Goal: Task Accomplishment & Management: Complete application form

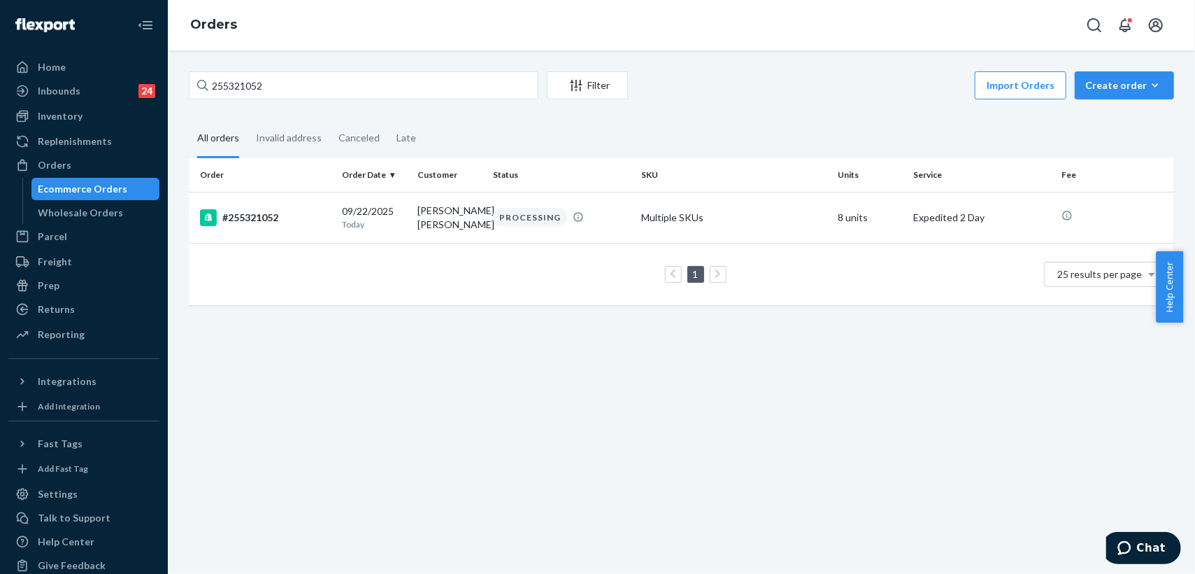
click at [199, 89] on div "255321052" at bounding box center [364, 85] width 350 height 28
type input "255226420"
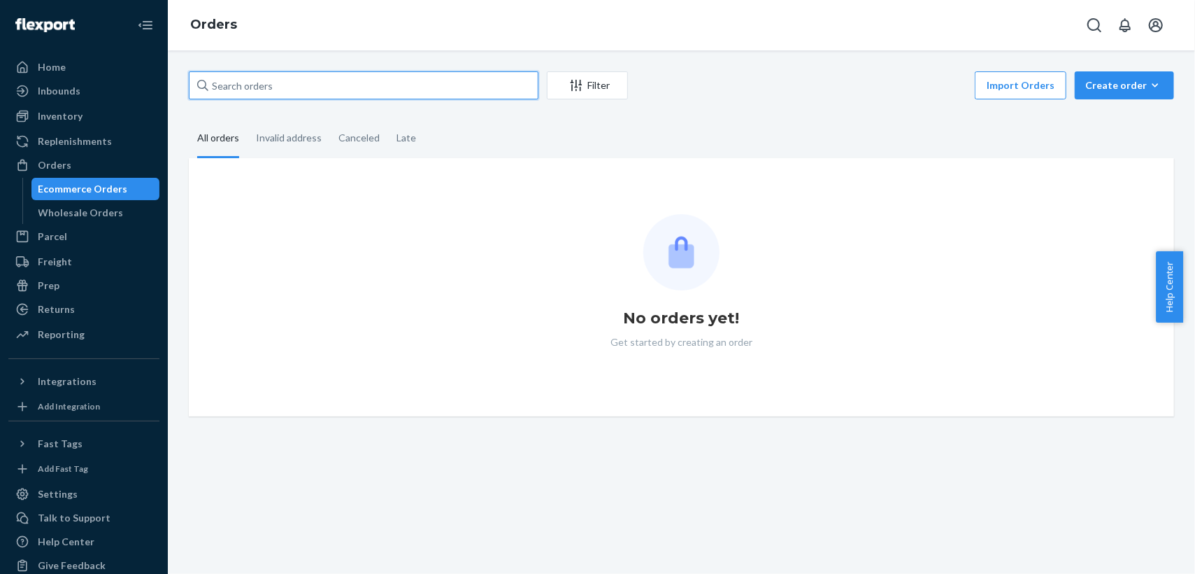
click at [262, 92] on input "text" at bounding box center [364, 85] width 350 height 28
paste input "255226420"
type input "255226420"
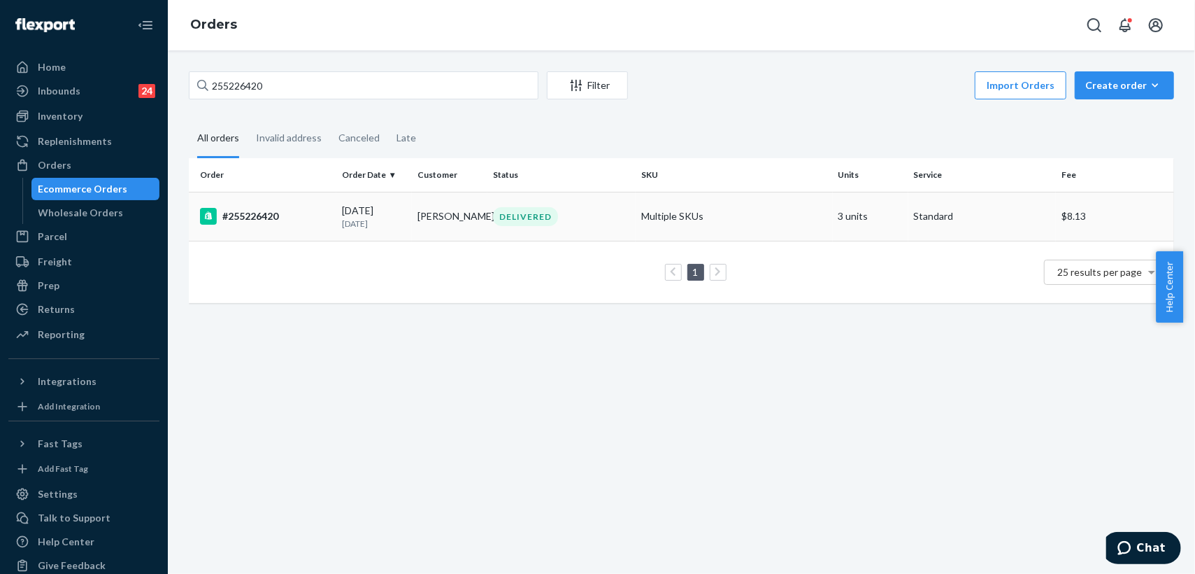
click at [397, 220] on p "[DATE]" at bounding box center [374, 224] width 64 height 12
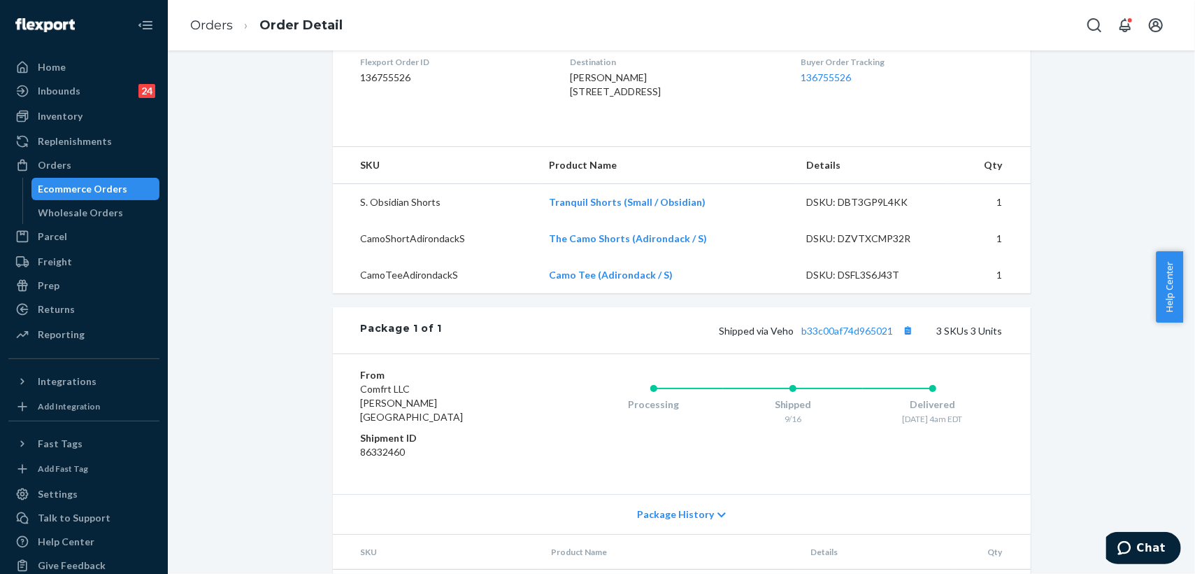
scroll to position [466, 0]
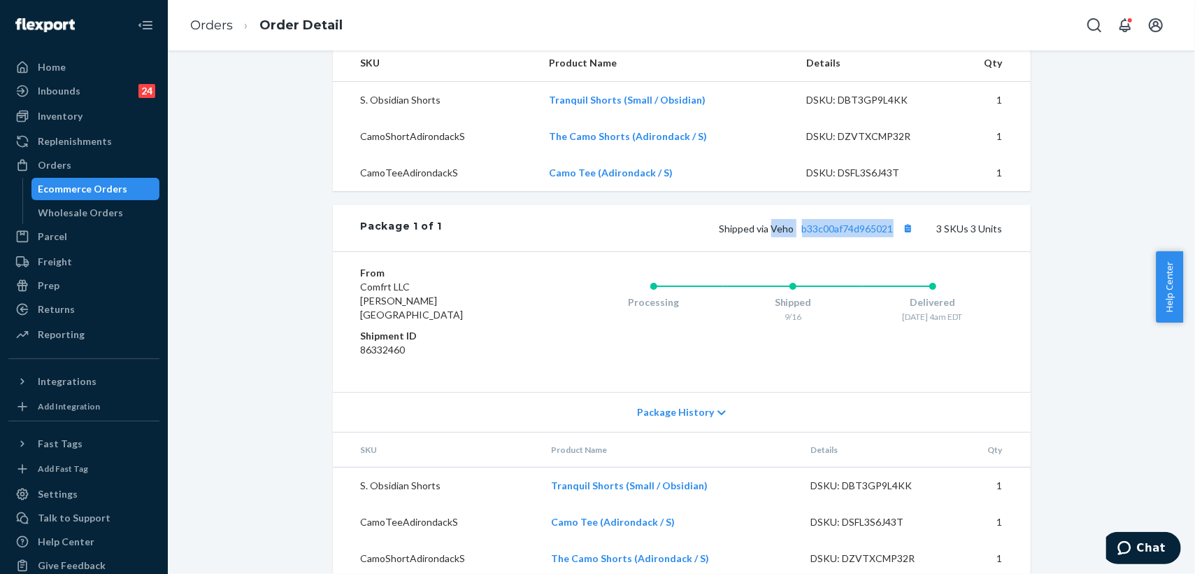
drag, startPoint x: 768, startPoint y: 256, endPoint x: 890, endPoint y: 258, distance: 122.4
click at [890, 234] on span "Shipped via Veho b33c00af74d965021" at bounding box center [819, 228] width 198 height 12
copy span "Veho b33c00af74d965021"
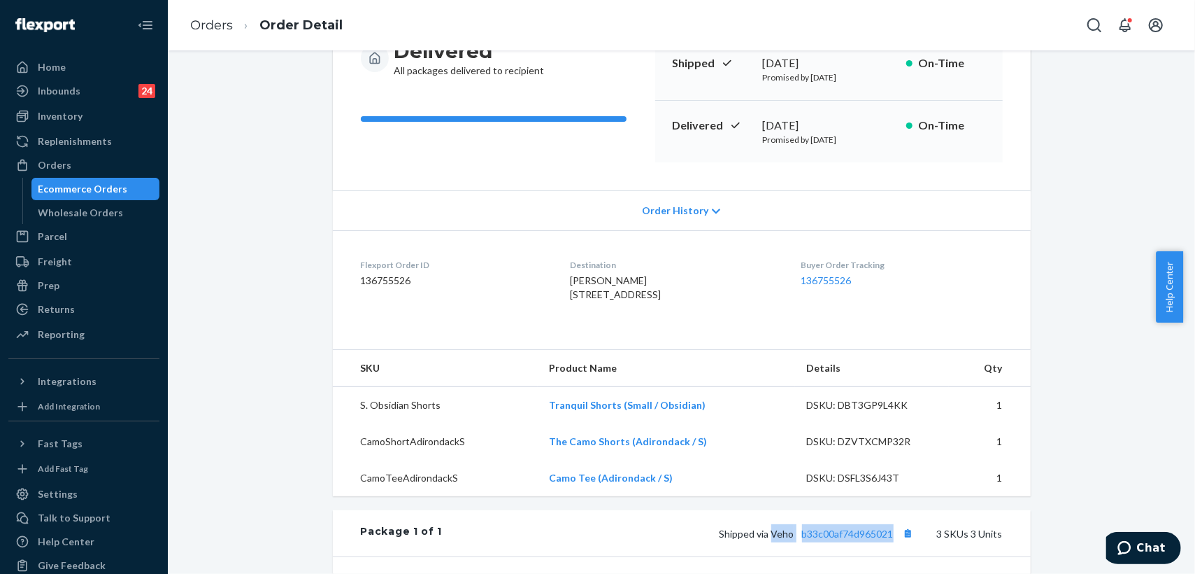
scroll to position [155, 0]
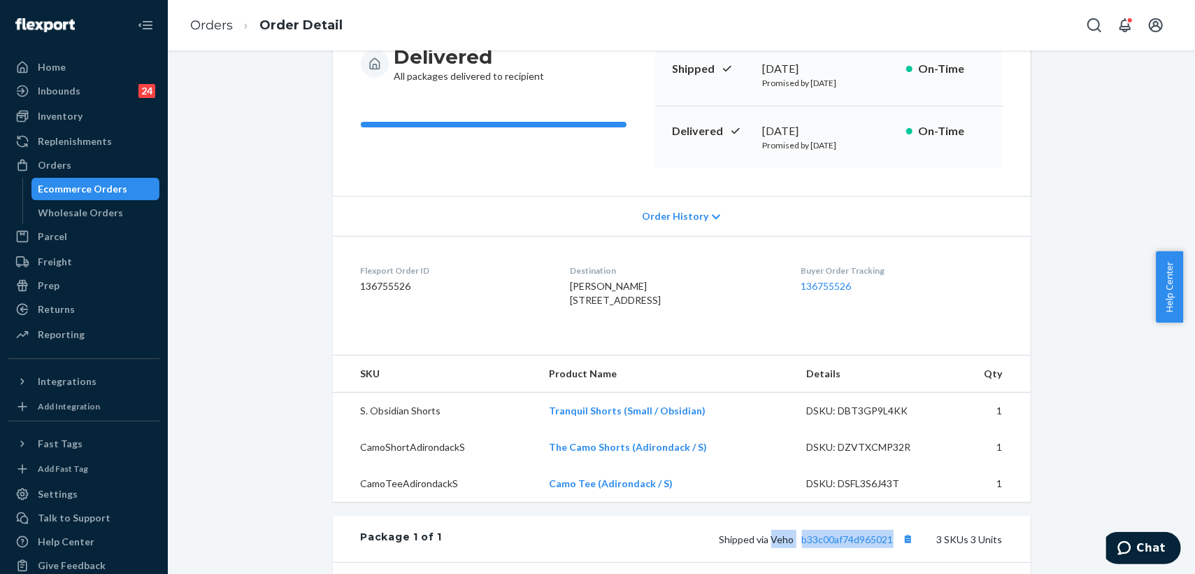
drag, startPoint x: 553, startPoint y: 297, endPoint x: 626, endPoint y: 335, distance: 82.9
click at [626, 335] on dl "Flexport Order ID 136755526 Destination [PERSON_NAME] [STREET_ADDRESS] US Buyer…" at bounding box center [682, 288] width 698 height 105
copy span "[STREET_ADDRESS]"
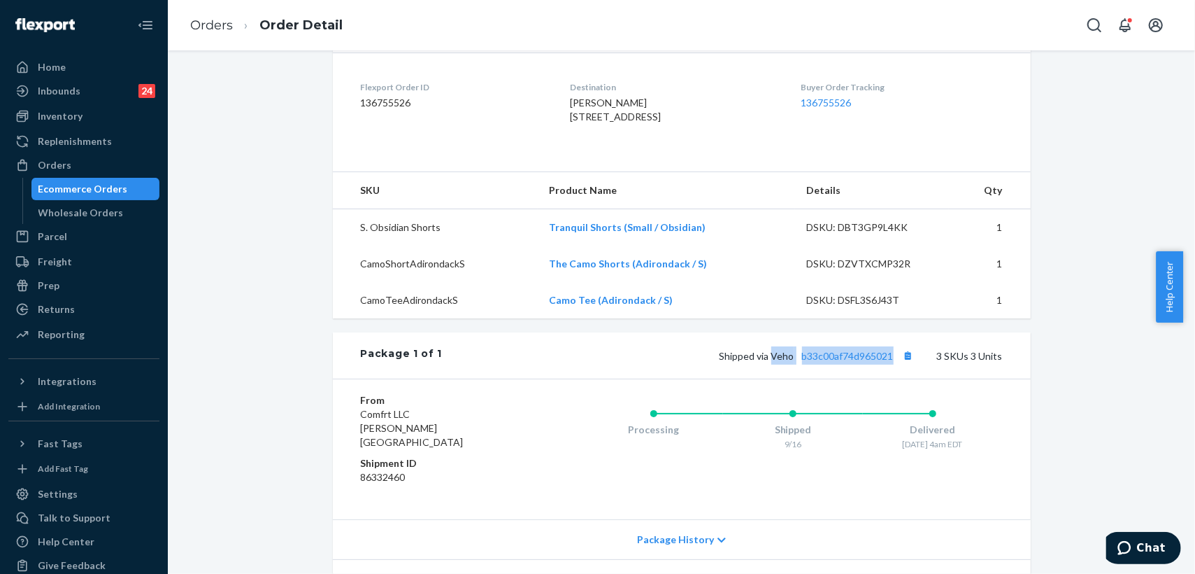
scroll to position [388, 0]
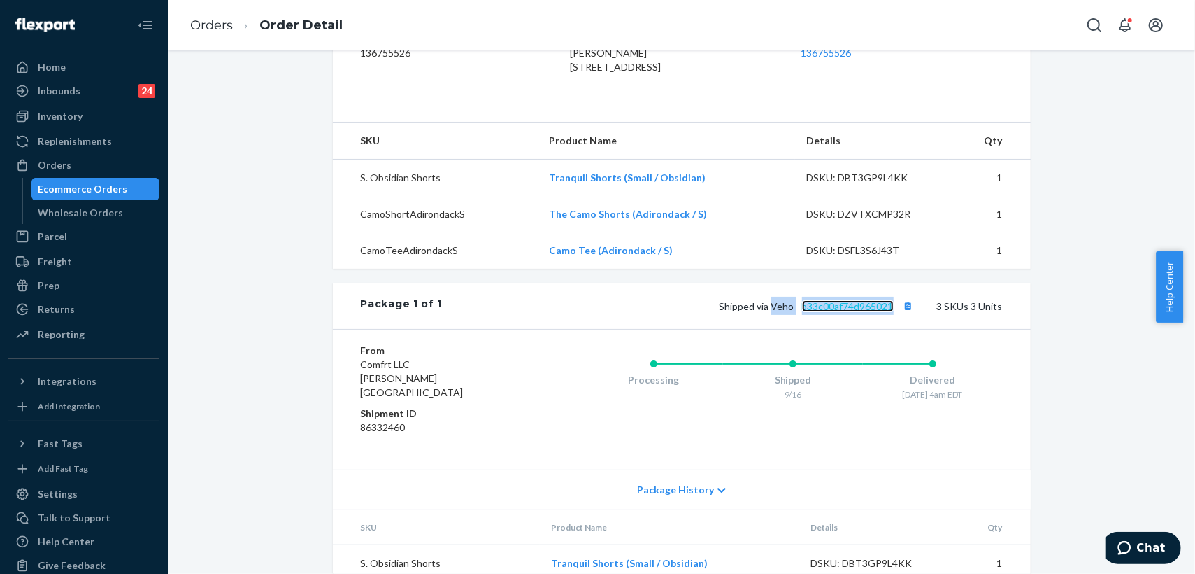
click at [847, 312] on link "b33c00af74d965021" at bounding box center [848, 306] width 92 height 12
click at [64, 115] on div "Inventory" at bounding box center [60, 116] width 45 height 14
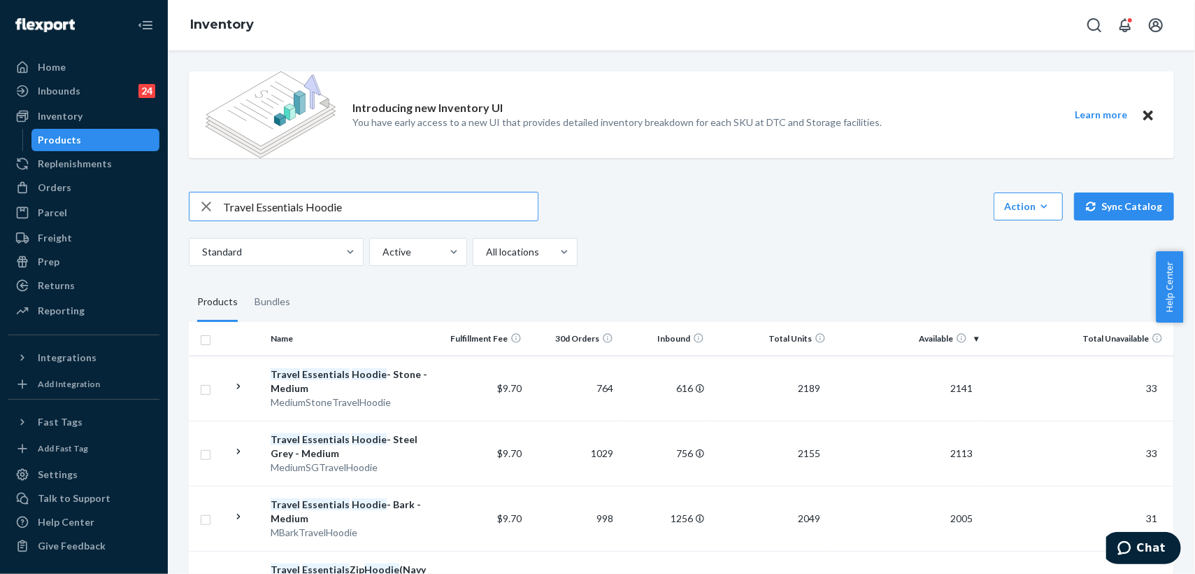
click at [356, 206] on input "Travel Essentials Hoodie" at bounding box center [380, 206] width 315 height 28
type input "Travel Essentials Hoodie powder"
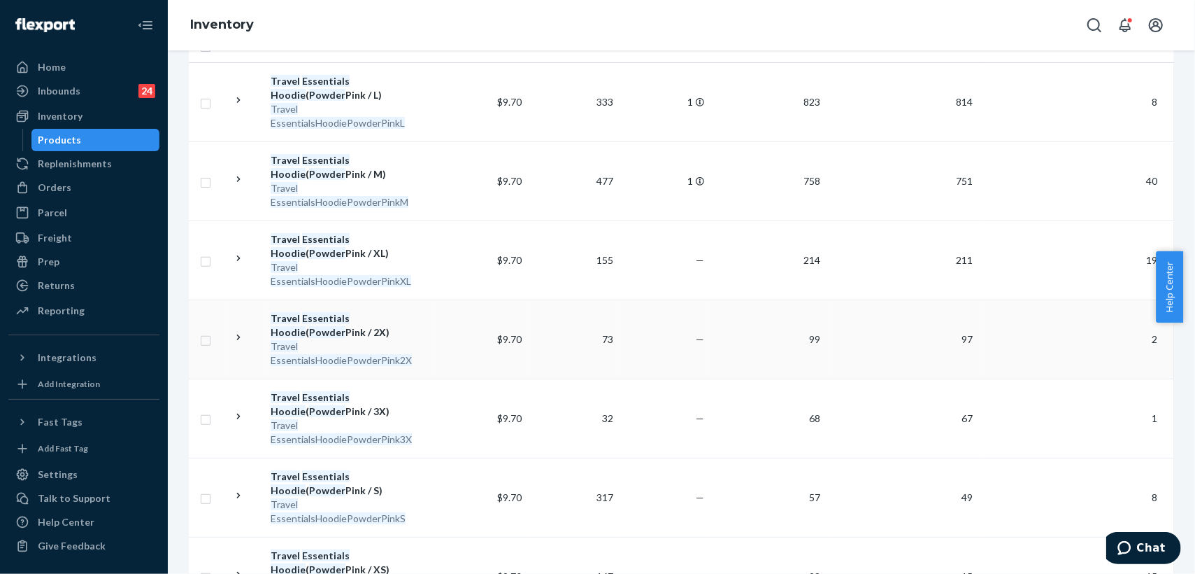
scroll to position [388, 0]
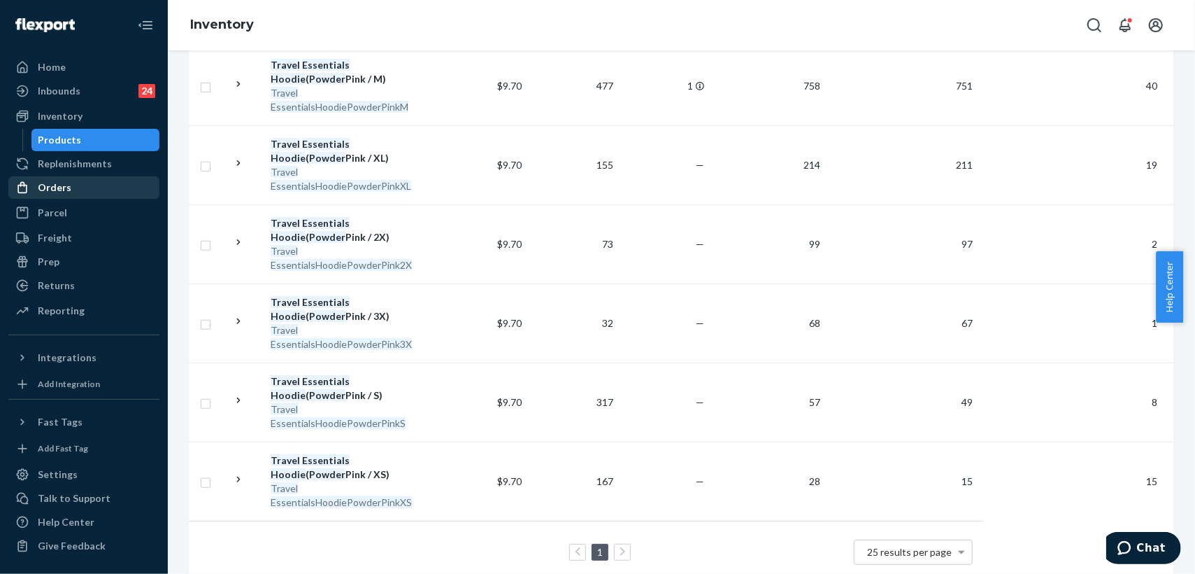
click at [59, 188] on div "Orders" at bounding box center [55, 187] width 34 height 14
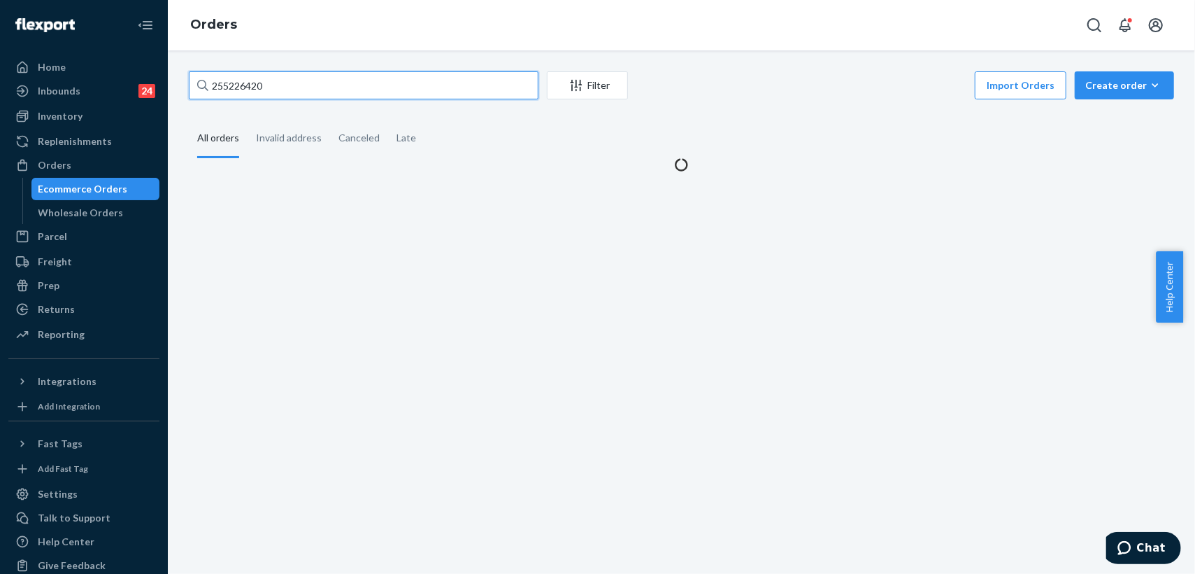
click at [250, 82] on input "255226420" at bounding box center [364, 85] width 350 height 28
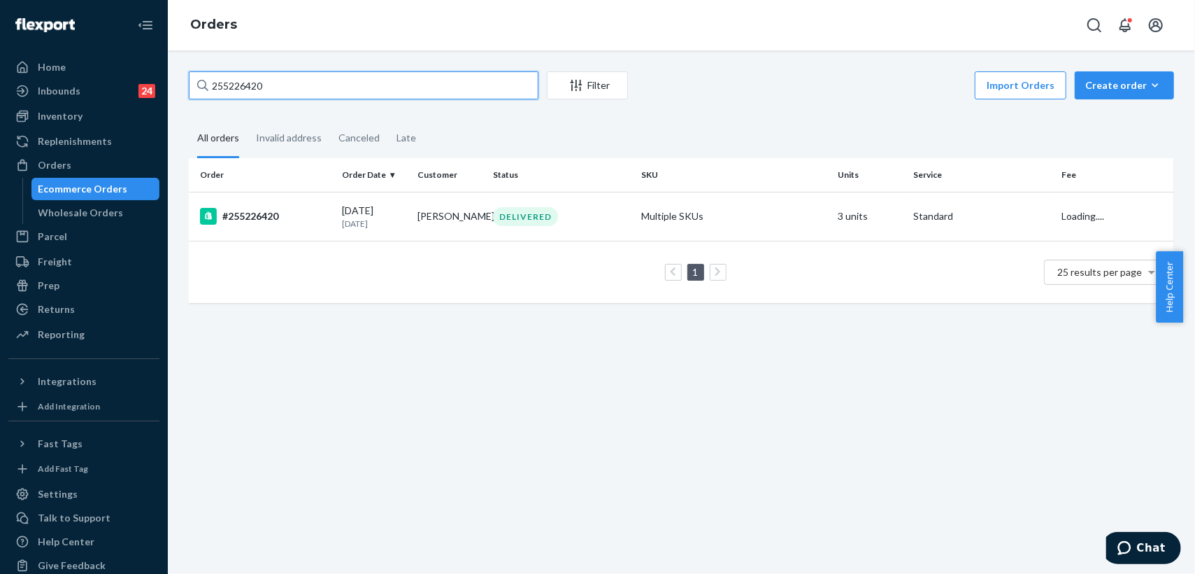
click at [250, 82] on input "255226420" at bounding box center [364, 85] width 350 height 28
paste input "73923"
type input "255273923"
click at [467, 222] on td "[PERSON_NAME]" at bounding box center [450, 216] width 76 height 49
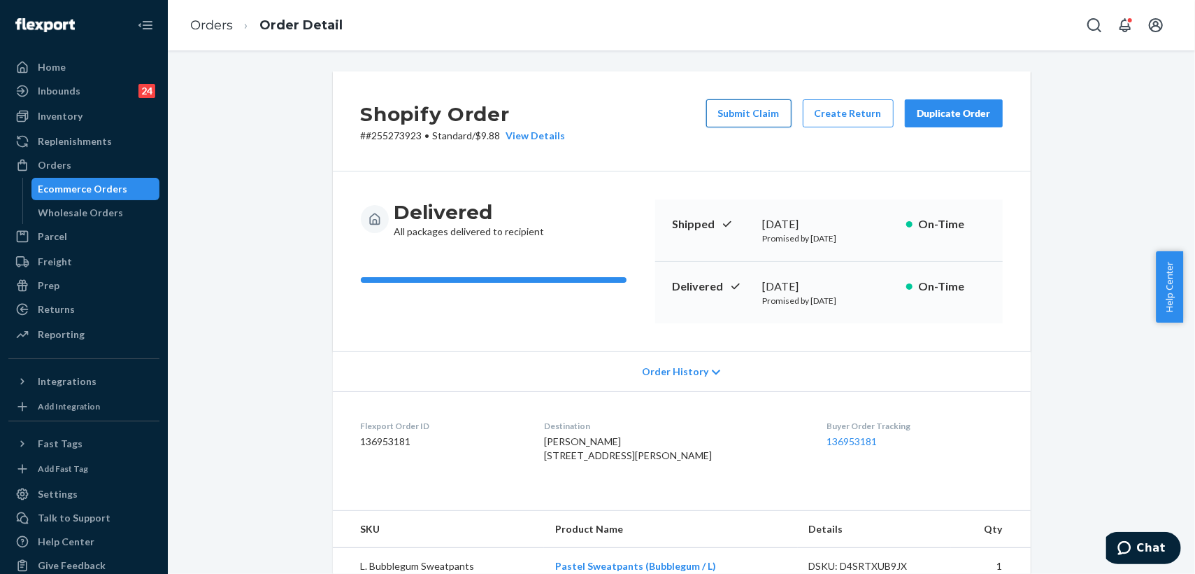
click at [740, 113] on button "Submit Claim" at bounding box center [748, 113] width 85 height 28
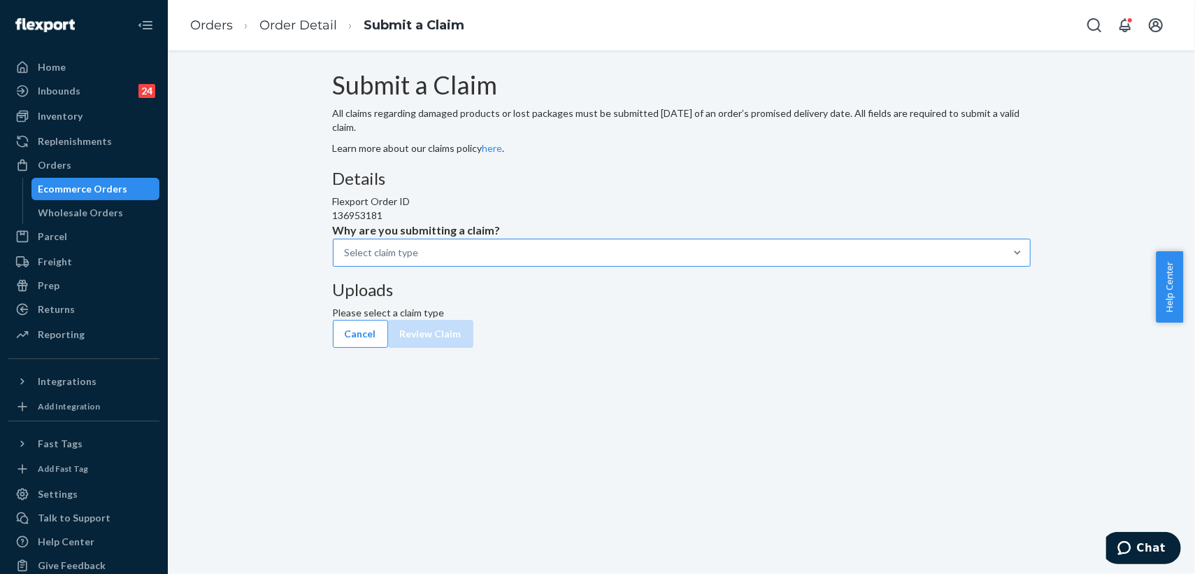
click at [554, 265] on div "Select claim type" at bounding box center [669, 252] width 671 height 25
click at [346, 259] on input "Why are you submitting a claim? Select claim type" at bounding box center [345, 253] width 1 height 14
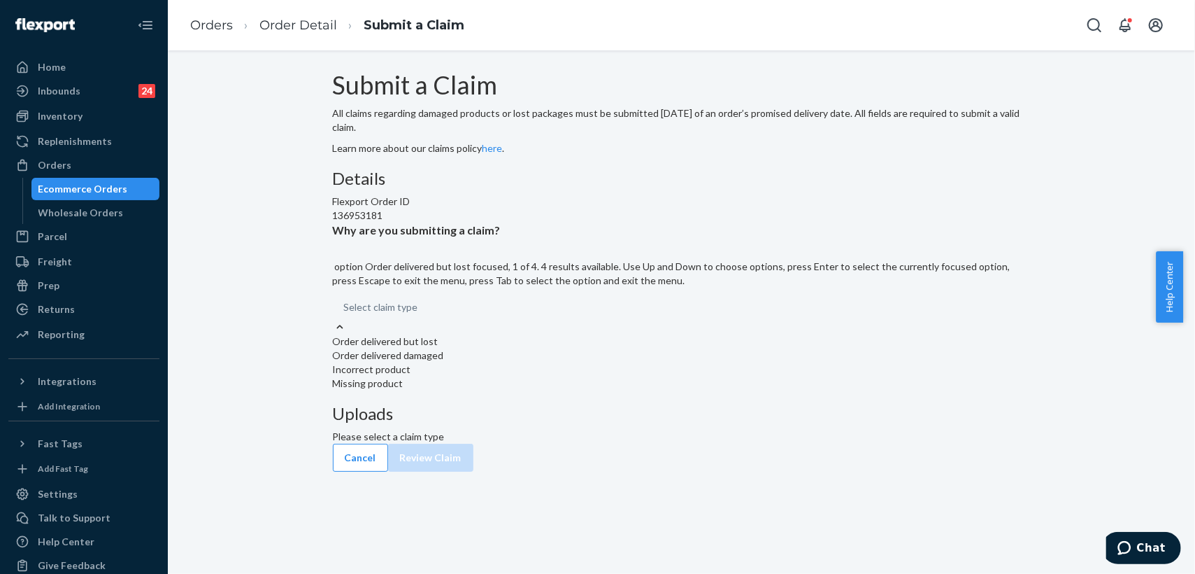
click at [529, 348] on div "Order delivered but lost" at bounding box center [682, 341] width 698 height 14
click at [346, 314] on input "Why are you submitting a claim? option Order delivered but lost focused, 1 of 4…" at bounding box center [344, 307] width 1 height 14
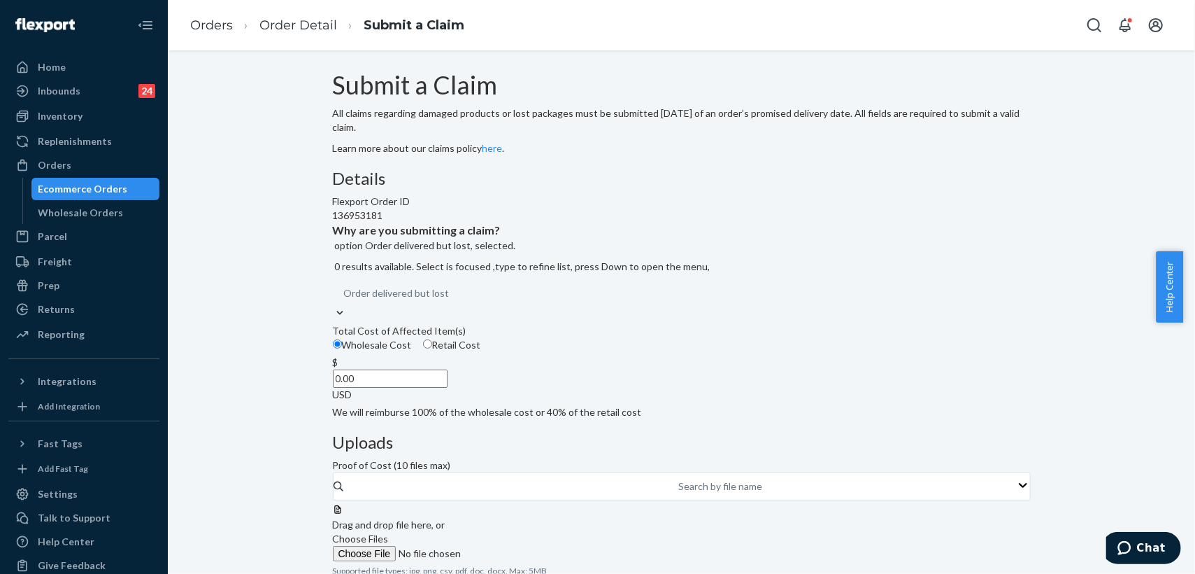
click at [448, 387] on input "0.00" at bounding box center [390, 378] width 115 height 18
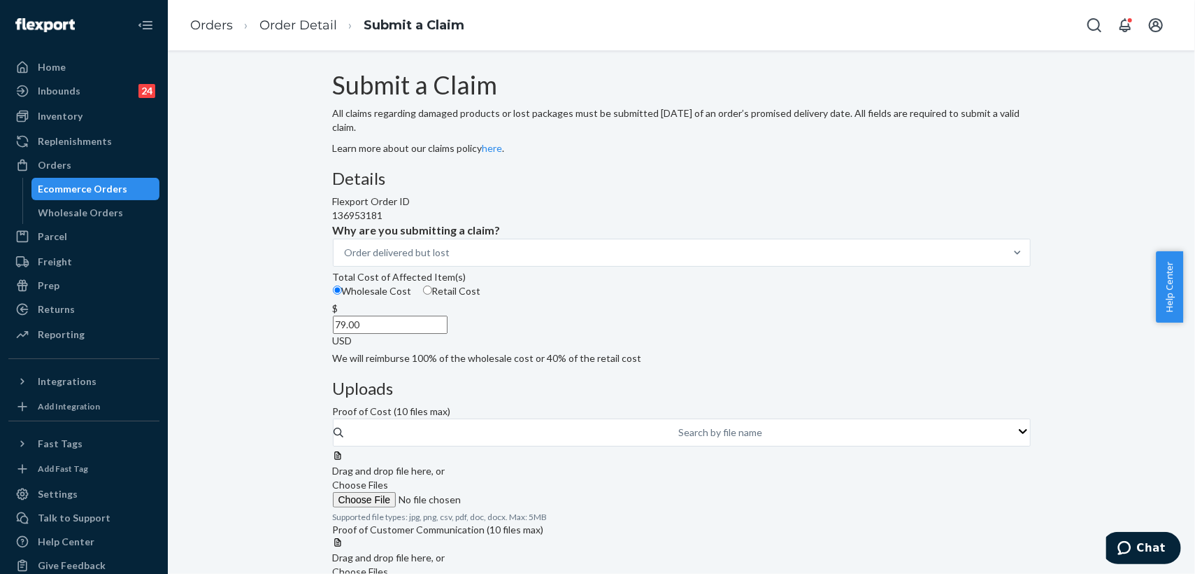
type input "79.00"
click at [664, 381] on div "Details Flexport Order ID 136953181 Why are you submitting a claim? Order deliv…" at bounding box center [682, 389] width 698 height 441
click at [389, 478] on span "Choose Files" at bounding box center [361, 484] width 56 height 12
click at [523, 492] on input "Choose Files" at bounding box center [428, 499] width 190 height 15
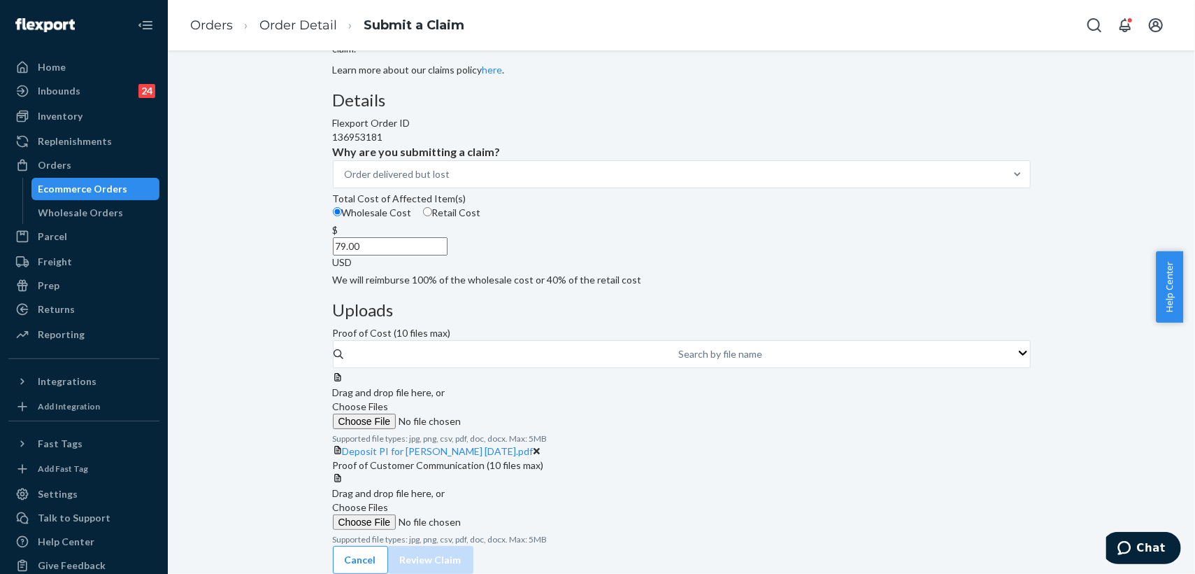
scroll to position [190, 0]
click at [389, 501] on span "Choose Files" at bounding box center [361, 507] width 56 height 12
click at [523, 514] on input "Choose Files" at bounding box center [428, 521] width 190 height 15
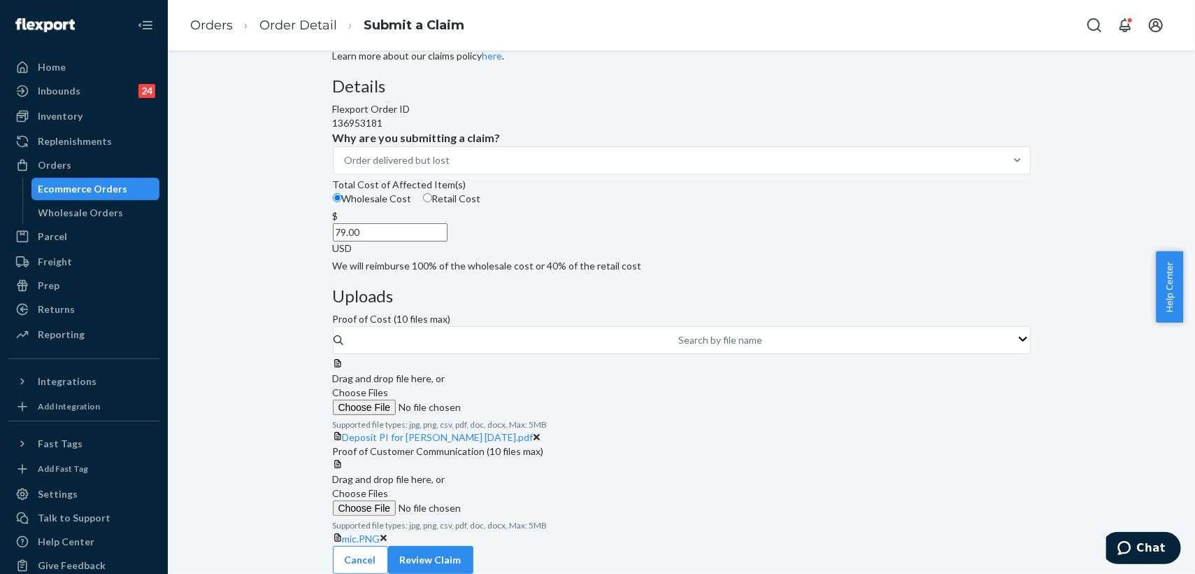
click at [389, 487] on span "Choose Files" at bounding box center [361, 493] width 56 height 12
click at [523, 500] on input "Choose Files" at bounding box center [428, 507] width 190 height 15
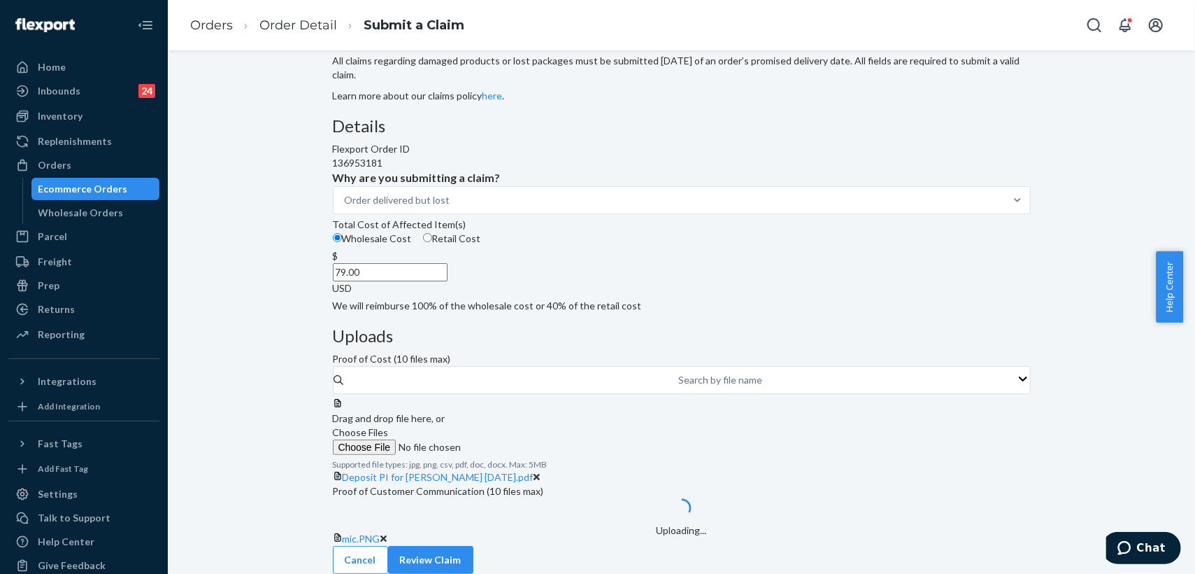
scroll to position [243, 0]
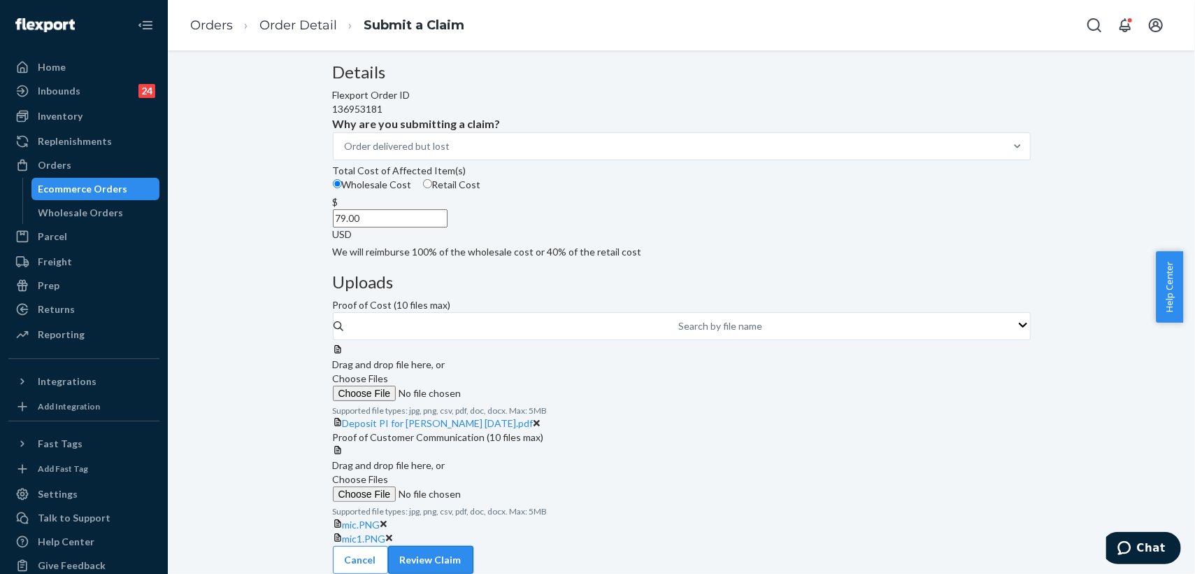
click at [474, 546] on button "Review Claim" at bounding box center [430, 560] width 85 height 28
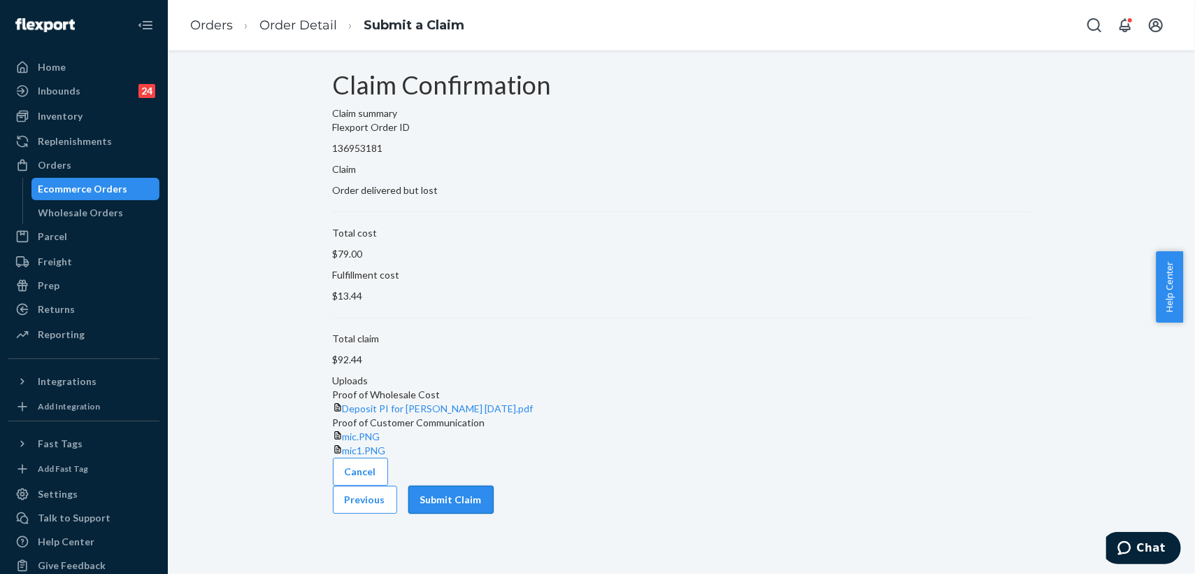
click at [494, 513] on button "Submit Claim" at bounding box center [450, 499] width 85 height 28
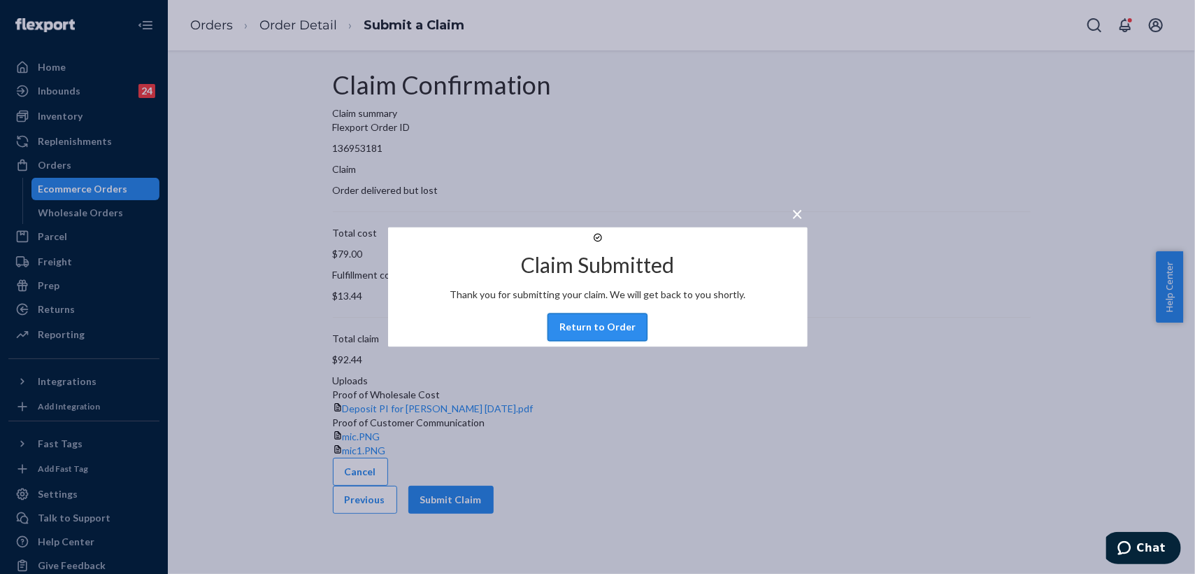
click at [604, 341] on button "Return to Order" at bounding box center [598, 327] width 100 height 28
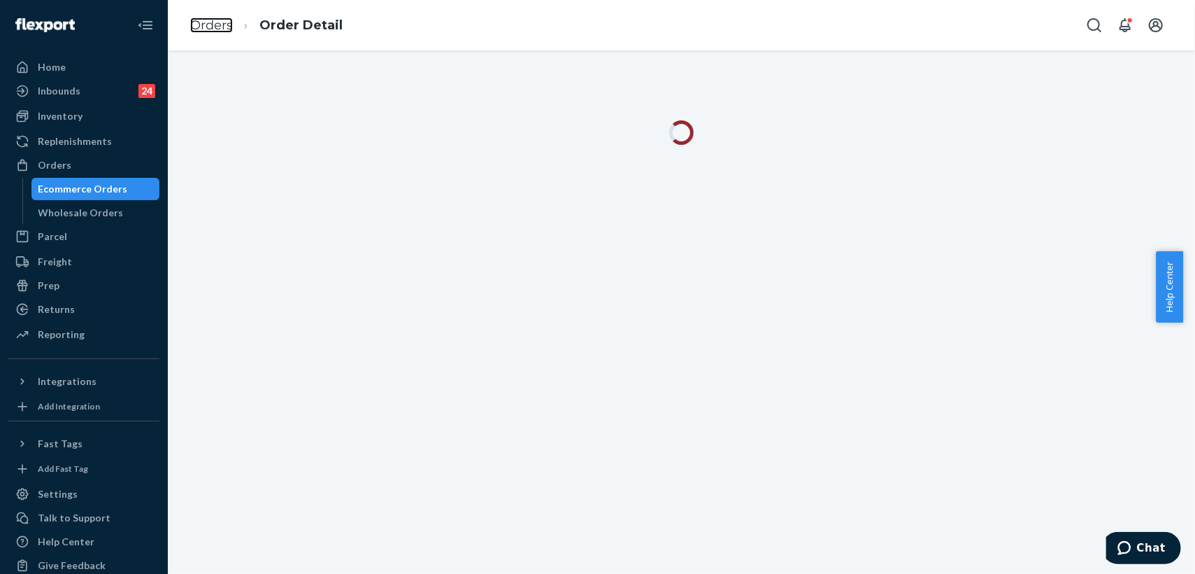
click at [204, 18] on link "Orders" at bounding box center [211, 24] width 43 height 15
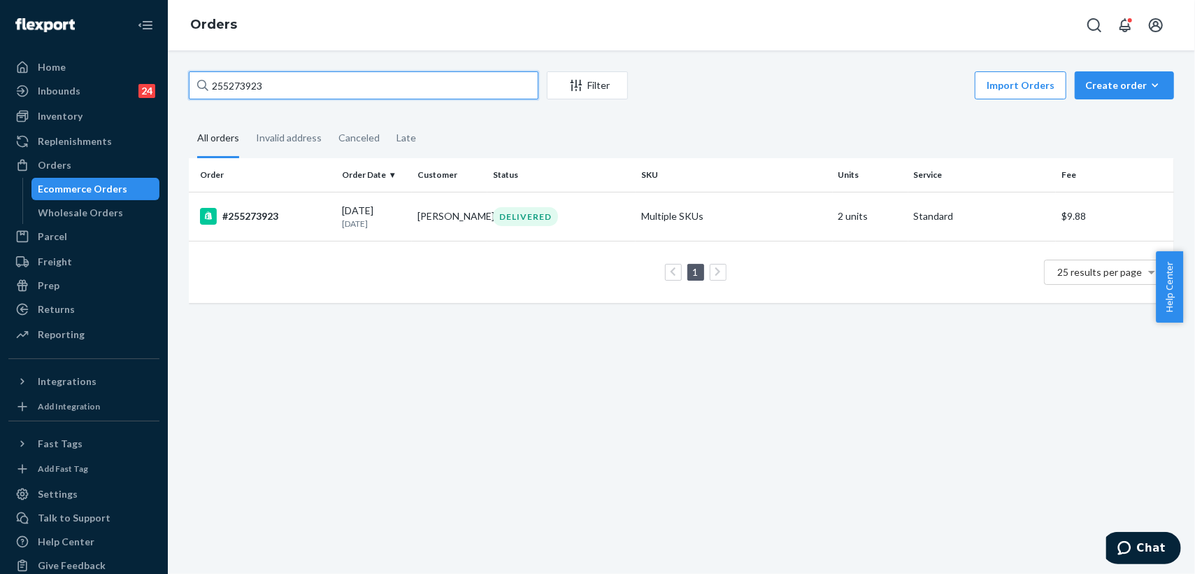
drag, startPoint x: 269, startPoint y: 87, endPoint x: 191, endPoint y: 80, distance: 78.0
click at [191, 80] on input "255273923" at bounding box center [364, 85] width 350 height 28
paste input "325237"
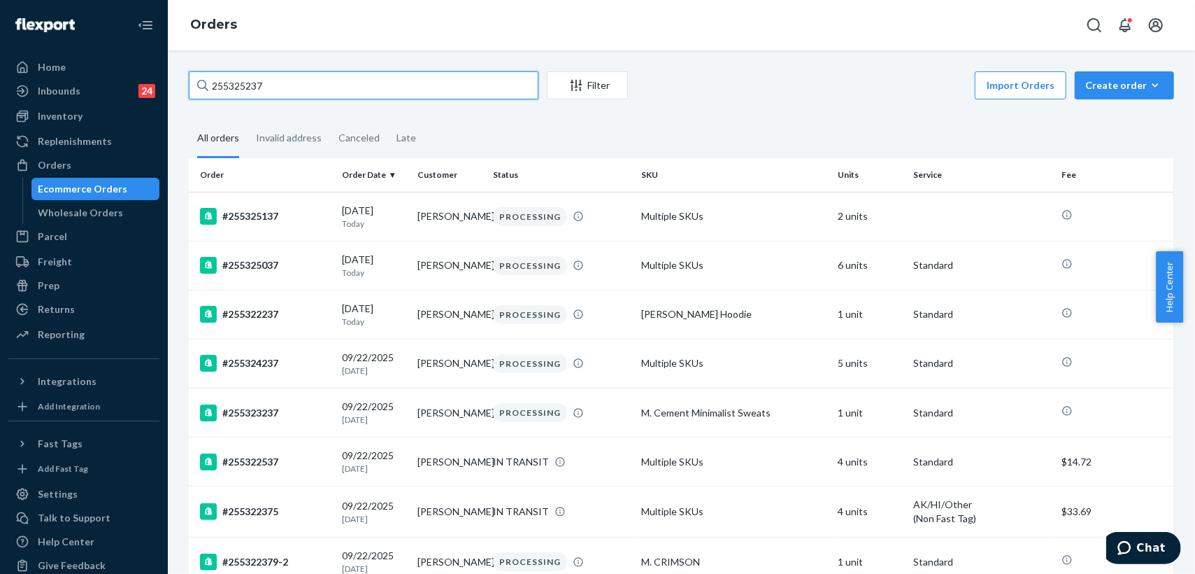
drag, startPoint x: 280, startPoint y: 86, endPoint x: 196, endPoint y: 83, distance: 84.0
click at [196, 83] on input "255325237" at bounding box center [364, 85] width 350 height 28
paste input "04880"
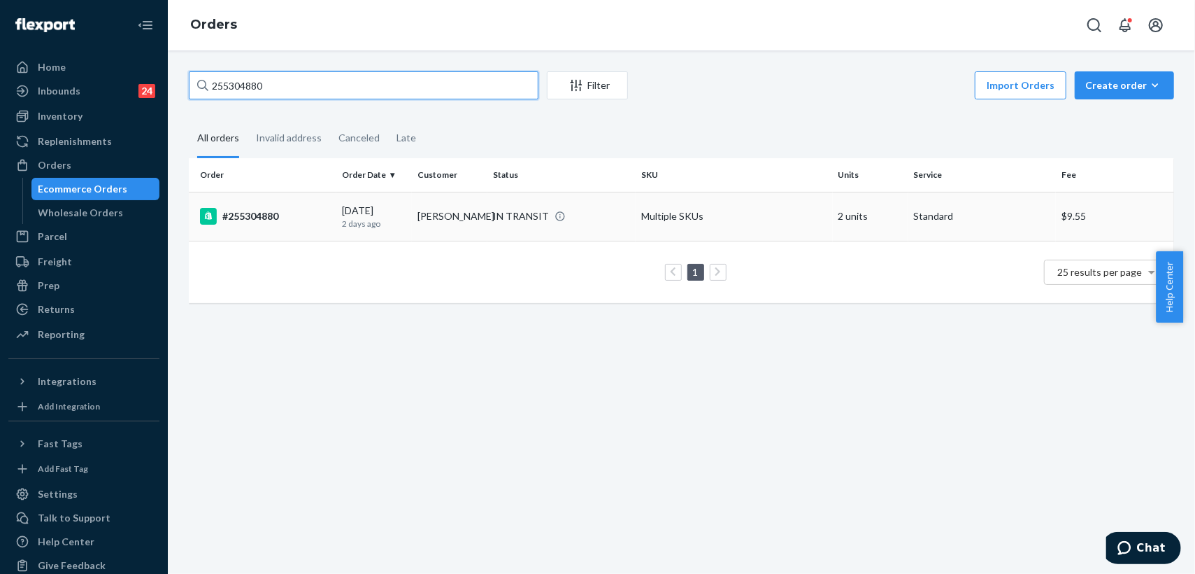
type input "255304880"
click at [455, 225] on td "[PERSON_NAME]" at bounding box center [450, 216] width 76 height 49
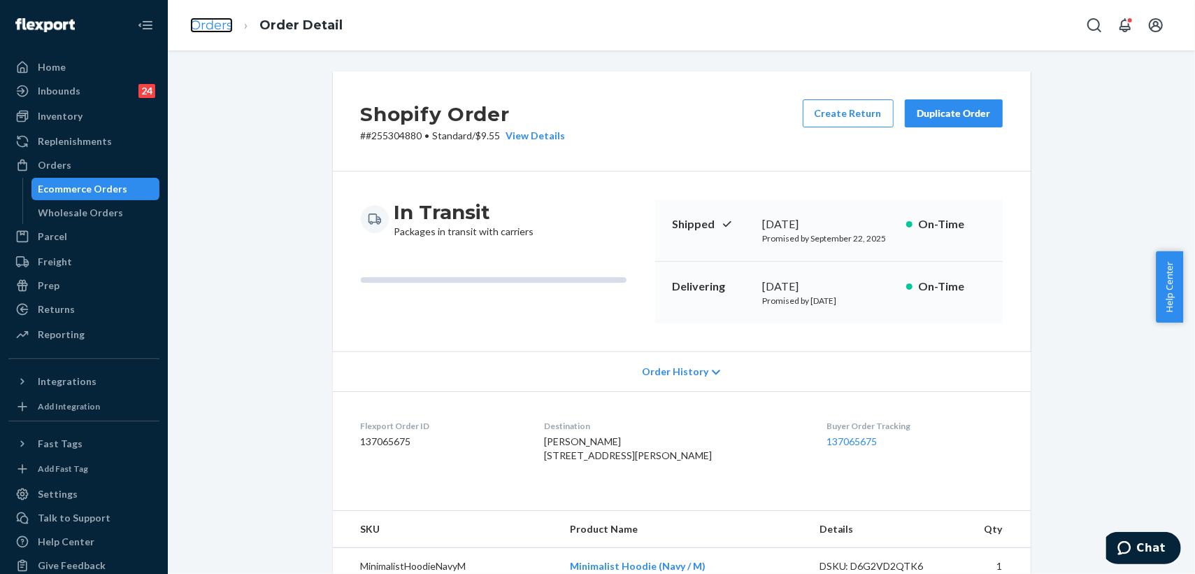
click at [207, 25] on link "Orders" at bounding box center [211, 24] width 43 height 15
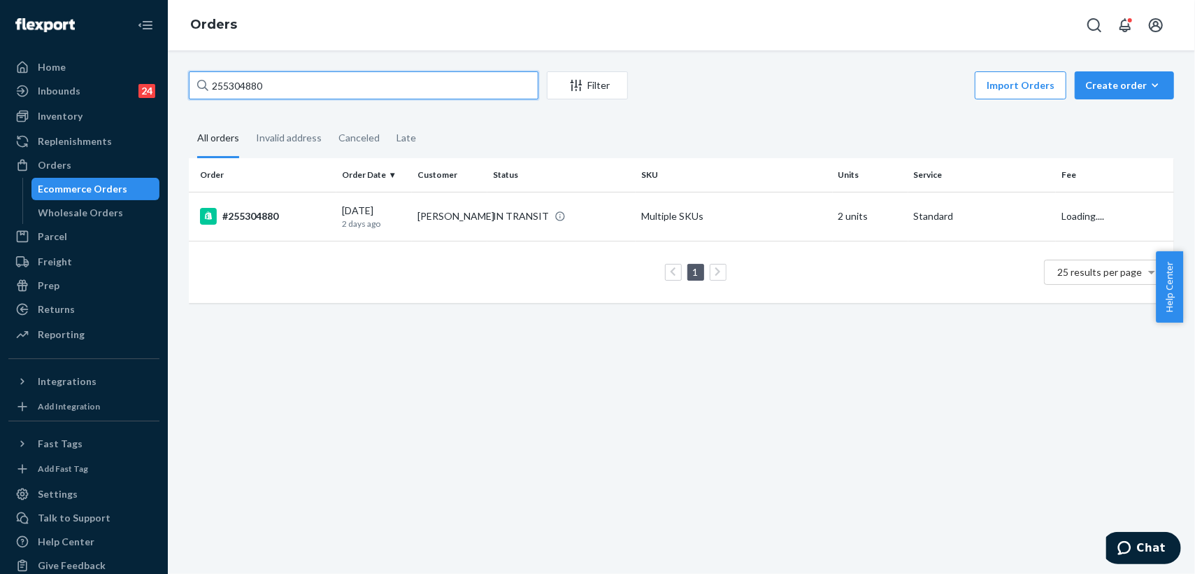
click at [244, 85] on input "255304880" at bounding box center [364, 85] width 350 height 28
paste input "283045"
type input "255283045"
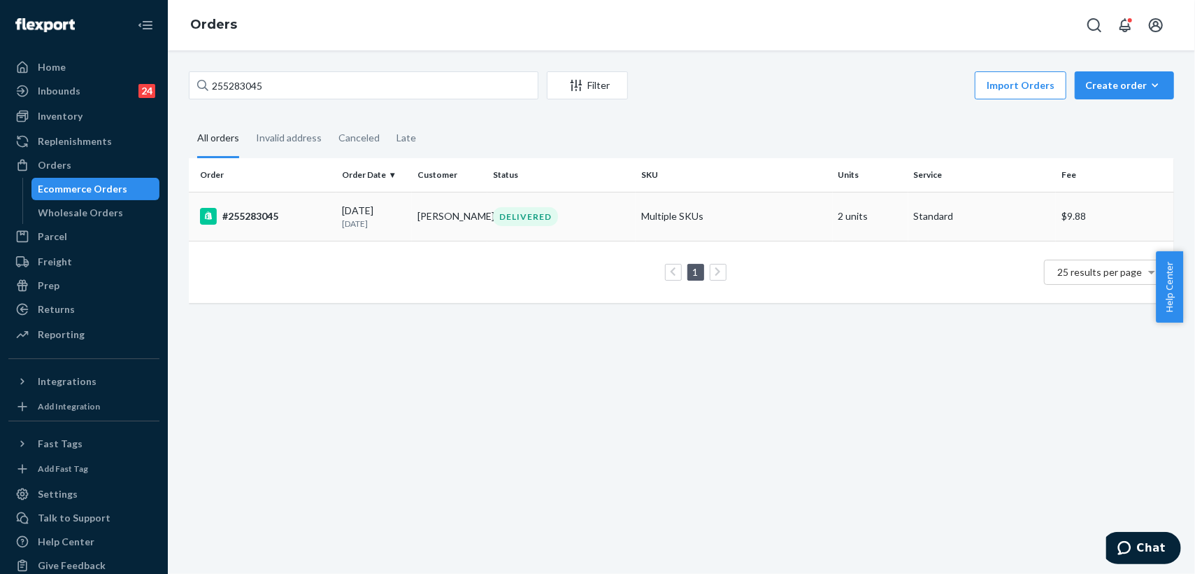
click at [467, 222] on td "[PERSON_NAME]" at bounding box center [450, 216] width 76 height 49
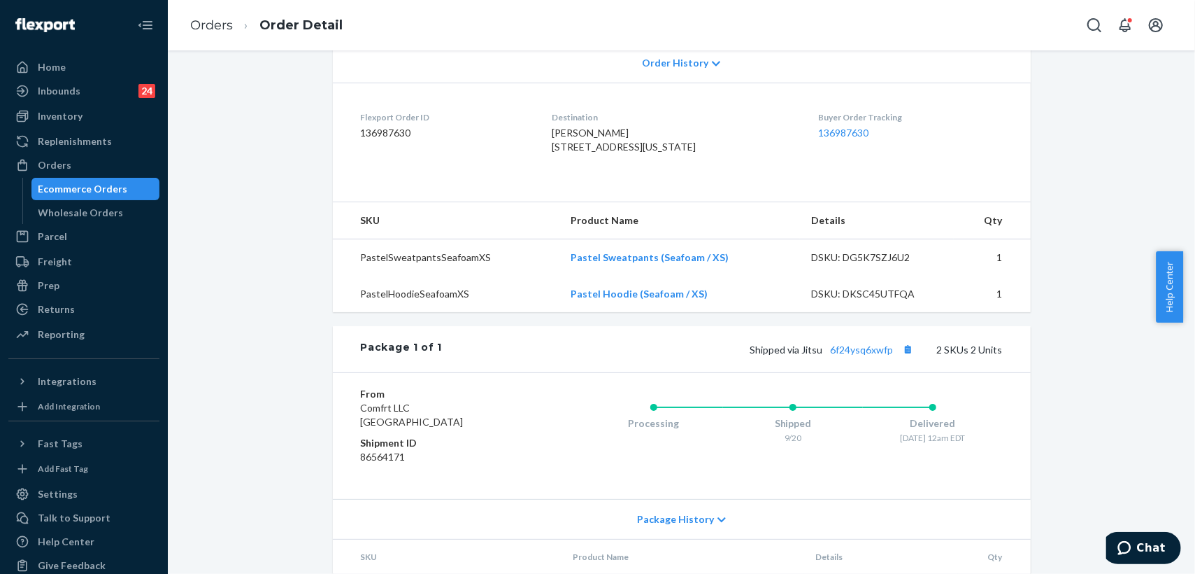
scroll to position [311, 0]
click at [855, 353] on link "6f24ysq6xwfp" at bounding box center [862, 347] width 63 height 12
drag, startPoint x: 799, startPoint y: 375, endPoint x: 888, endPoint y: 375, distance: 88.8
click at [888, 353] on span "Shipped via Jitsu 6f24ysq6xwfp" at bounding box center [834, 347] width 167 height 12
copy span "Jitsu 6f24ysq6xwfp"
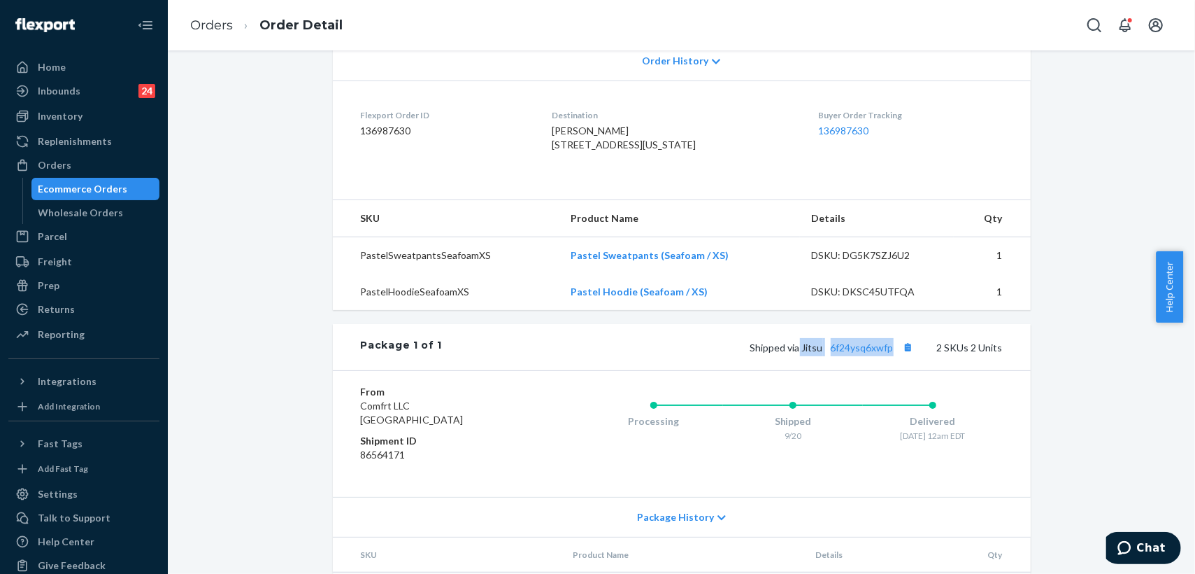
drag, startPoint x: 549, startPoint y: 147, endPoint x: 593, endPoint y: 175, distance: 52.2
click at [593, 175] on dl "Flexport Order ID 136987630 Destination [PERSON_NAME] [STREET_ADDRESS][US_STATE…" at bounding box center [682, 132] width 698 height 105
copy span "[STREET_ADDRESS][US_STATE]"
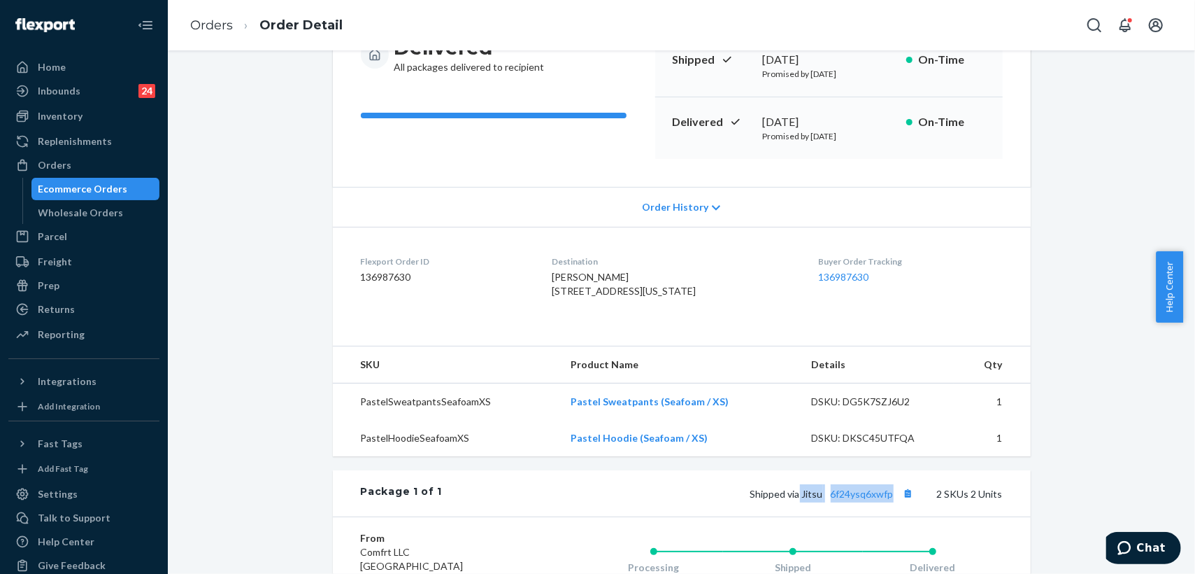
scroll to position [78, 0]
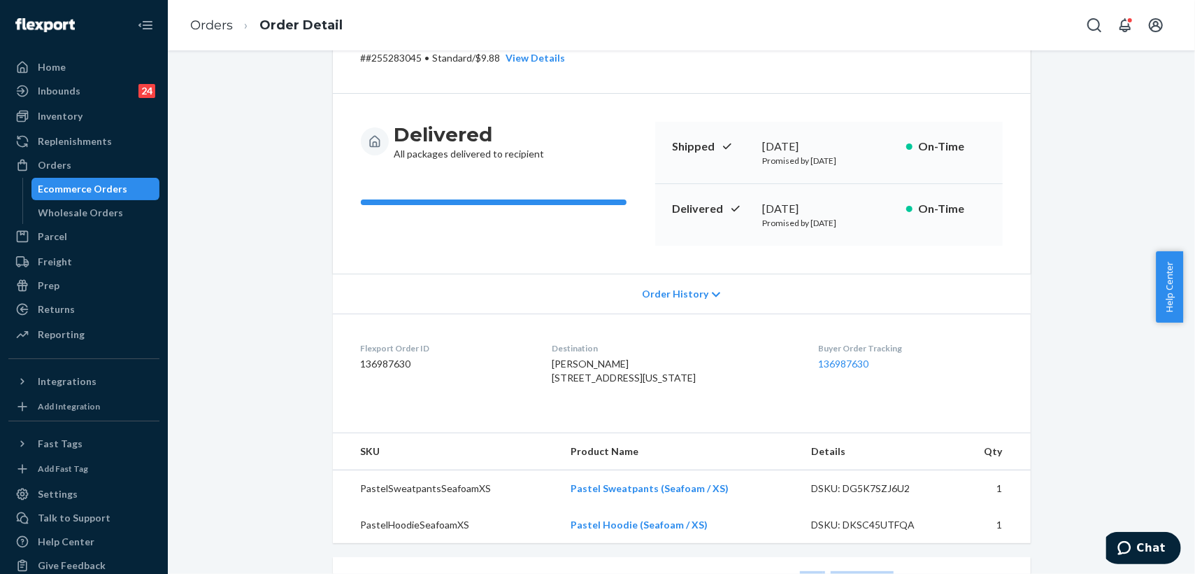
drag, startPoint x: 753, startPoint y: 203, endPoint x: 856, endPoint y: 205, distance: 103.5
click at [856, 205] on div "Delivered [DATE] Promised by [DATE] On-Time" at bounding box center [829, 215] width 348 height 62
copy div "[DATE]"
click at [213, 20] on link "Orders" at bounding box center [211, 24] width 43 height 15
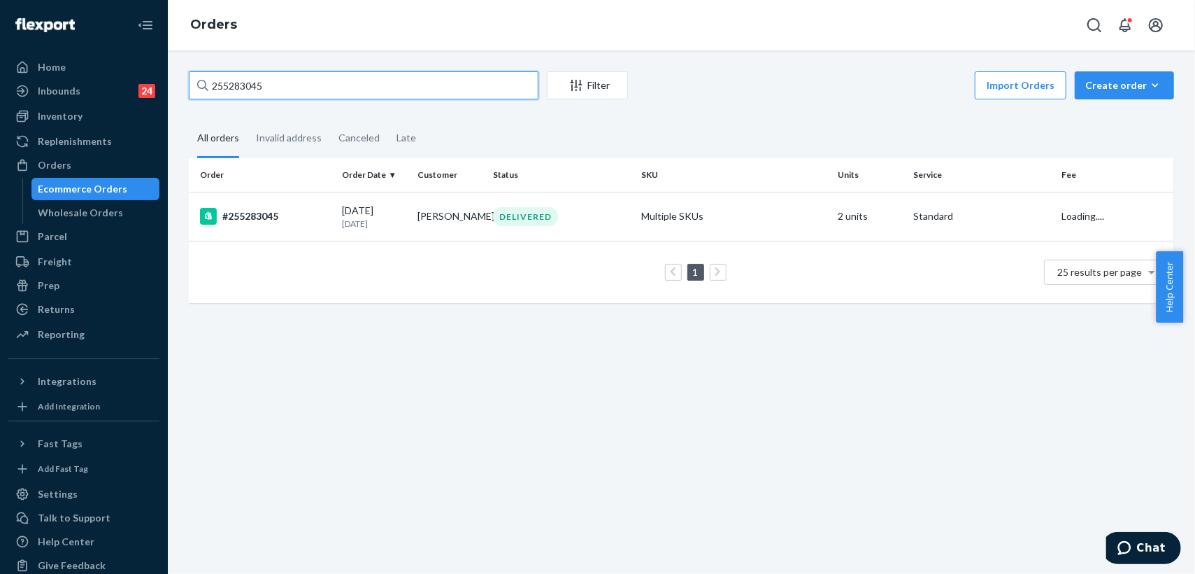
drag, startPoint x: 293, startPoint y: 86, endPoint x: 176, endPoint y: 74, distance: 117.4
click at [176, 74] on div "255283045 Filter Import Orders Create order Ecommerce order Removal order All o…" at bounding box center [681, 311] width 1027 height 523
paste input "35111"
type input "255235111"
click at [470, 218] on td "[PERSON_NAME]" at bounding box center [450, 216] width 76 height 49
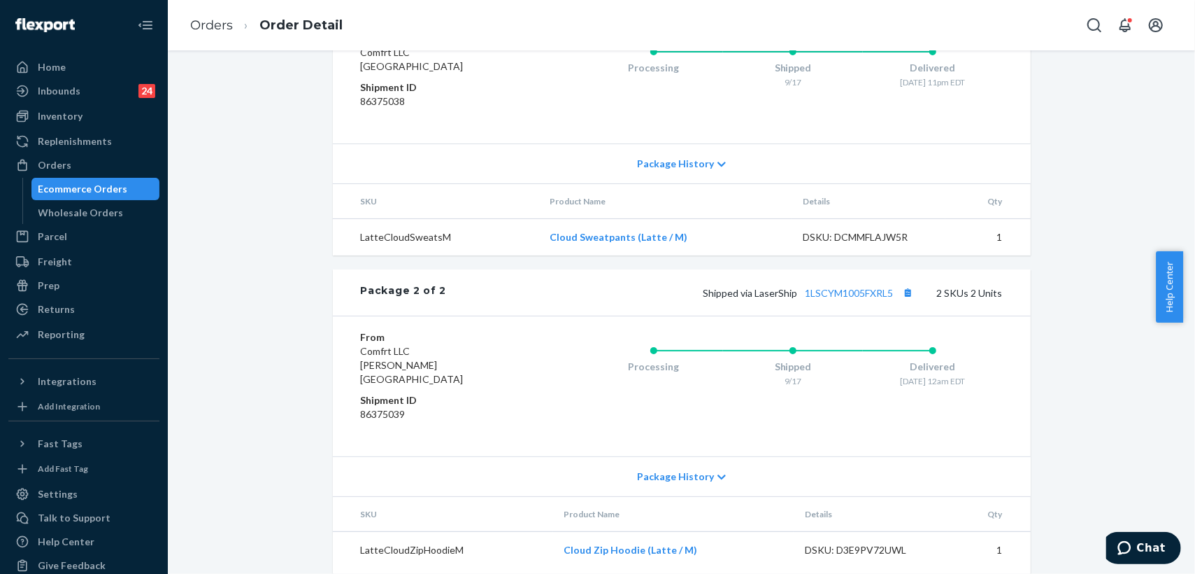
scroll to position [647, 0]
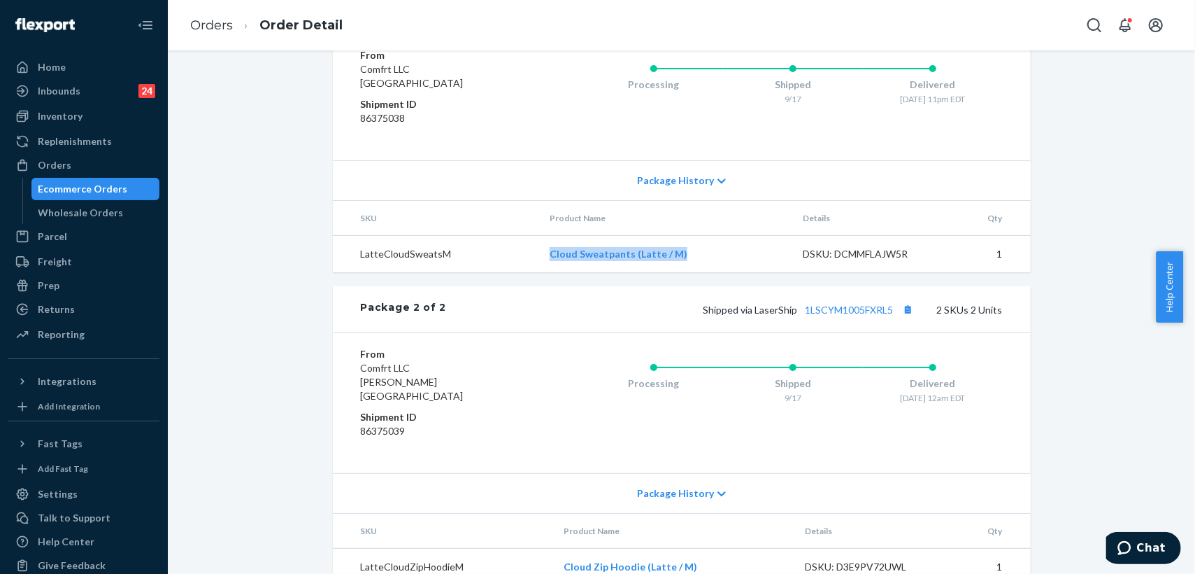
drag, startPoint x: 694, startPoint y: 283, endPoint x: 546, endPoint y: 273, distance: 148.6
click at [546, 273] on td "Cloud Sweatpants (Latte / M)" at bounding box center [665, 254] width 253 height 37
copy link "Cloud Sweatpants (Latte / M)"
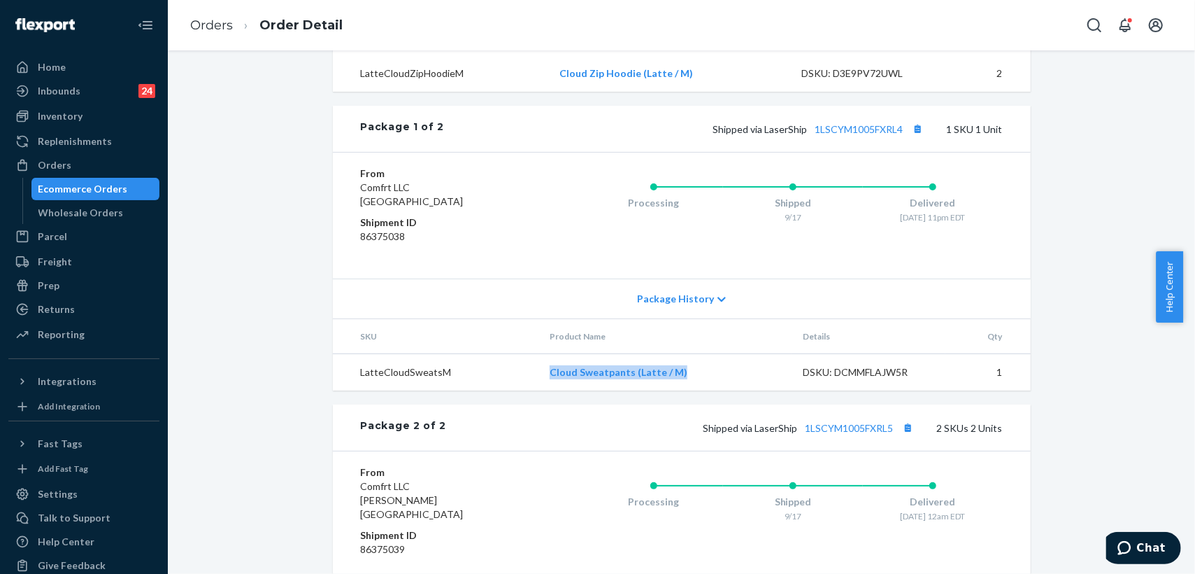
scroll to position [492, 0]
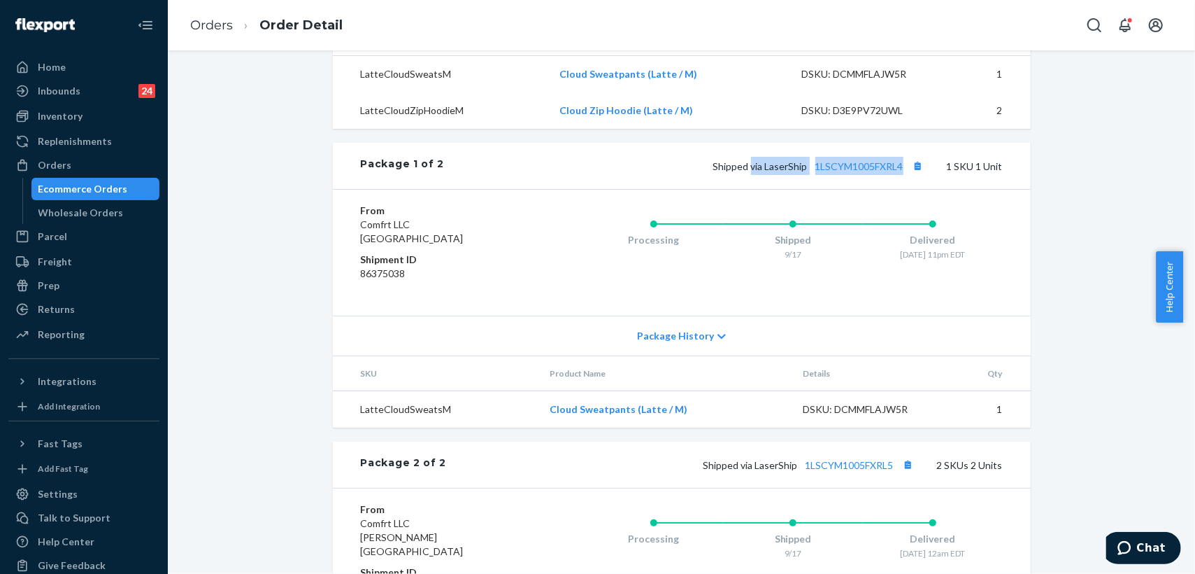
drag, startPoint x: 744, startPoint y: 193, endPoint x: 900, endPoint y: 199, distance: 156.1
click at [900, 175] on div "Shipped via LaserShip 1LSCYM1005FXRL4 1 SKU 1 Unit" at bounding box center [723, 166] width 558 height 18
copy span "via LaserShip 1LSCYM1005FXRL4"
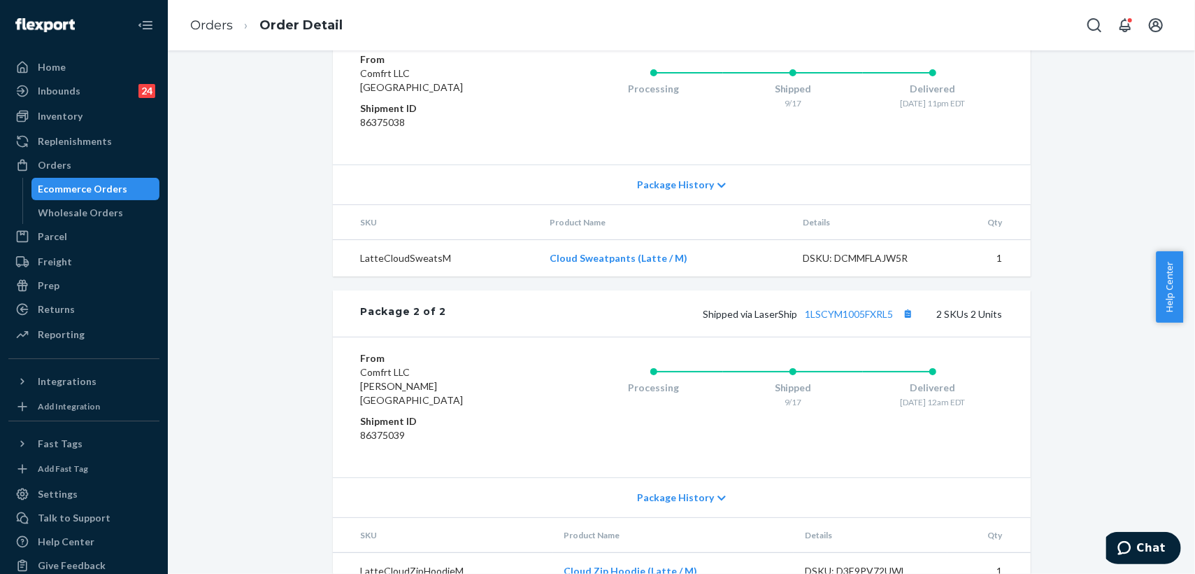
scroll to position [725, 0]
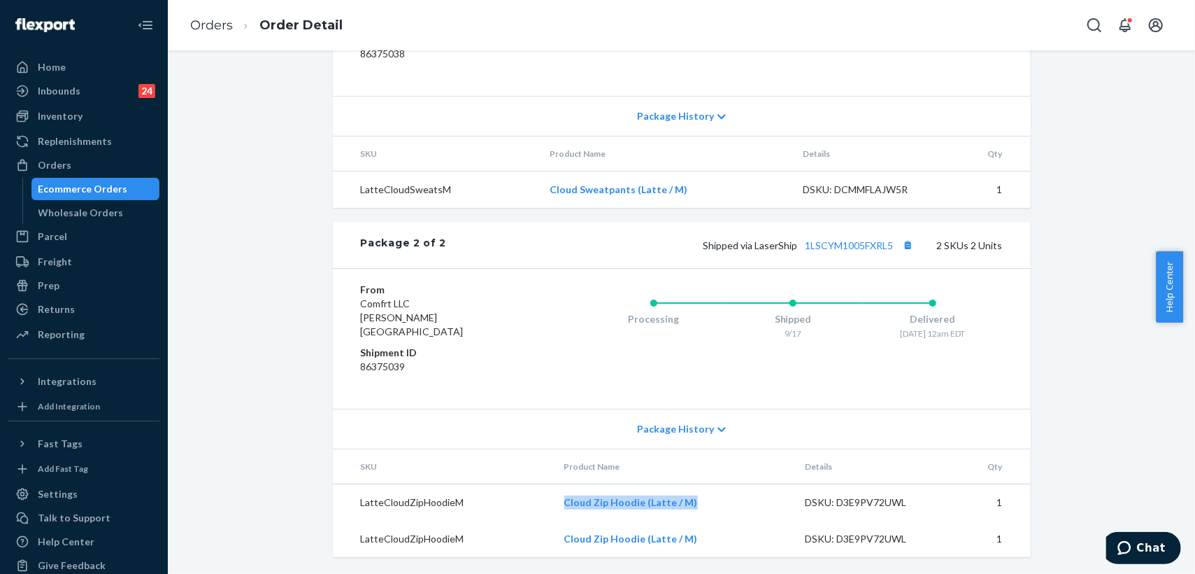
drag, startPoint x: 696, startPoint y: 504, endPoint x: 548, endPoint y: 498, distance: 147.7
click at [548, 498] on tr "LatteCloudZipHoodieM Cloud Zip Hoodie (Latte / M) DSKU: D3E9PV72UWL 1" at bounding box center [682, 502] width 698 height 37
copy tr "Cloud Zip Hoodie (Latte / M)"
drag, startPoint x: 736, startPoint y: 259, endPoint x: 890, endPoint y: 270, distance: 155.0
click at [890, 268] on div "Package 2 of 2 Shipped via LaserShip 1LSCYM1005FXRL5 2 SKUs 2 Units" at bounding box center [682, 245] width 698 height 46
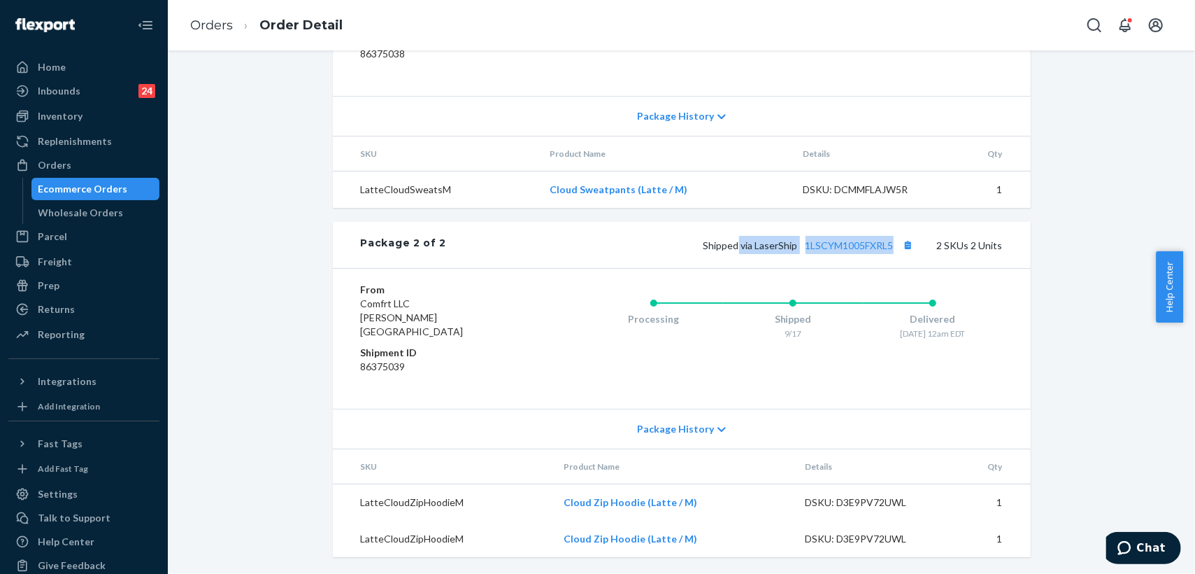
copy span "via LaserShip 1LSCYM1005FXRL5"
click at [834, 251] on link "1LSCYM1005FXRL5" at bounding box center [850, 245] width 88 height 12
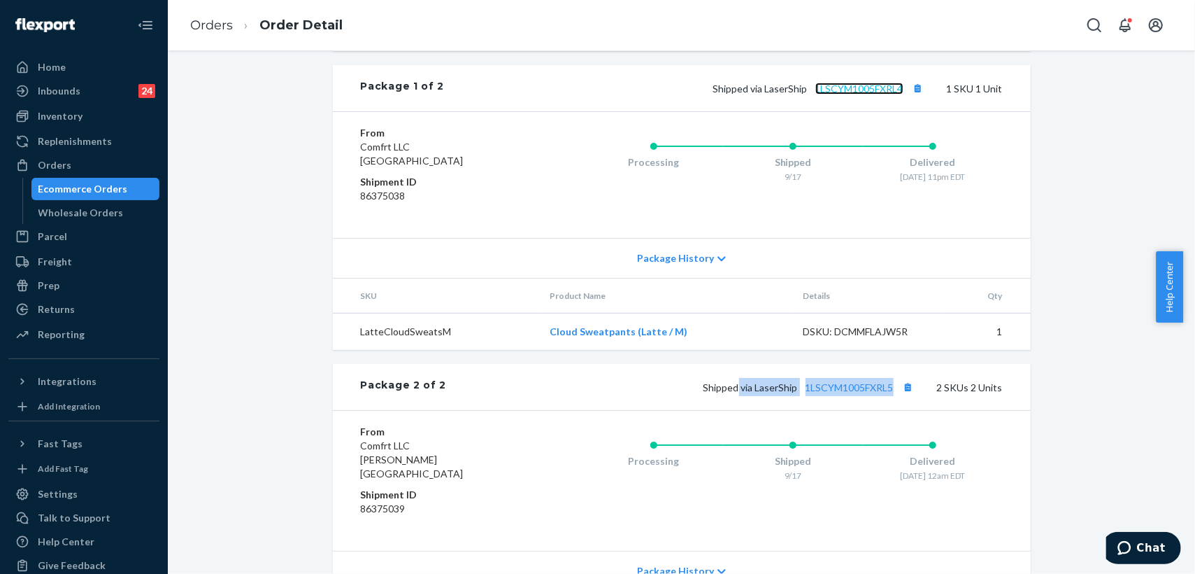
click at [842, 94] on link "1LSCYM1005FXRL4" at bounding box center [860, 89] width 88 height 12
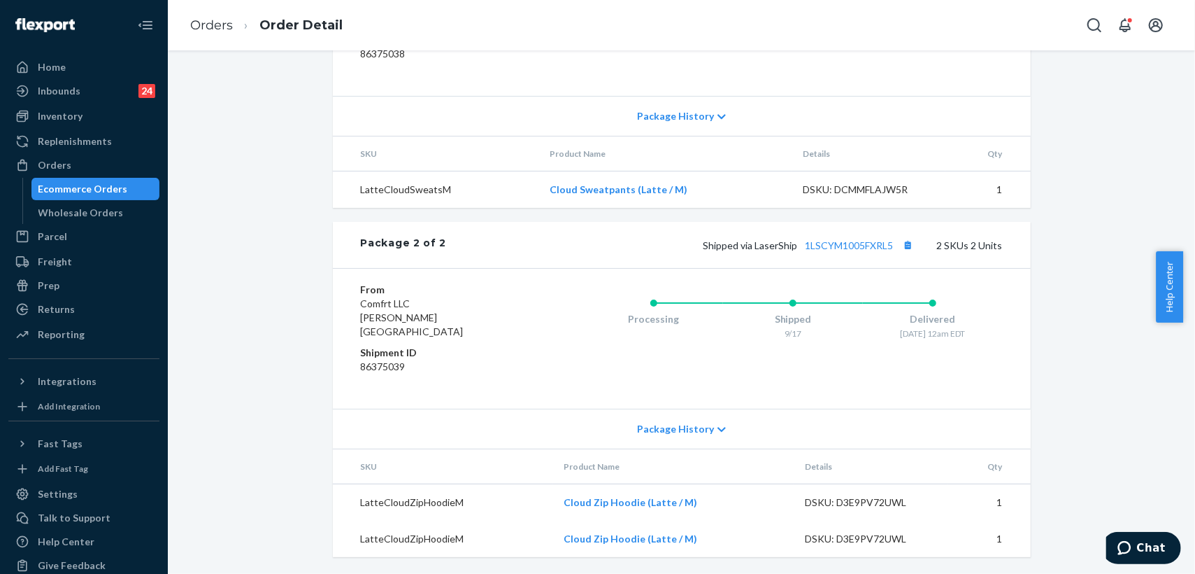
click at [963, 380] on div "Processing Shipped 9/17 Delivered [DATE] 12am EDT" at bounding box center [765, 339] width 475 height 112
click at [204, 25] on link "Orders" at bounding box center [211, 24] width 43 height 15
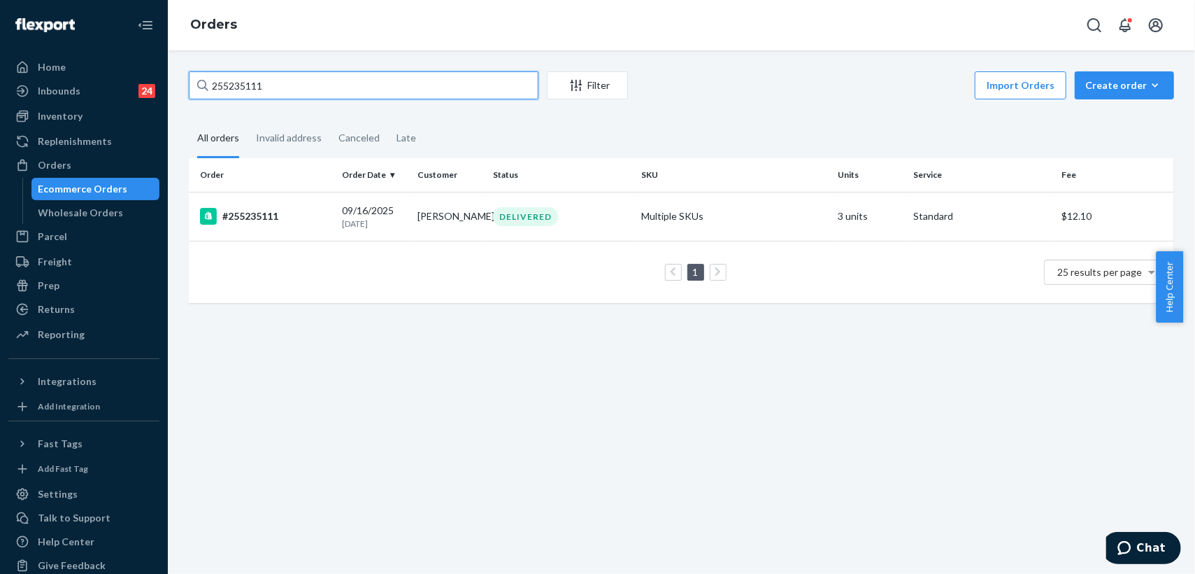
drag, startPoint x: 271, startPoint y: 85, endPoint x: 169, endPoint y: 80, distance: 101.5
click at [169, 80] on div "255235111 Filter Import Orders Create order Ecommerce order Removal order All o…" at bounding box center [681, 311] width 1027 height 523
paste input "68169"
type input "255268169"
click at [303, 220] on div "#255268169" at bounding box center [265, 216] width 131 height 17
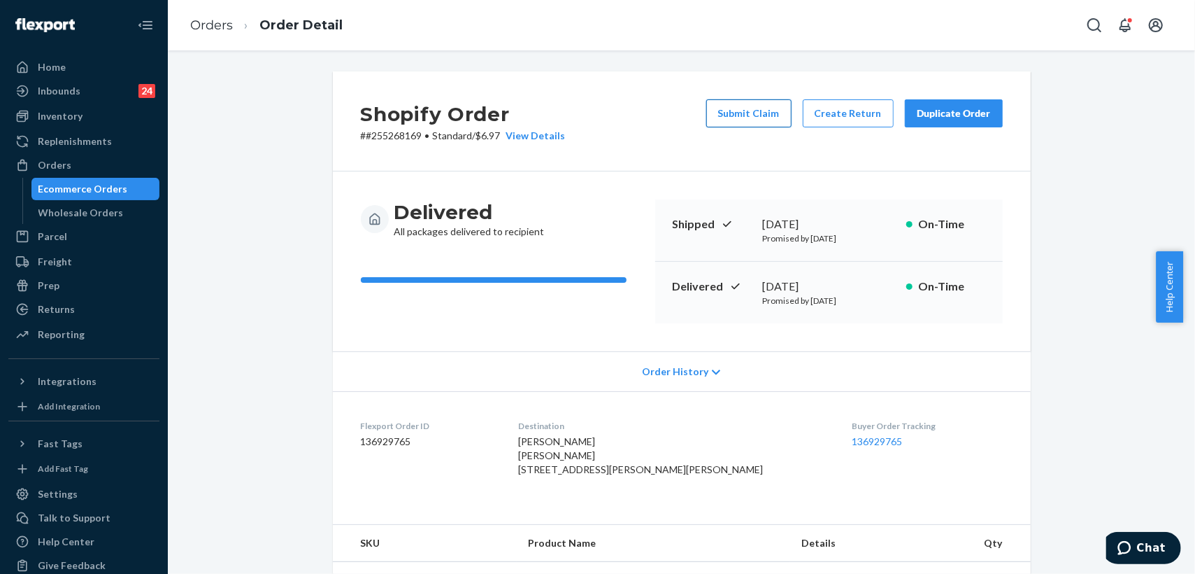
click at [728, 120] on button "Submit Claim" at bounding box center [748, 113] width 85 height 28
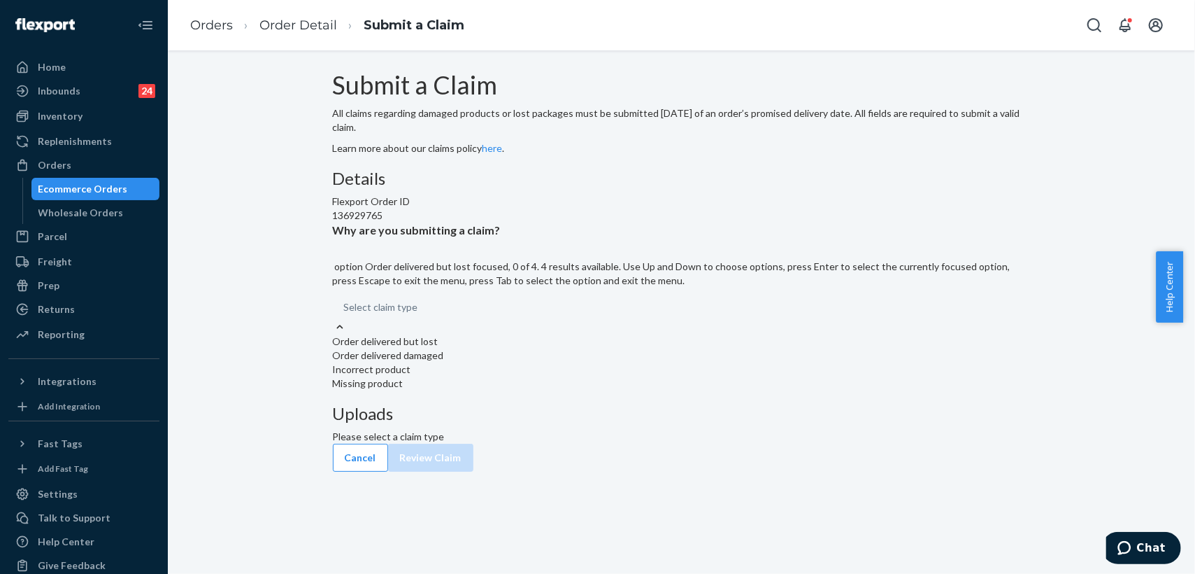
click at [536, 348] on div "Order delivered but lost" at bounding box center [682, 341] width 698 height 14
click at [346, 314] on input "Why are you submitting a claim? option Order delivered but lost focused, 0 of 4…" at bounding box center [344, 307] width 1 height 14
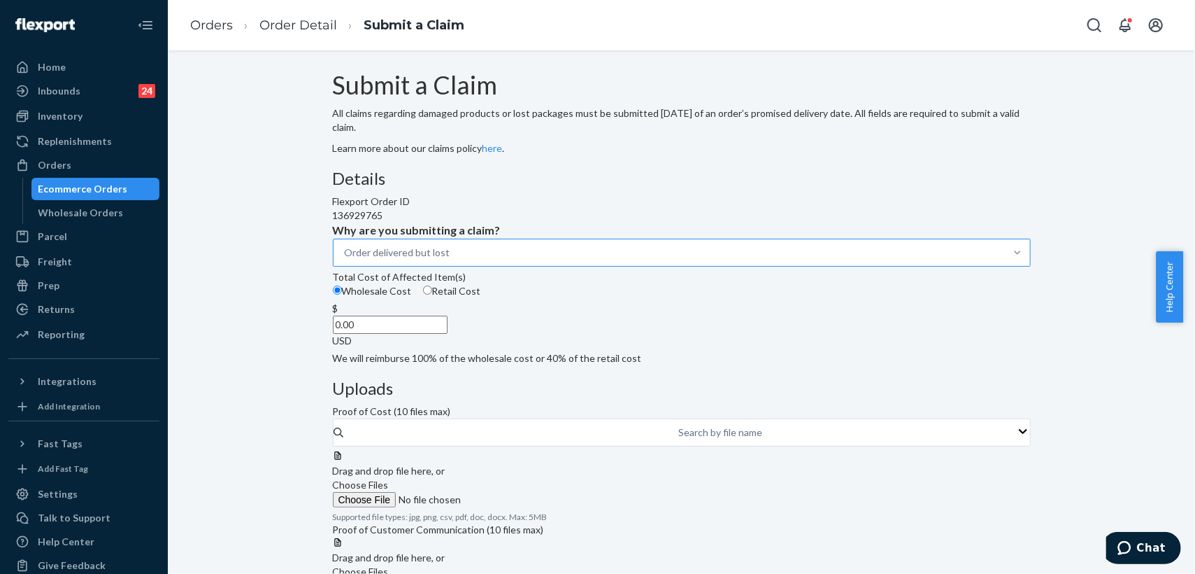
click at [448, 334] on input "0.00" at bounding box center [390, 324] width 115 height 18
type input "52.00"
click at [523, 478] on label "Choose Files" at bounding box center [428, 492] width 190 height 29
click at [523, 492] on input "Choose Files" at bounding box center [428, 499] width 190 height 15
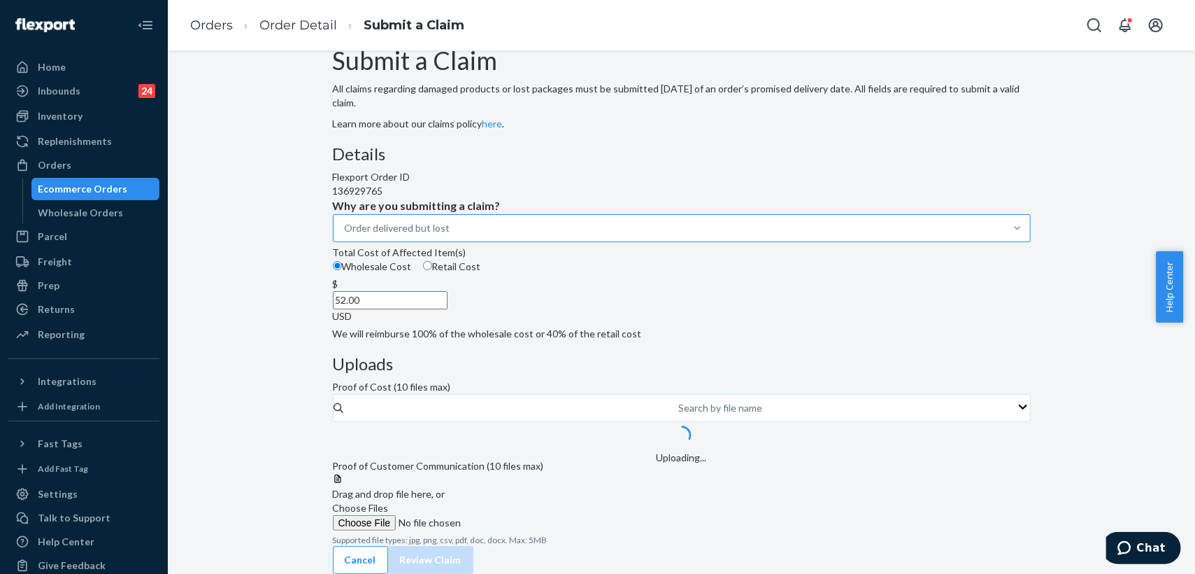
scroll to position [134, 0]
click at [389, 502] on span "Choose Files" at bounding box center [361, 508] width 56 height 12
click at [523, 515] on input "Choose Files" at bounding box center [428, 522] width 190 height 15
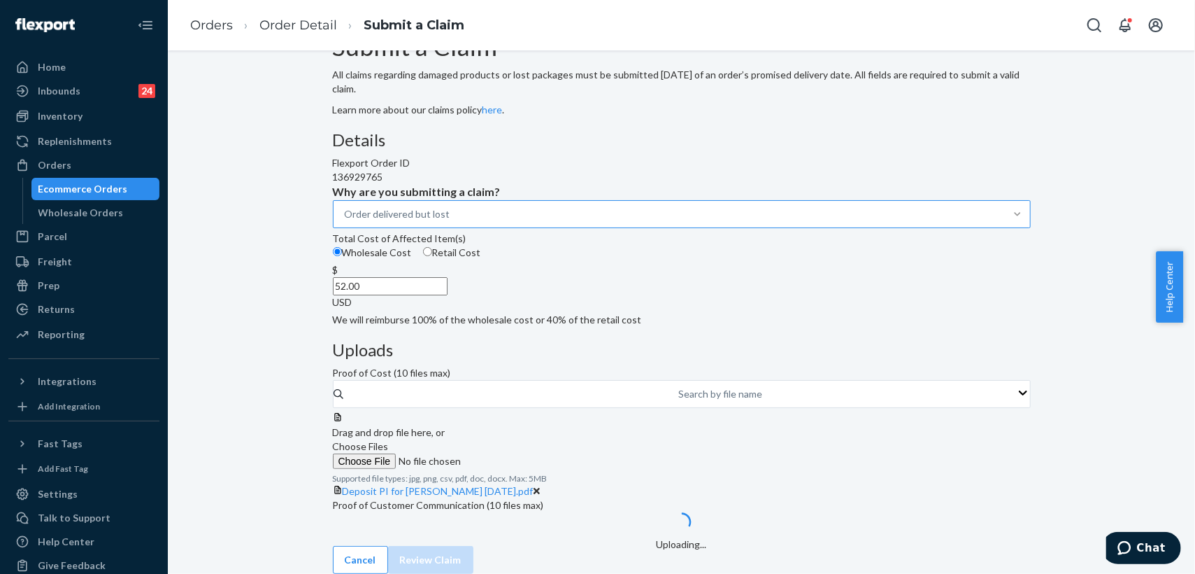
scroll to position [190, 0]
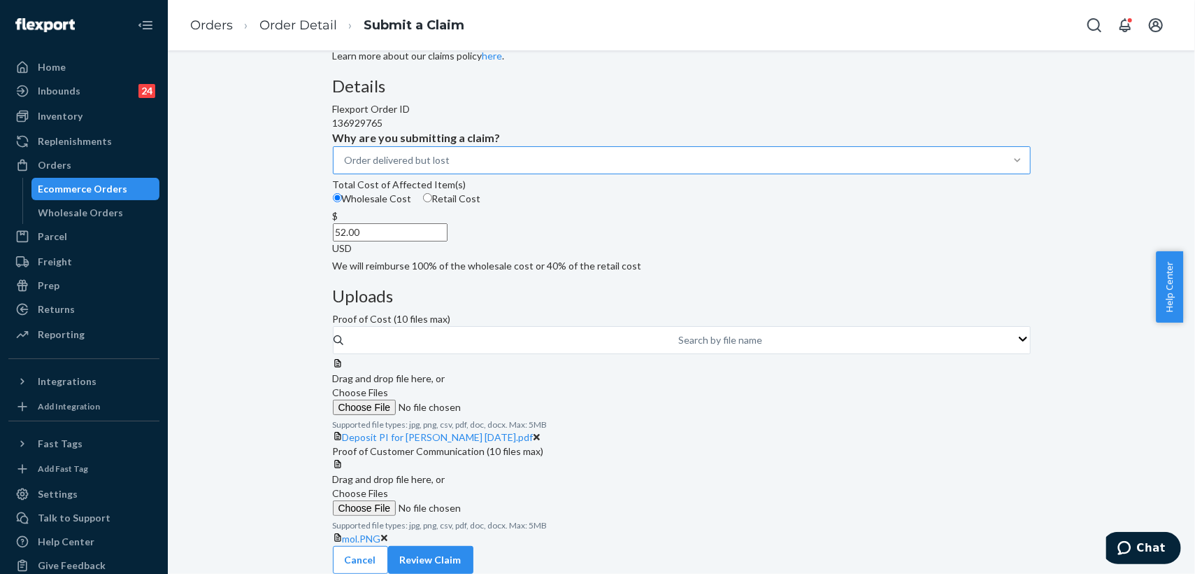
click at [389, 487] on span "Choose Files" at bounding box center [361, 493] width 56 height 12
click at [523, 500] on input "Choose Files" at bounding box center [428, 507] width 190 height 15
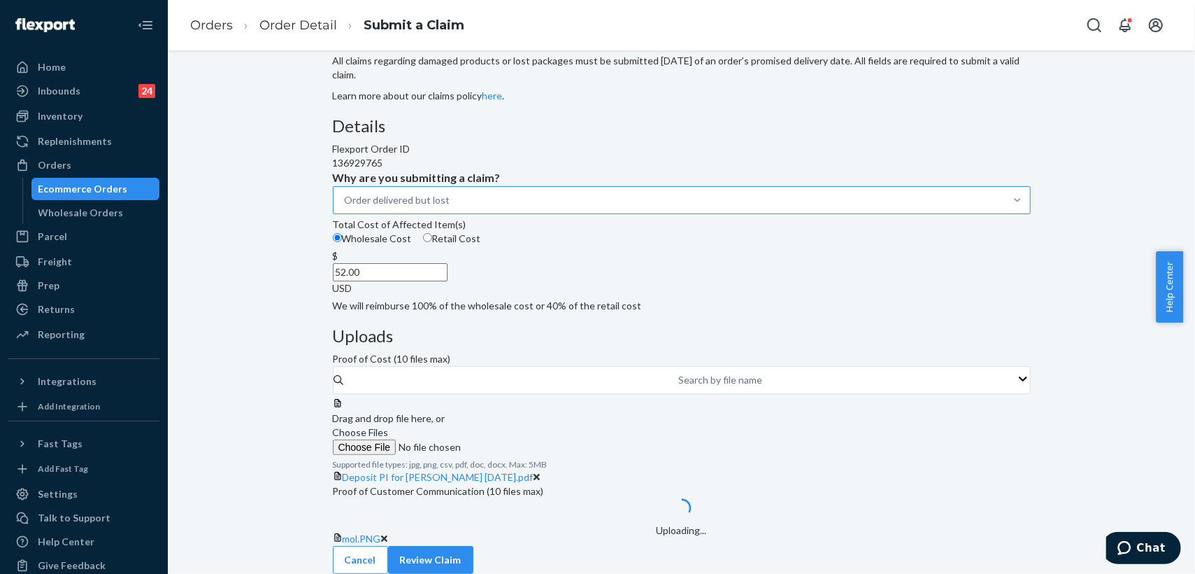
scroll to position [243, 0]
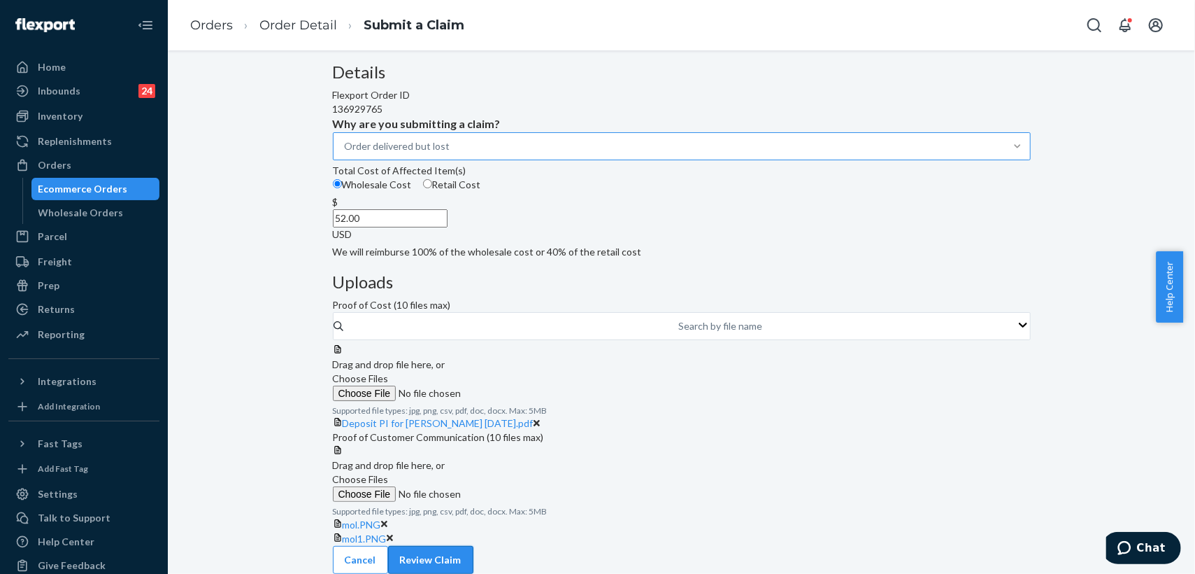
click at [474, 546] on button "Review Claim" at bounding box center [430, 560] width 85 height 28
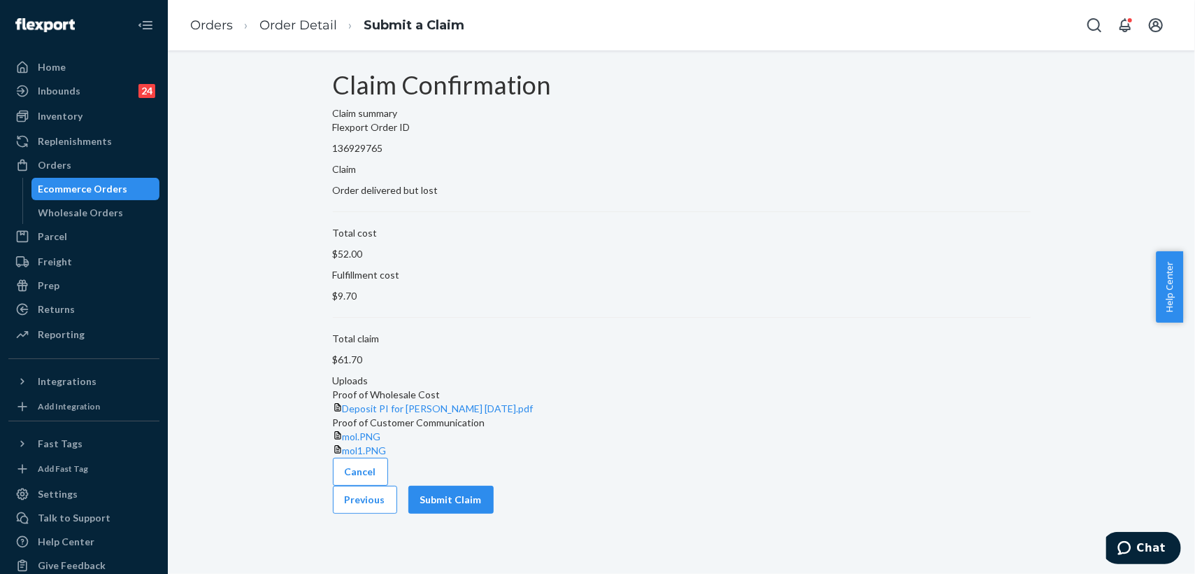
scroll to position [14, 0]
click at [494, 513] on button "Submit Claim" at bounding box center [450, 499] width 85 height 28
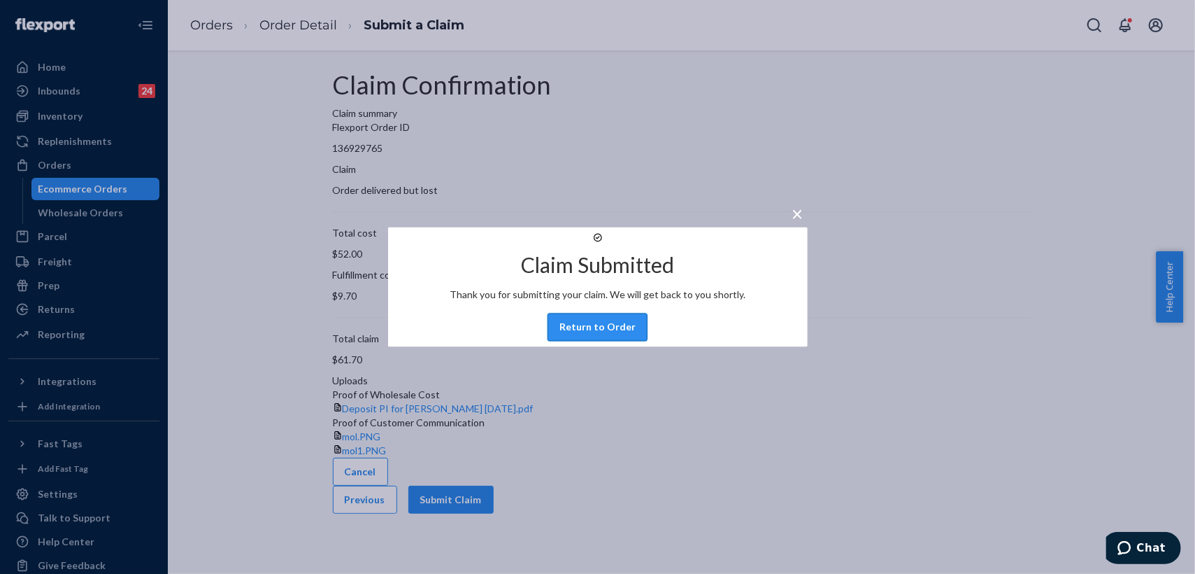
click at [588, 341] on button "Return to Order" at bounding box center [598, 327] width 100 height 28
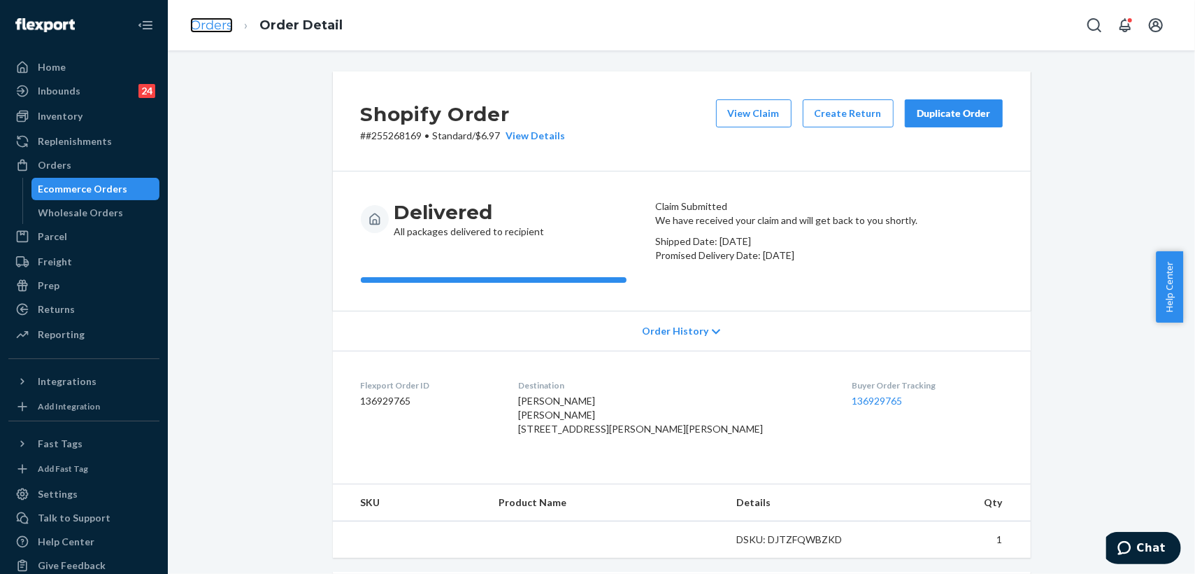
click at [216, 27] on link "Orders" at bounding box center [211, 24] width 43 height 15
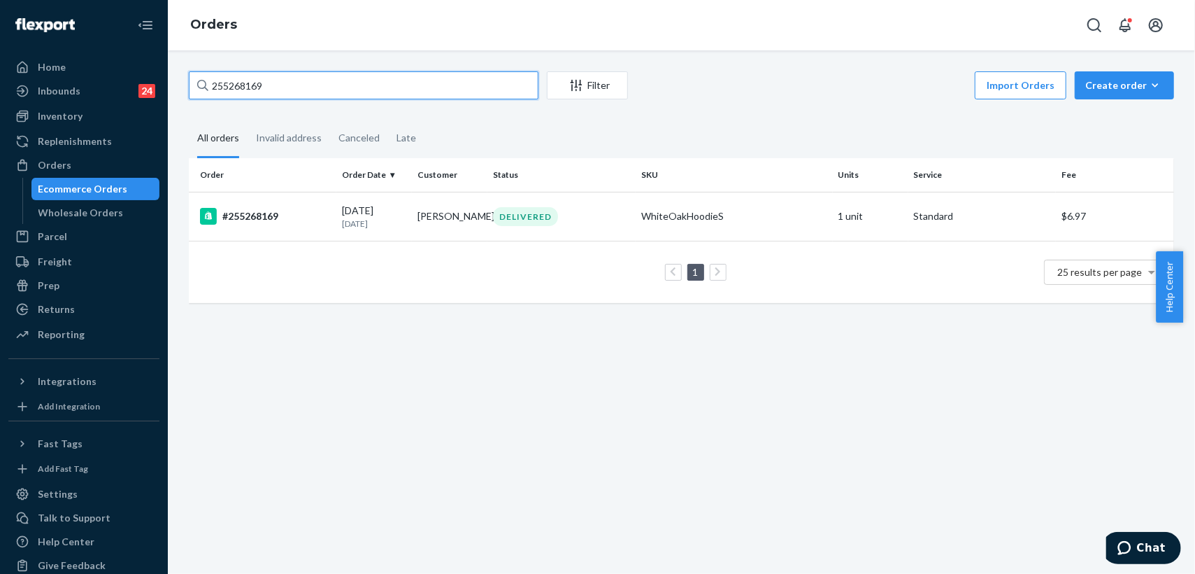
drag, startPoint x: 273, startPoint y: 83, endPoint x: 203, endPoint y: 80, distance: 70.7
click at [203, 80] on div "255268169" at bounding box center [364, 85] width 350 height 28
paste input "325237"
type input "255325237"
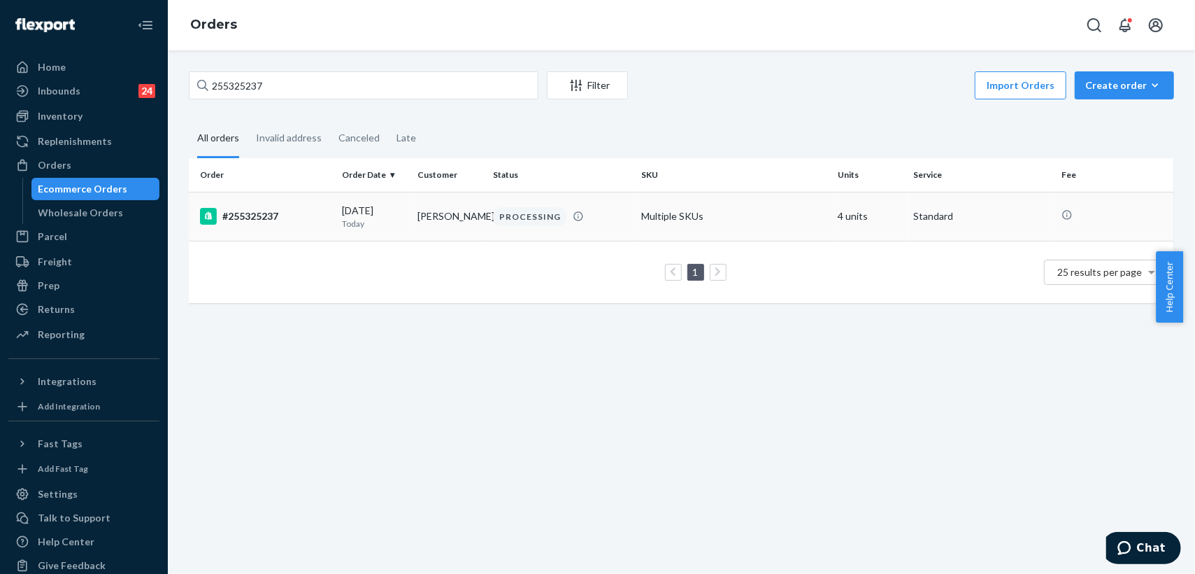
click at [467, 225] on td "[PERSON_NAME]" at bounding box center [450, 216] width 76 height 49
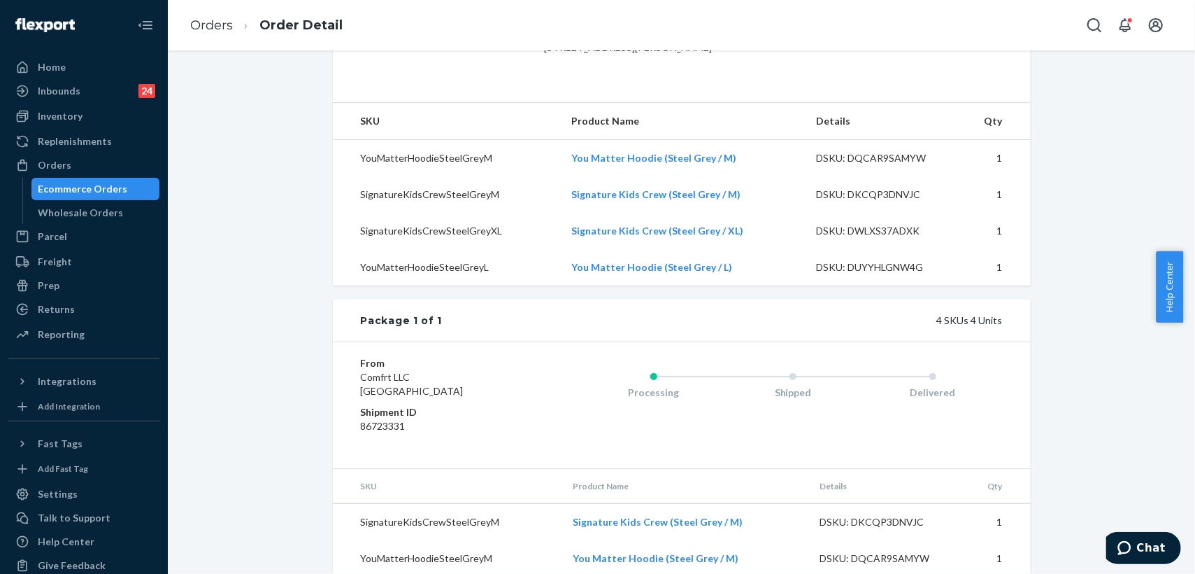
scroll to position [217, 0]
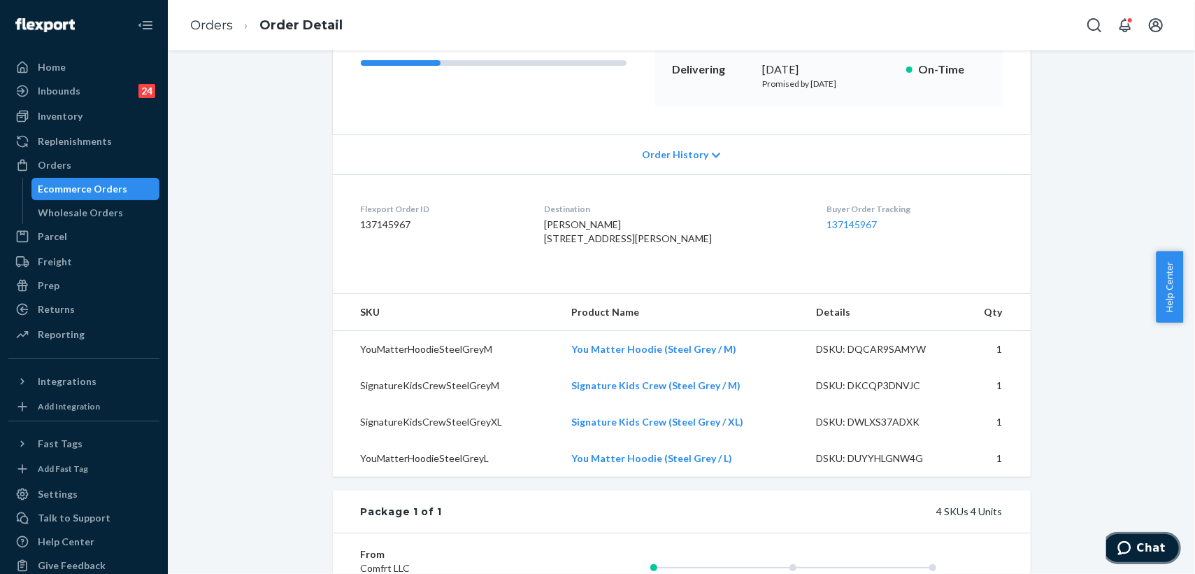
click at [1137, 542] on span "Chat" at bounding box center [1127, 547] width 20 height 14
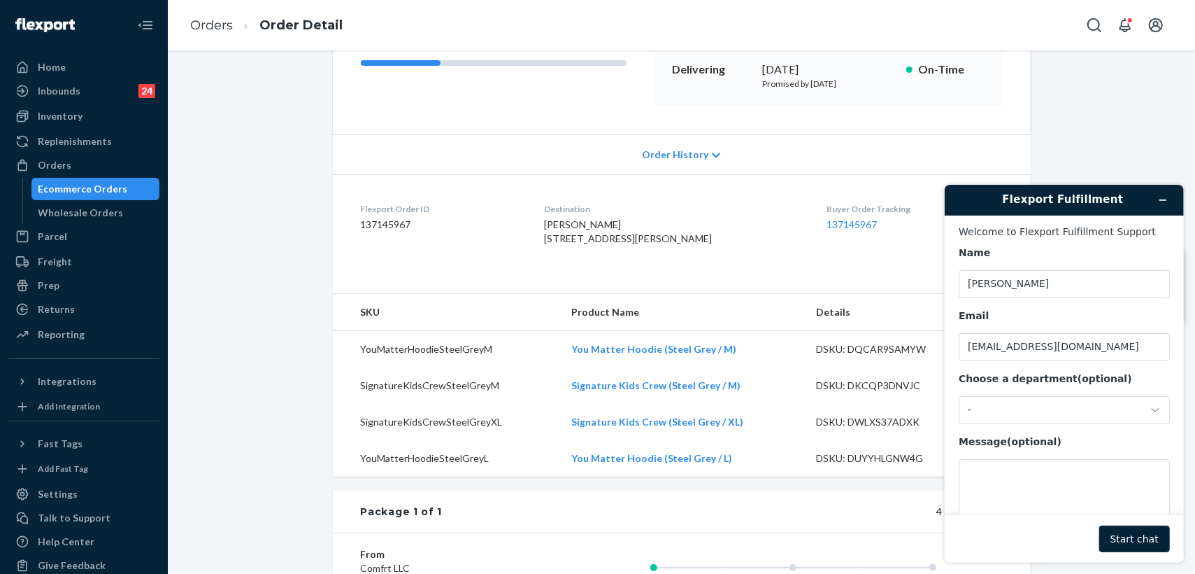
scroll to position [0, 0]
click at [1079, 412] on div "-" at bounding box center [1055, 409] width 176 height 13
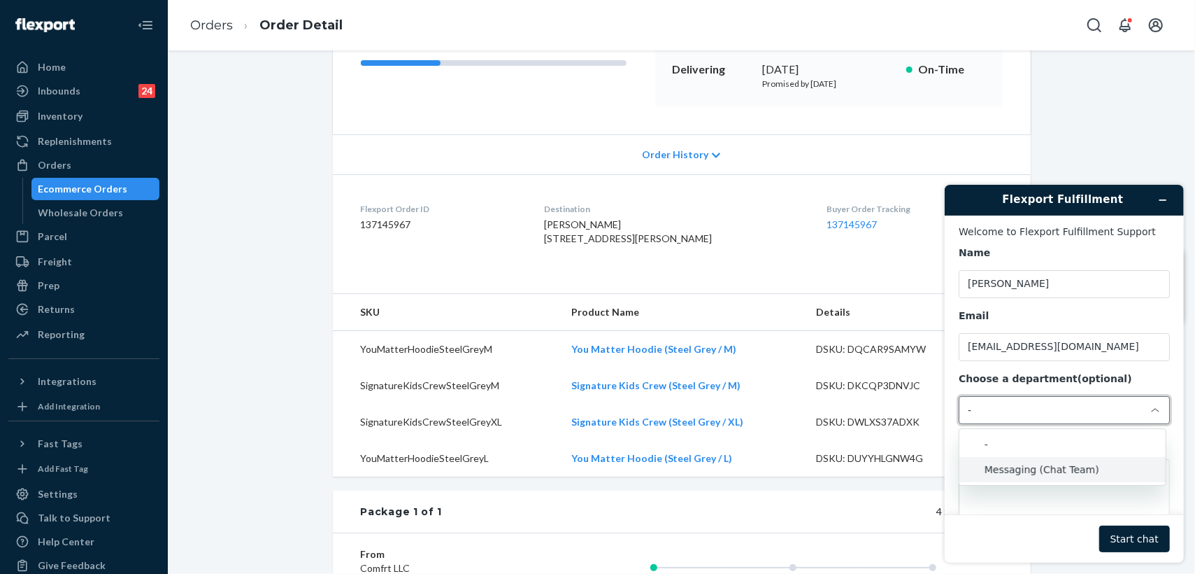
click at [1046, 470] on li "Messaging (Chat Team)" at bounding box center [1062, 468] width 206 height 25
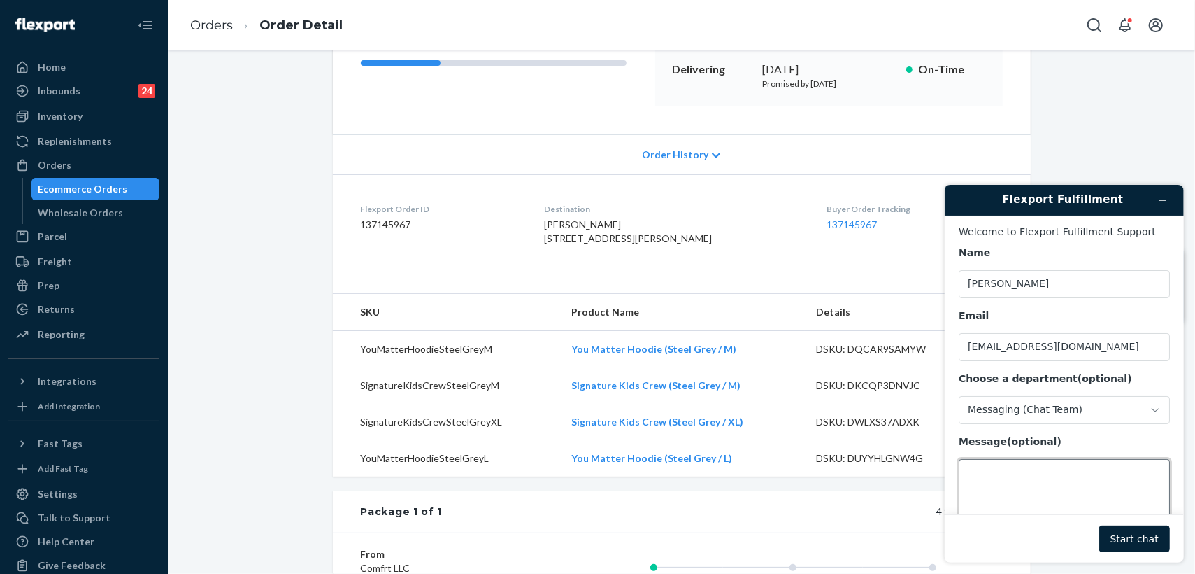
click at [1066, 488] on textarea "Message (optional)" at bounding box center [1063, 497] width 211 height 78
paste textarea "255325237"
paste textarea "[PERSON_NAME] new address is [STREET_ADDRESS][PERSON_NAME][US_STATE]"
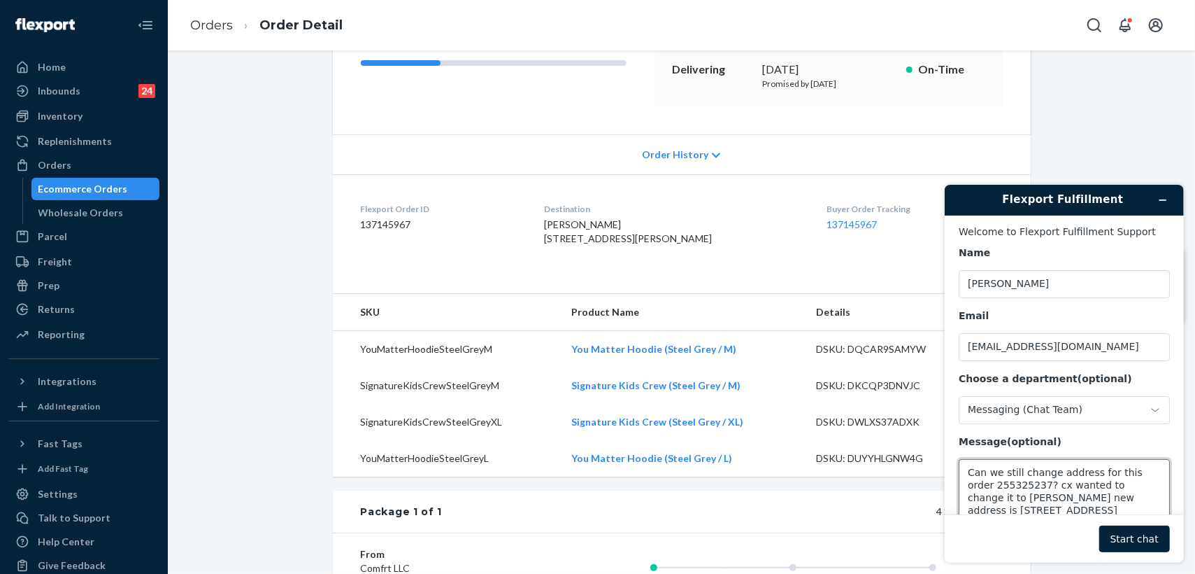
scroll to position [4, 0]
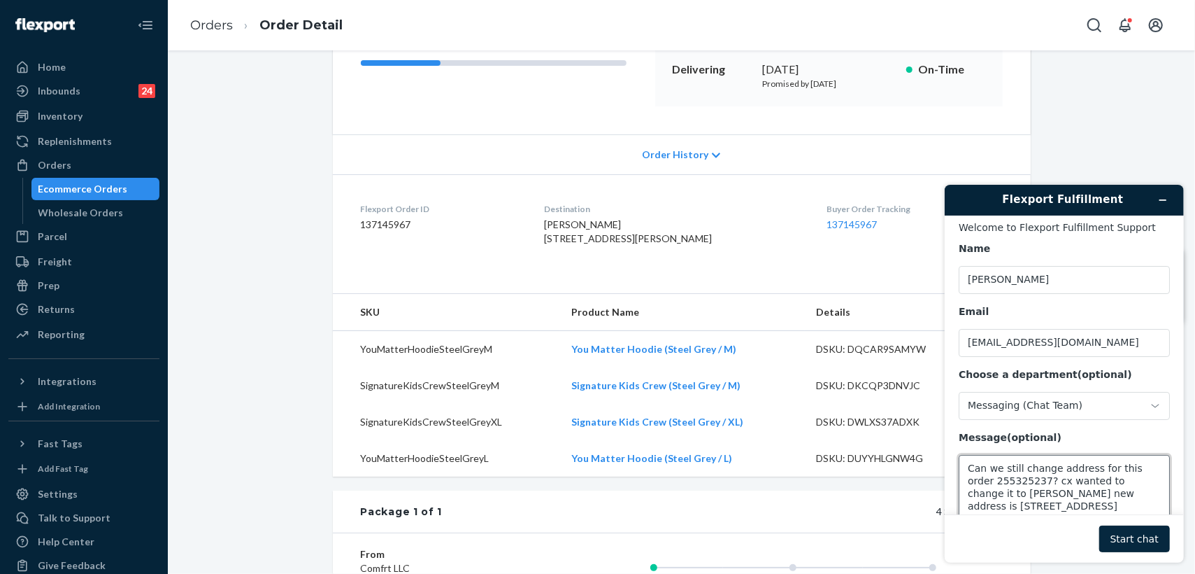
type textarea "Can we still change address for this order 255325237? cx wanted to change it to…"
click at [1132, 536] on button "Start chat" at bounding box center [1134, 538] width 71 height 27
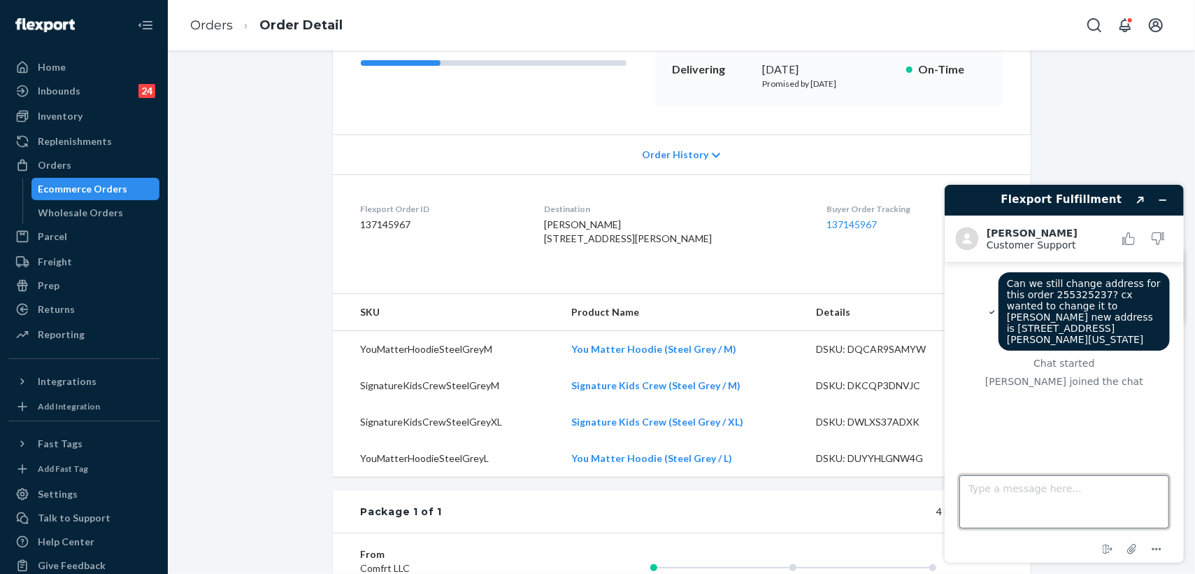
click at [1052, 505] on textarea "Type a message here..." at bounding box center [1064, 500] width 210 height 53
type textarea "Good afternoon"
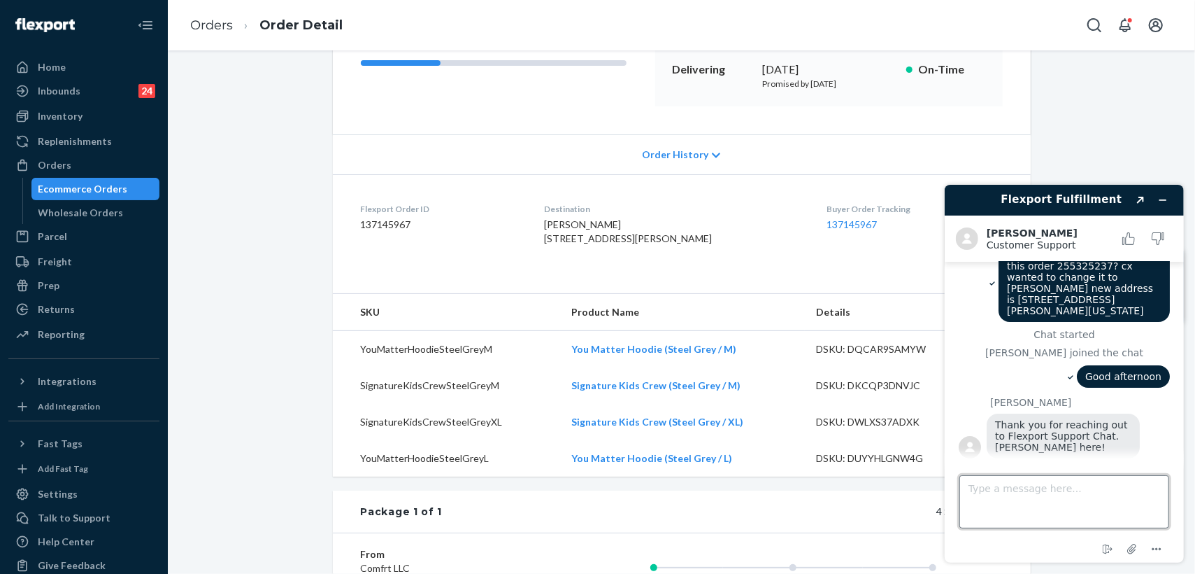
scroll to position [66, 0]
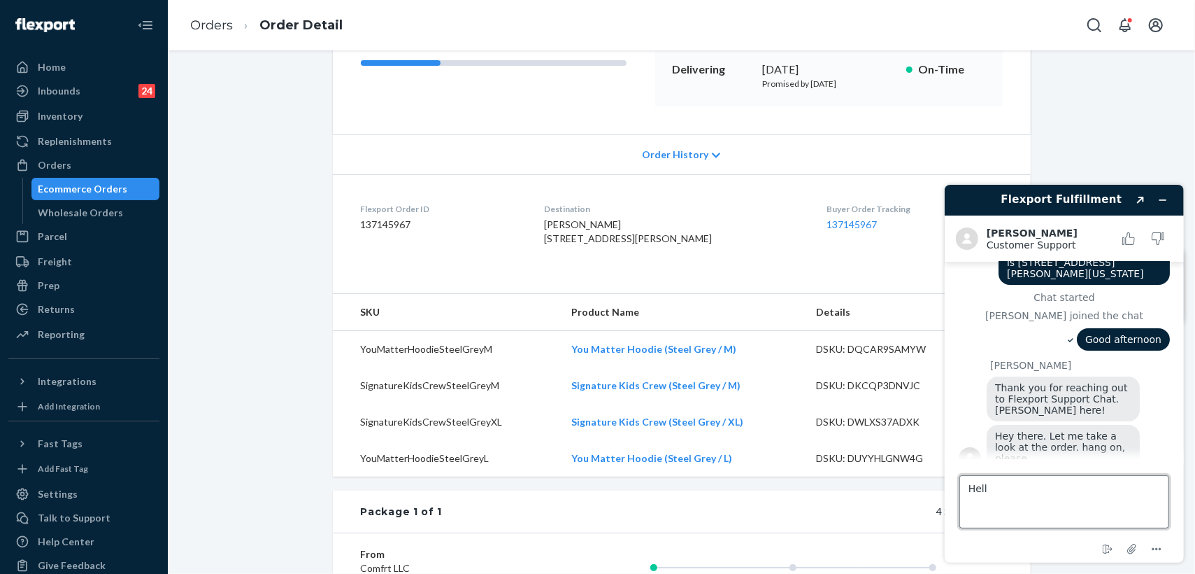
type textarea "Hello"
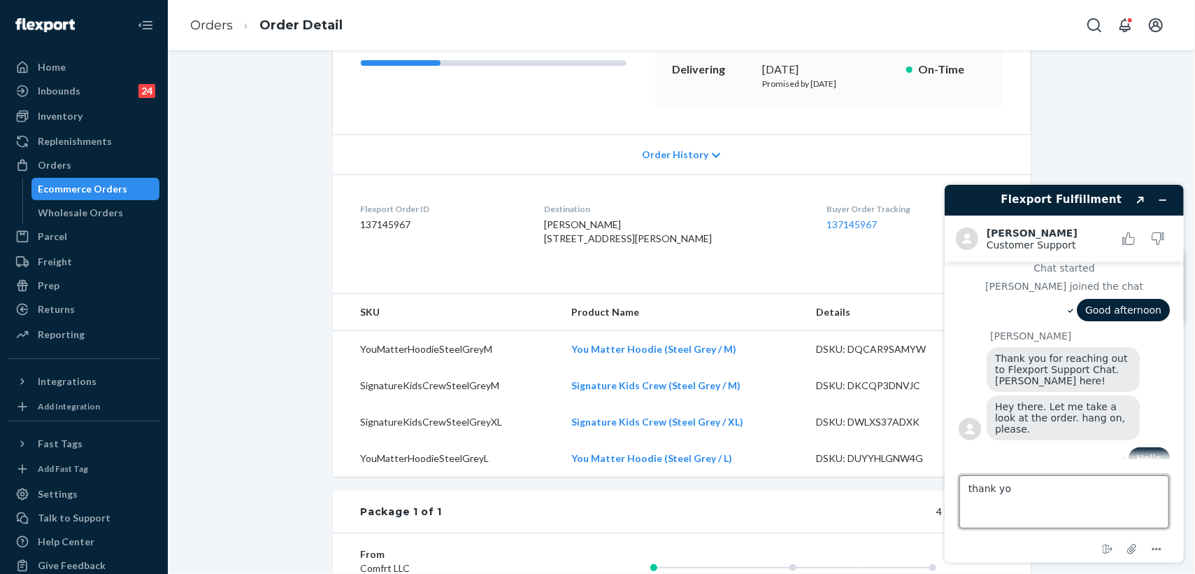
type textarea "thank you"
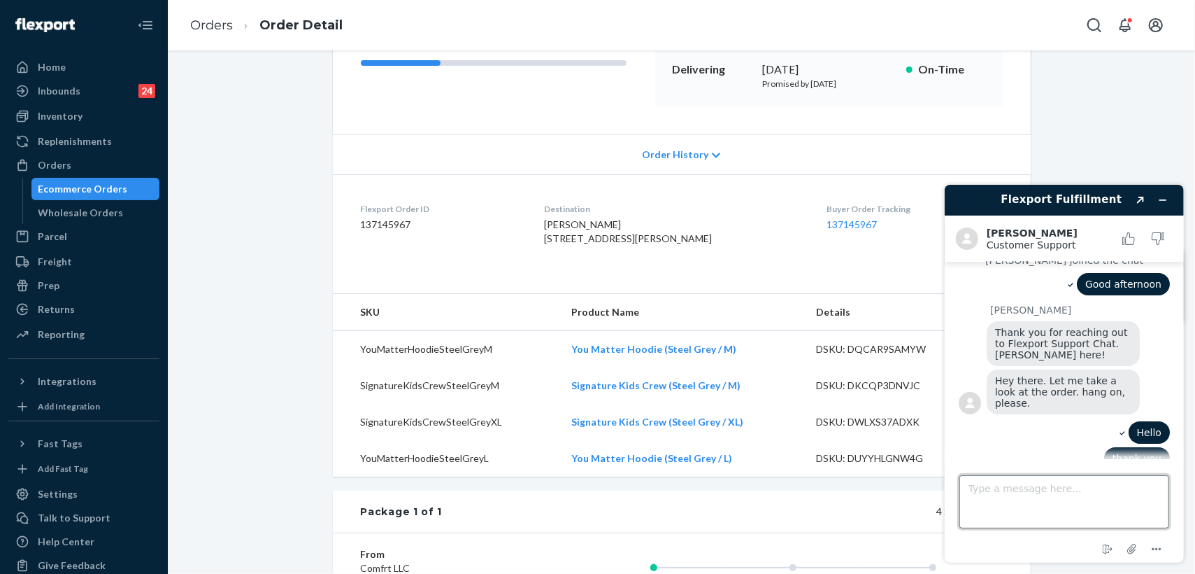
scroll to position [121, 0]
click at [213, 27] on link "Orders" at bounding box center [211, 24] width 43 height 15
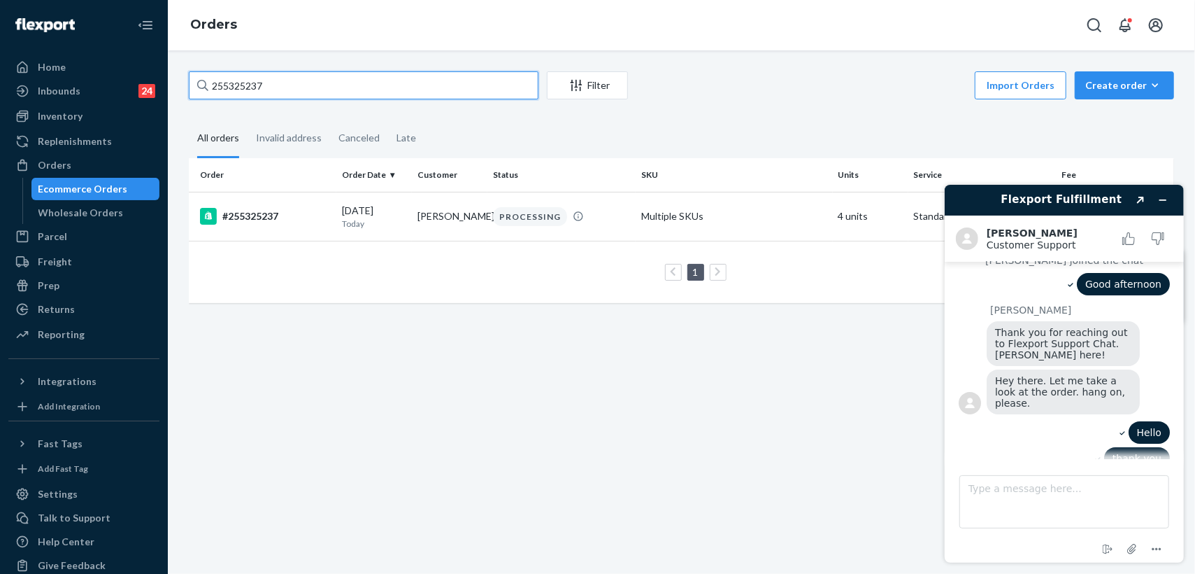
drag, startPoint x: 308, startPoint y: 83, endPoint x: 190, endPoint y: 83, distance: 117.5
click at [190, 83] on input "255325237" at bounding box center [364, 85] width 350 height 28
paste input "[EMAIL_ADDRESS][DOMAIN_NAME]"
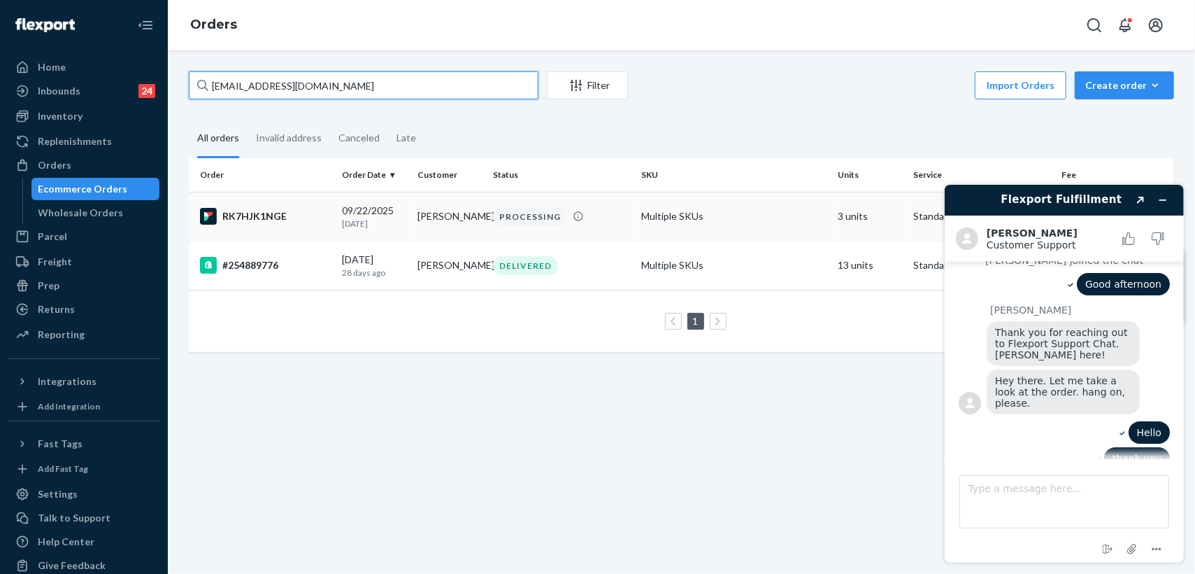
type input "[EMAIL_ADDRESS][DOMAIN_NAME]"
click at [488, 231] on td "PROCESSING" at bounding box center [562, 216] width 148 height 49
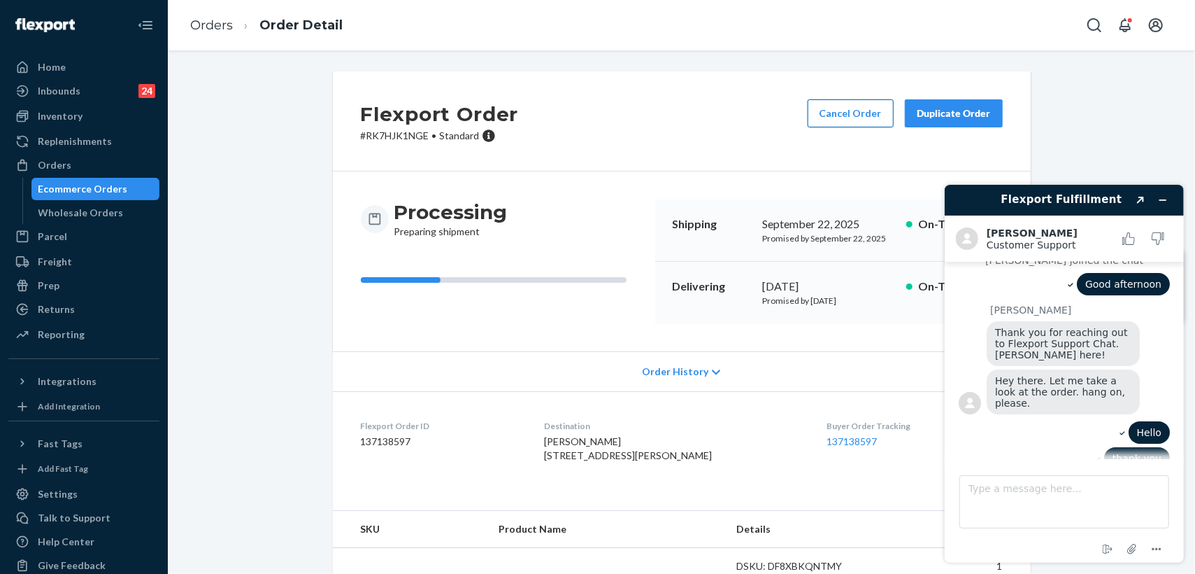
click at [859, 112] on button "Cancel Order" at bounding box center [851, 113] width 86 height 28
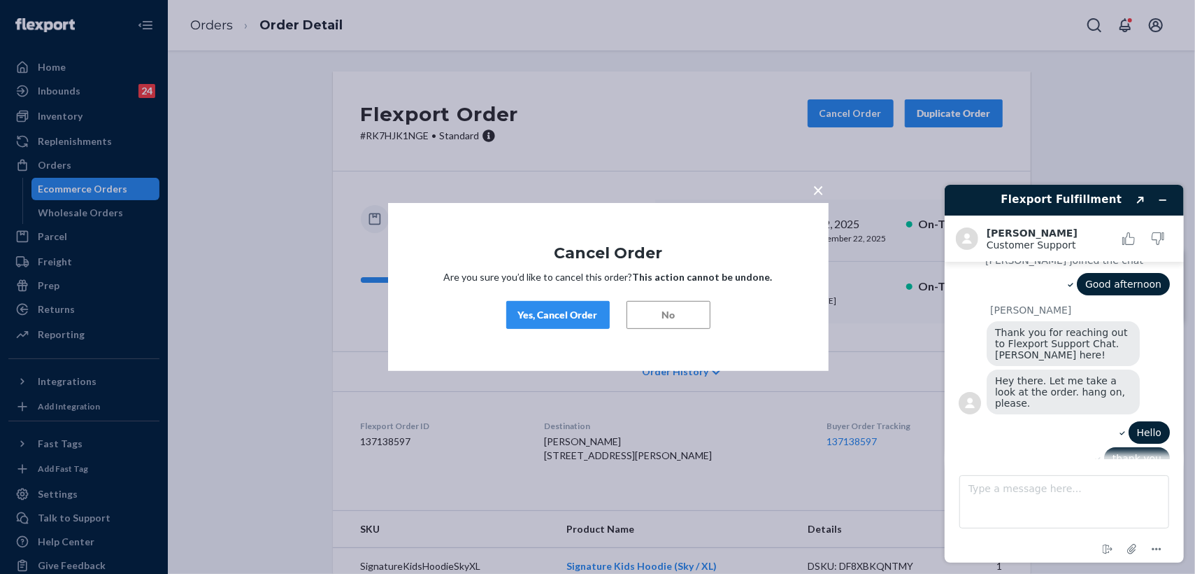
click at [571, 318] on div "Yes, Cancel Order" at bounding box center [558, 315] width 80 height 14
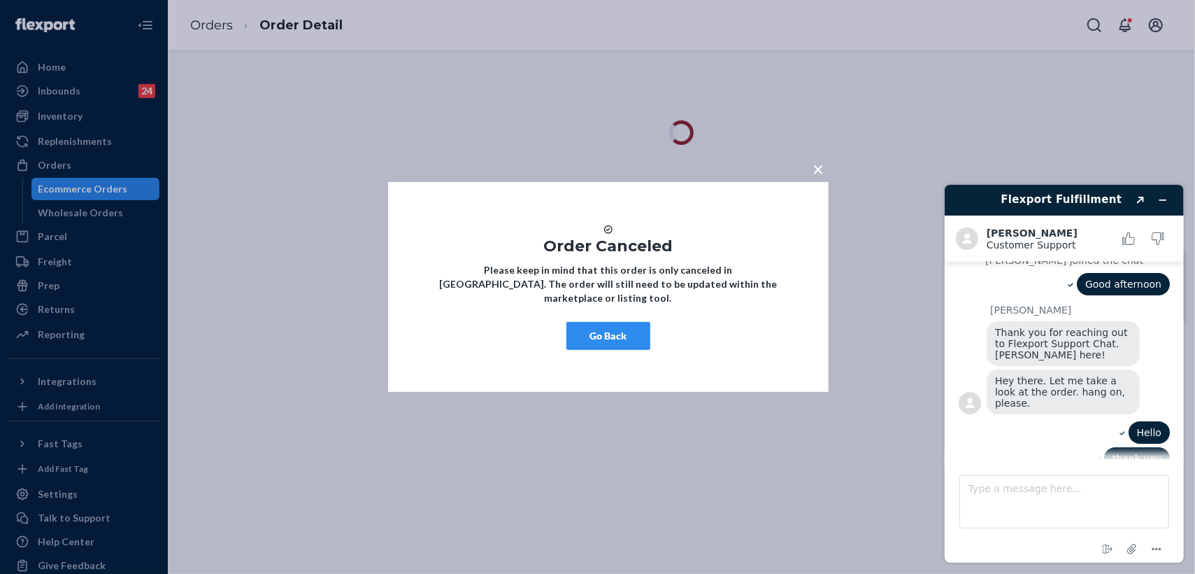
click at [624, 339] on button "Go Back" at bounding box center [609, 336] width 84 height 28
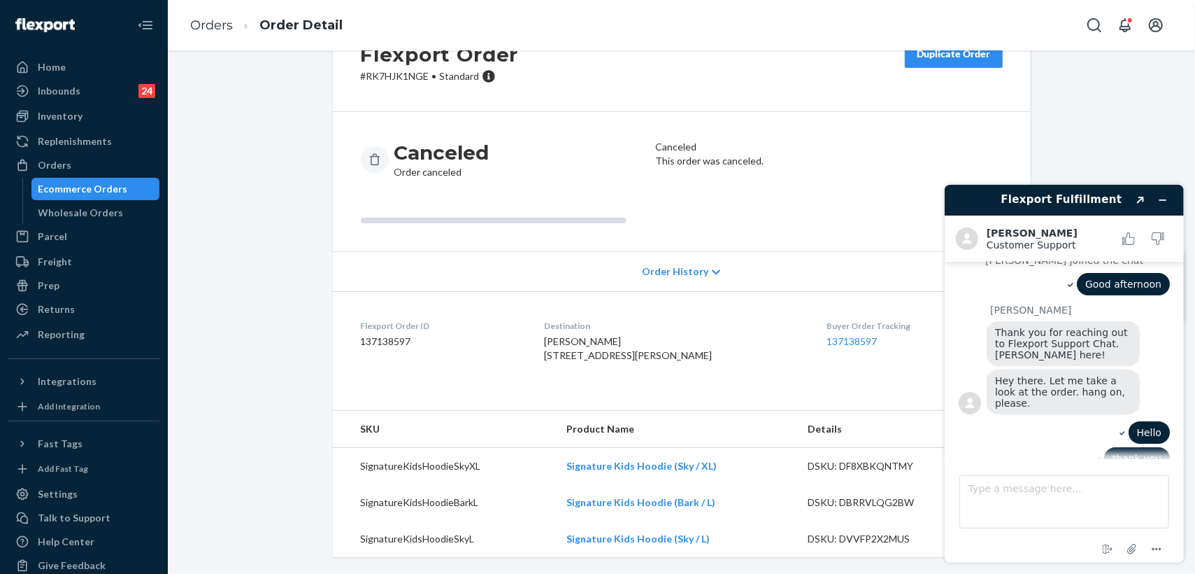
scroll to position [88, 0]
click at [219, 27] on link "Orders" at bounding box center [211, 24] width 43 height 15
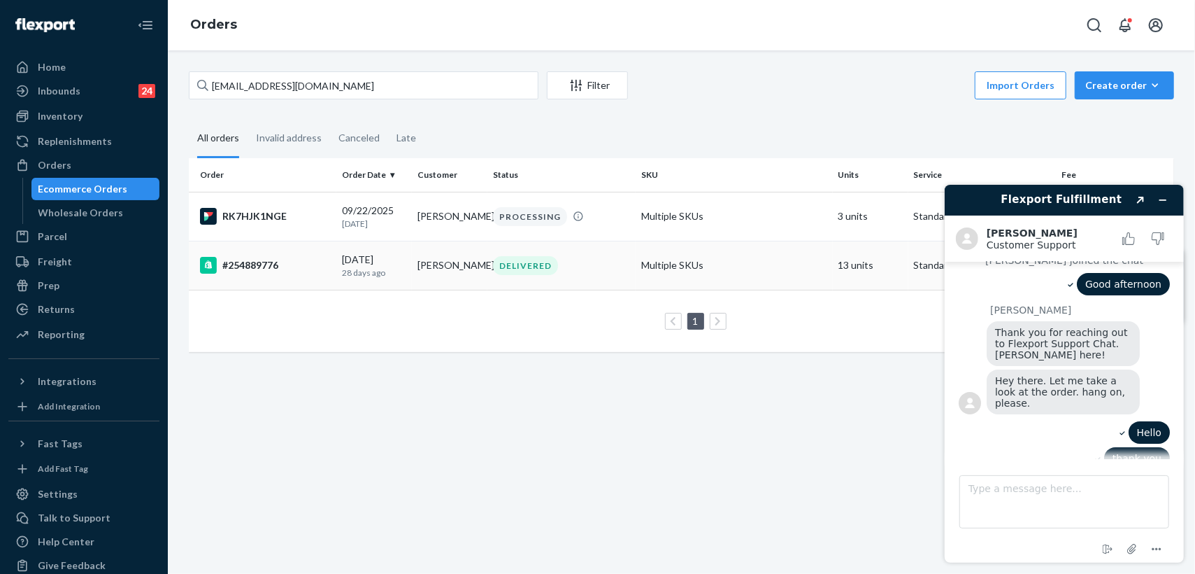
click at [427, 270] on td "[PERSON_NAME]" at bounding box center [450, 265] width 76 height 49
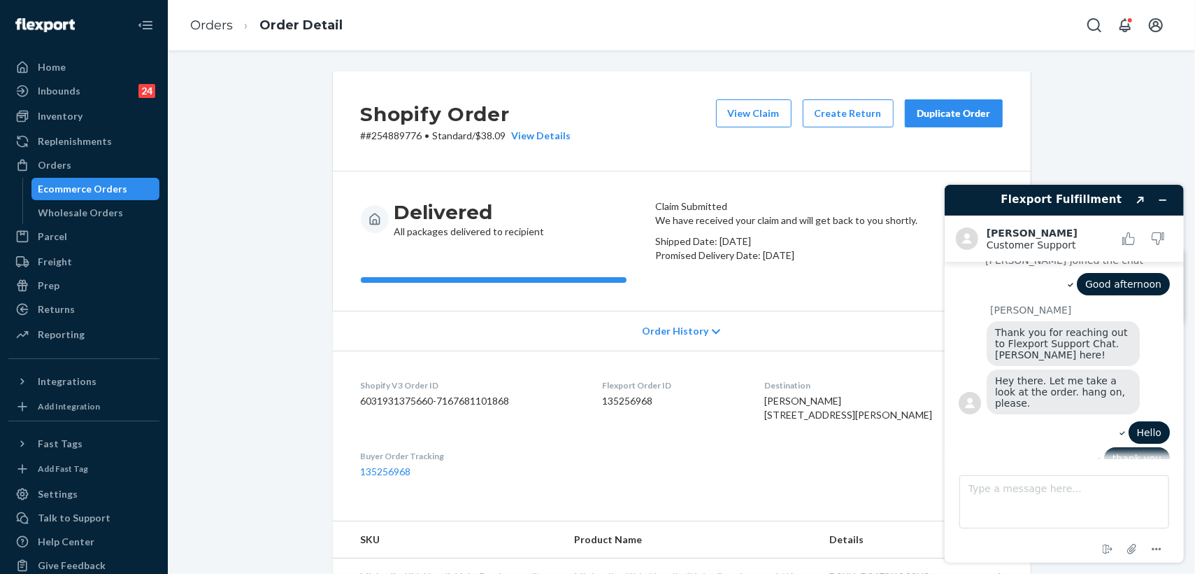
click at [945, 115] on div "Duplicate Order" at bounding box center [954, 113] width 74 height 14
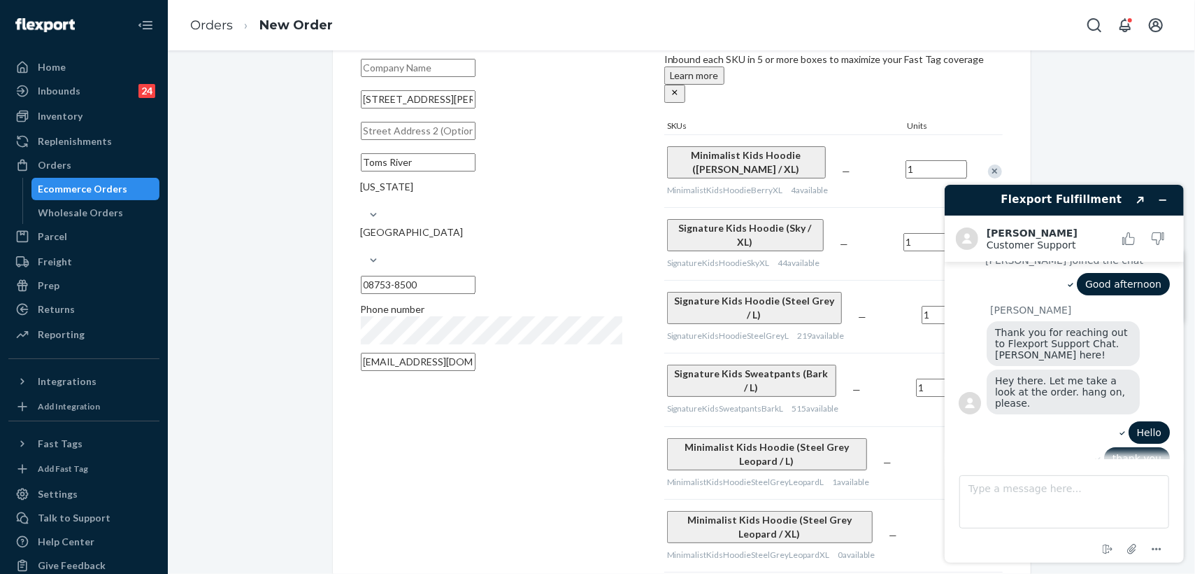
scroll to position [155, 0]
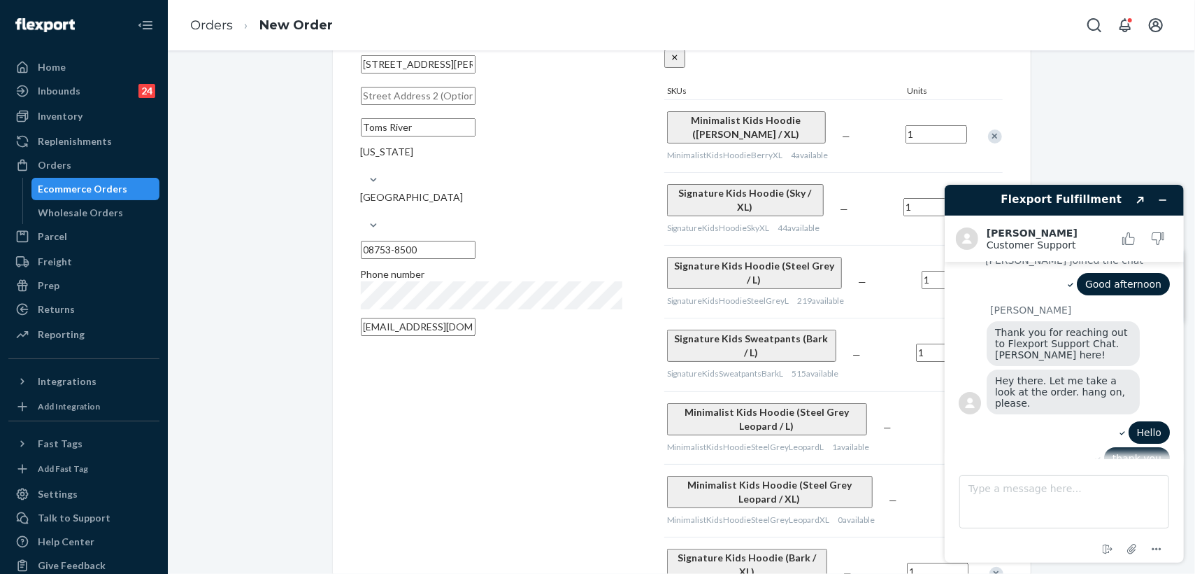
click at [991, 132] on div "Remove Item" at bounding box center [995, 136] width 14 height 14
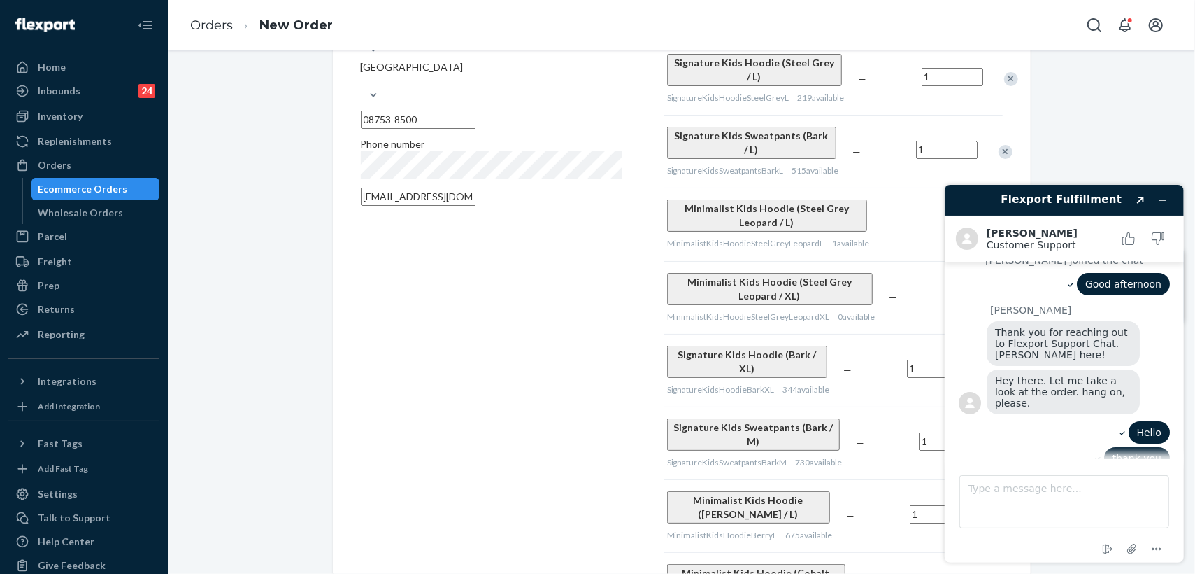
scroll to position [311, 0]
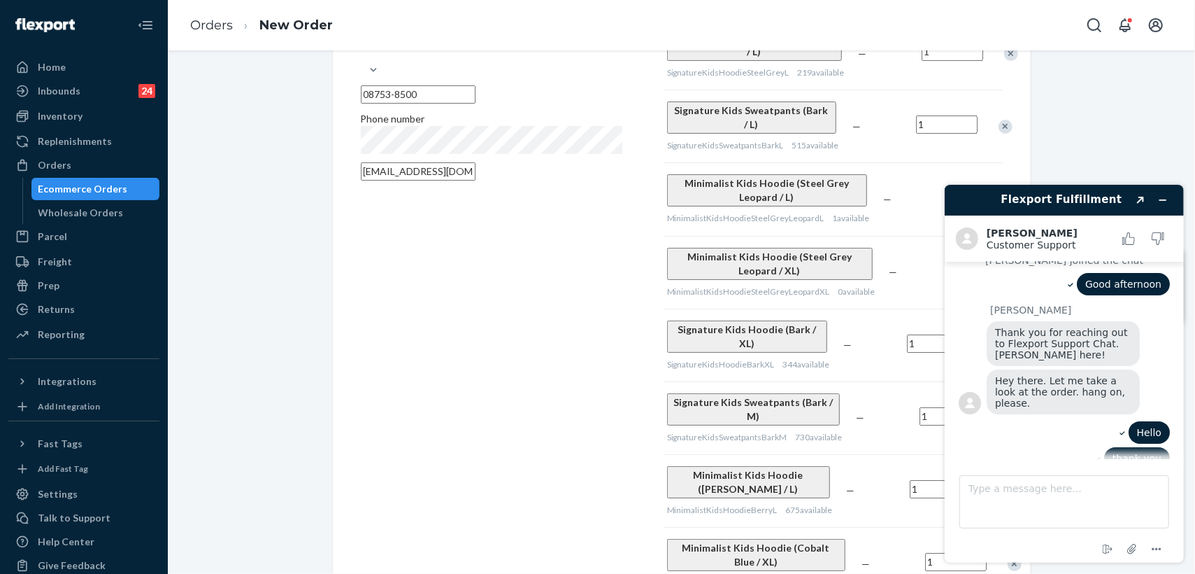
click at [1004, 50] on div "Remove Item" at bounding box center [1011, 54] width 14 height 14
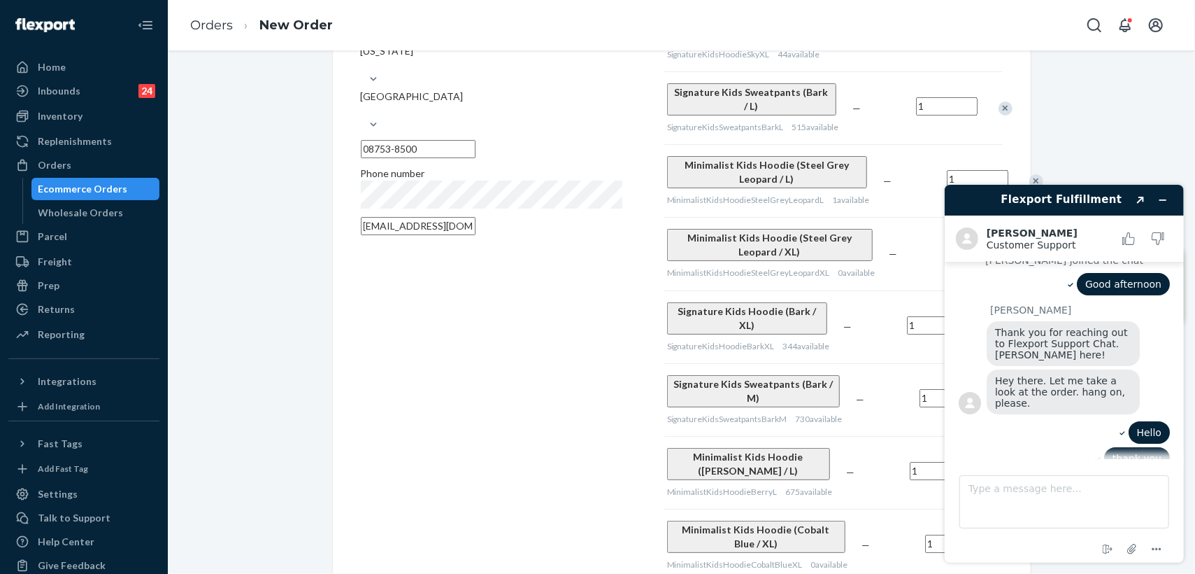
scroll to position [233, 0]
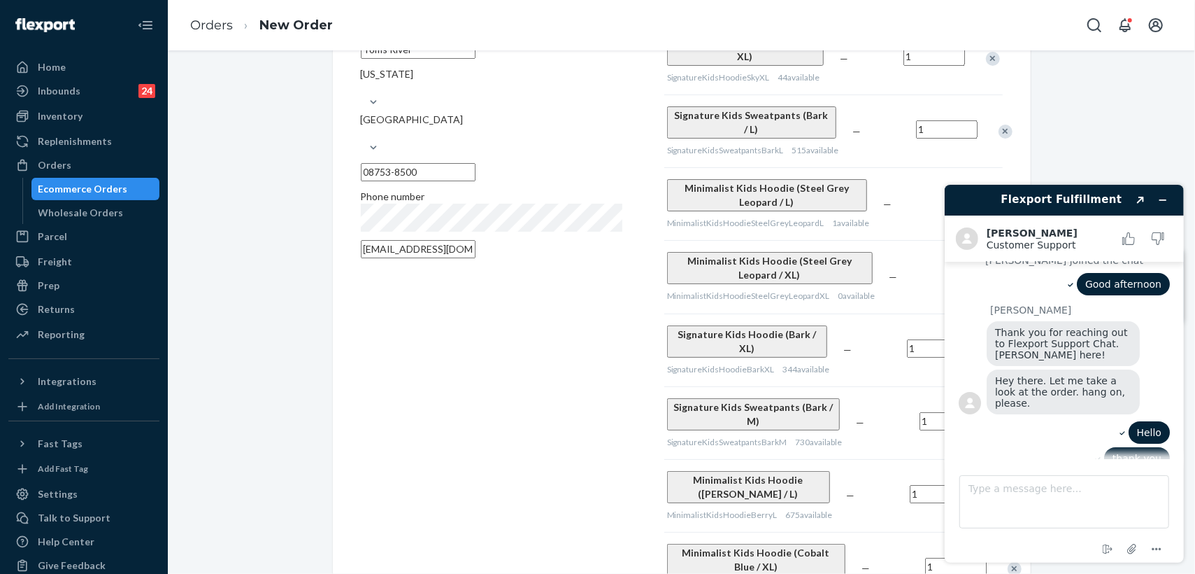
click at [999, 125] on div "Remove Item" at bounding box center [1006, 132] width 14 height 14
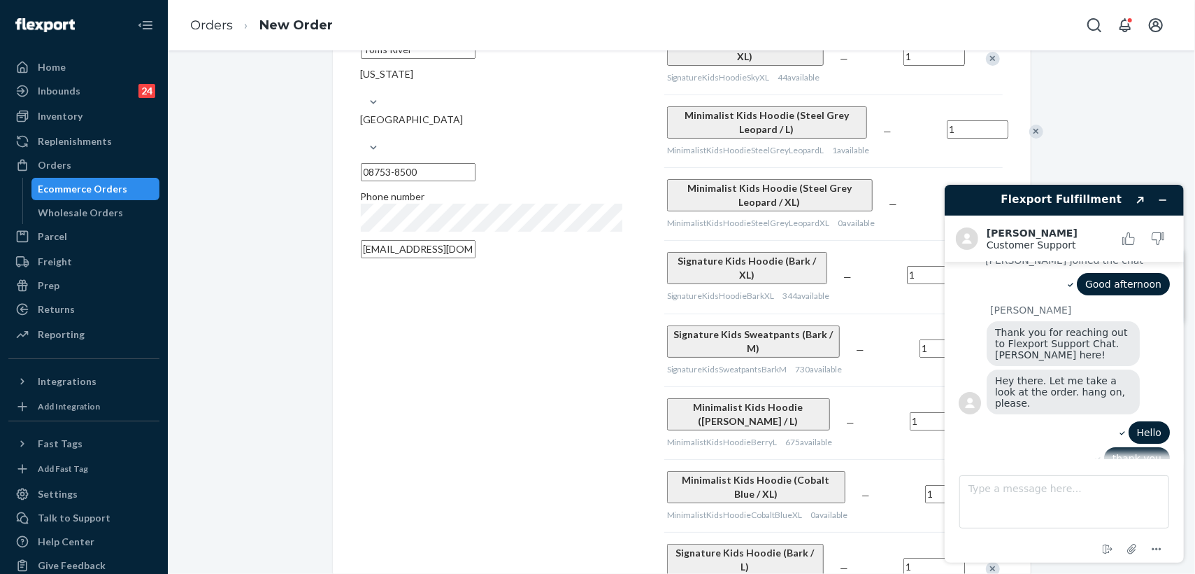
click at [1030, 125] on div "Remove Item" at bounding box center [1037, 132] width 14 height 14
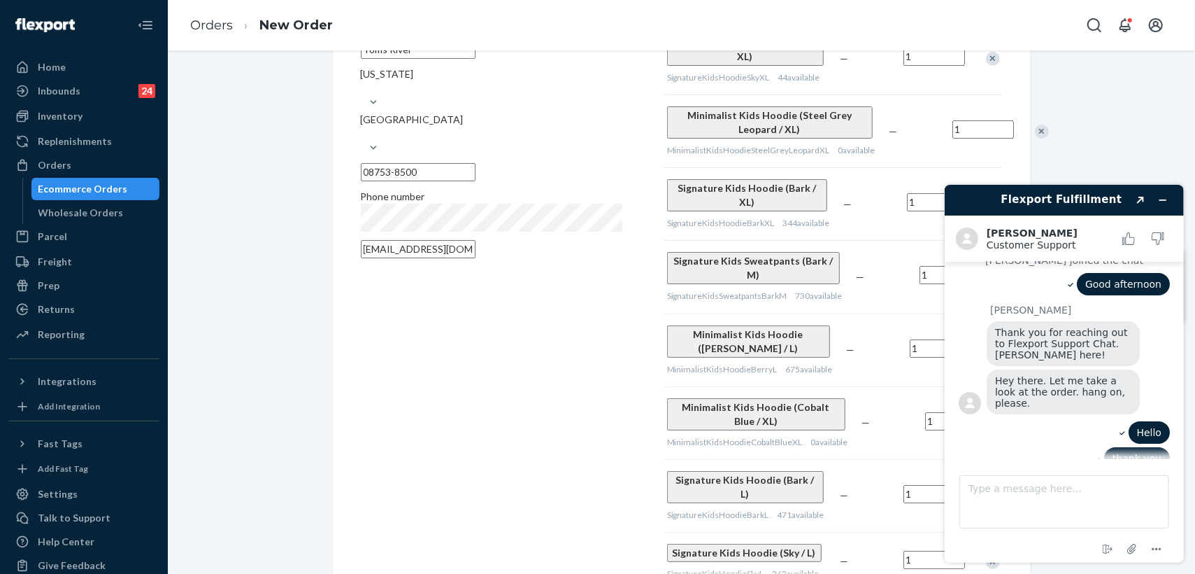
click at [1035, 125] on div "Remove Item" at bounding box center [1042, 132] width 14 height 14
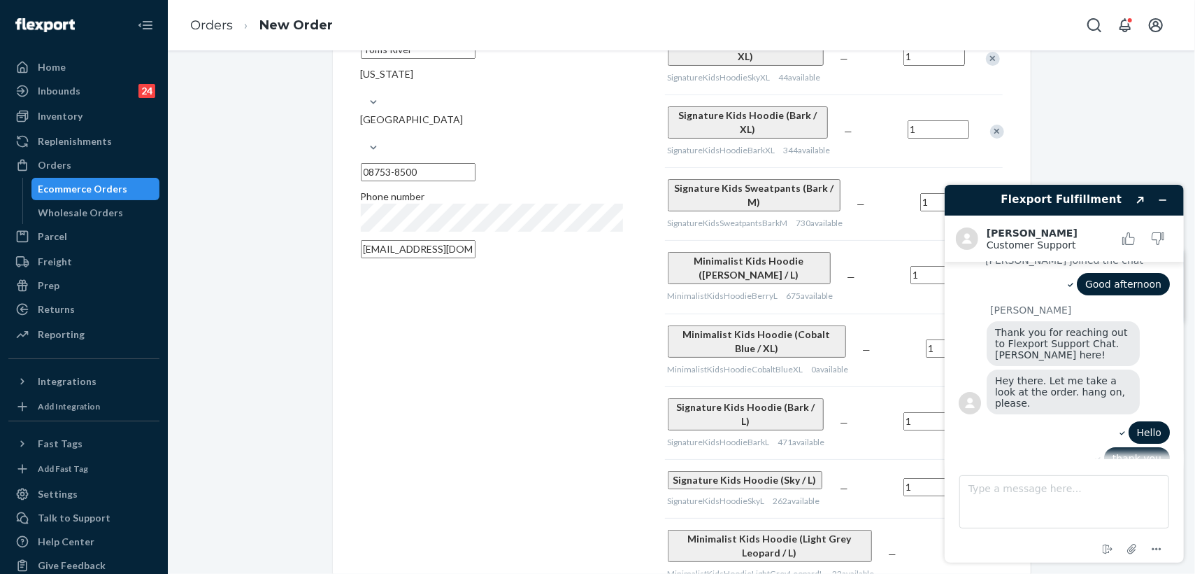
click at [990, 125] on div "Remove Item" at bounding box center [997, 132] width 14 height 14
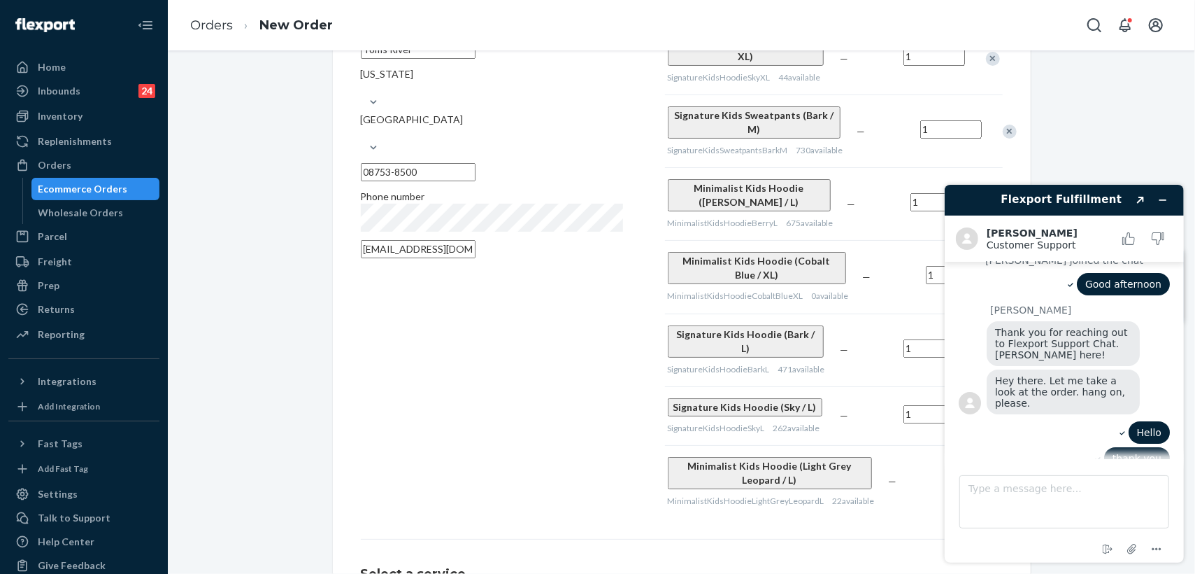
click at [1003, 125] on div "Remove Item" at bounding box center [1010, 132] width 14 height 14
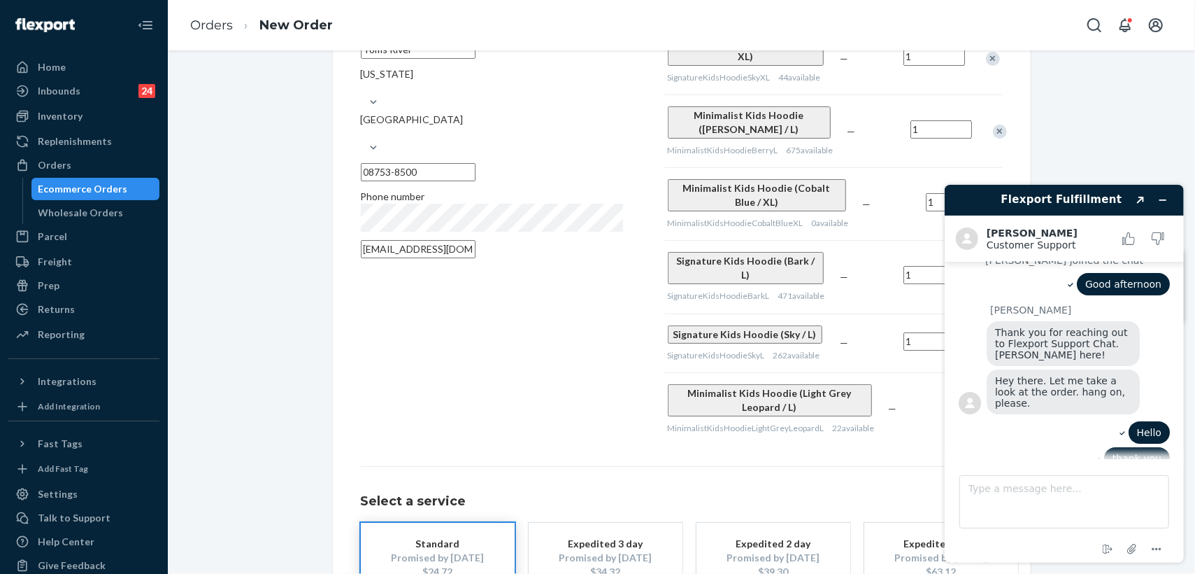
click at [993, 125] on div "Remove Item" at bounding box center [1000, 132] width 14 height 14
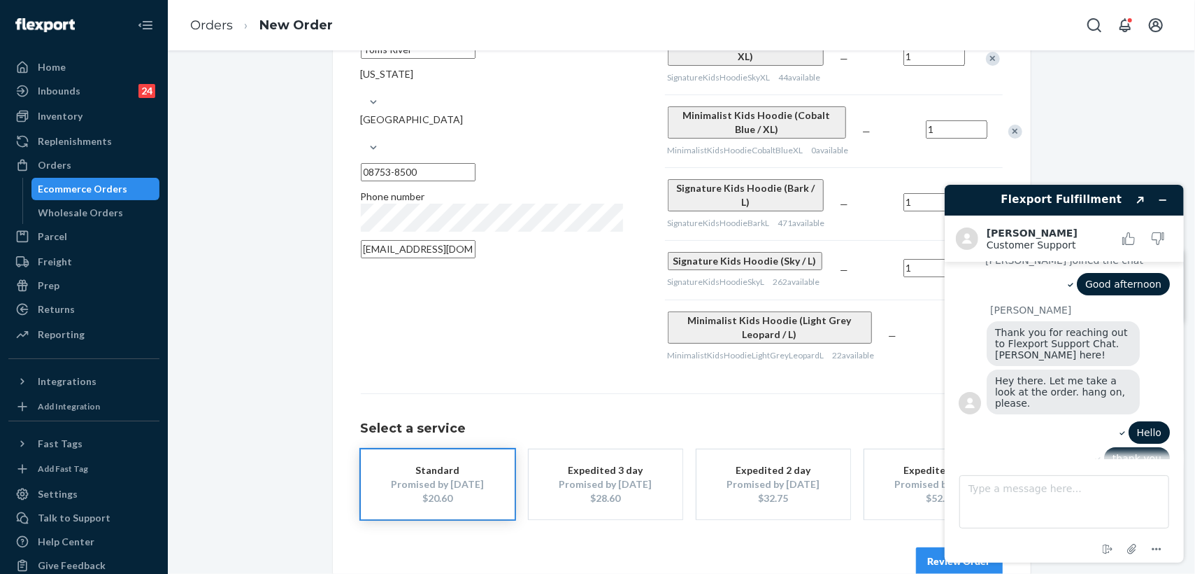
click at [1009, 127] on div "Remove Item" at bounding box center [1016, 132] width 14 height 14
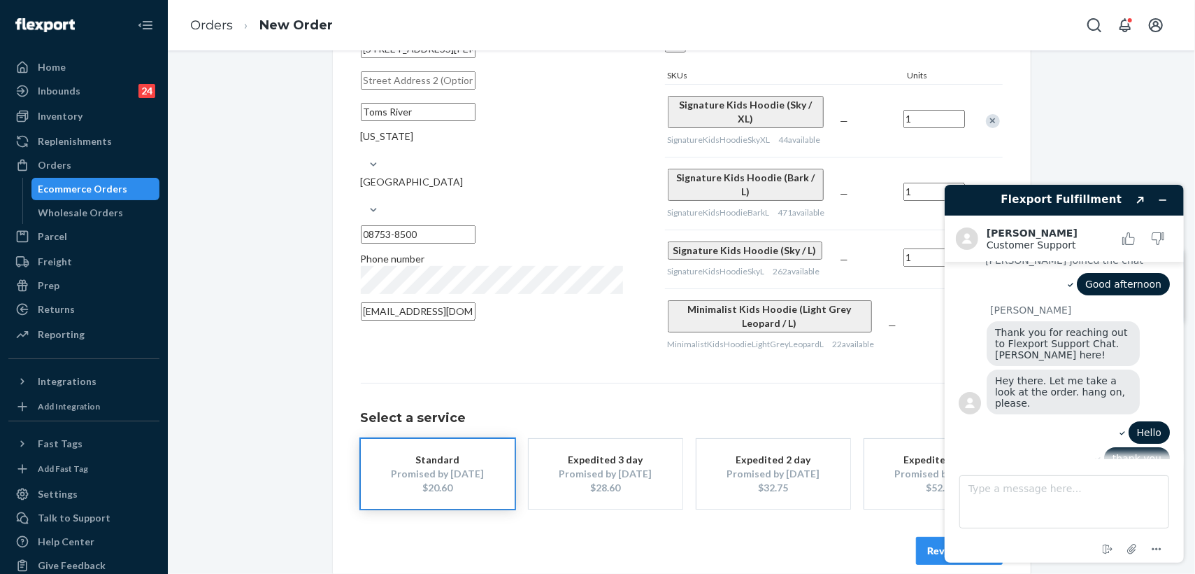
scroll to position [169, 0]
click at [1160, 199] on icon "Minimize widget" at bounding box center [1163, 199] width 10 height 10
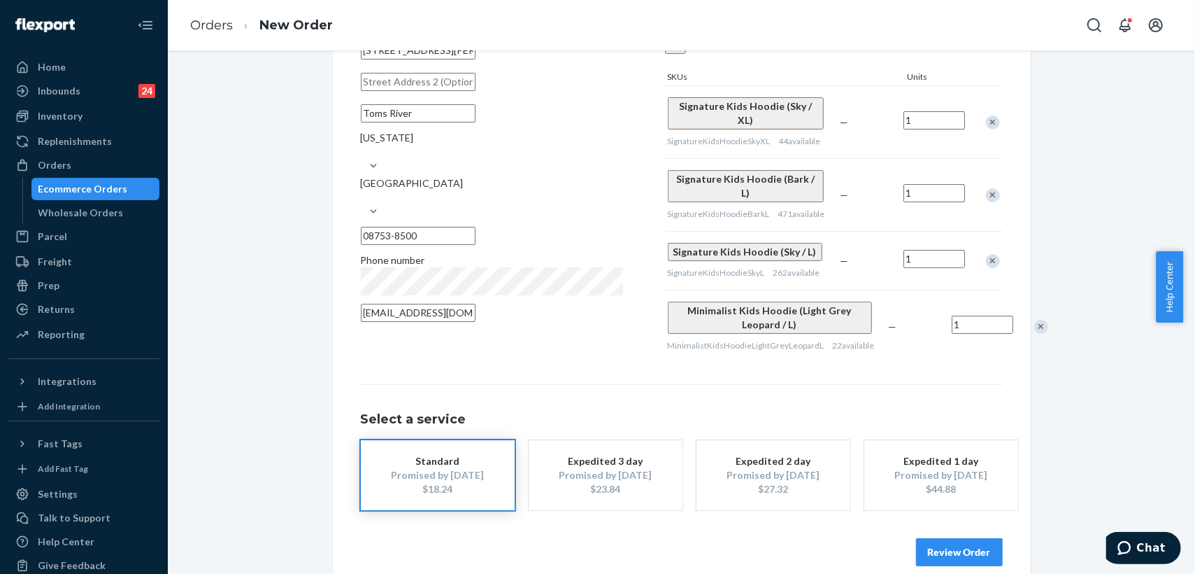
click at [1034, 320] on div "Remove Item" at bounding box center [1041, 327] width 14 height 14
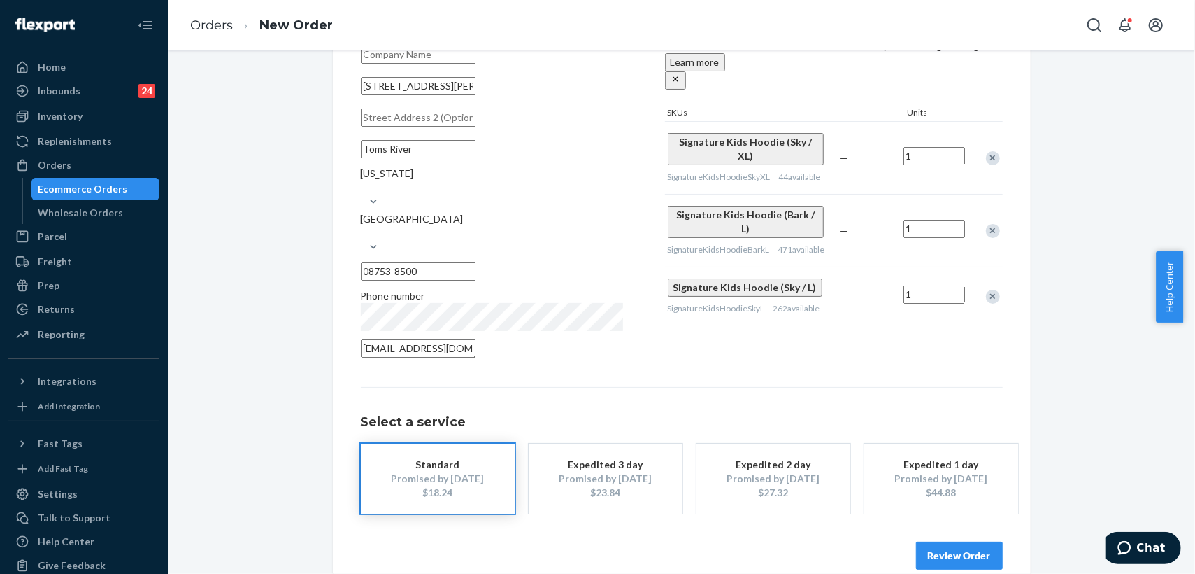
scroll to position [159, 0]
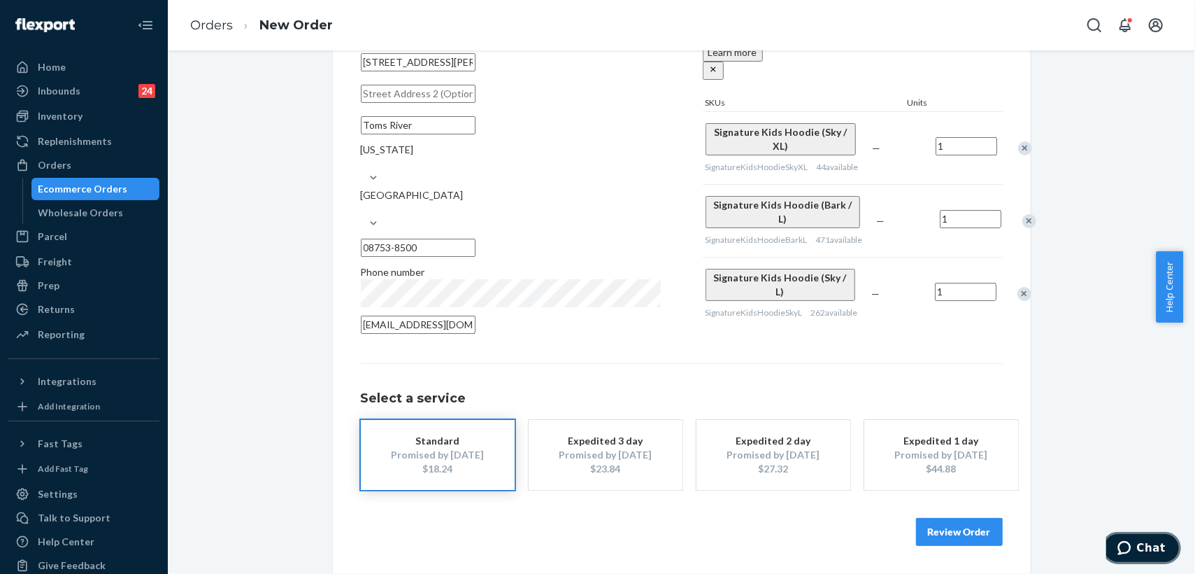
click at [1131, 540] on icon "Chat" at bounding box center [1124, 547] width 14 height 14
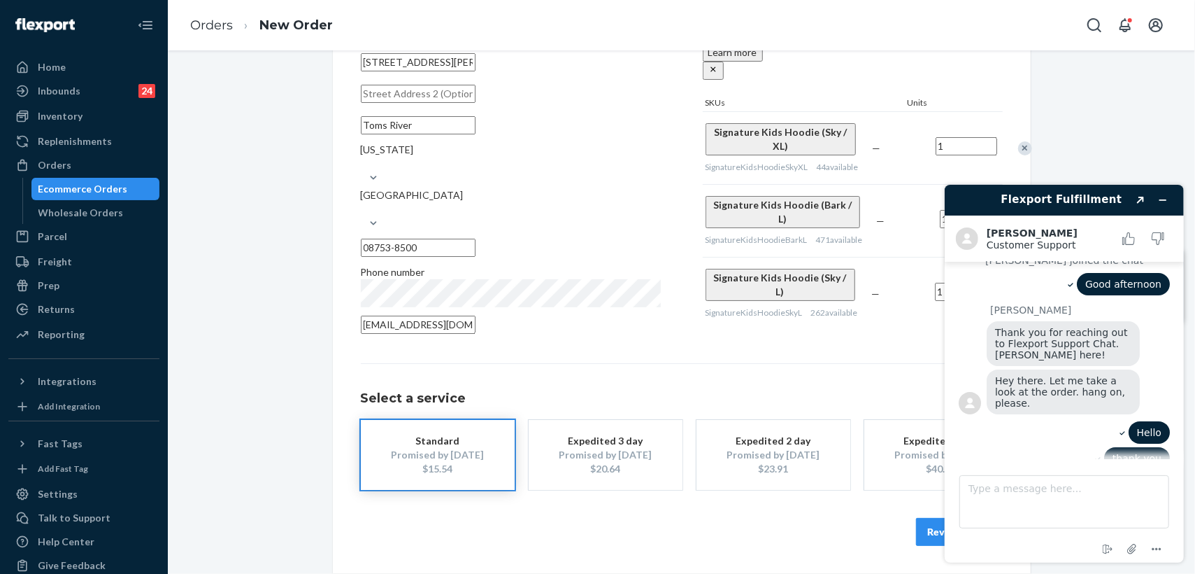
scroll to position [81, 0]
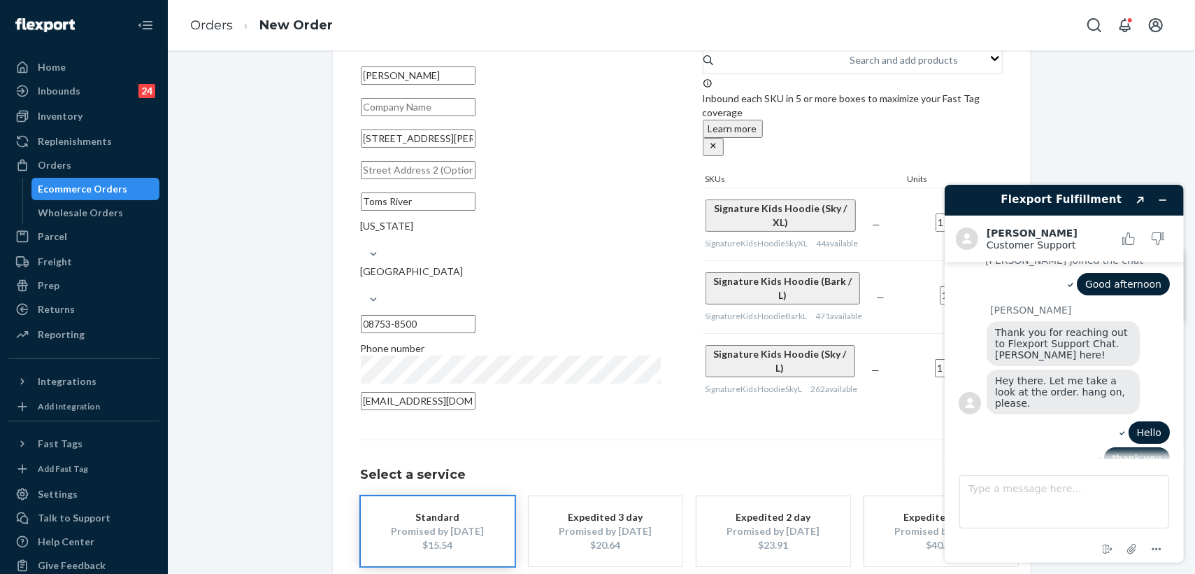
drag, startPoint x: 459, startPoint y: 153, endPoint x: 347, endPoint y: 152, distance: 111.9
click at [347, 152] on div "Where to? Please input a valid shipping address here. [PERSON_NAME] [STREET_ADD…" at bounding box center [682, 320] width 698 height 660
paste input "[STREET_ADDRESS]."
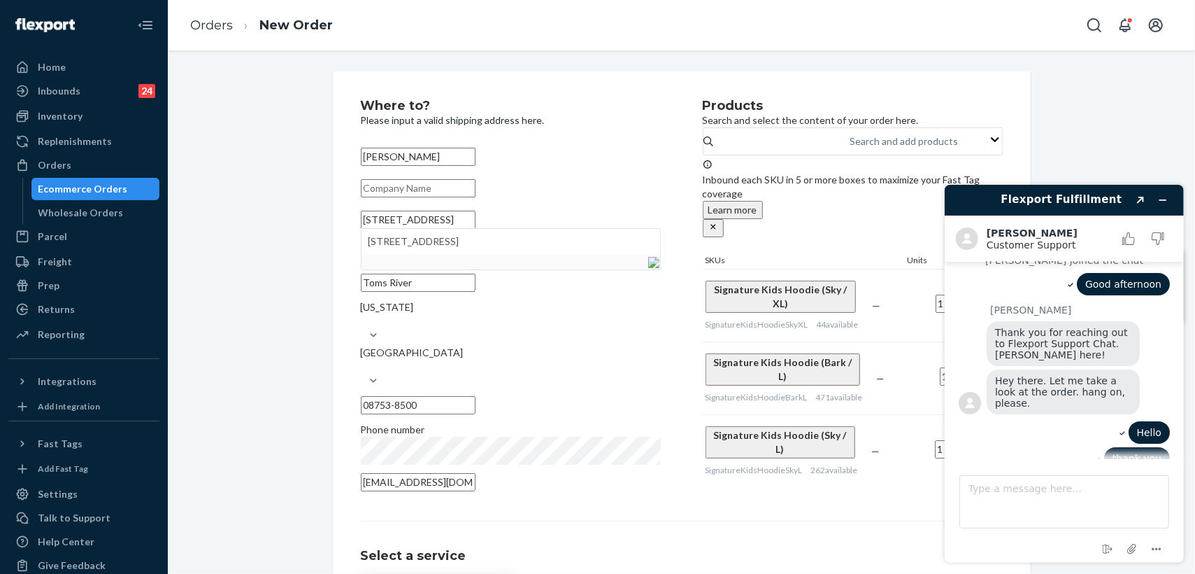
scroll to position [227, 0]
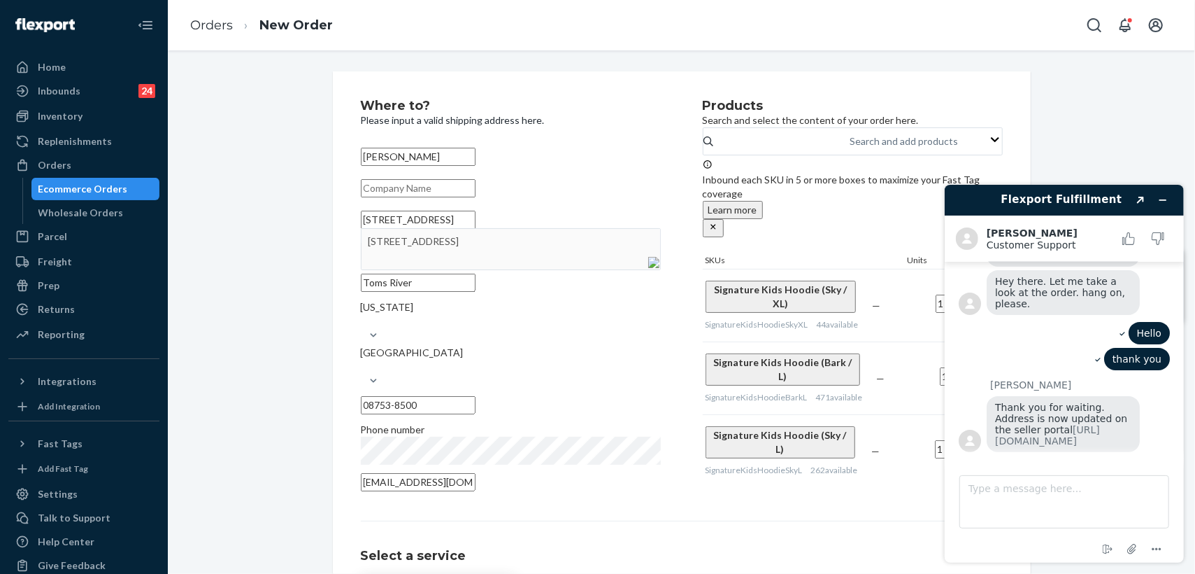
type input "[STREET_ADDRESS]"
click at [1014, 496] on textarea "Type a message here..." at bounding box center [1064, 500] width 210 height 53
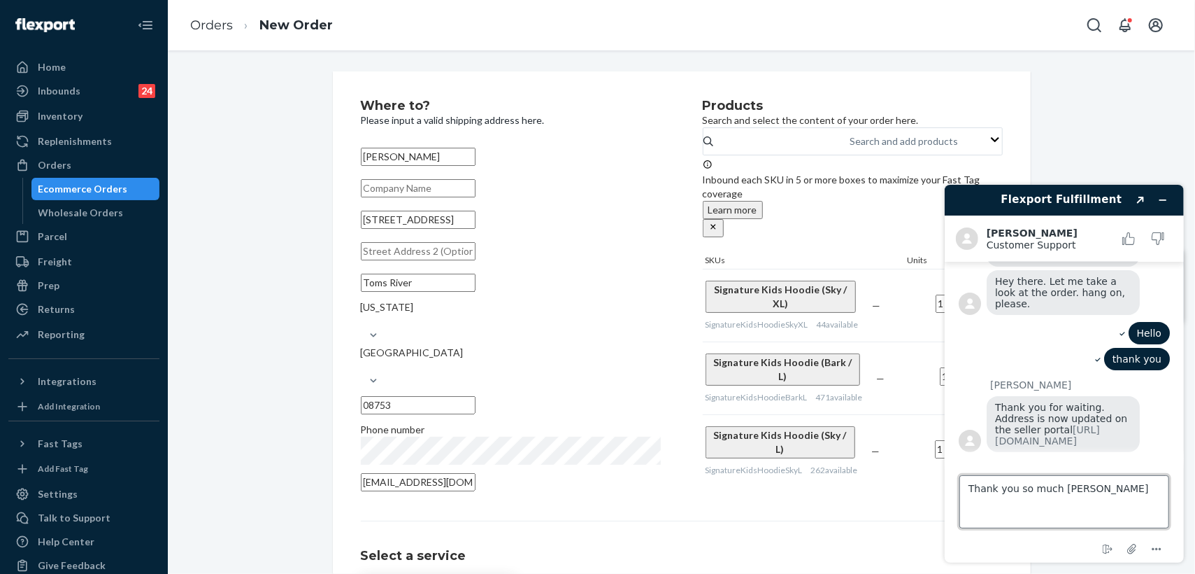
type textarea "Thank you so much [PERSON_NAME]!"
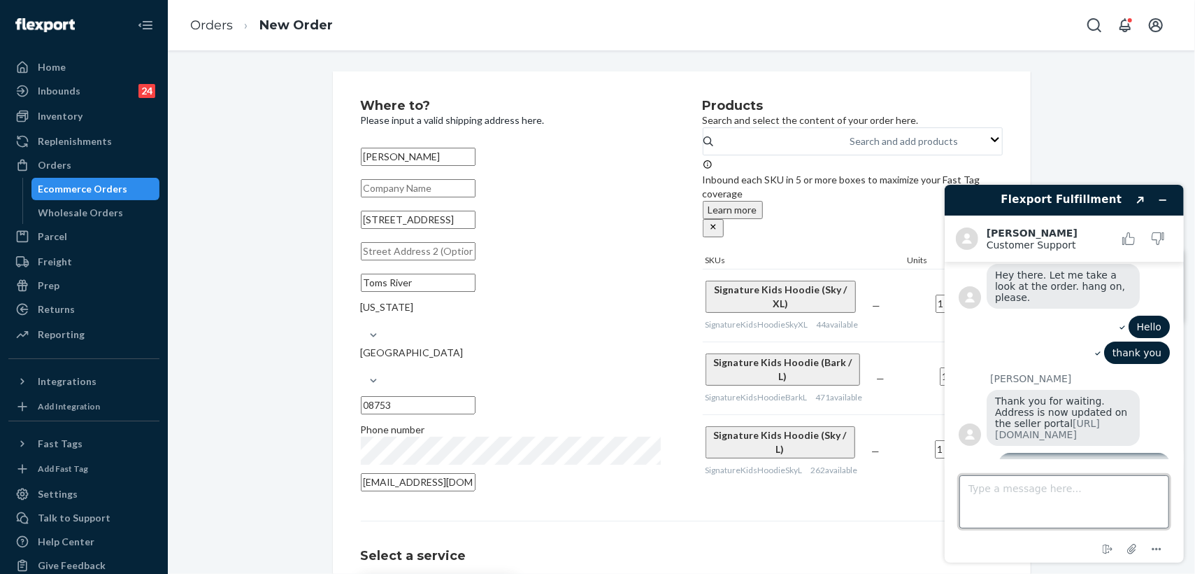
scroll to position [257, 0]
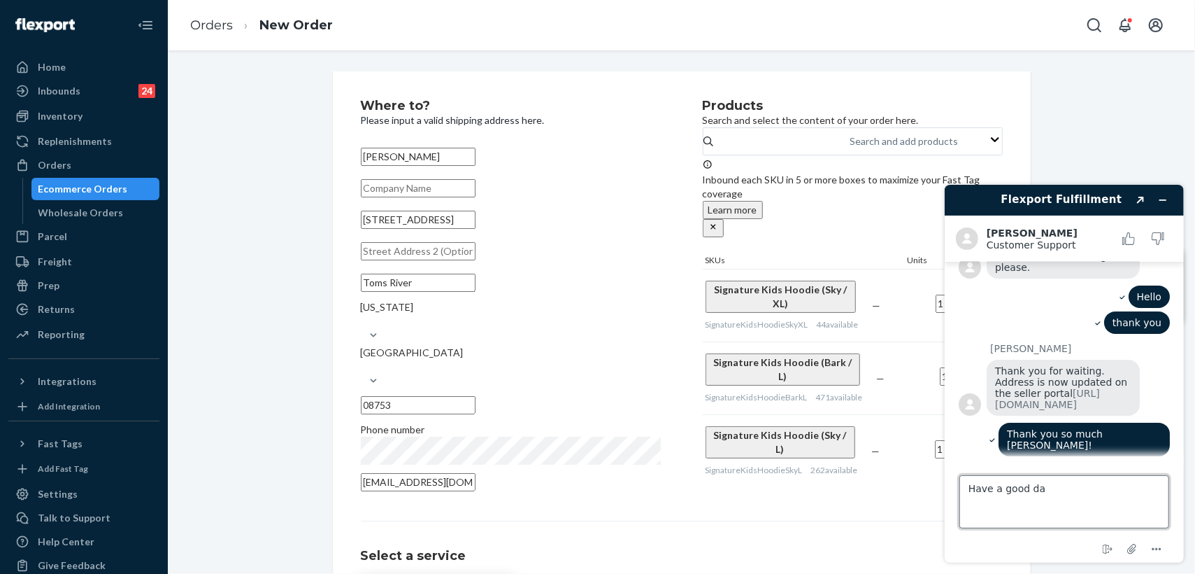
type textarea "Have a good day"
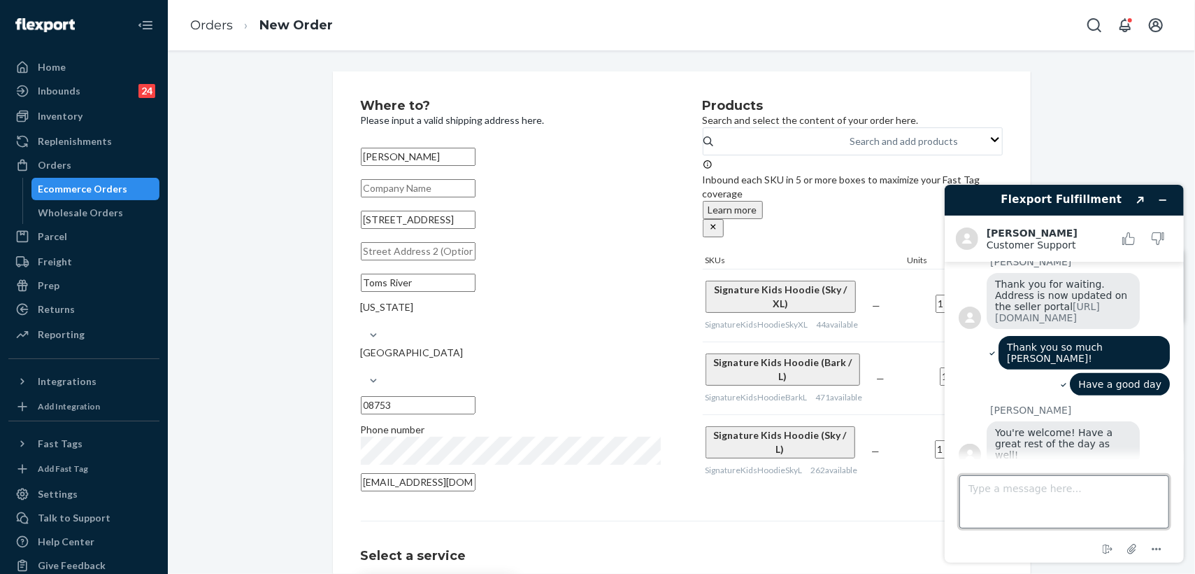
scroll to position [343, 0]
click at [1166, 200] on icon "Minimize widget" at bounding box center [1163, 199] width 10 height 10
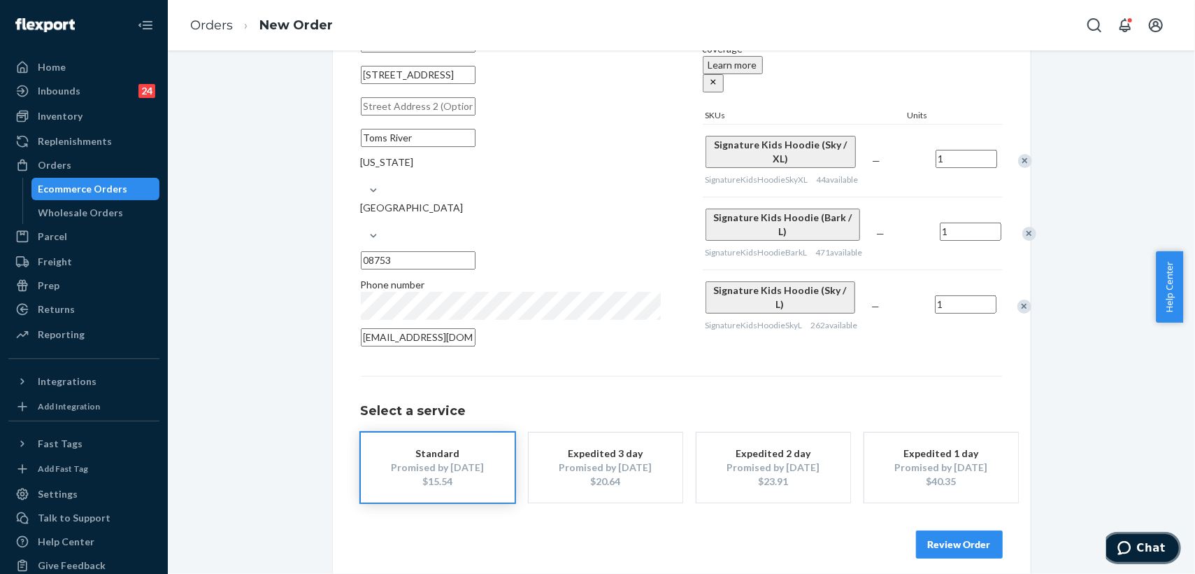
scroll to position [159, 0]
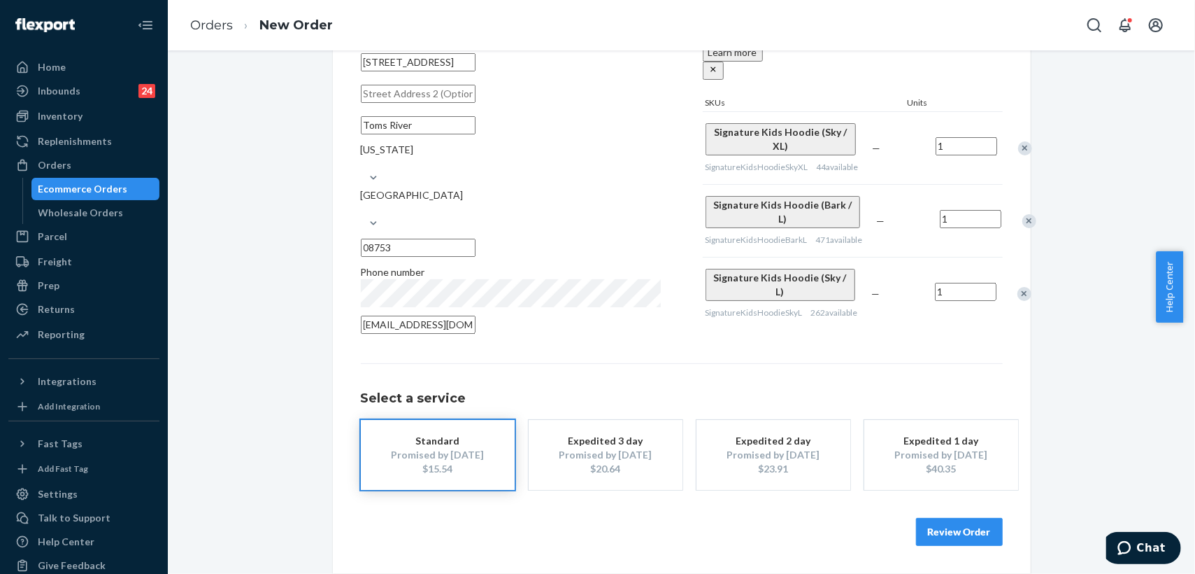
click at [967, 529] on button "Review Order" at bounding box center [959, 532] width 87 height 28
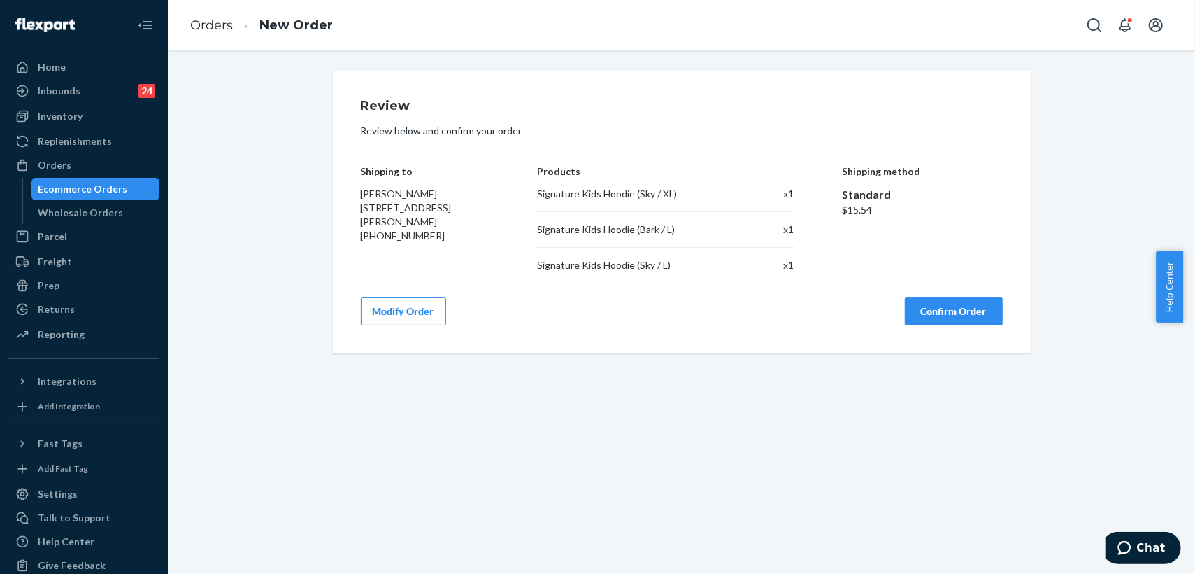
scroll to position [0, 0]
click at [934, 318] on button "Confirm Order" at bounding box center [954, 311] width 98 height 28
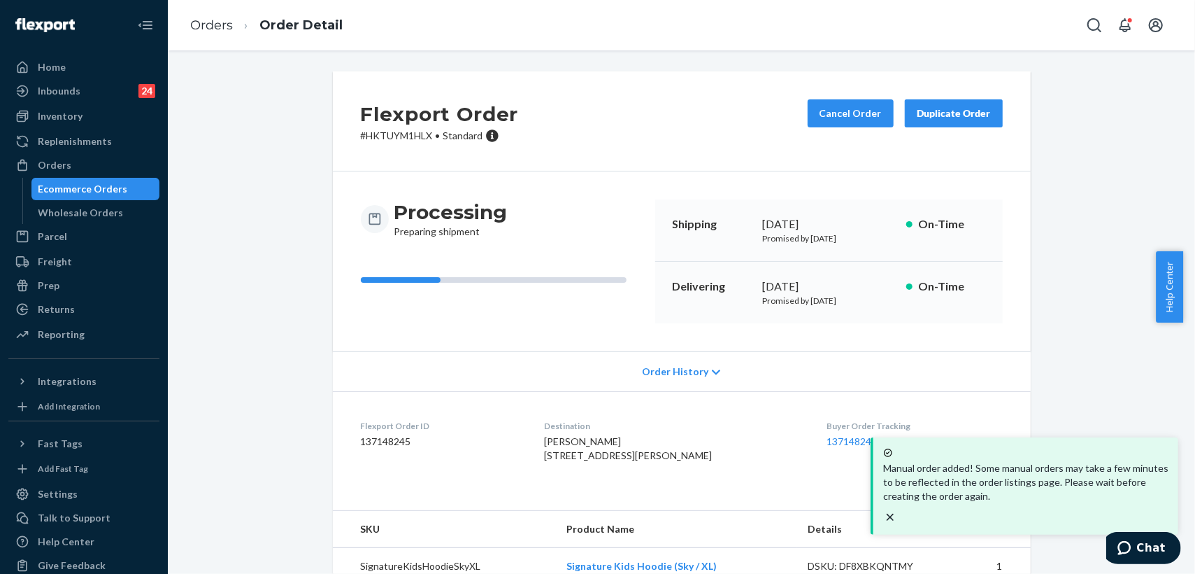
scroll to position [78, 0]
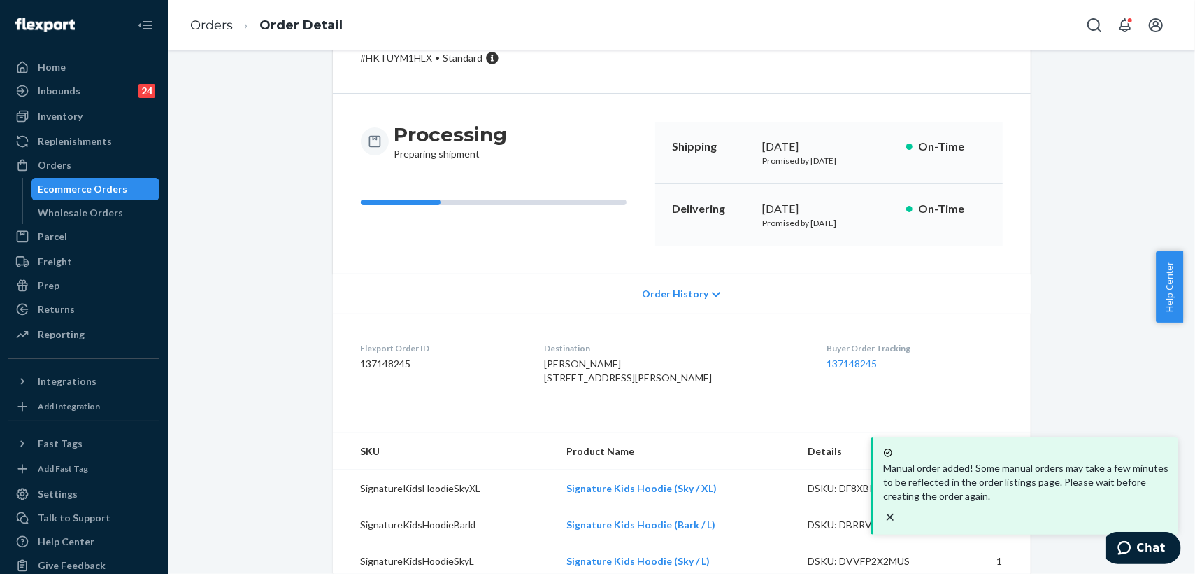
click at [897, 510] on icon "close toast" at bounding box center [890, 517] width 14 height 14
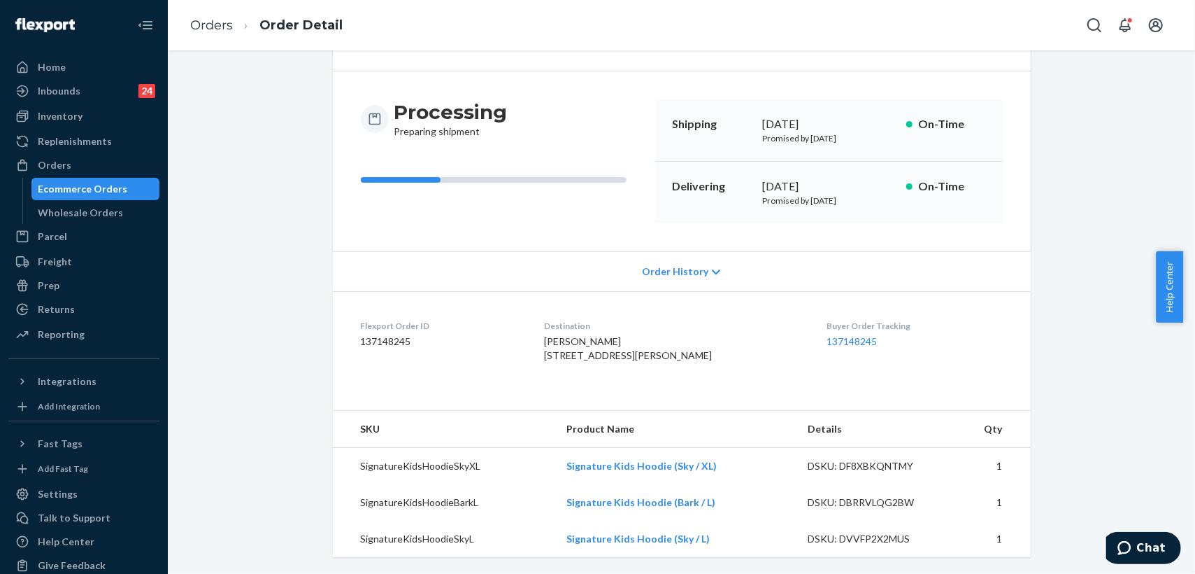
scroll to position [128, 0]
click at [201, 22] on link "Orders" at bounding box center [211, 24] width 43 height 15
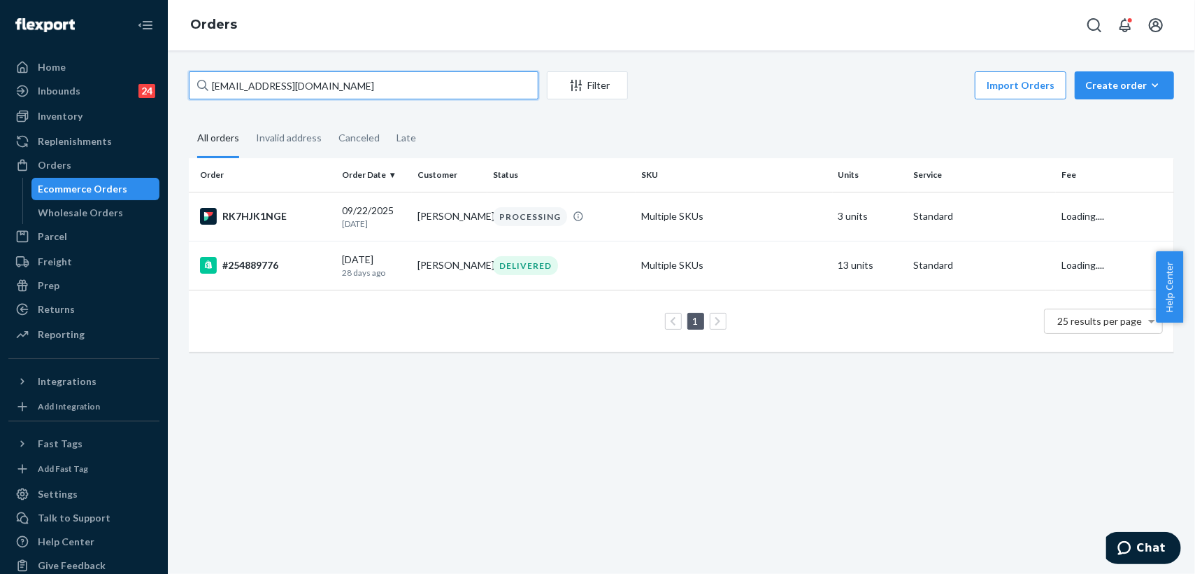
drag, startPoint x: 364, startPoint y: 84, endPoint x: 207, endPoint y: 85, distance: 157.4
click at [207, 85] on div "[EMAIL_ADDRESS][DOMAIN_NAME]" at bounding box center [364, 85] width 350 height 28
paste input "255325237"
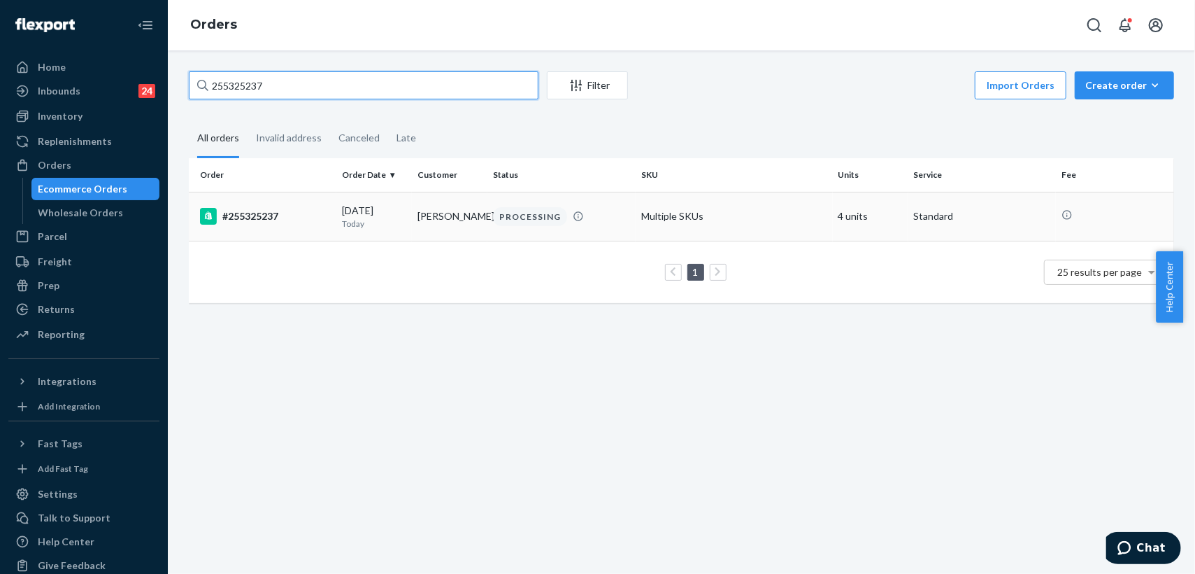
type input "255325237"
click at [391, 227] on p "Today" at bounding box center [374, 224] width 64 height 12
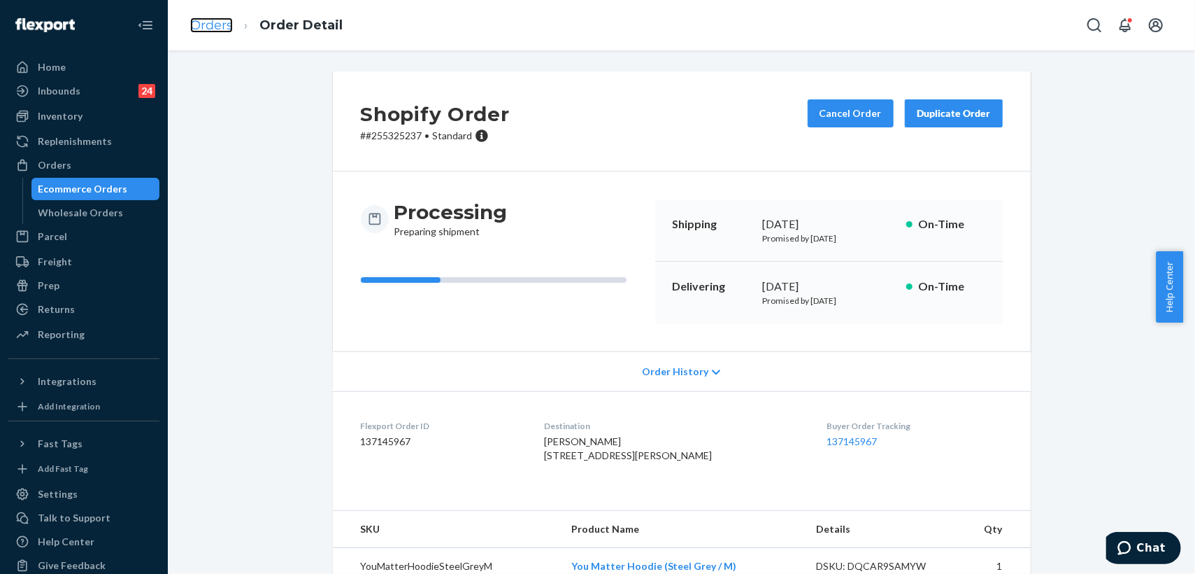
click at [226, 26] on link "Orders" at bounding box center [211, 24] width 43 height 15
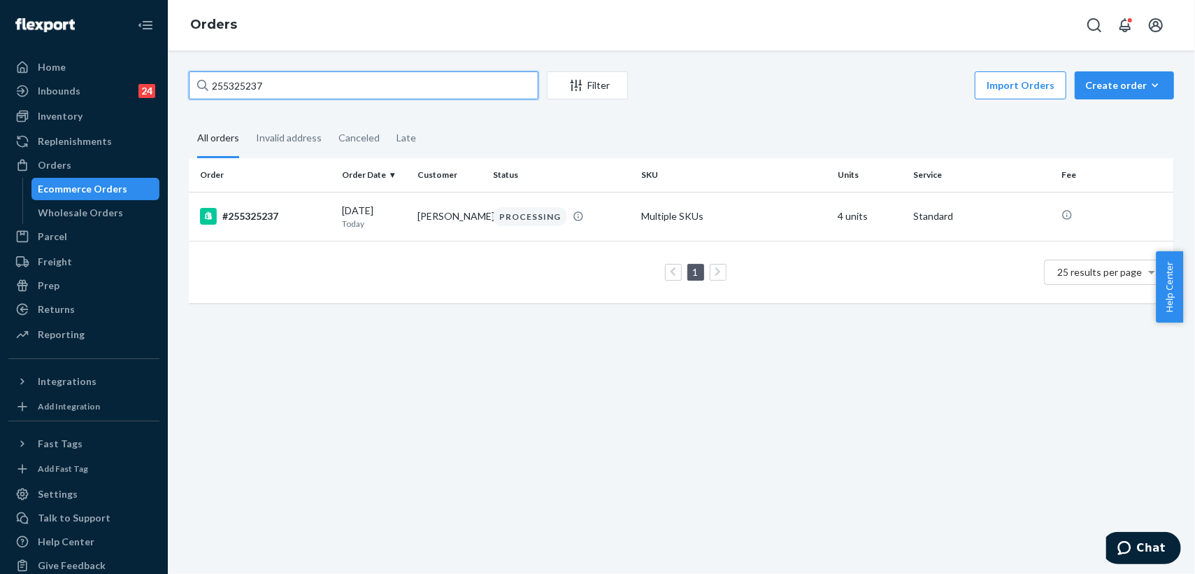
drag, startPoint x: 276, startPoint y: 91, endPoint x: 195, endPoint y: 68, distance: 84.4
click at [195, 68] on div "255325237 Filter Import Orders Create order Ecommerce order Removal order All o…" at bounding box center [681, 311] width 1027 height 523
paste input "167936"
type input "255167936"
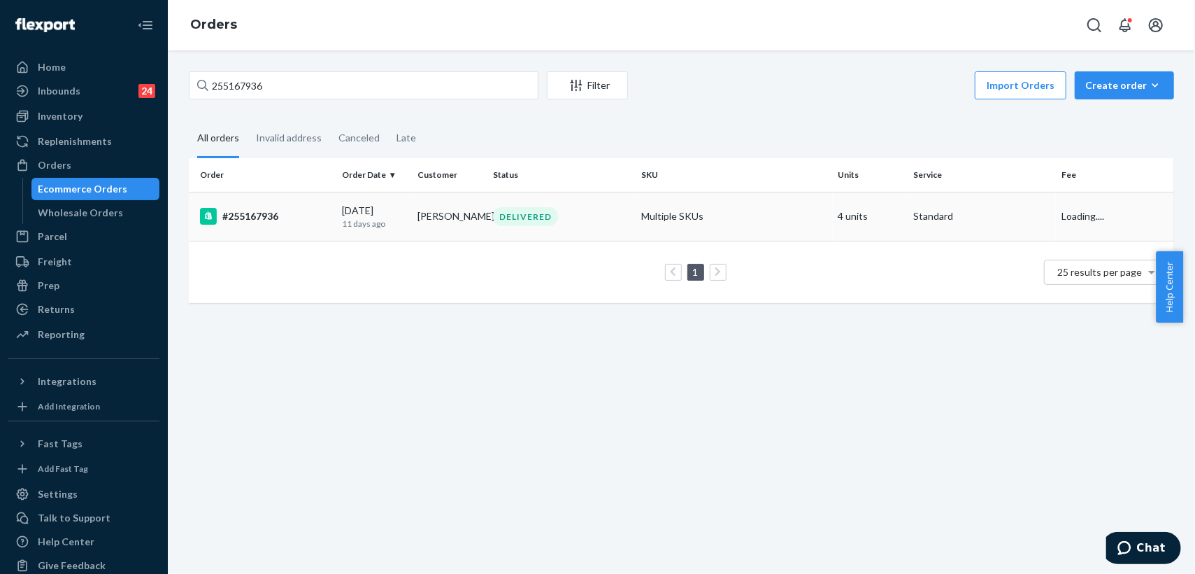
click at [578, 217] on div "DELIVERED" at bounding box center [561, 216] width 142 height 19
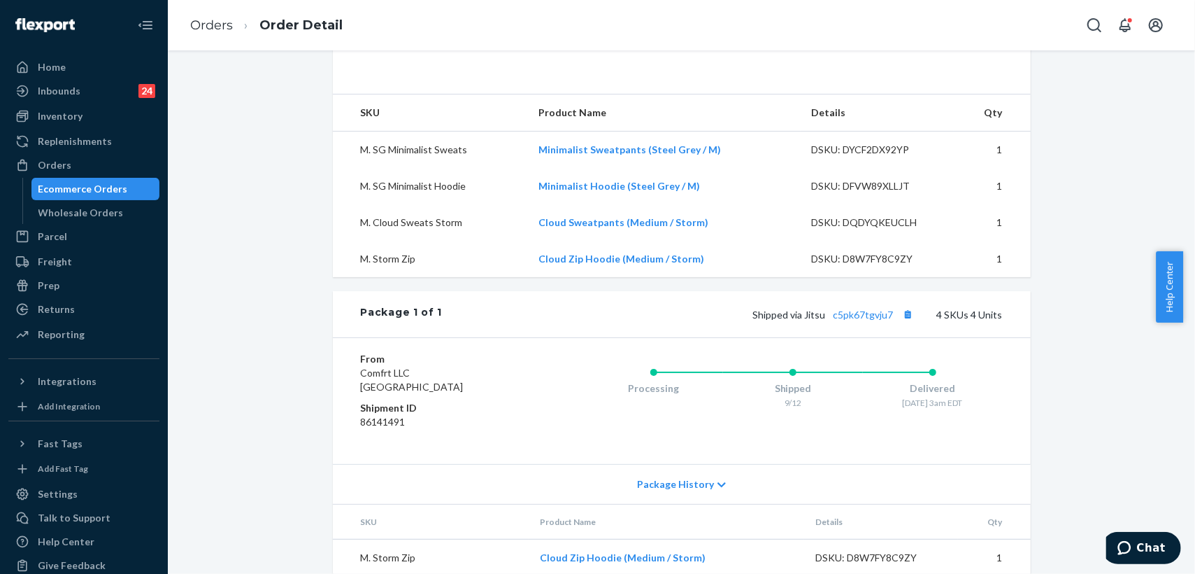
scroll to position [585, 0]
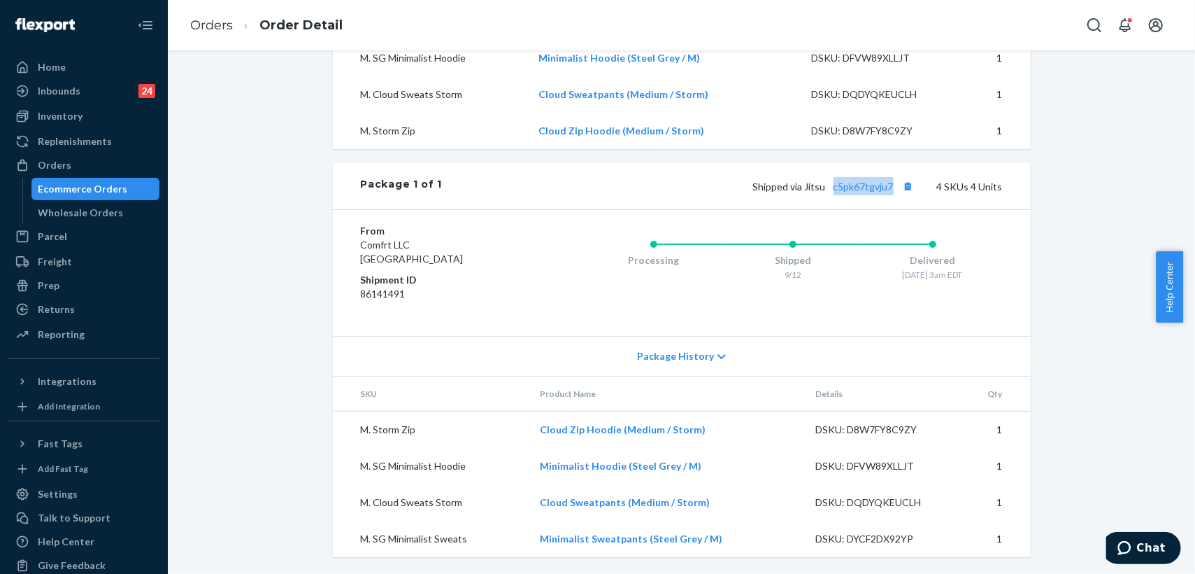
drag, startPoint x: 828, startPoint y: 186, endPoint x: 890, endPoint y: 192, distance: 61.8
click at [890, 192] on span "Shipped via Jitsu c5pk67tgvju7" at bounding box center [835, 186] width 164 height 12
copy link "c5pk67tgvju7"
click at [864, 183] on link "c5pk67tgvju7" at bounding box center [864, 186] width 60 height 12
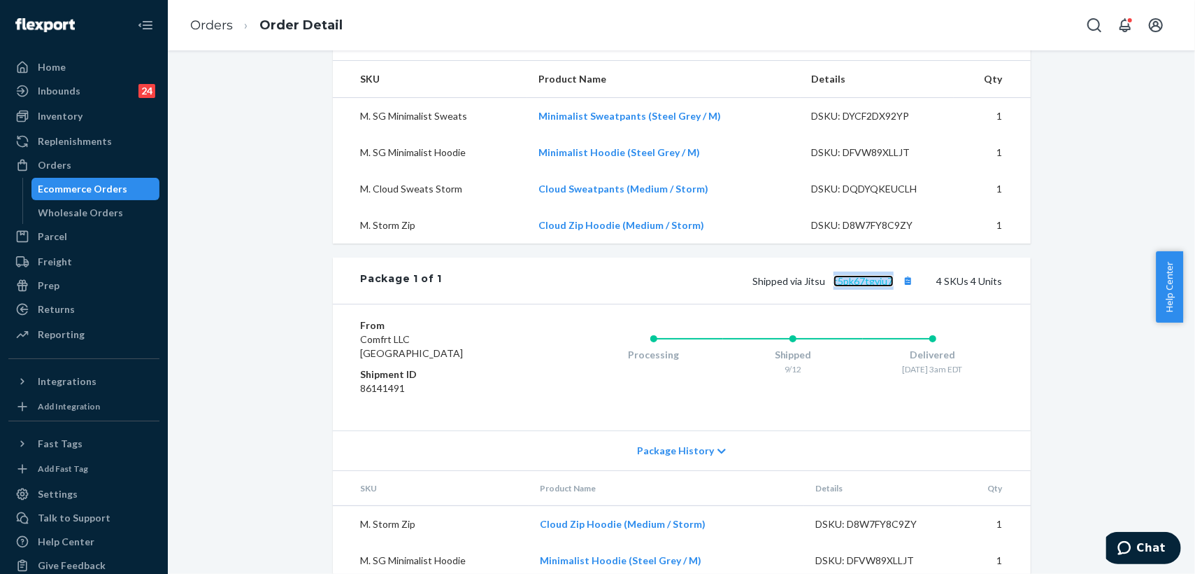
scroll to position [274, 0]
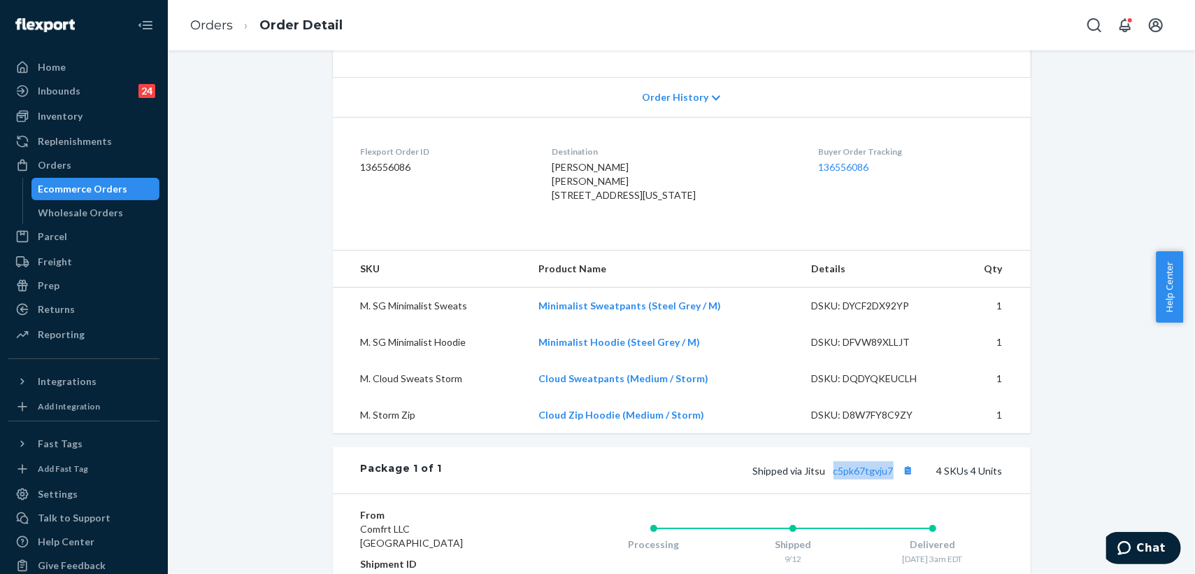
drag, startPoint x: 546, startPoint y: 194, endPoint x: 588, endPoint y: 225, distance: 51.1
click at [588, 225] on dl "Flexport Order ID 136556086 Destination [PERSON_NAME] [PERSON_NAME] [STREET_ADD…" at bounding box center [682, 176] width 698 height 119
click at [744, 202] on div "[PERSON_NAME] [PERSON_NAME] [STREET_ADDRESS][US_STATE]" at bounding box center [675, 181] width 244 height 42
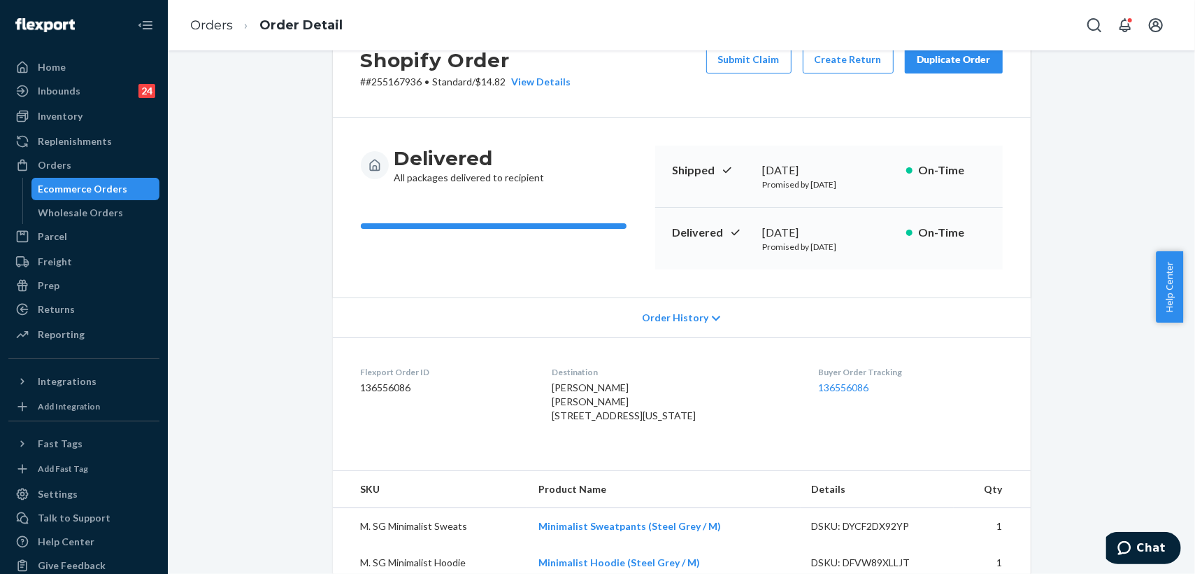
scroll to position [0, 0]
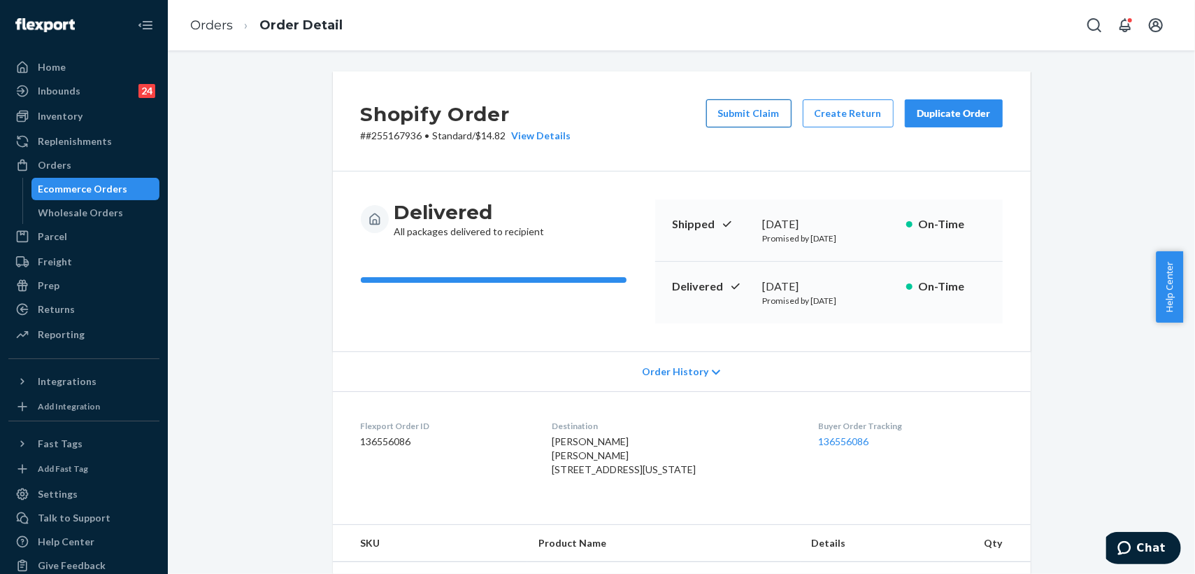
click at [760, 113] on button "Submit Claim" at bounding box center [748, 113] width 85 height 28
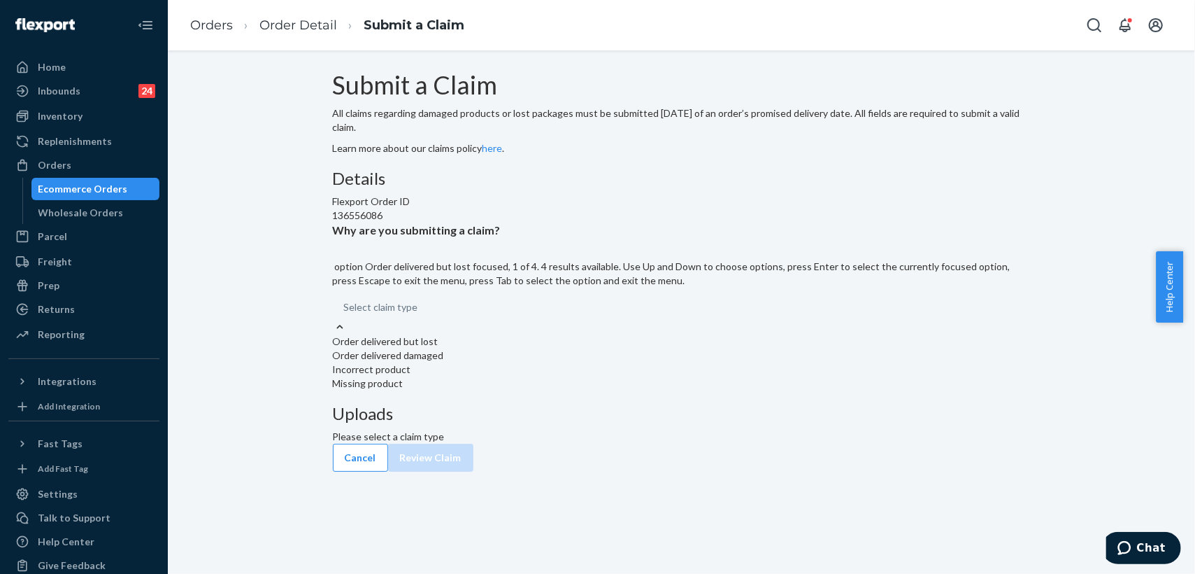
click at [347, 334] on div at bounding box center [340, 327] width 14 height 15
click at [346, 314] on input "Why are you submitting a claim? option Order delivered but lost focused, 1 of 4…" at bounding box center [344, 307] width 1 height 14
click at [543, 376] on div "Incorrect product" at bounding box center [682, 369] width 698 height 14
click at [346, 314] on input "Why are you submitting a claim? option Incorrect product focused, 0 of 4. 4 res…" at bounding box center [344, 307] width 1 height 14
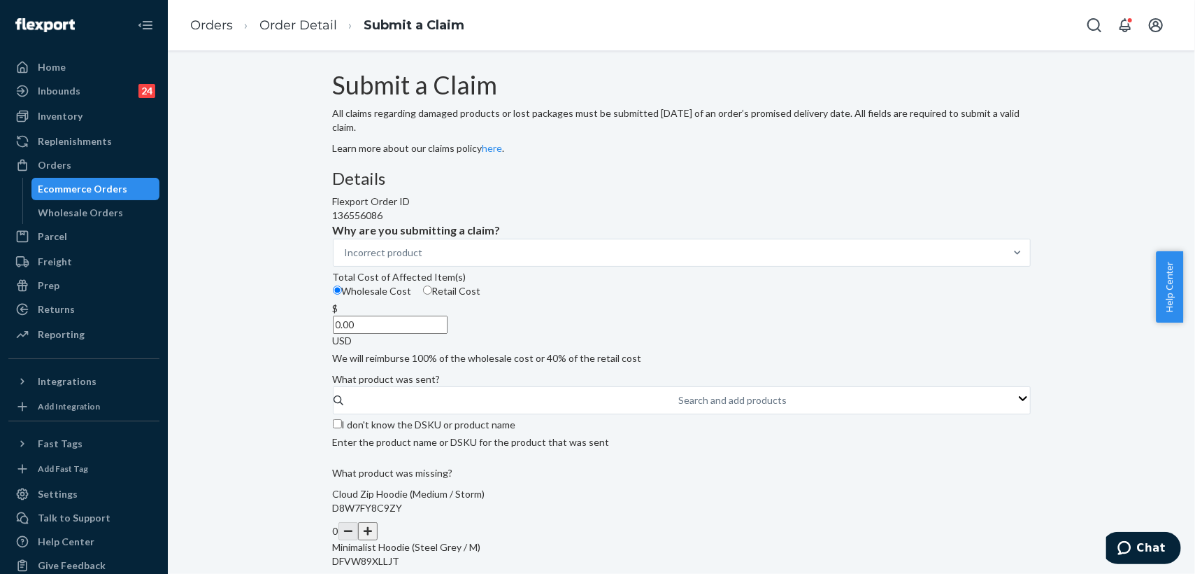
click at [448, 334] on input "0.00" at bounding box center [390, 324] width 115 height 18
type input "32.00"
click at [633, 365] on div "Details Flexport Order ID 136556086 Why are you submitting a claim? Incorrect p…" at bounding box center [682, 441] width 698 height 544
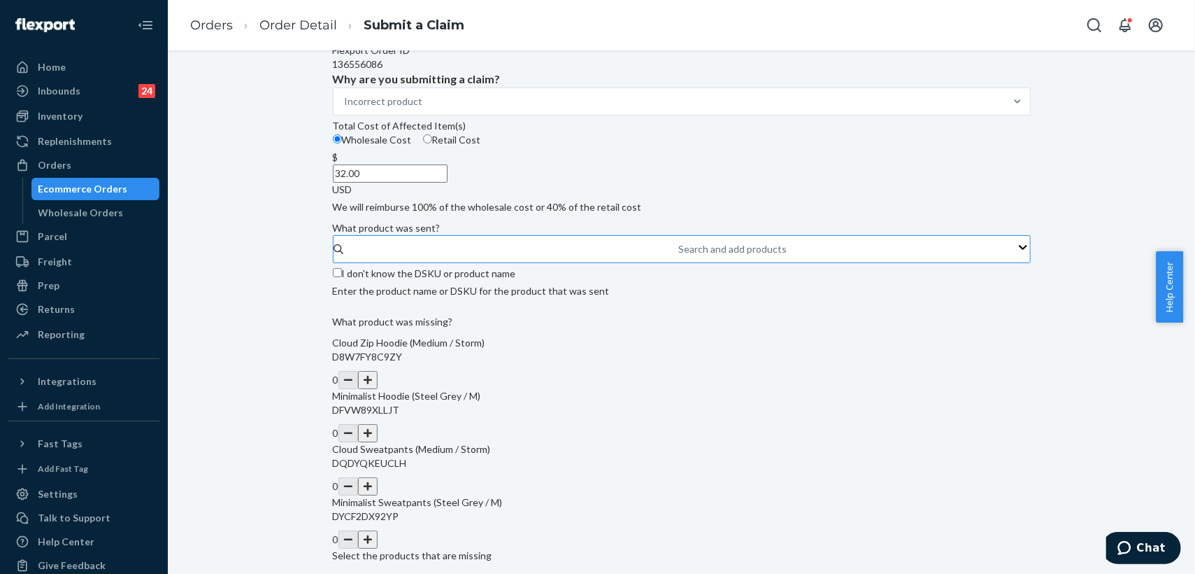
scroll to position [155, 0]
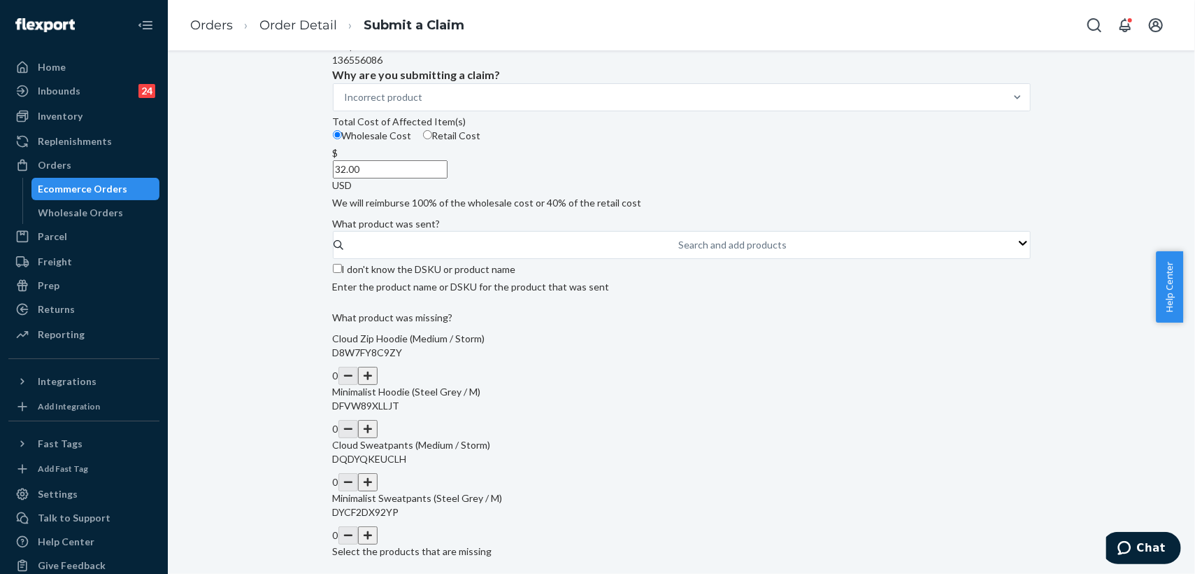
click at [342, 273] on input "I don't know the DSKU or product name" at bounding box center [337, 268] width 9 height 9
checkbox input "true"
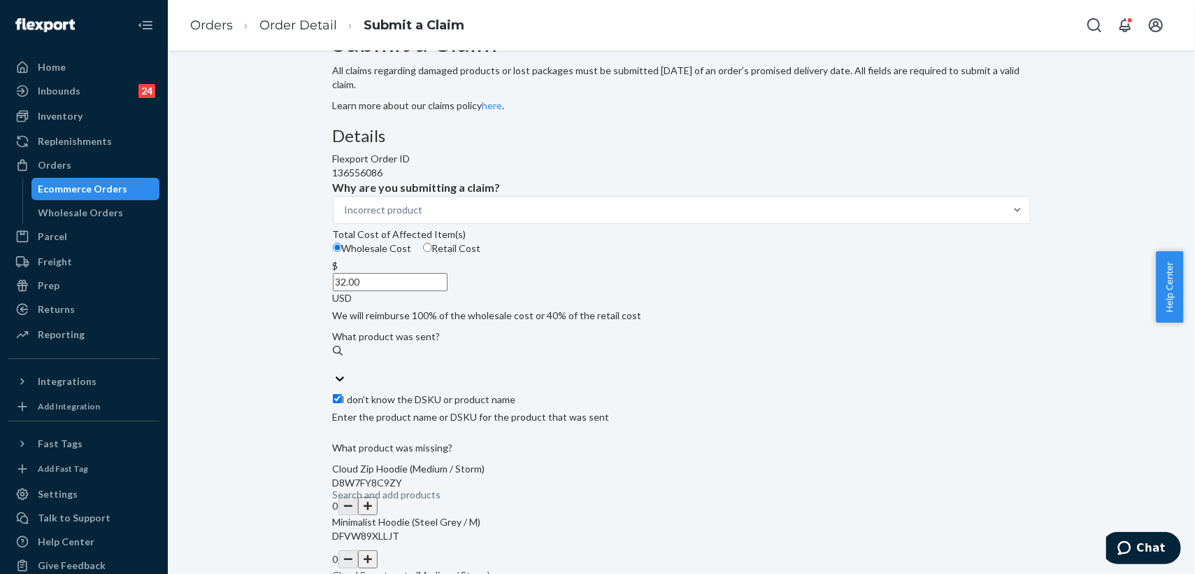
scroll to position [0, 0]
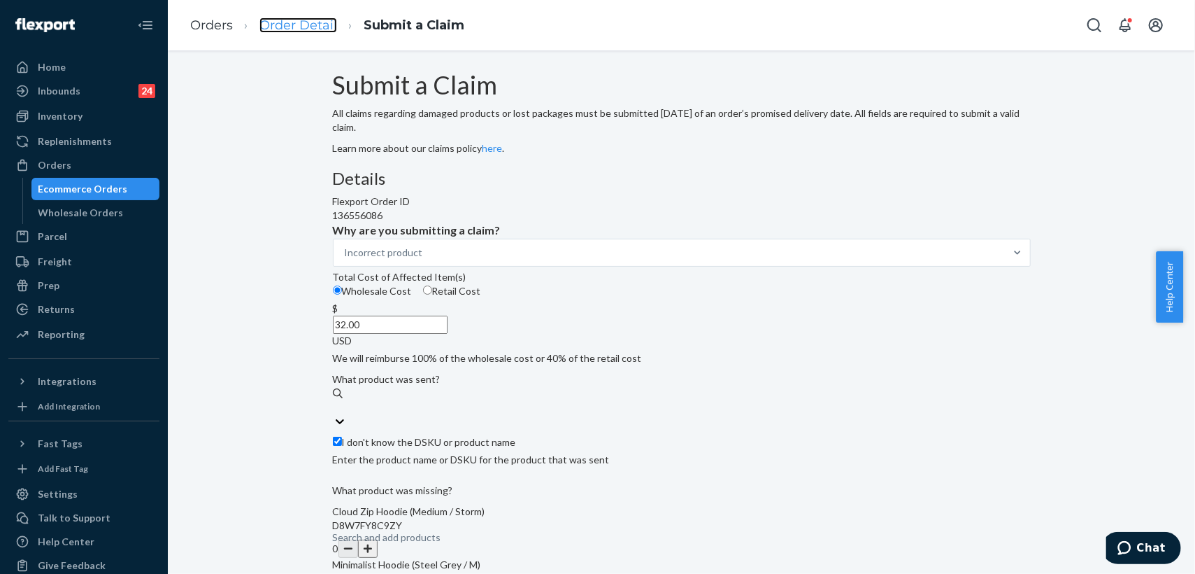
click at [309, 29] on link "Order Detail" at bounding box center [298, 24] width 78 height 15
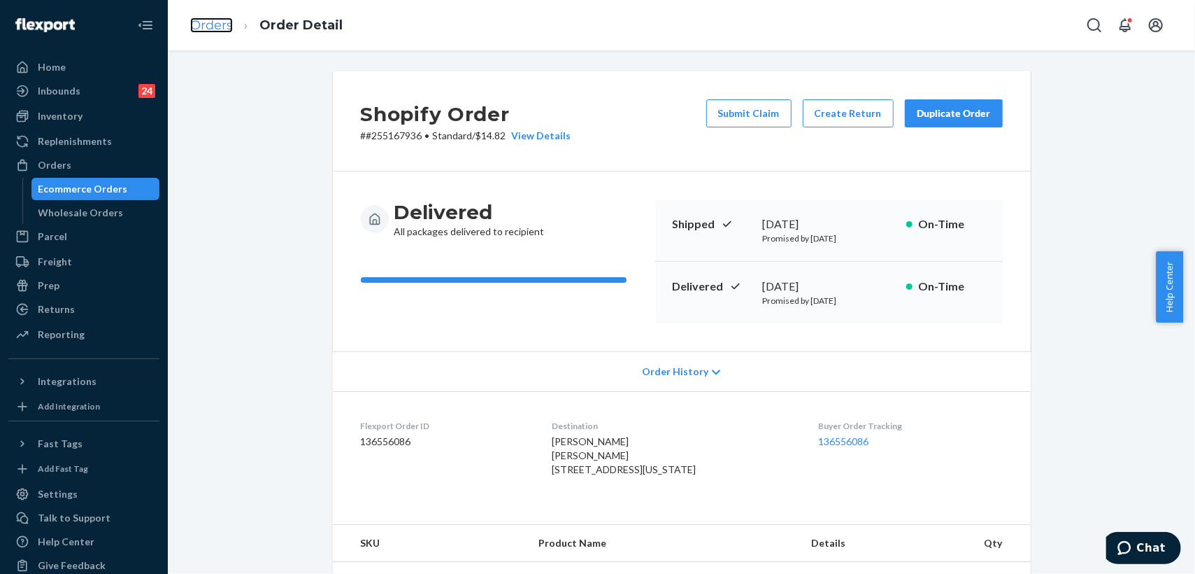
click at [207, 26] on link "Orders" at bounding box center [211, 24] width 43 height 15
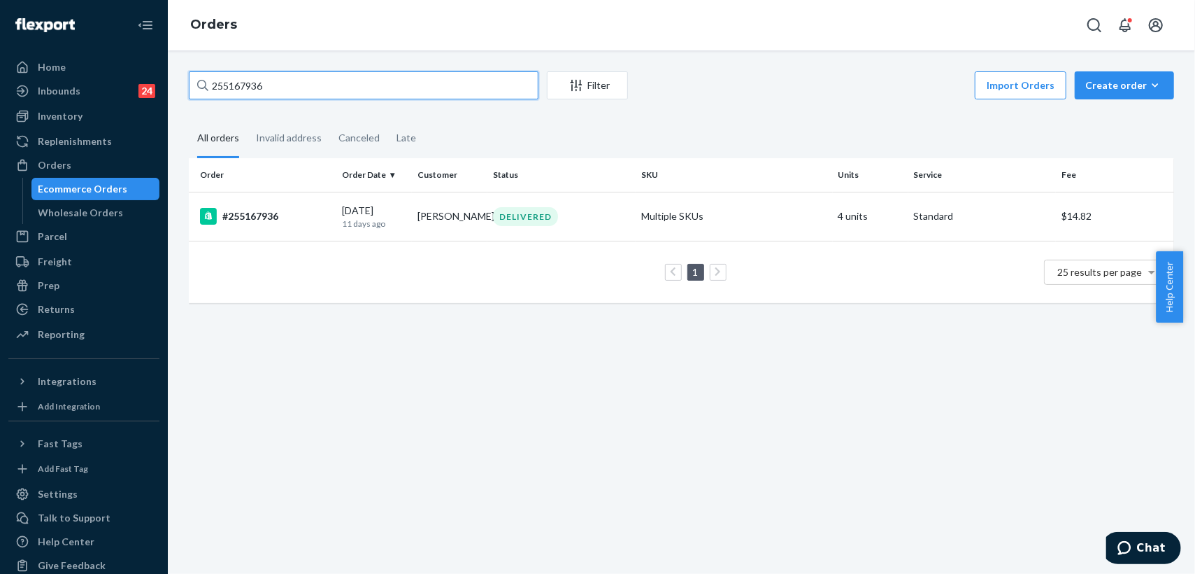
drag, startPoint x: 265, startPoint y: 86, endPoint x: 203, endPoint y: 78, distance: 62.7
click at [203, 78] on div "255167936" at bounding box center [364, 85] width 350 height 28
paste input "83593"
type input "255183593"
click at [313, 208] on div "#255183593" at bounding box center [265, 216] width 131 height 17
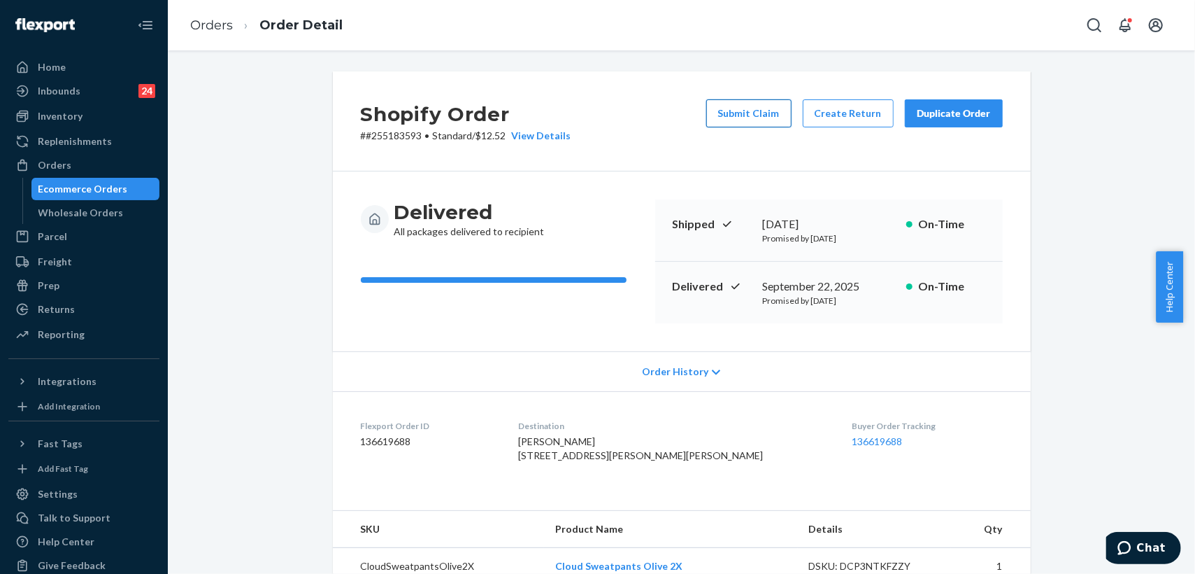
click at [760, 109] on button "Submit Claim" at bounding box center [748, 113] width 85 height 28
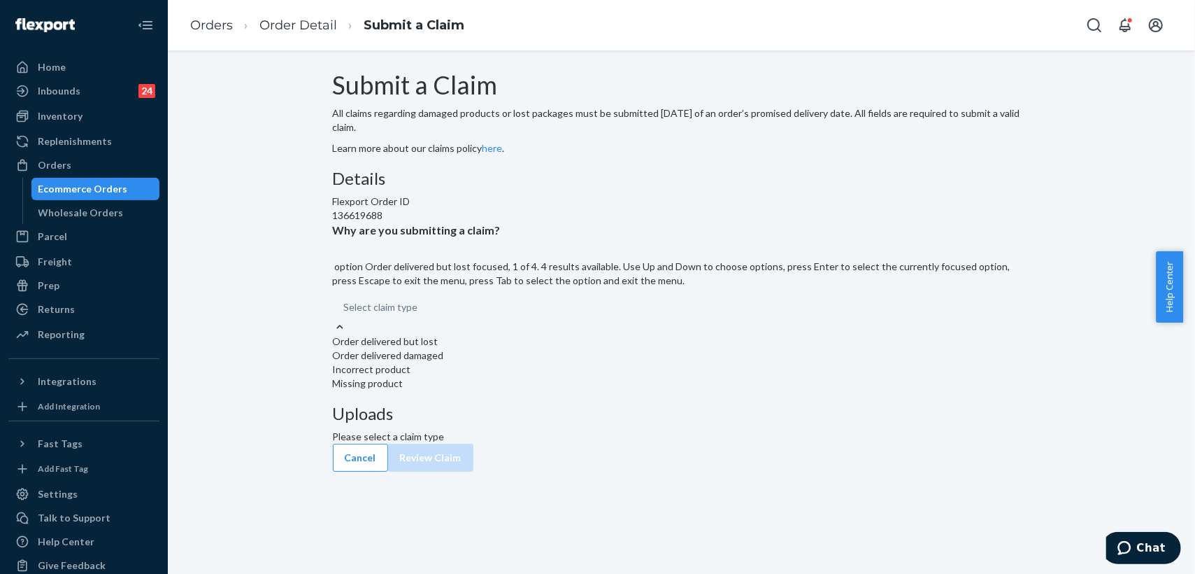
click at [572, 320] on div "Select claim type" at bounding box center [682, 306] width 698 height 25
click at [346, 314] on input "Why are you submitting a claim? option Order delivered but lost focused, 1 of 4…" at bounding box center [344, 307] width 1 height 14
click at [515, 376] on div "Incorrect product" at bounding box center [682, 369] width 698 height 14
click at [346, 314] on input "Why are you submitting a claim? option Incorrect product focused, 0 of 4. 4 res…" at bounding box center [344, 307] width 1 height 14
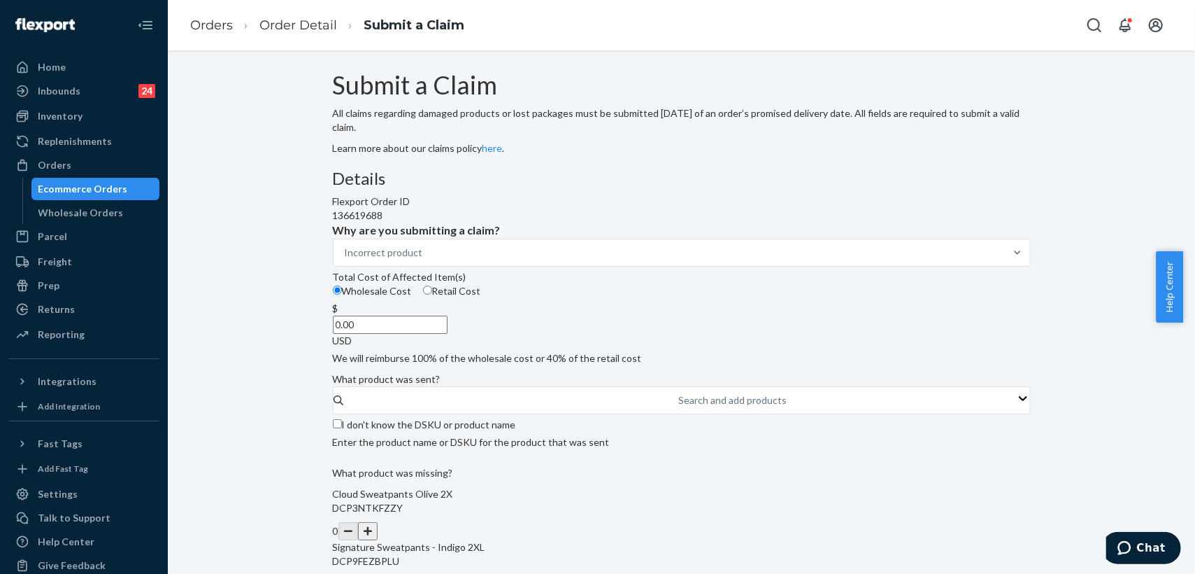
click at [448, 334] on input "0.00" at bounding box center [390, 324] width 115 height 18
type input "32.00"
click at [655, 401] on div "Details Flexport Order ID 136619688 Why are you submitting a claim? Incorrect p…" at bounding box center [682, 537] width 698 height 736
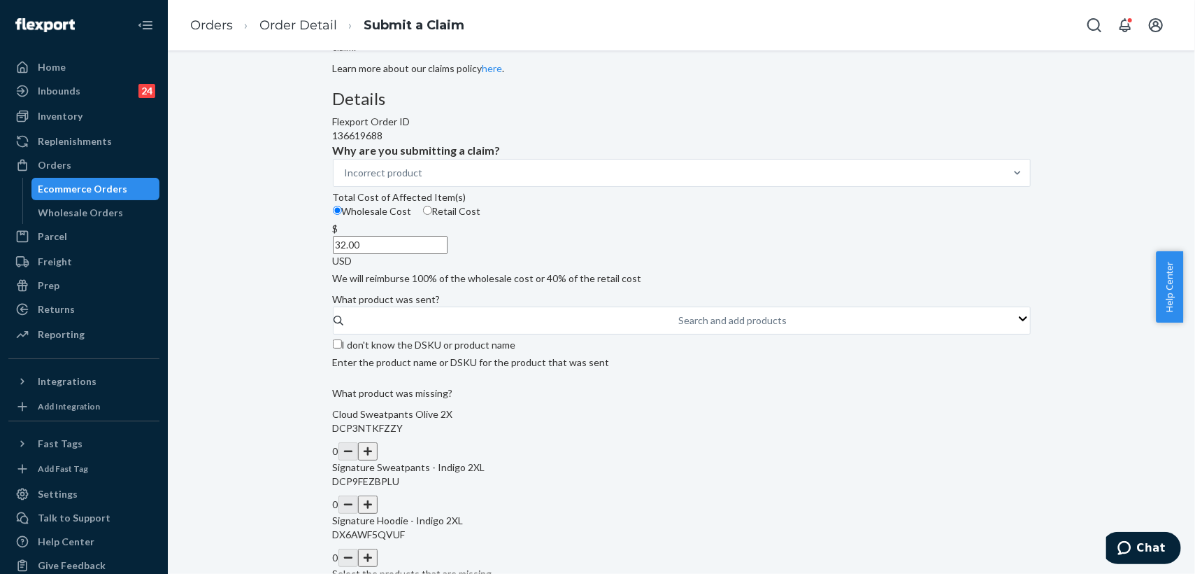
scroll to position [155, 0]
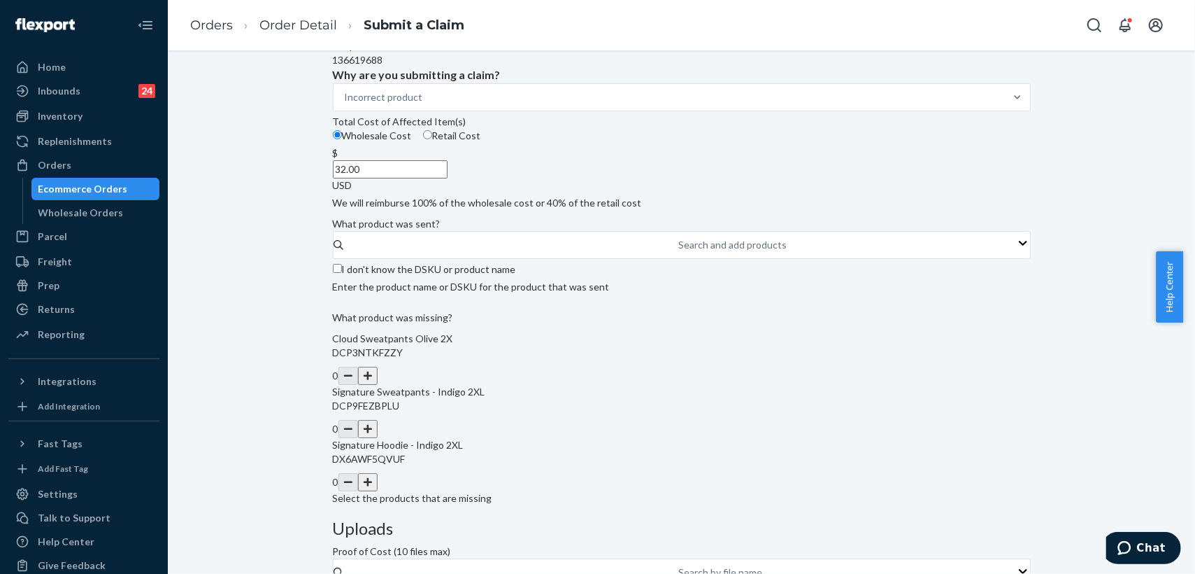
click at [342, 273] on input "I don't know the DSKU or product name" at bounding box center [337, 268] width 9 height 9
checkbox input "true"
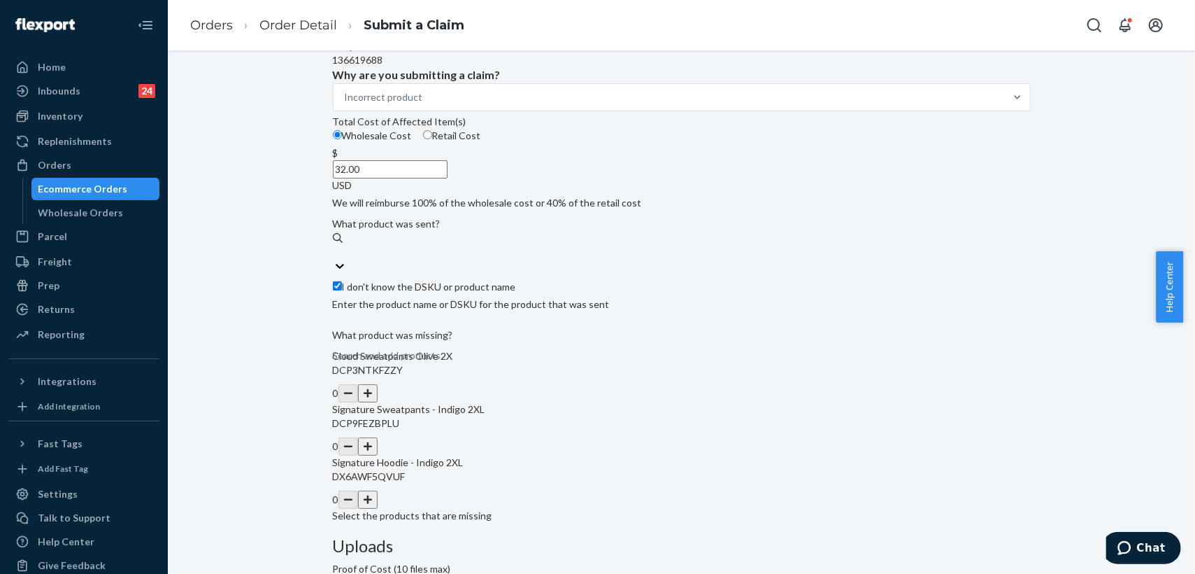
scroll to position [290, 0]
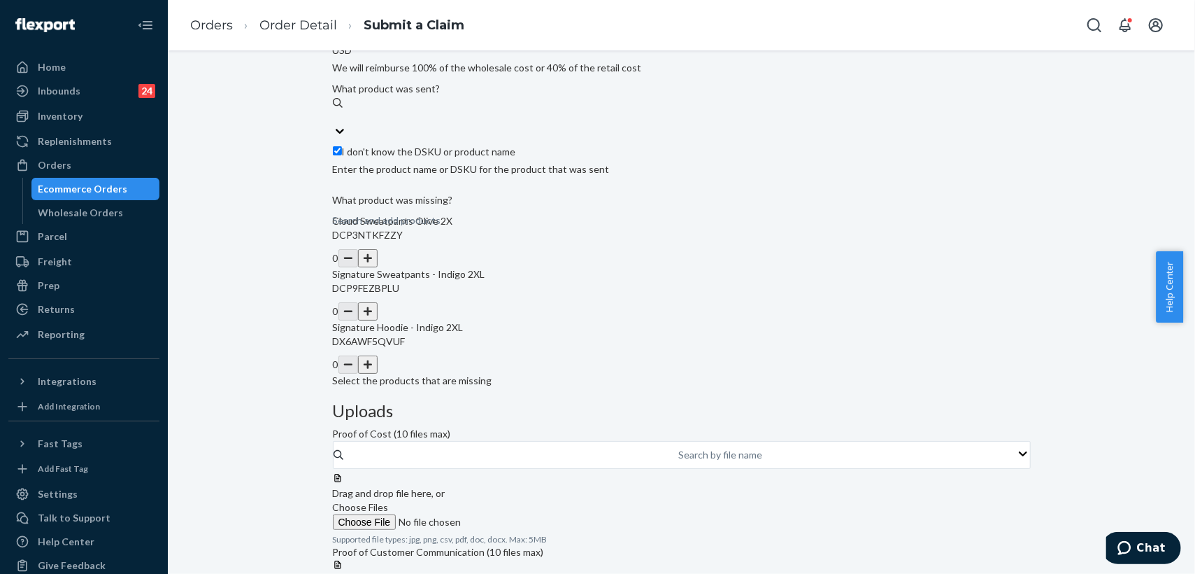
click at [378, 320] on button "button" at bounding box center [368, 311] width 20 height 18
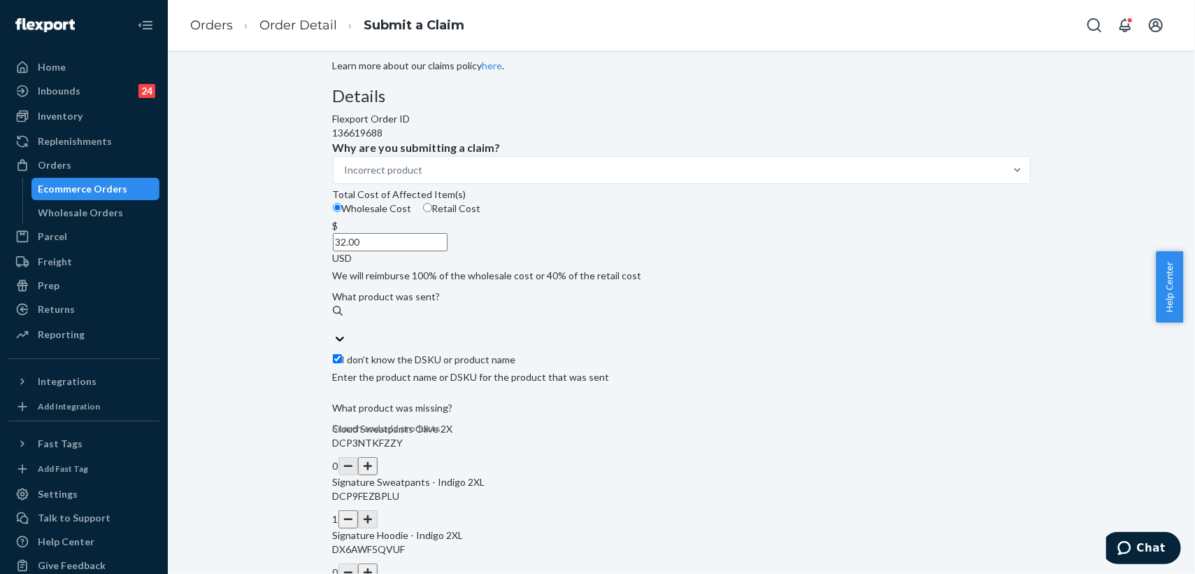
scroll to position [57, 0]
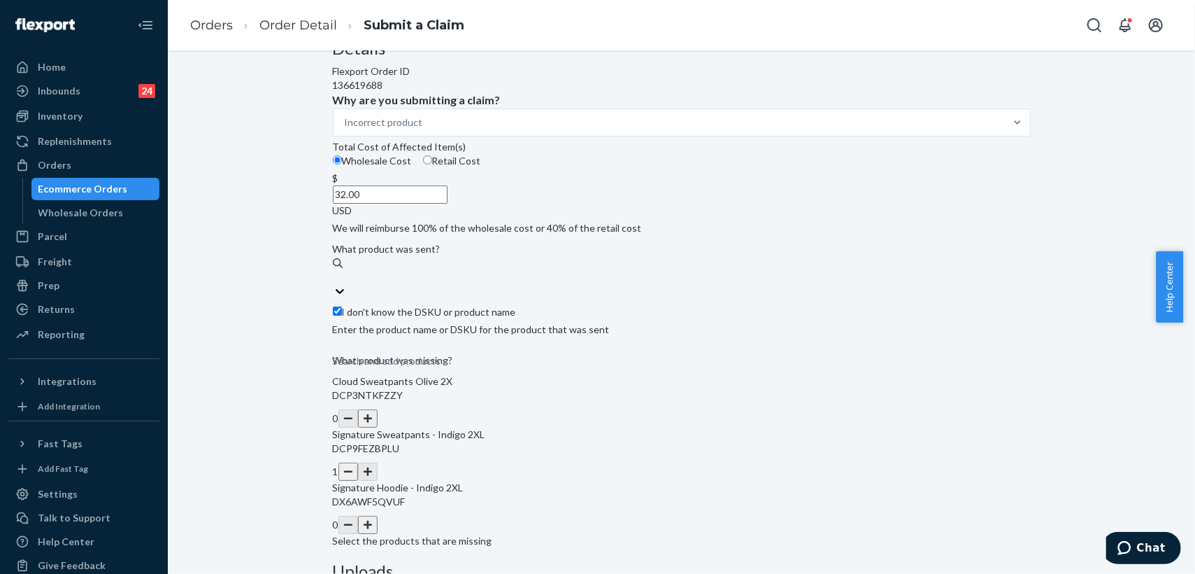
scroll to position [213, 0]
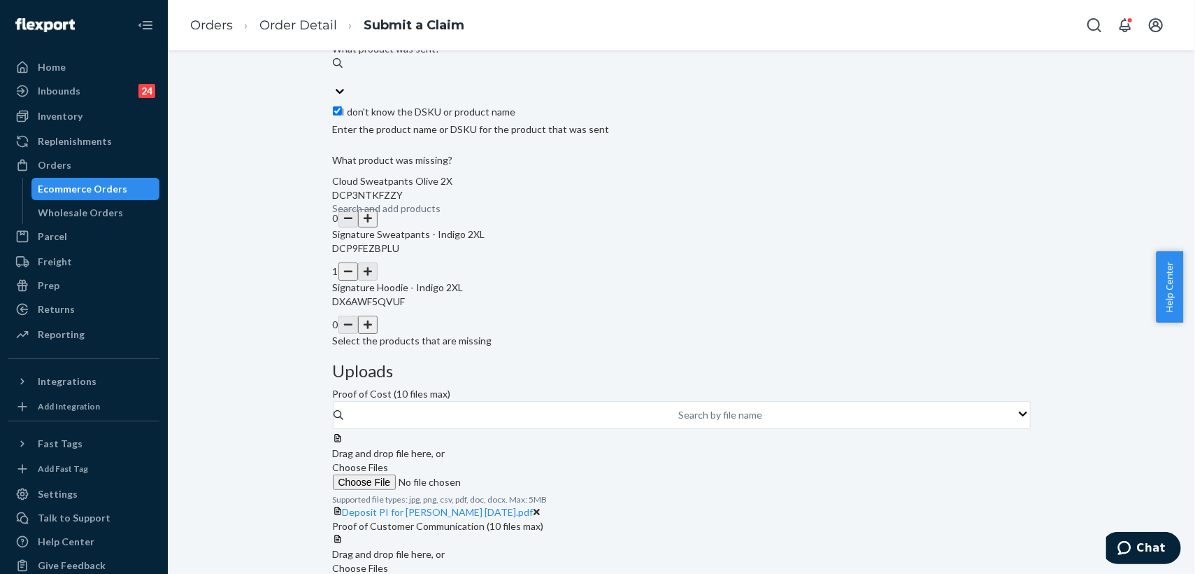
scroll to position [353, 0]
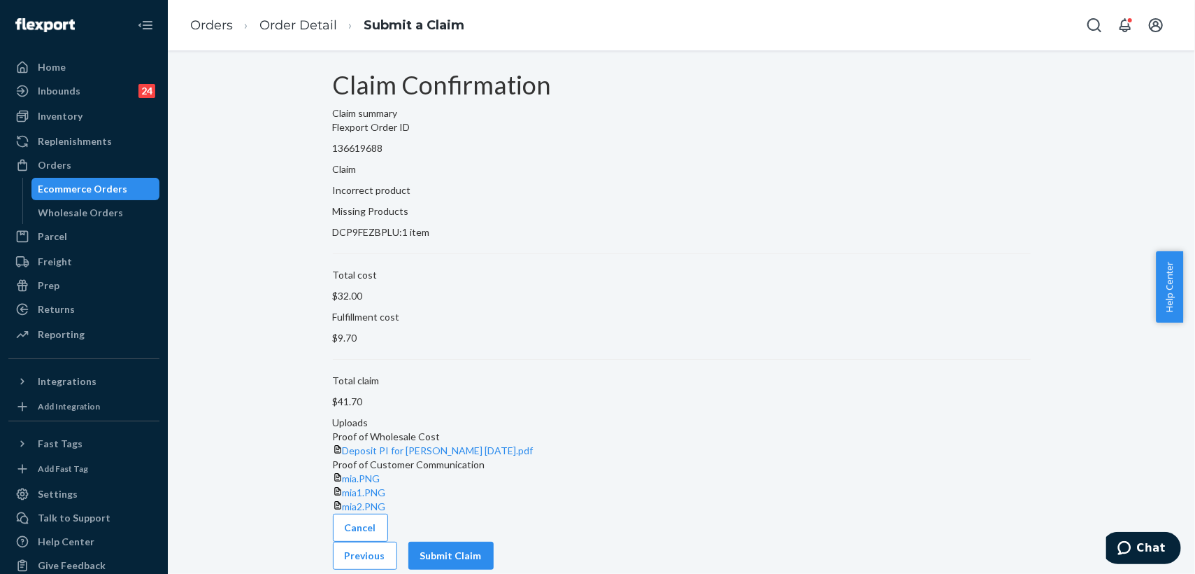
scroll to position [68, 0]
click at [494, 543] on button "Submit Claim" at bounding box center [450, 555] width 85 height 28
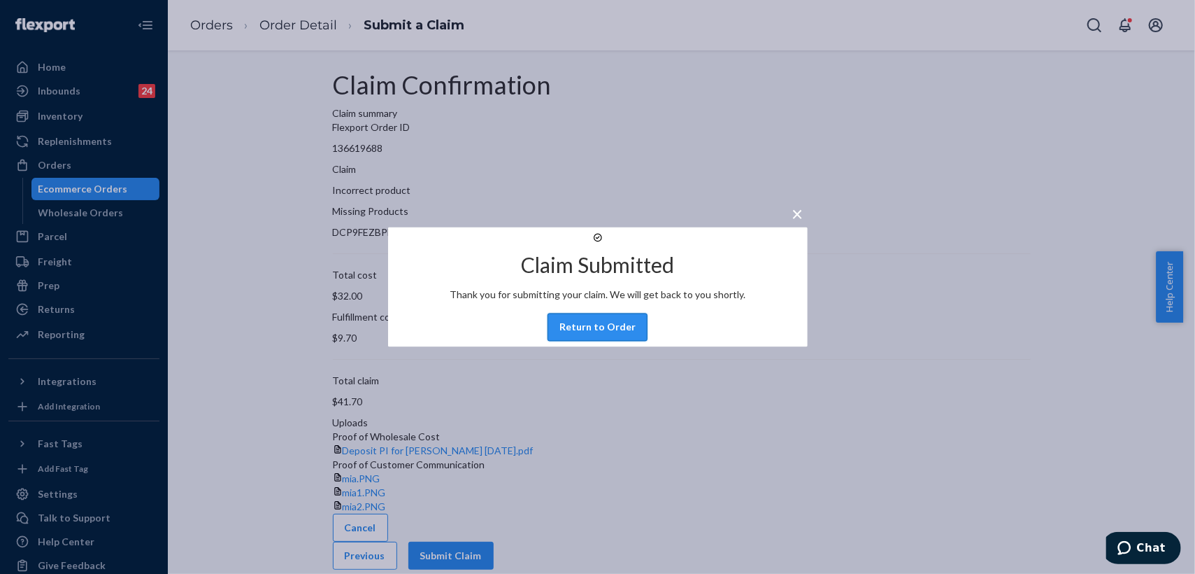
click at [604, 341] on button "Return to Order" at bounding box center [598, 327] width 100 height 28
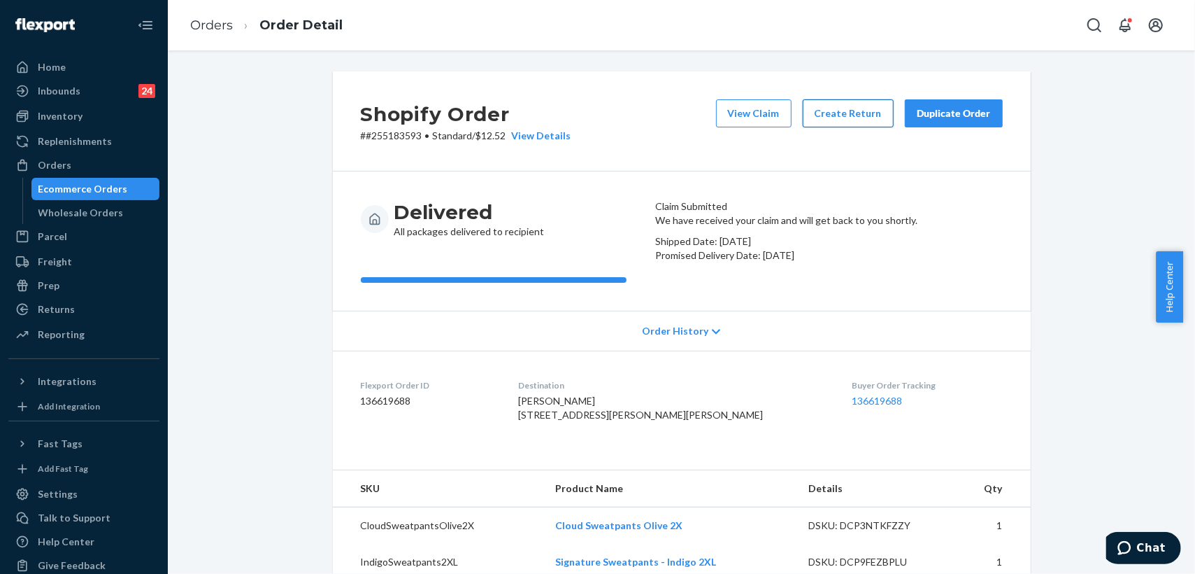
click at [851, 112] on button "Create Return" at bounding box center [848, 113] width 91 height 28
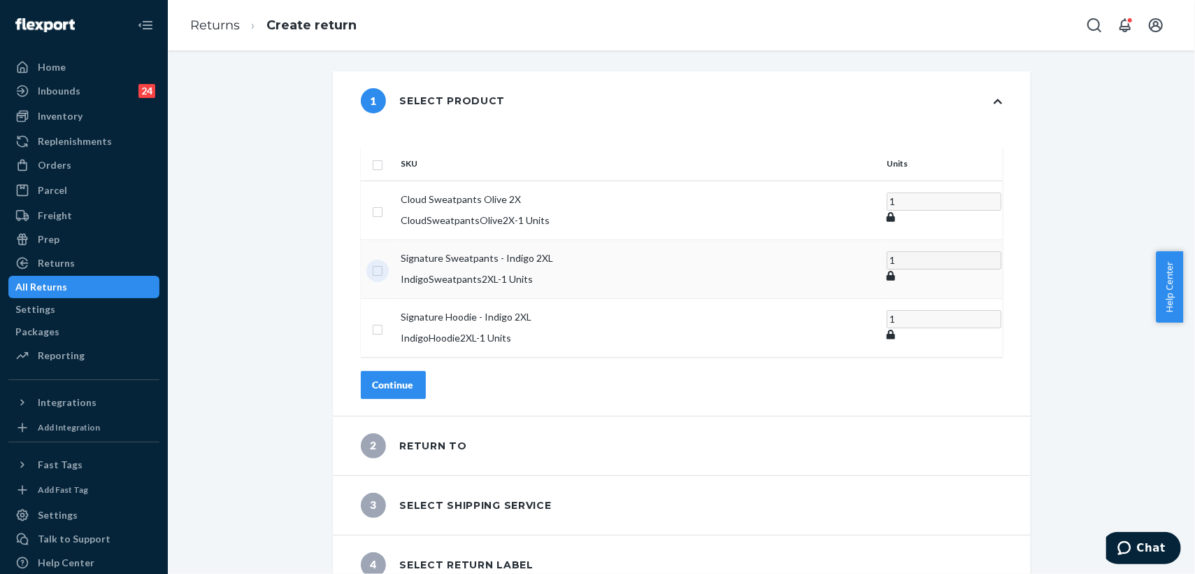
click at [383, 262] on input "checkbox" at bounding box center [377, 269] width 11 height 15
checkbox input "true"
click at [414, 377] on div "Continue" at bounding box center [393, 384] width 41 height 14
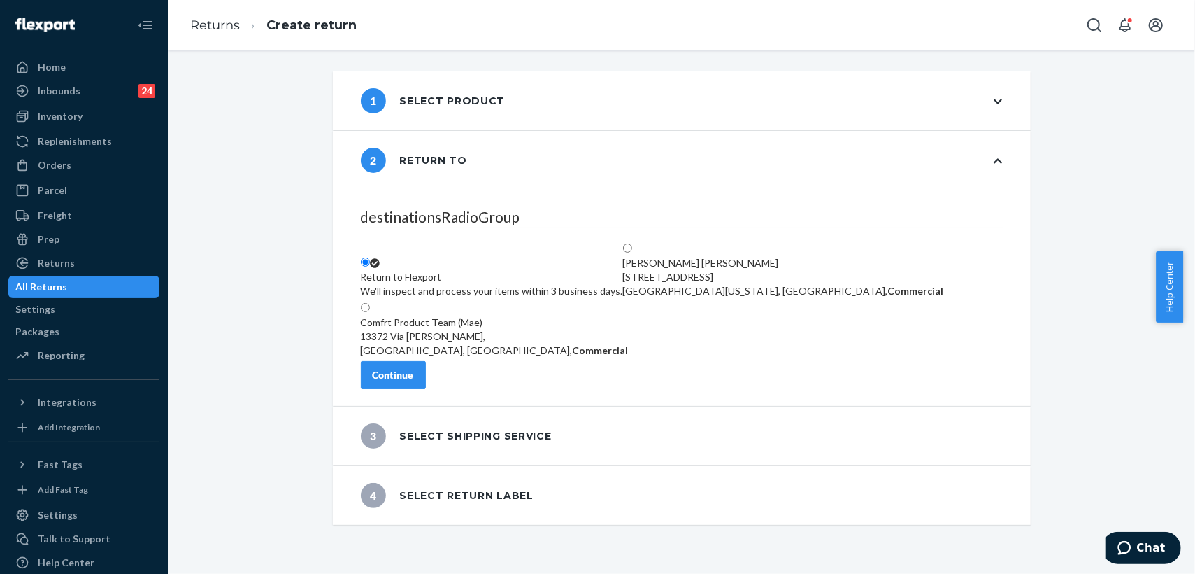
click at [414, 382] on div "Continue" at bounding box center [393, 375] width 41 height 14
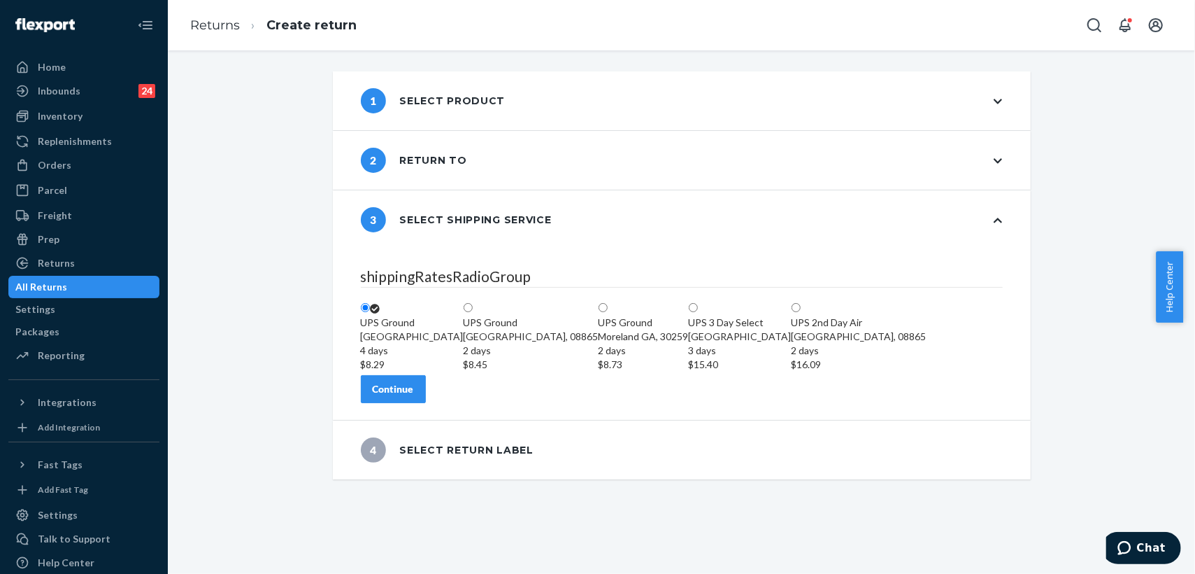
click at [414, 396] on div "Continue" at bounding box center [393, 389] width 41 height 14
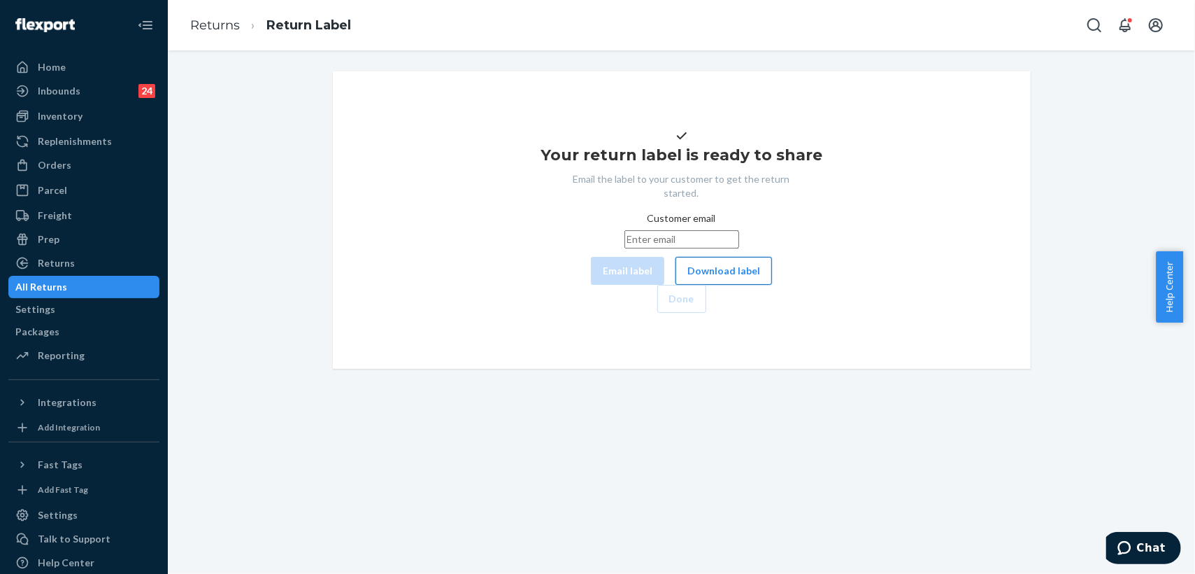
click at [676, 285] on button "Download label" at bounding box center [724, 271] width 97 height 28
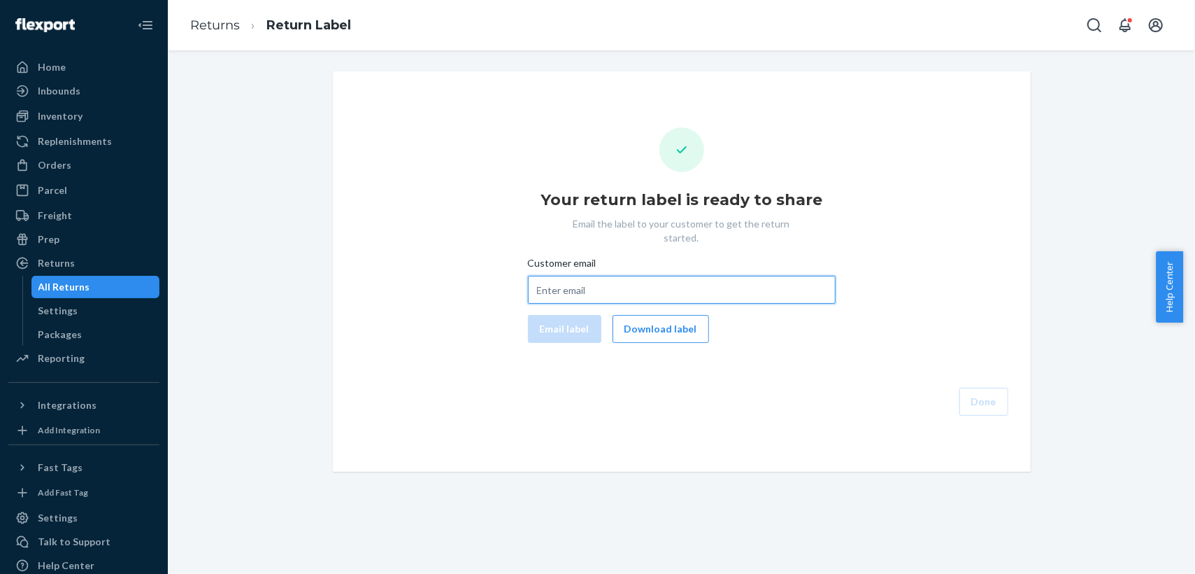
click at [590, 276] on input "Customer email" at bounding box center [682, 290] width 308 height 28
paste input "miarileycorbitt@gmail.com"
type input "miarileycorbitt@gmail.com"
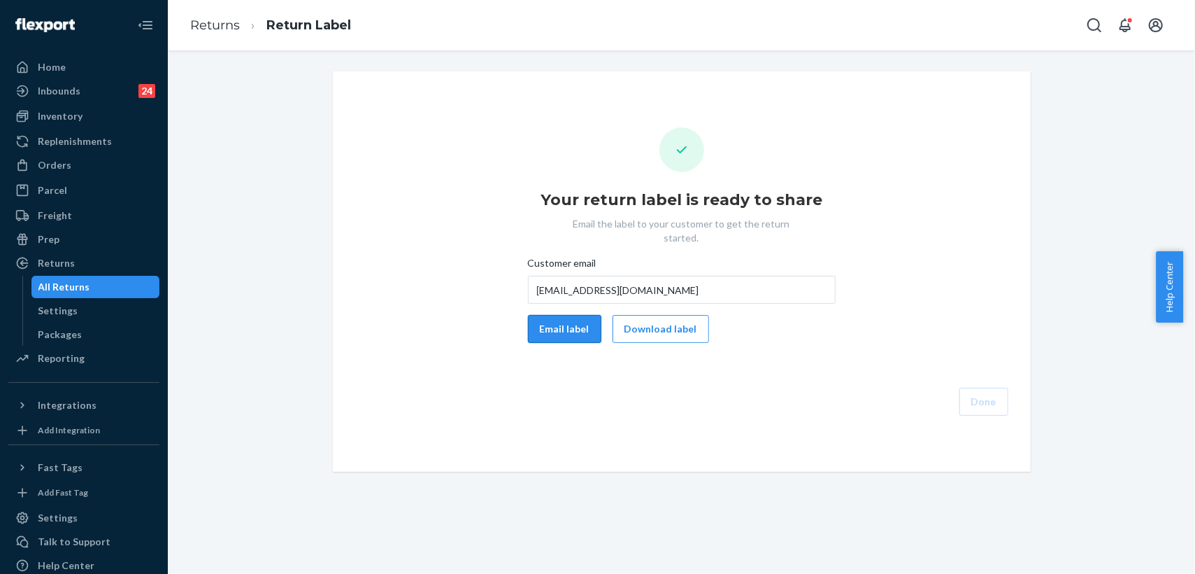
click at [571, 315] on button "Email label" at bounding box center [564, 329] width 73 height 28
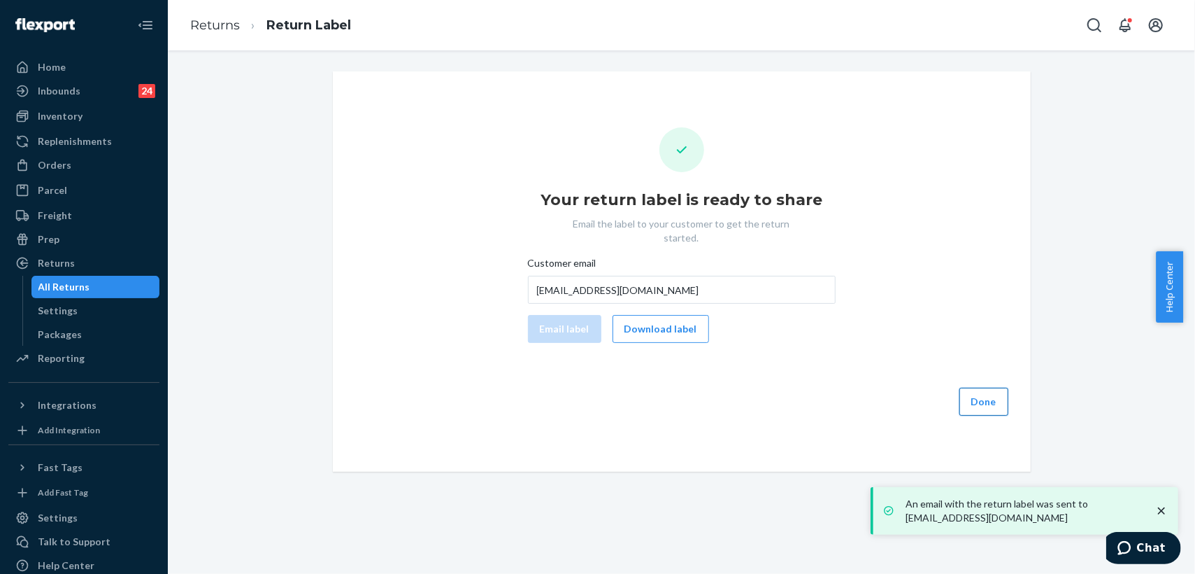
click at [981, 388] on button "Done" at bounding box center [984, 401] width 49 height 28
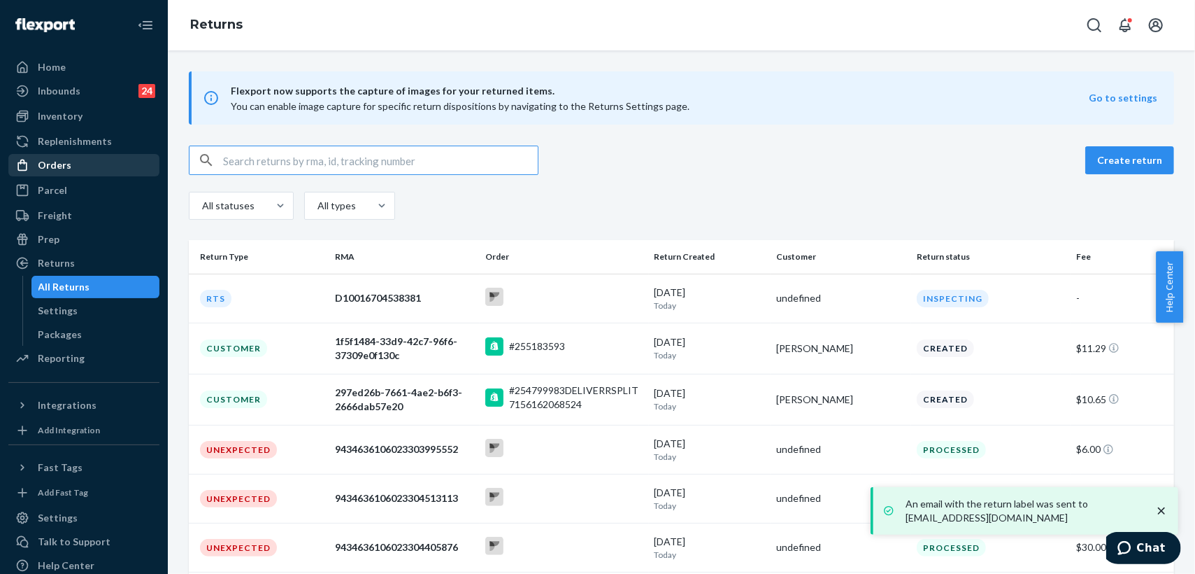
click at [83, 166] on div "Orders" at bounding box center [84, 165] width 148 height 20
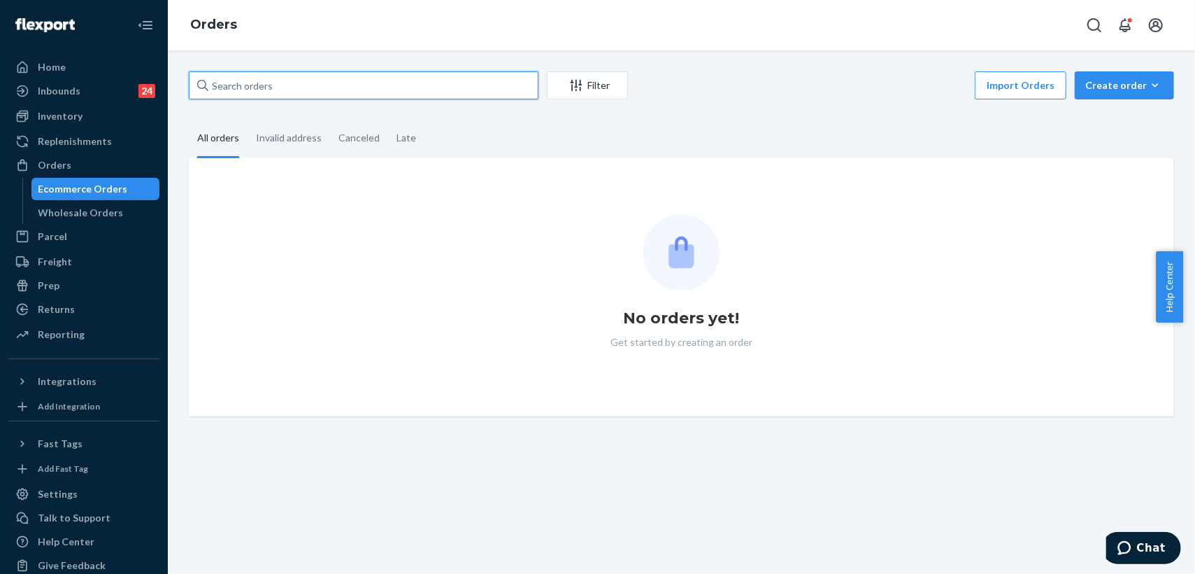
click at [280, 90] on input "text" at bounding box center [364, 85] width 350 height 28
paste input "254873945"
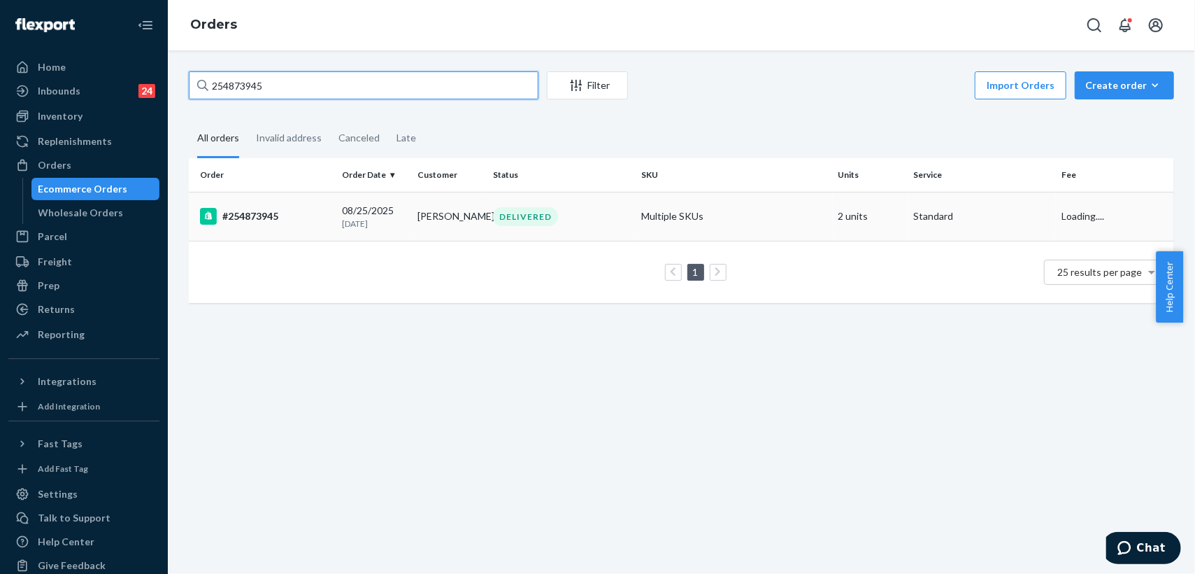
type input "254873945"
click at [432, 222] on td "Aron G" at bounding box center [450, 216] width 76 height 49
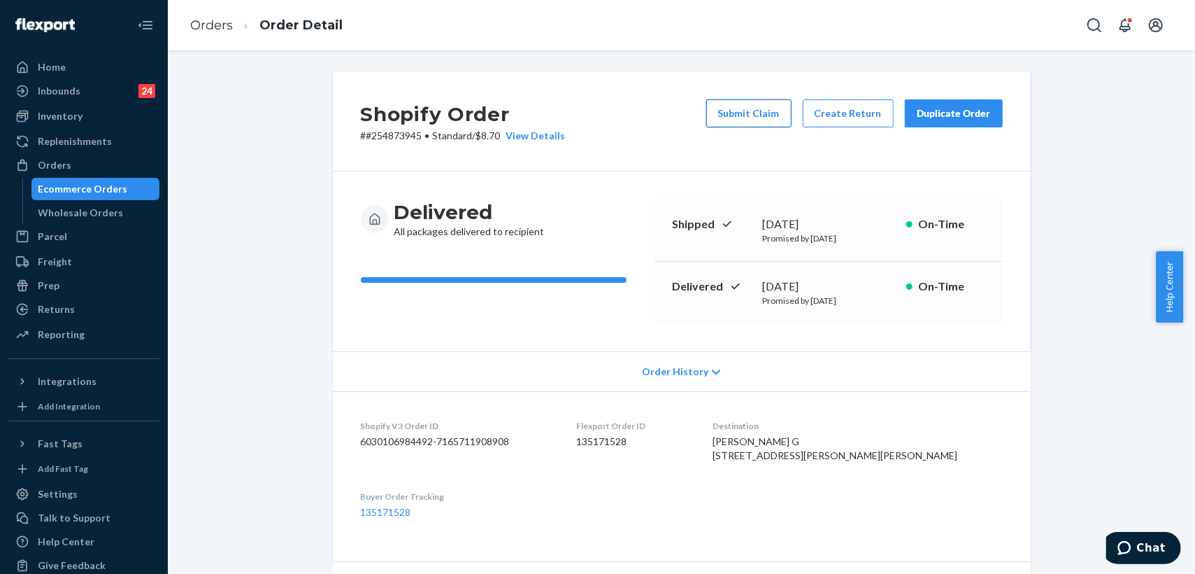
click at [744, 113] on button "Submit Claim" at bounding box center [748, 113] width 85 height 28
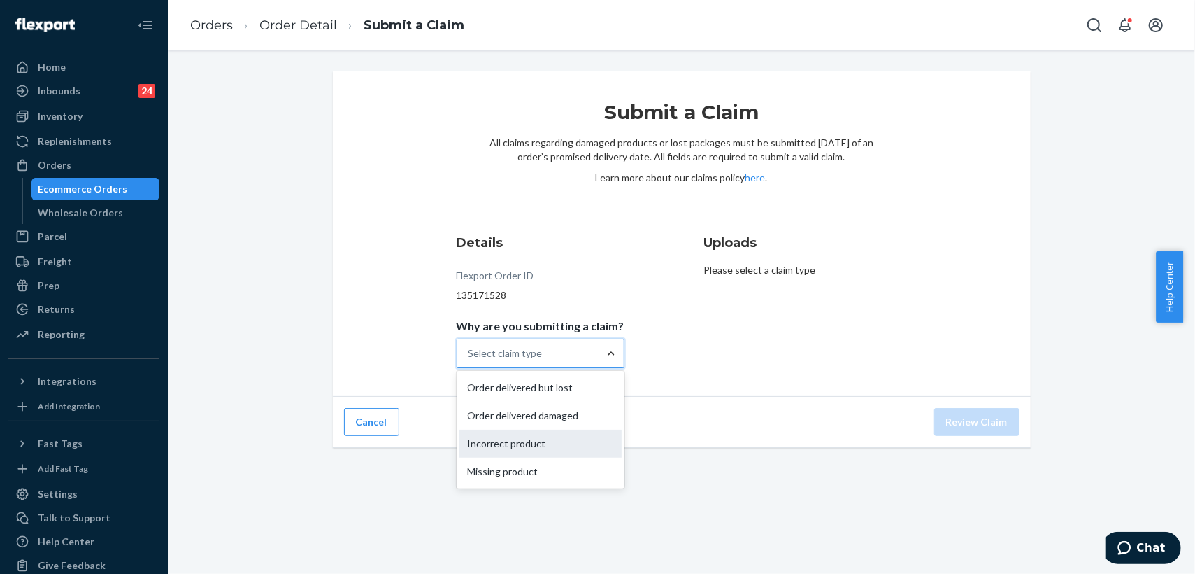
click at [524, 447] on div "Incorrect product" at bounding box center [541, 443] width 162 height 28
click at [470, 360] on input "Why are you submitting a claim? option Incorrect product focused, 3 of 4. 4 res…" at bounding box center [469, 353] width 1 height 14
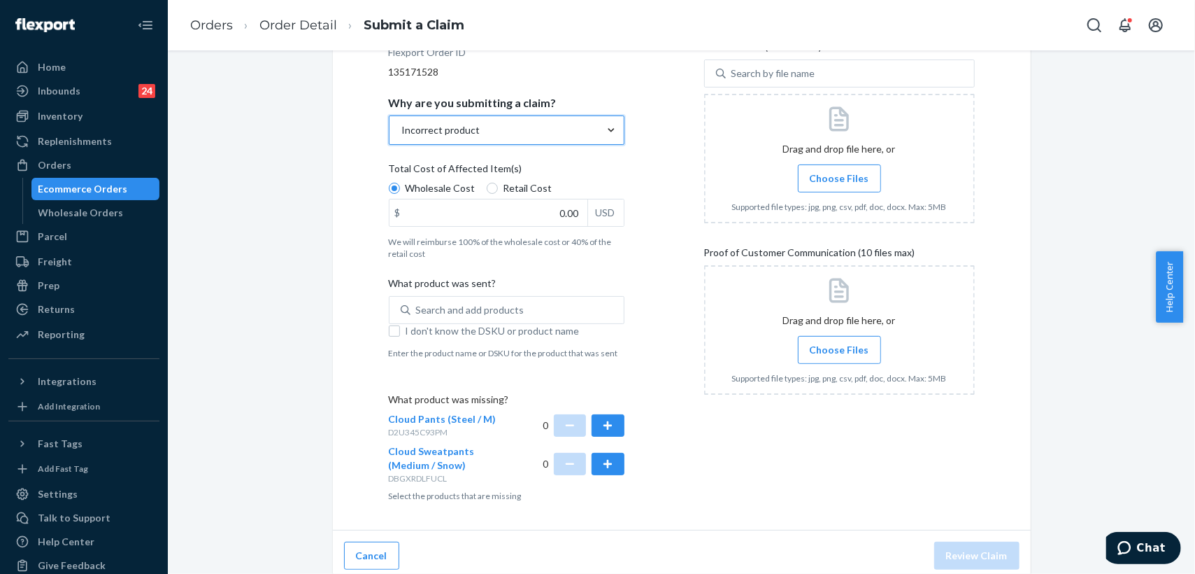
scroll to position [230, 0]
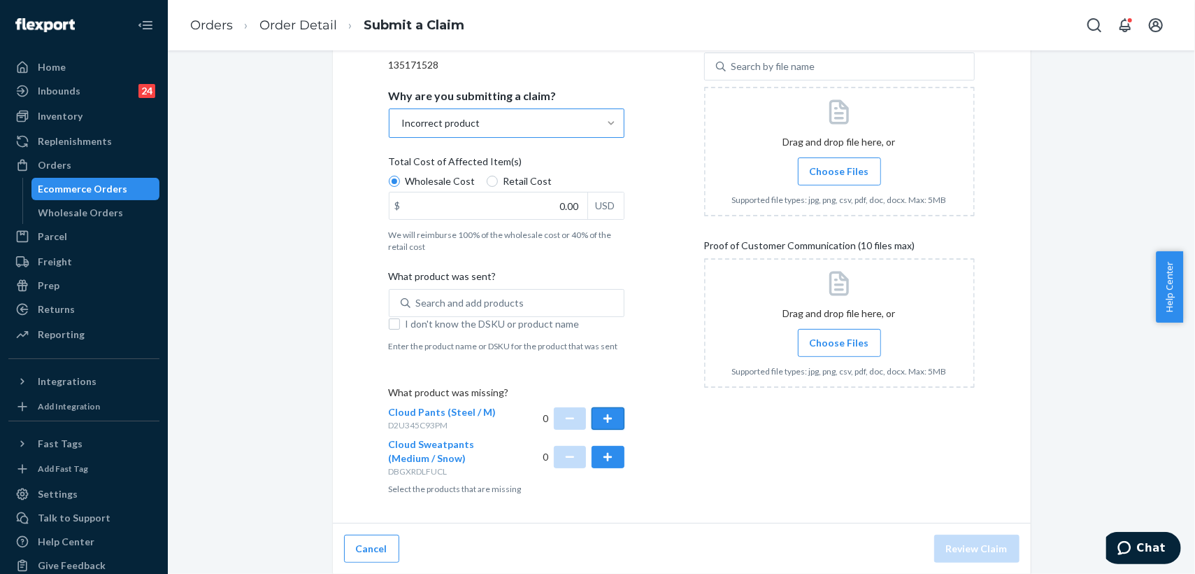
click at [604, 417] on button "button" at bounding box center [608, 418] width 32 height 22
click at [604, 460] on button "button" at bounding box center [608, 457] width 32 height 22
click at [389, 322] on input "I don't know the DSKU or product name" at bounding box center [394, 323] width 11 height 11
checkbox input "true"
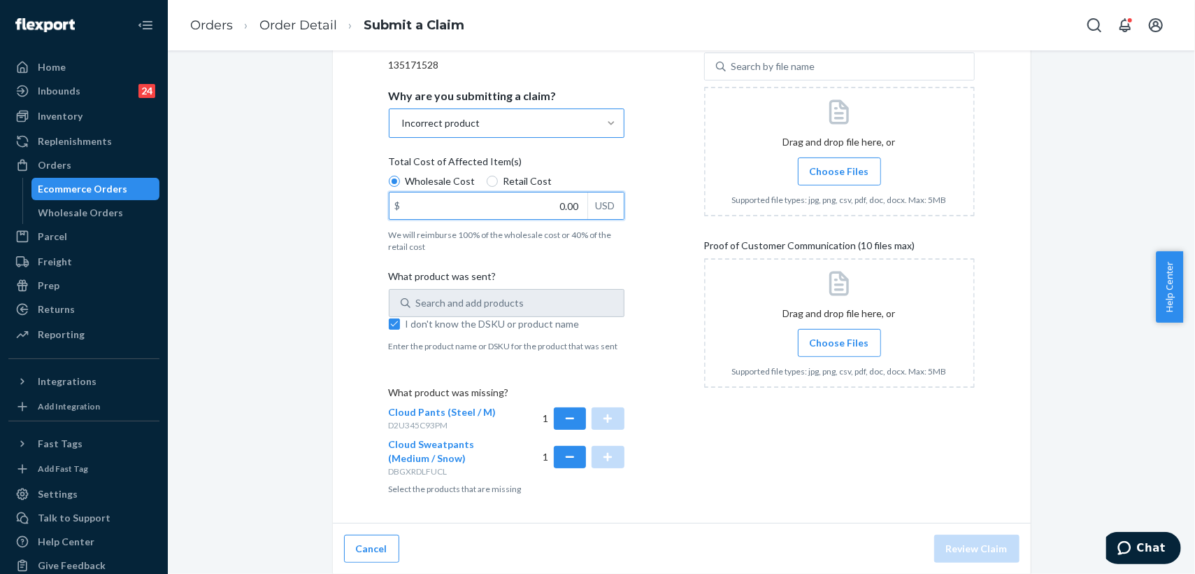
click at [540, 203] on input "0.00" at bounding box center [489, 205] width 198 height 27
type input "64.00"
click at [618, 246] on div "Details Flexport Order ID 135171528 Why are you submitting a claim? Incorrect p…" at bounding box center [524, 249] width 271 height 508
click at [836, 174] on span "Choose Files" at bounding box center [839, 171] width 59 height 14
click at [839, 174] on input "Choose Files" at bounding box center [839, 171] width 1 height 15
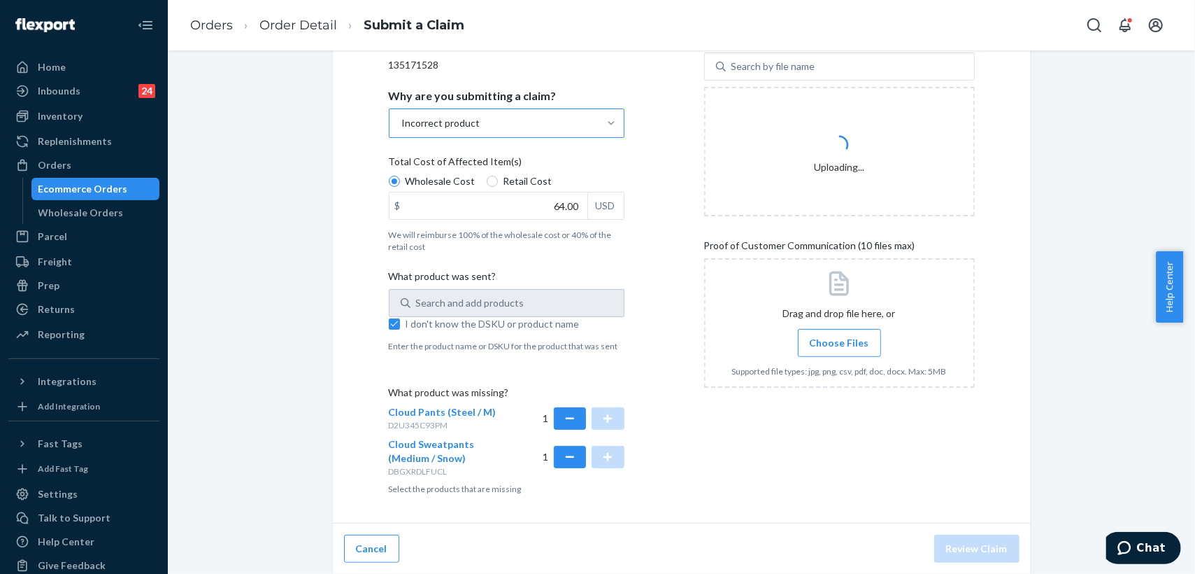
click at [832, 343] on span "Choose Files" at bounding box center [839, 343] width 59 height 14
click at [839, 343] on input "Choose Files" at bounding box center [839, 342] width 1 height 15
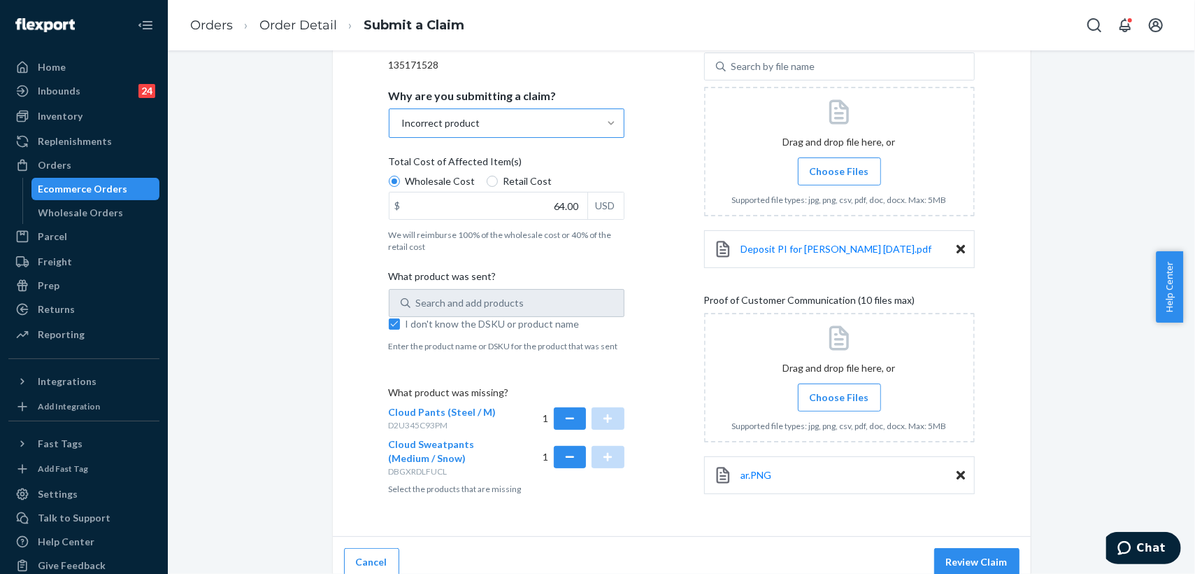
click at [832, 398] on span "Choose Files" at bounding box center [839, 397] width 59 height 14
click at [839, 398] on input "Choose Files" at bounding box center [839, 397] width 1 height 15
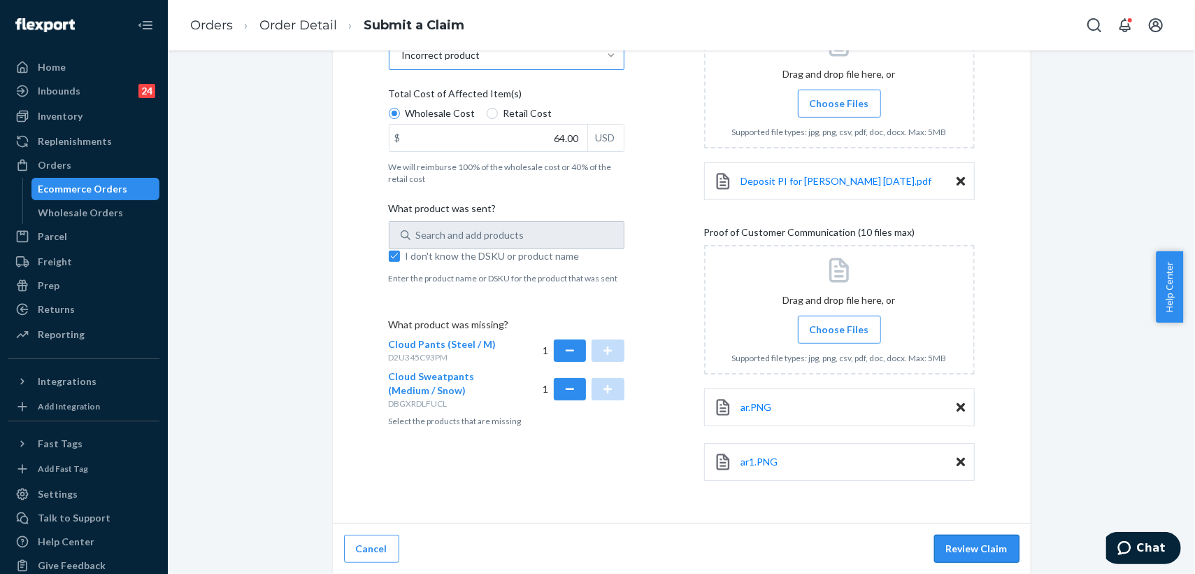
click at [972, 540] on button "Review Claim" at bounding box center [976, 548] width 85 height 28
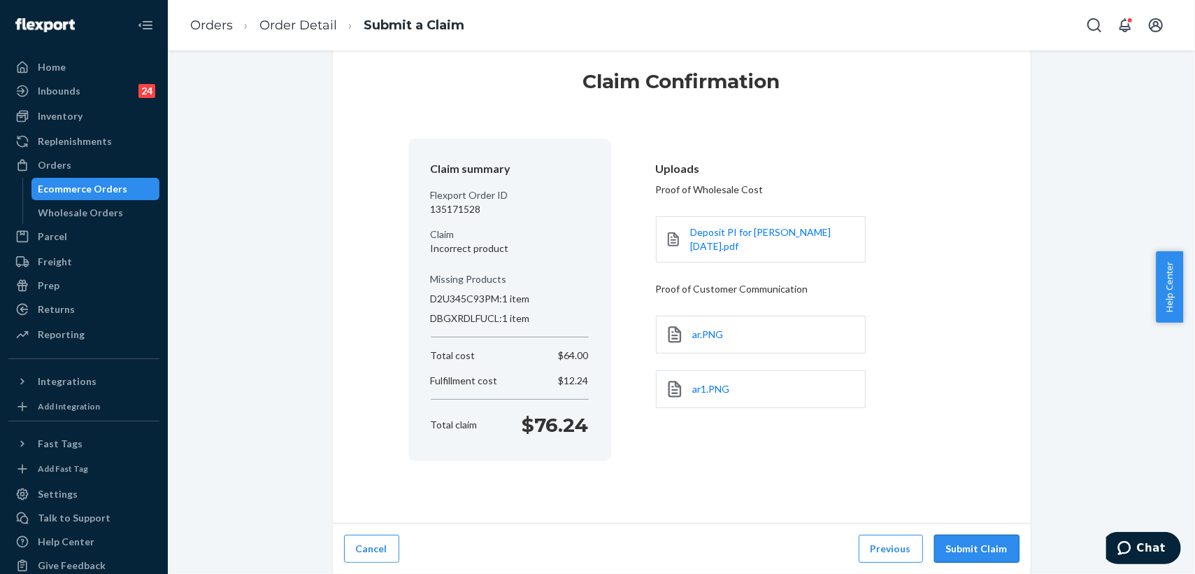
click at [970, 550] on button "Submit Claim" at bounding box center [976, 548] width 85 height 28
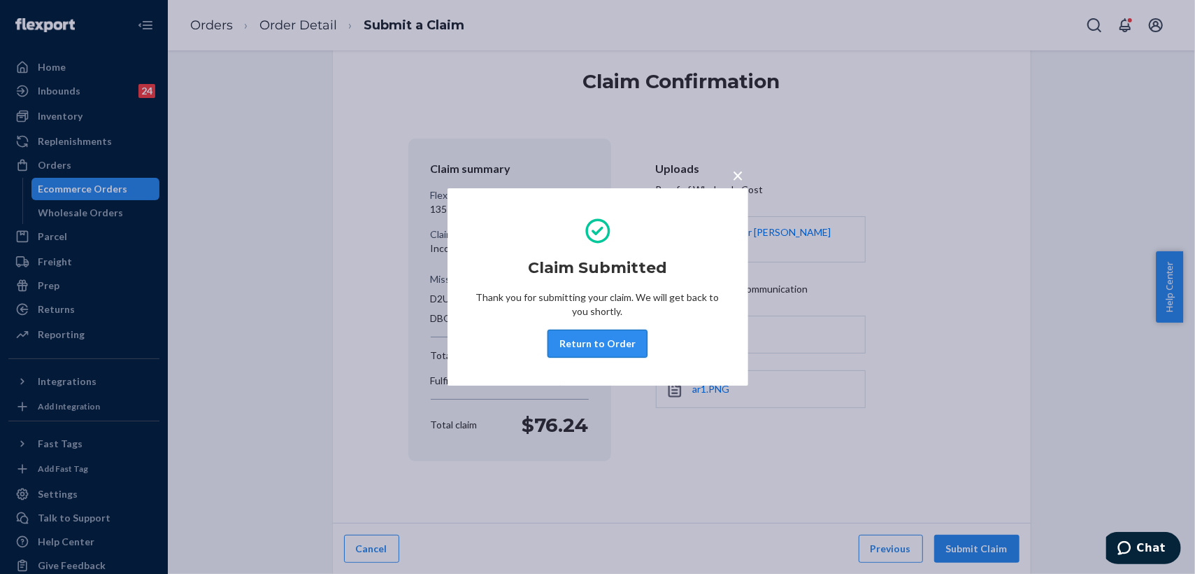
click at [577, 343] on button "Return to Order" at bounding box center [598, 343] width 100 height 28
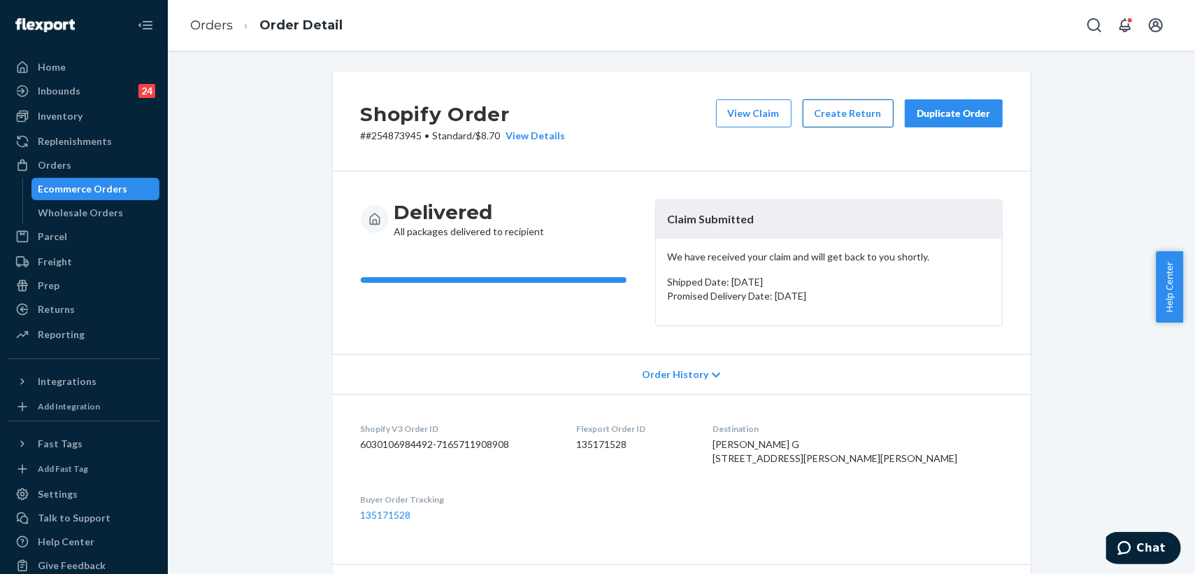
click at [832, 116] on button "Create Return" at bounding box center [848, 113] width 91 height 28
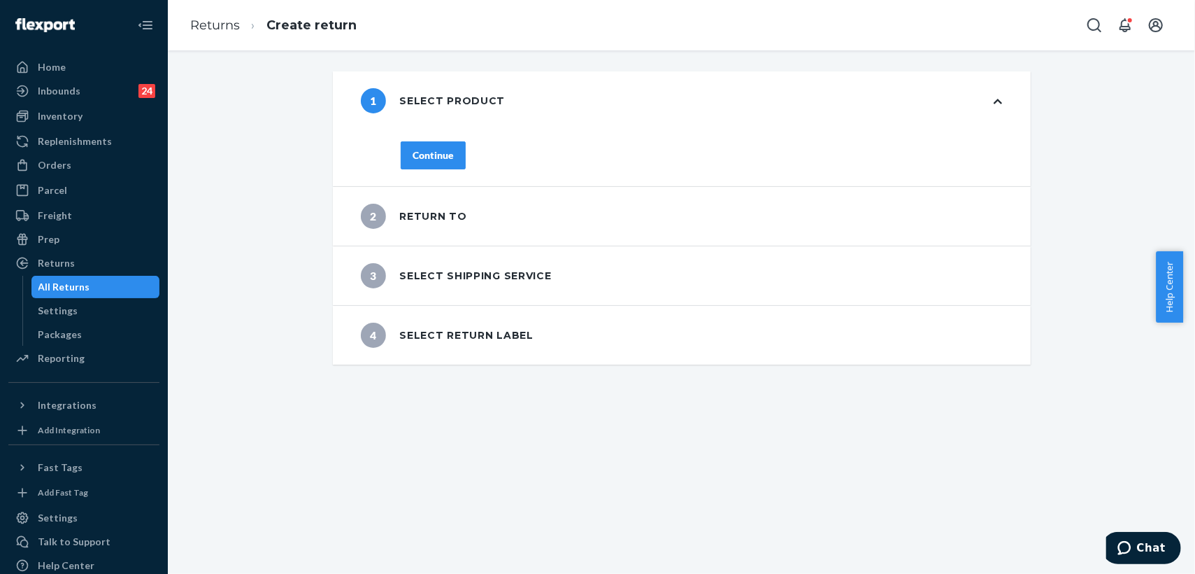
click at [442, 154] on div "Continue" at bounding box center [433, 155] width 41 height 14
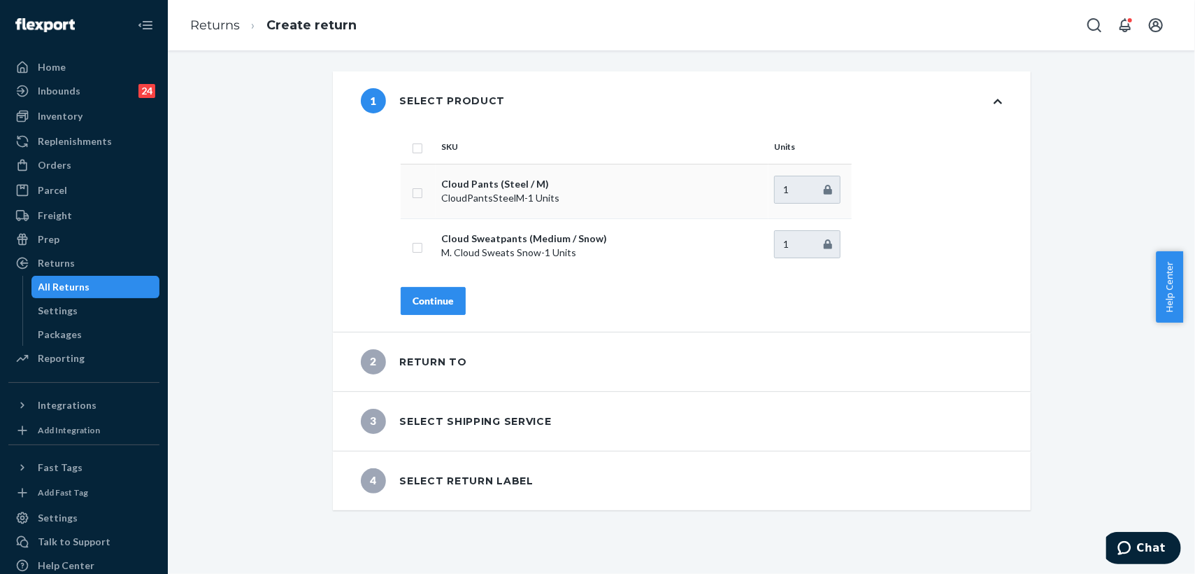
click at [412, 192] on input "checkbox" at bounding box center [417, 191] width 11 height 15
checkbox input "true"
click at [432, 302] on div "Continue" at bounding box center [433, 301] width 41 height 14
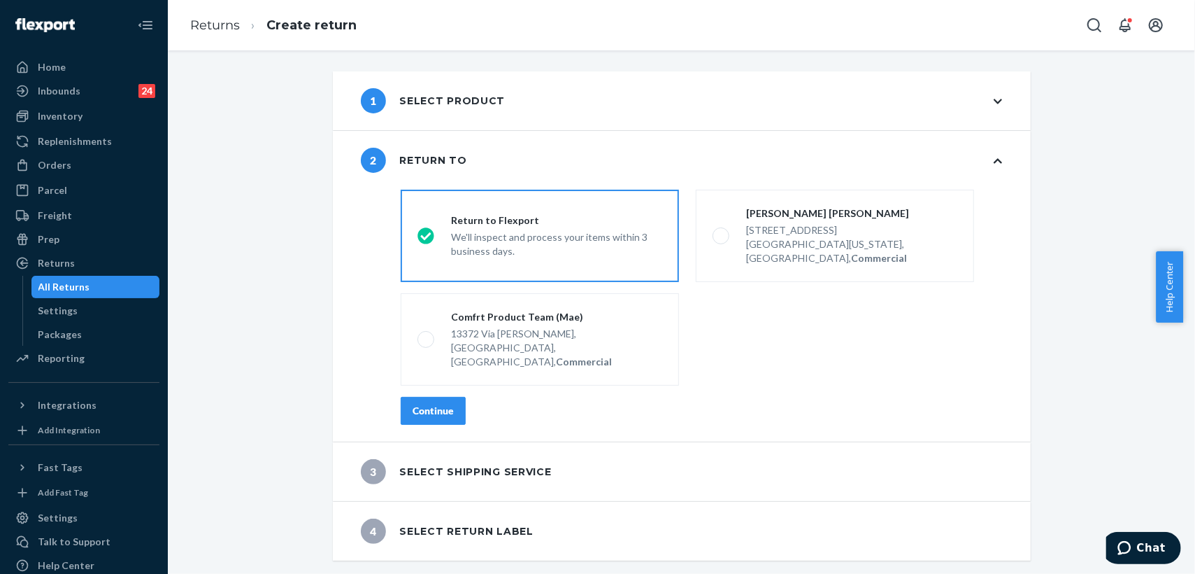
click at [442, 404] on div "Continue" at bounding box center [433, 411] width 41 height 14
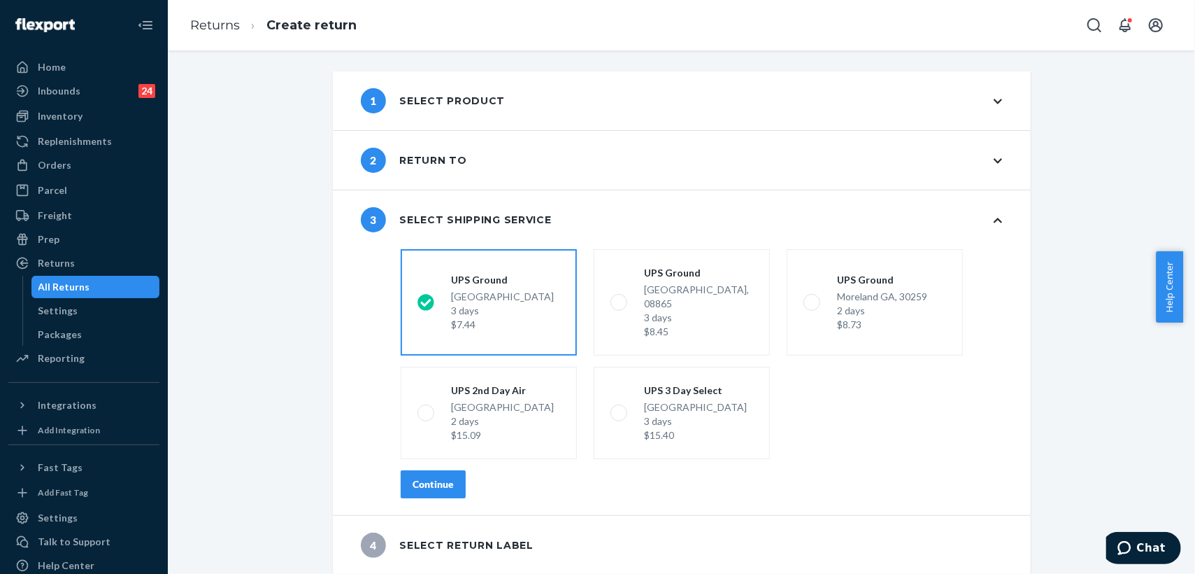
click at [436, 477] on div "Continue" at bounding box center [433, 484] width 41 height 14
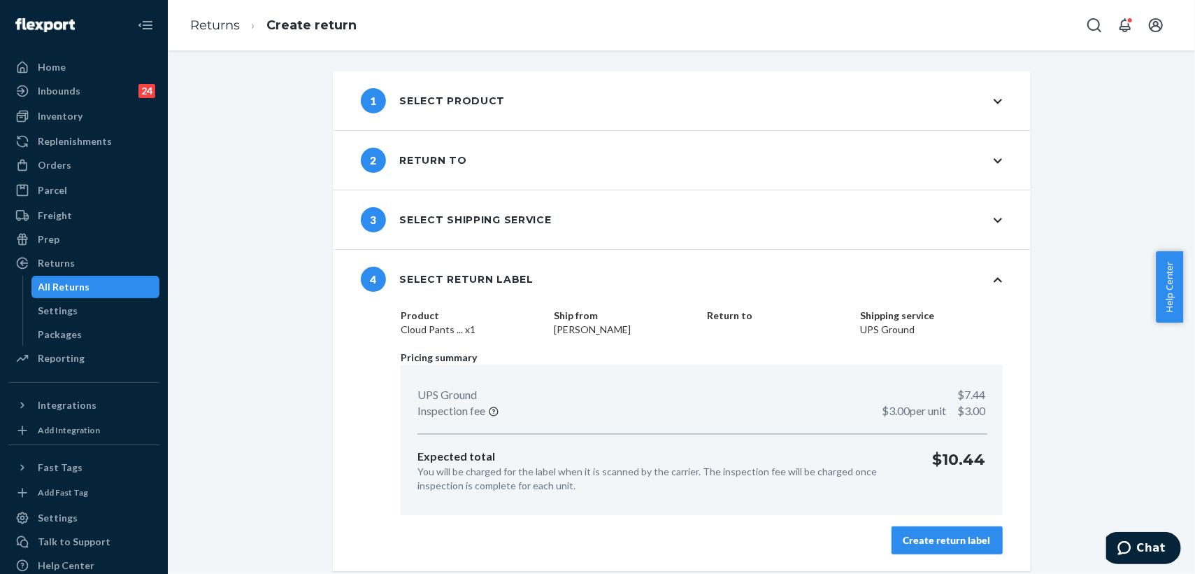
click at [923, 534] on div "Create return label" at bounding box center [947, 540] width 87 height 14
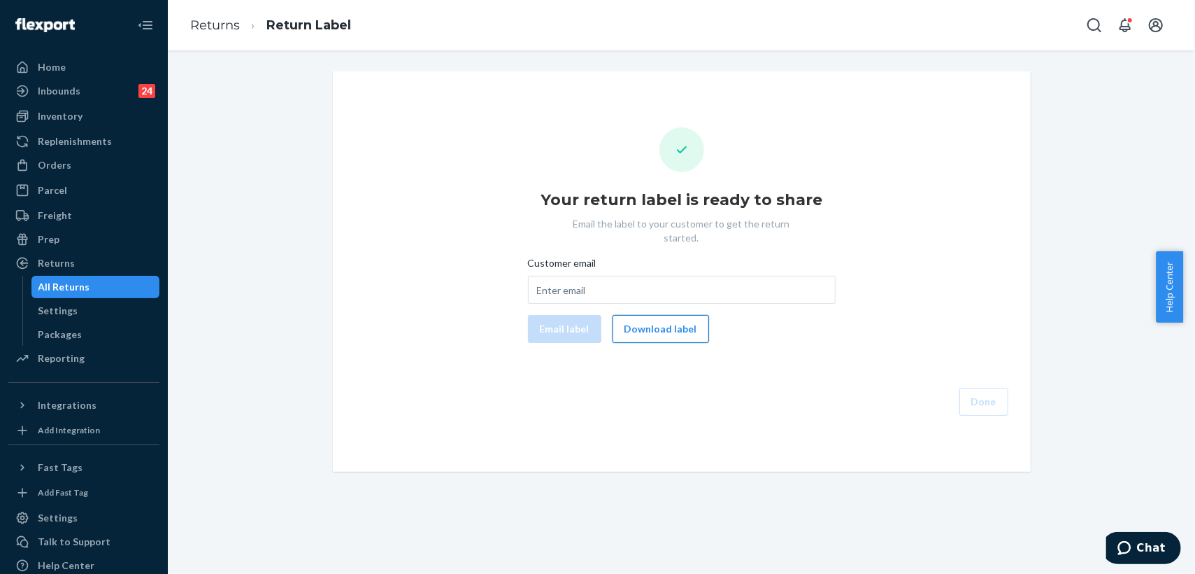
click at [633, 315] on button "Download label" at bounding box center [661, 329] width 97 height 28
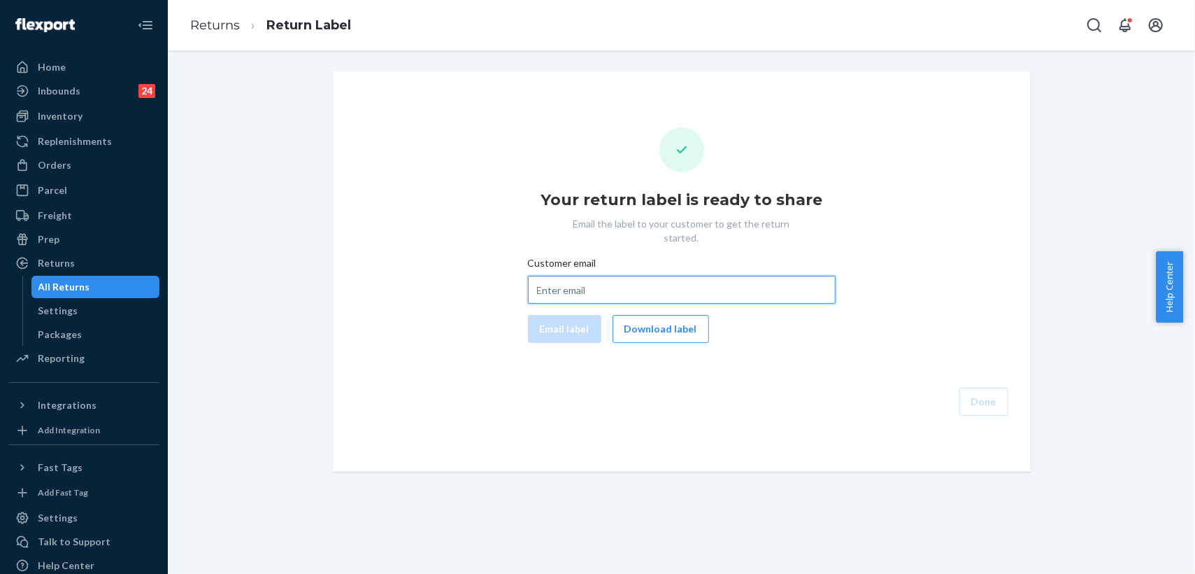
click at [588, 276] on input "Customer email" at bounding box center [682, 290] width 308 height 28
paste input "[EMAIL_ADDRESS][DOMAIN_NAME]"
type input "[EMAIL_ADDRESS][DOMAIN_NAME]"
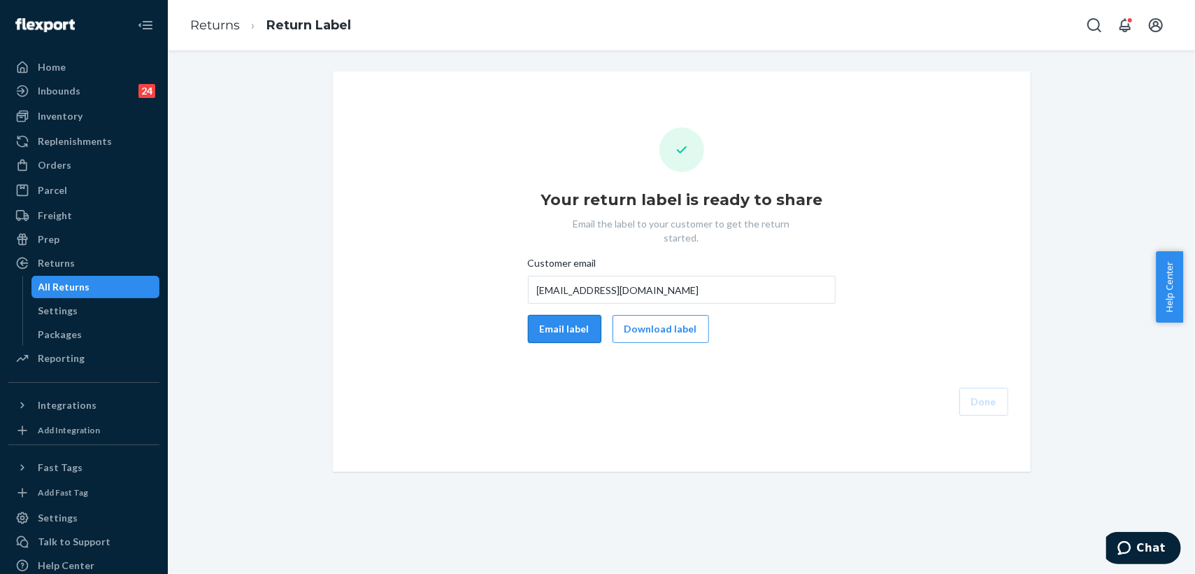
click at [557, 315] on button "Email label" at bounding box center [564, 329] width 73 height 28
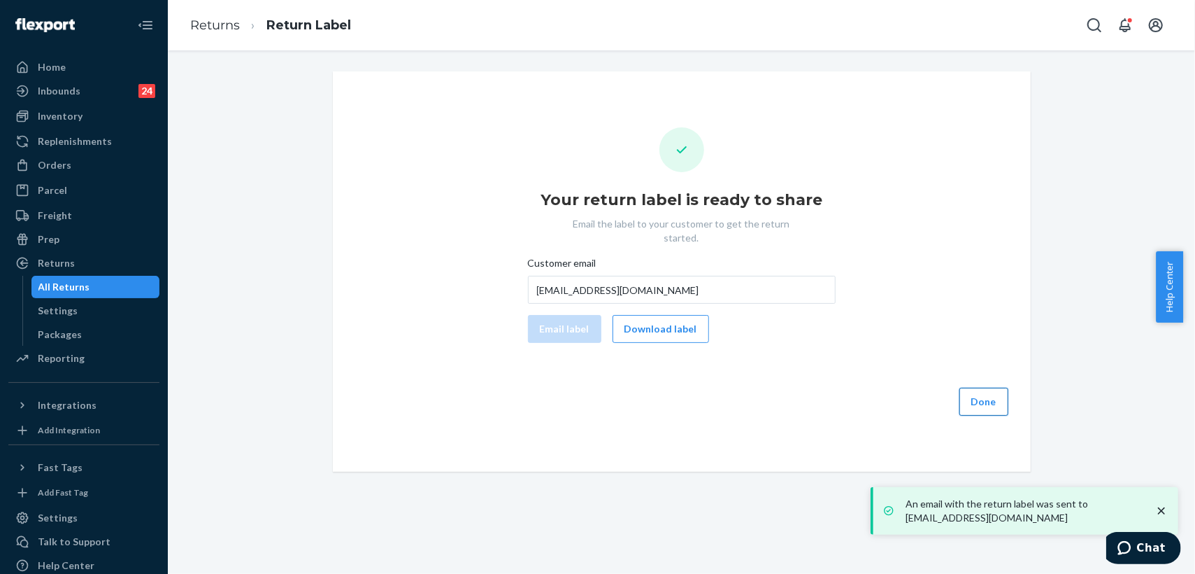
click at [983, 387] on button "Done" at bounding box center [984, 401] width 49 height 28
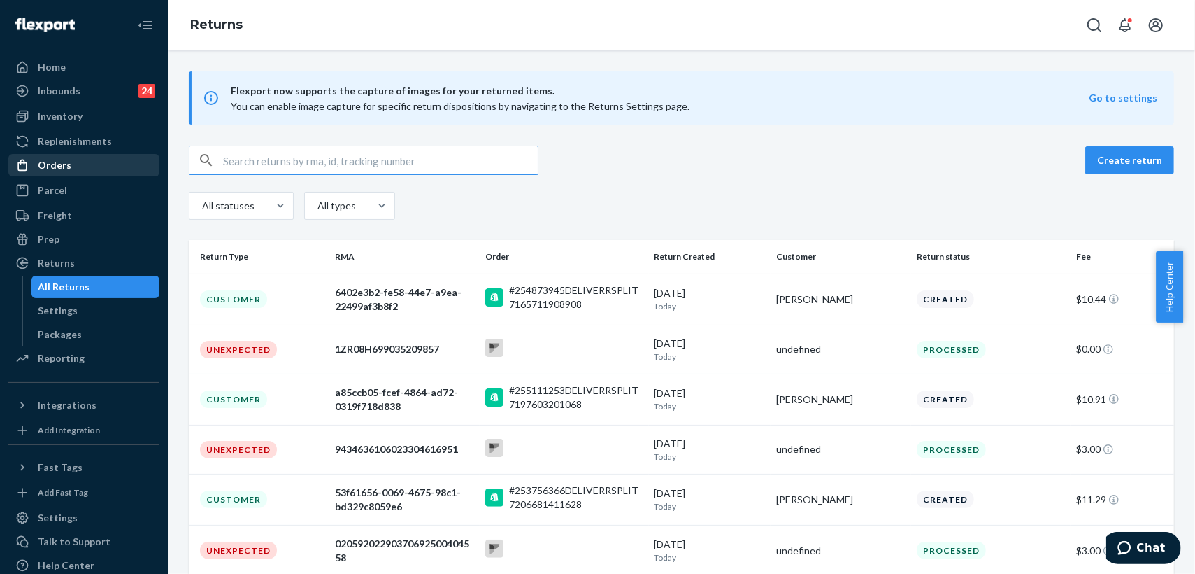
click at [59, 164] on div "Orders" at bounding box center [55, 165] width 34 height 14
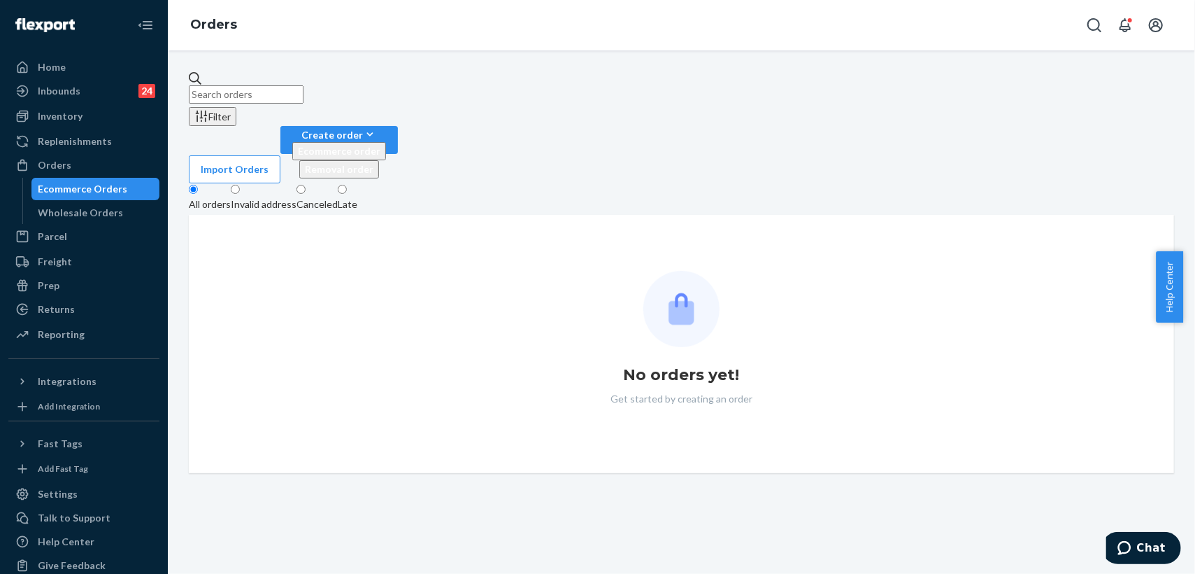
click at [281, 85] on input "text" at bounding box center [246, 94] width 115 height 18
paste input "255326056"
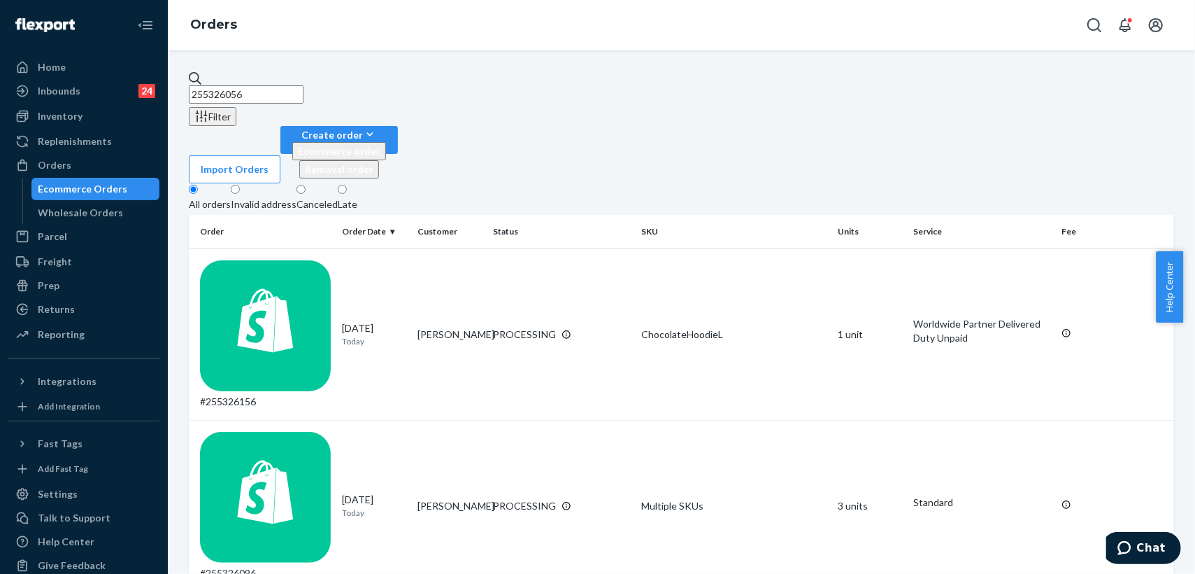
drag, startPoint x: 284, startPoint y: 80, endPoint x: 189, endPoint y: 79, distance: 95.1
paste input "579"
click at [62, 165] on div "Orders" at bounding box center [55, 165] width 34 height 14
click at [76, 164] on div "Orders" at bounding box center [84, 165] width 148 height 20
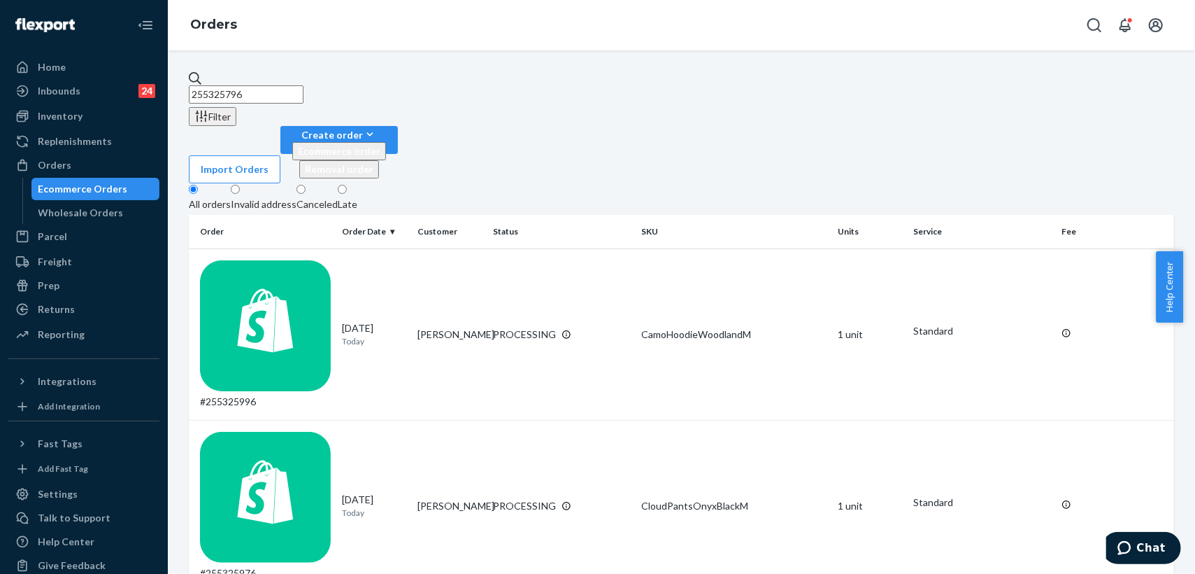
drag, startPoint x: 278, startPoint y: 87, endPoint x: 199, endPoint y: 80, distance: 79.3
click at [199, 80] on div "255325796" at bounding box center [682, 87] width 986 height 32
paste input "052492"
type input "255052492"
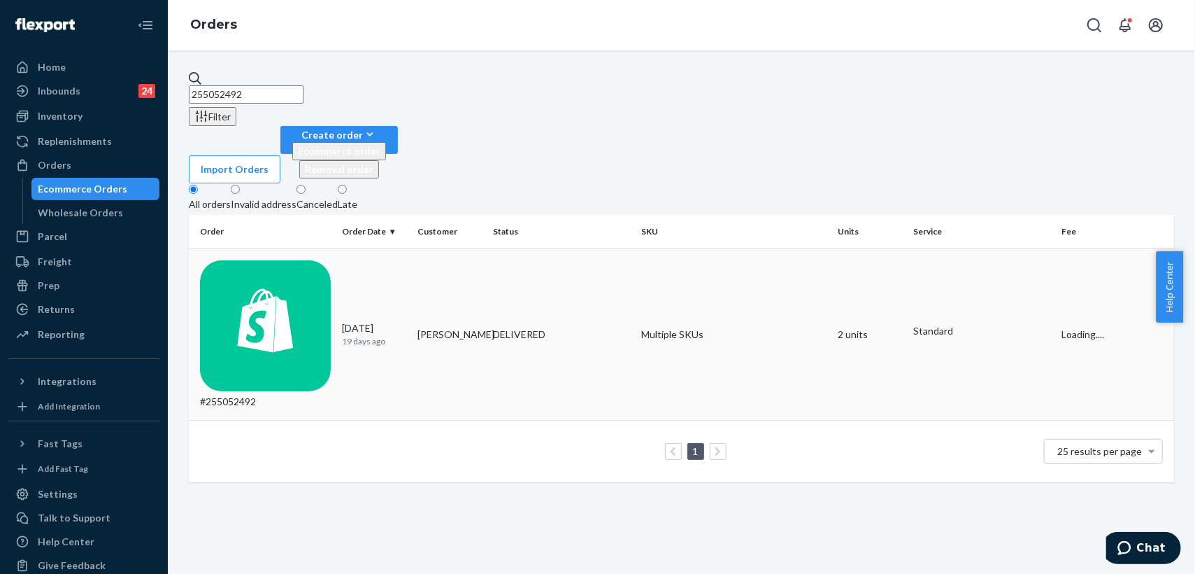
click at [468, 248] on td "Heather Mcpeek" at bounding box center [450, 333] width 76 height 171
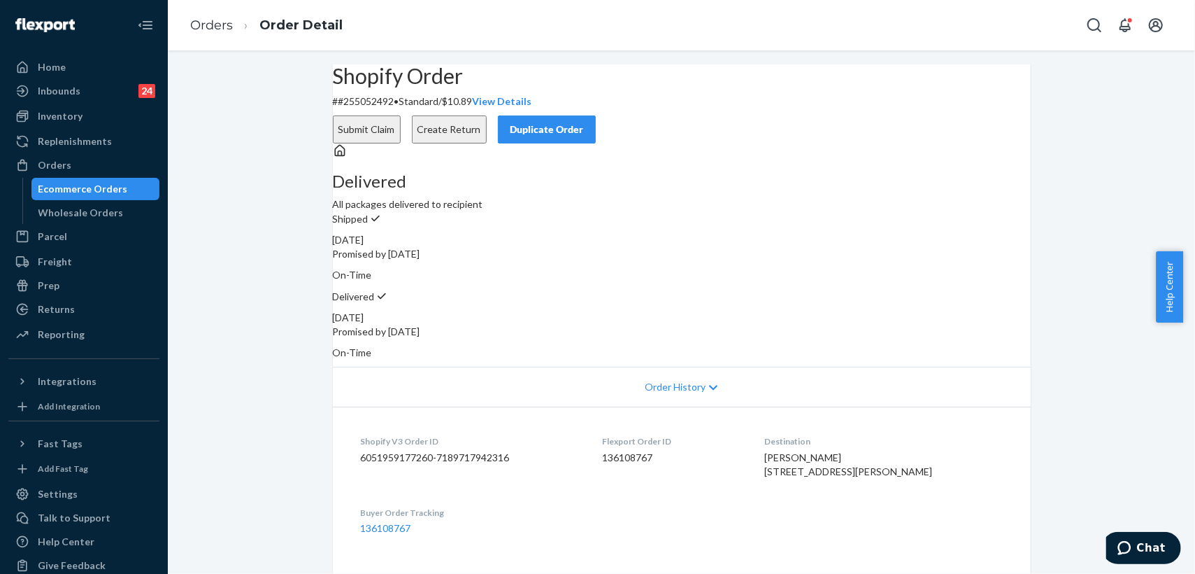
click at [289, 377] on div "Shopify Order # #255052492 • Standard / $10.89 View Details Submit Claim Create…" at bounding box center [681, 516] width 1027 height 904
click at [401, 120] on button "Submit Claim" at bounding box center [367, 129] width 68 height 28
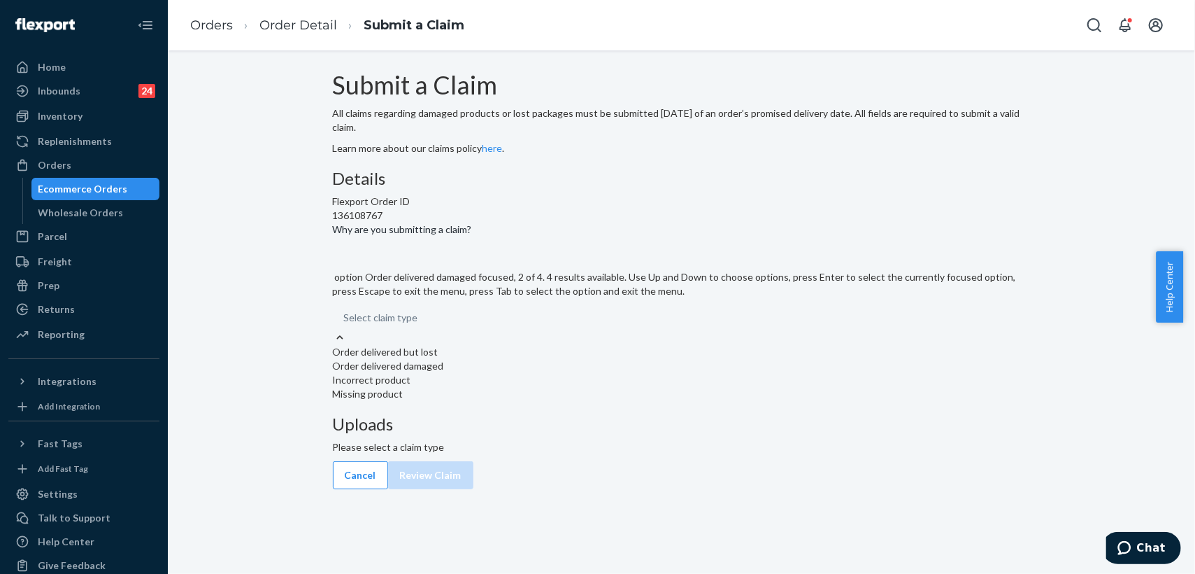
click at [564, 373] on div "Order delivered damaged" at bounding box center [682, 366] width 698 height 14
click at [420, 325] on input "Why are you submitting a claim? option Order delivered damaged focused, 2 of 4.…" at bounding box center [418, 318] width 1 height 14
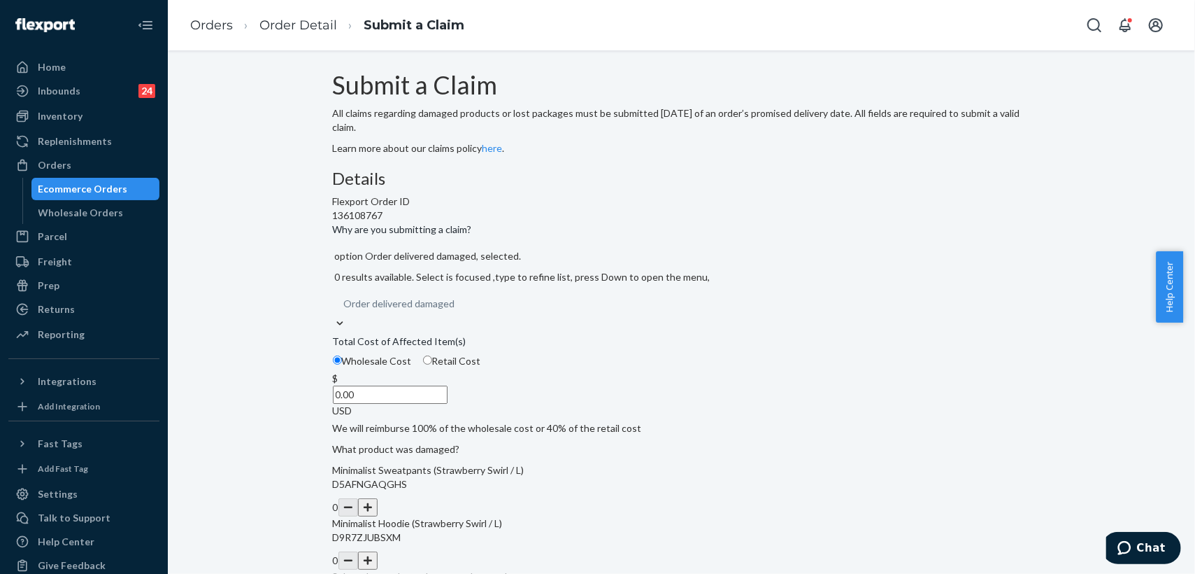
click at [448, 404] on input "0.00" at bounding box center [390, 394] width 115 height 18
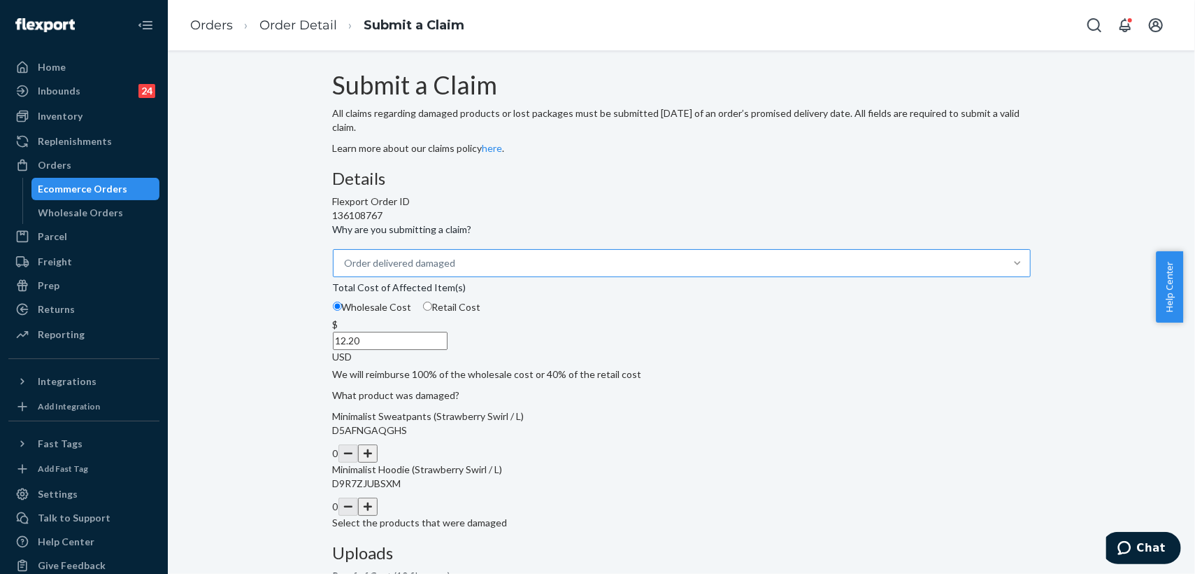
type input "12.20"
click at [676, 374] on div "Details Flexport Order ID 136108767 Why are you submitting a claim? Order deliv…" at bounding box center [682, 531] width 698 height 724
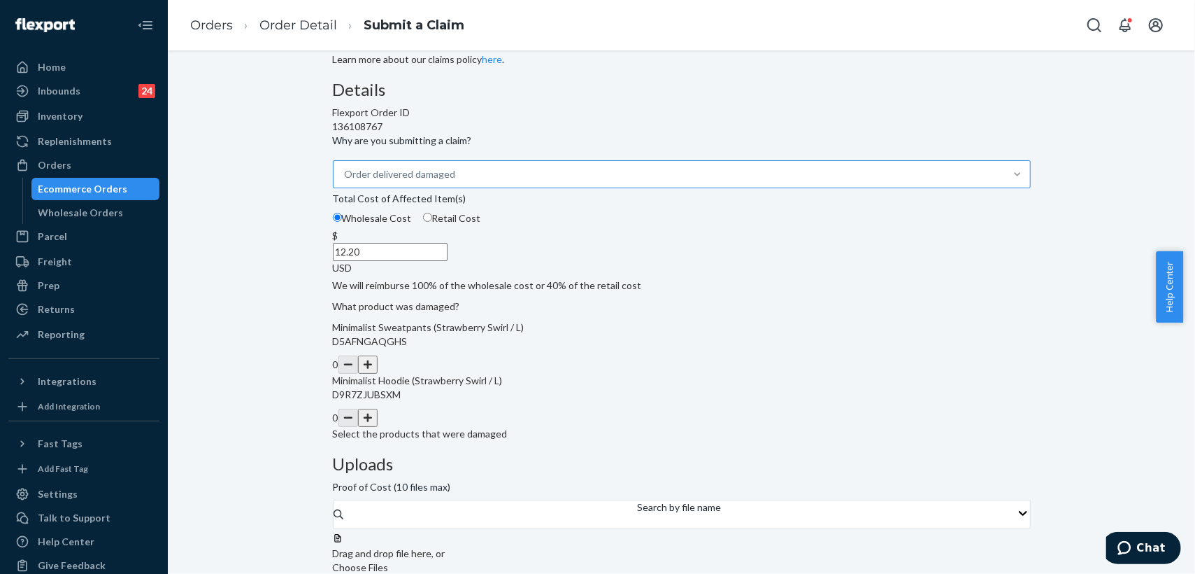
scroll to position [155, 0]
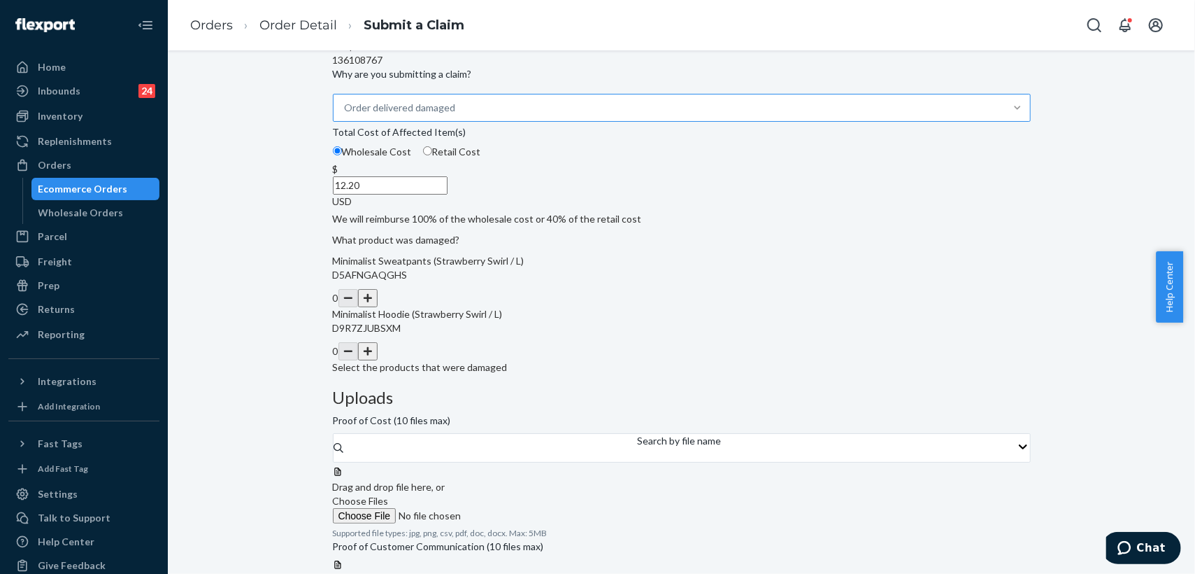
click at [606, 374] on div "Details Flexport Order ID 136108767 Why are you submitting a claim? Order deliv…" at bounding box center [682, 194] width 698 height 360
click at [378, 360] on button "button" at bounding box center [368, 351] width 20 height 18
click at [389, 495] on span "Choose Files" at bounding box center [361, 501] width 56 height 12
click at [523, 508] on input "Choose Files" at bounding box center [428, 515] width 190 height 15
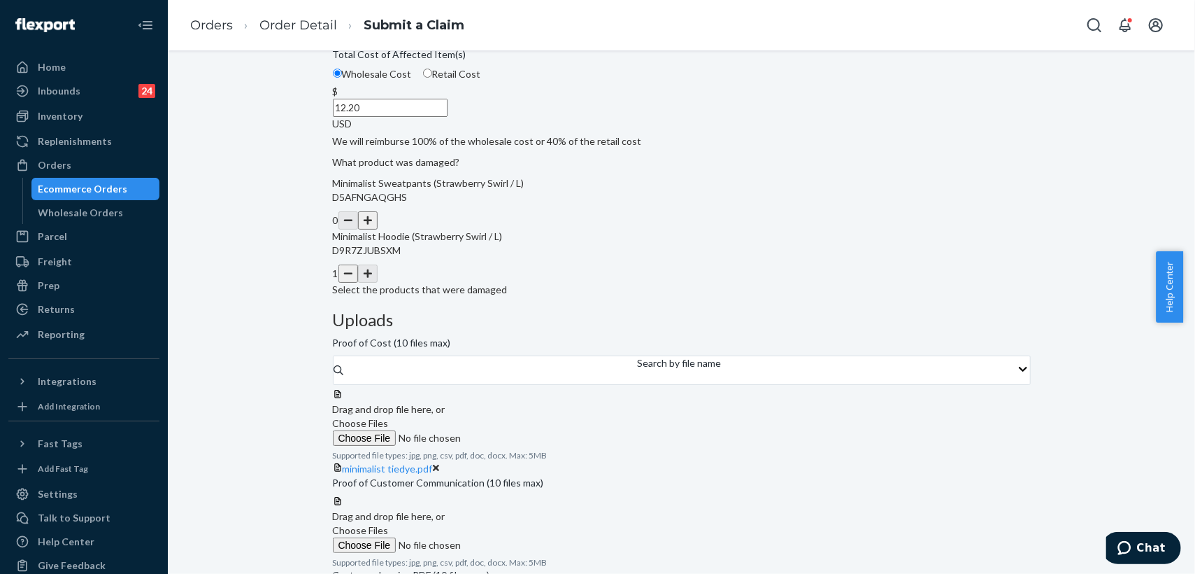
click at [389, 524] on span "Choose Files" at bounding box center [361, 530] width 56 height 12
click at [523, 537] on input "Choose Files" at bounding box center [428, 544] width 190 height 15
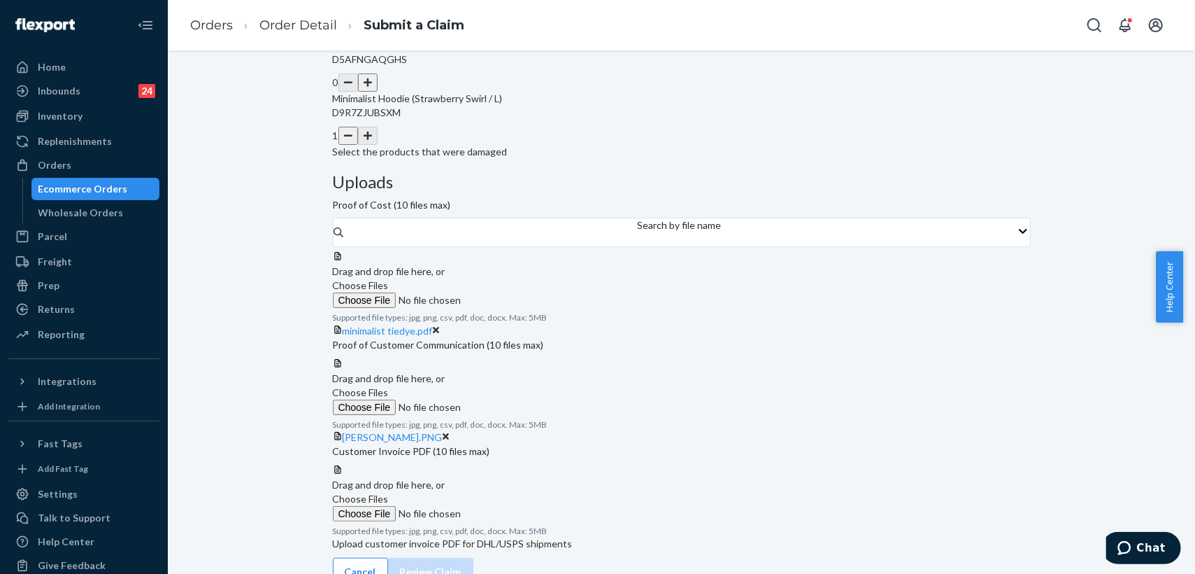
scroll to position [388, 0]
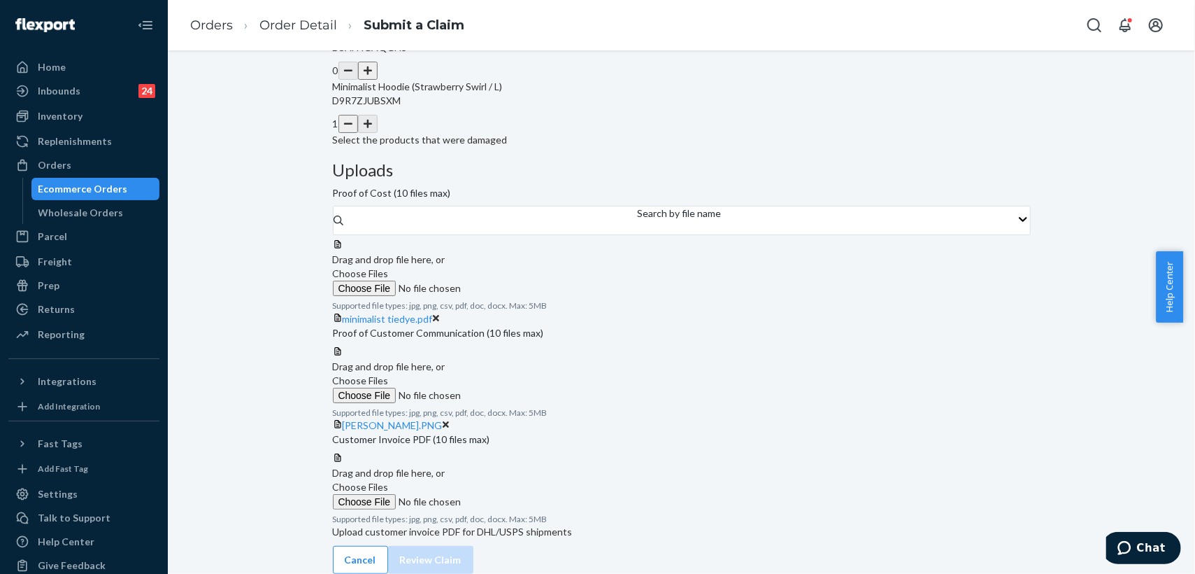
click at [389, 481] on span "Choose Files" at bounding box center [361, 487] width 56 height 12
click at [523, 494] on input "Choose Files" at bounding box center [428, 501] width 190 height 15
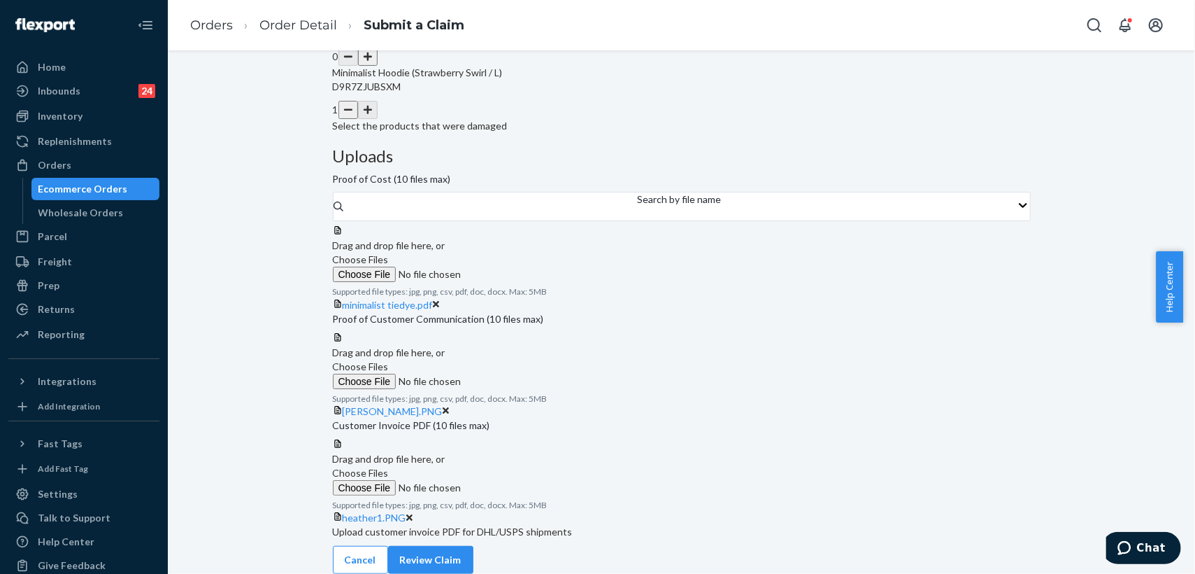
scroll to position [487, 0]
click at [474, 546] on button "Review Claim" at bounding box center [430, 560] width 85 height 28
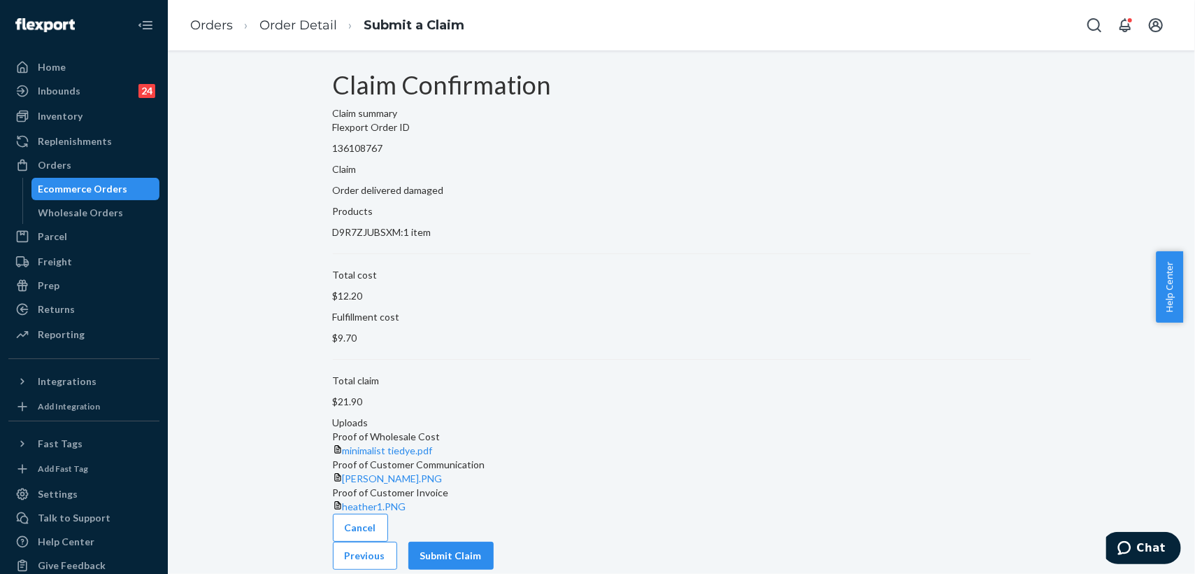
scroll to position [42, 0]
click at [494, 541] on button "Submit Claim" at bounding box center [450, 555] width 85 height 28
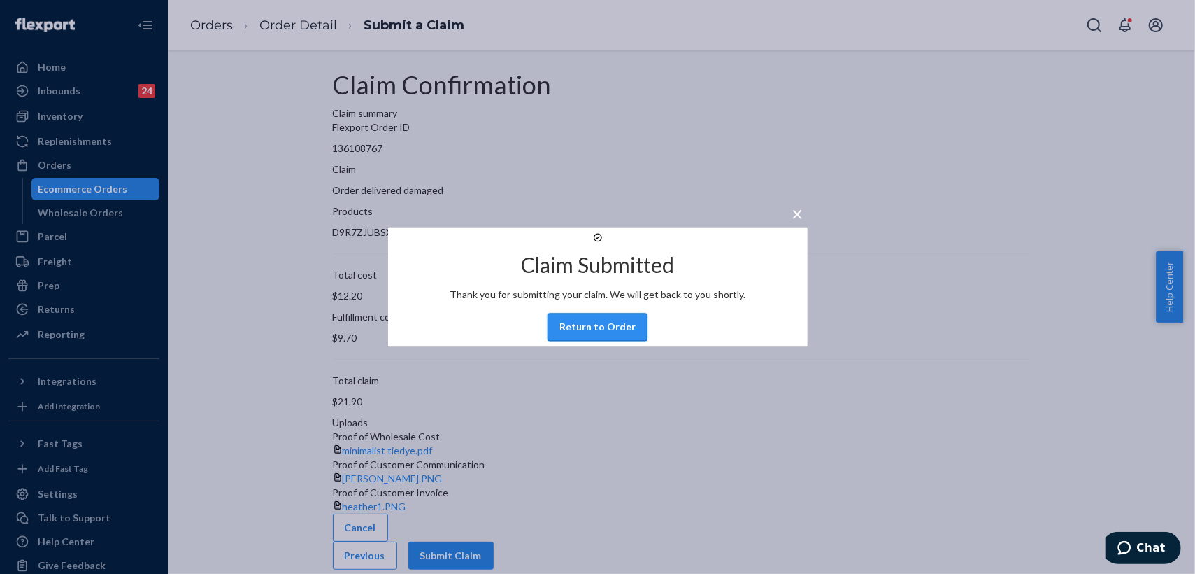
click at [604, 341] on button "Return to Order" at bounding box center [598, 327] width 100 height 28
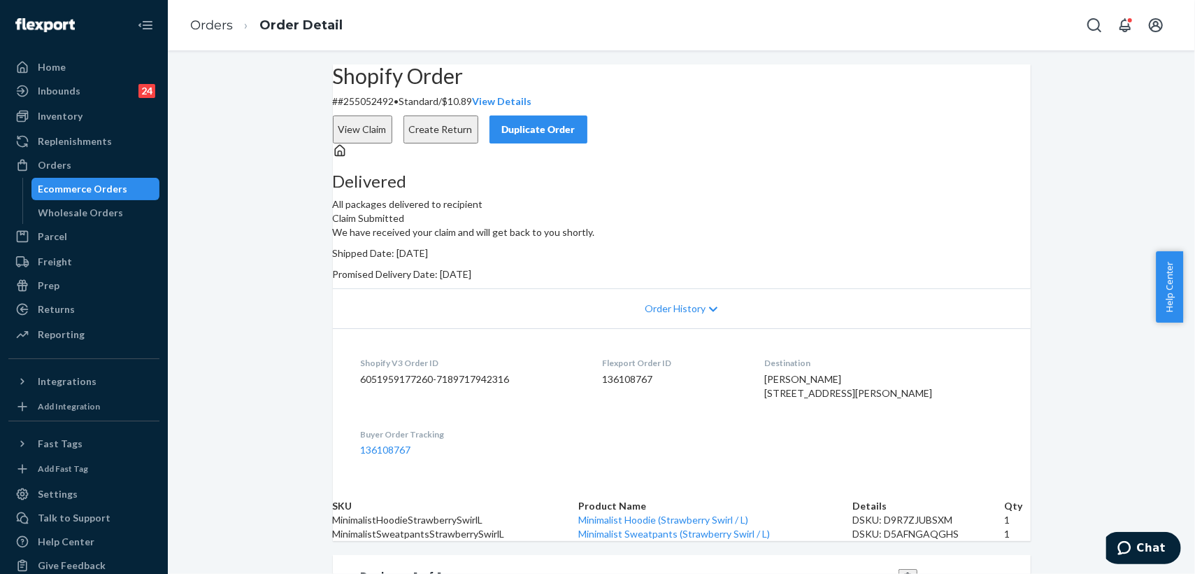
click at [576, 122] on div "Duplicate Order" at bounding box center [539, 129] width 74 height 14
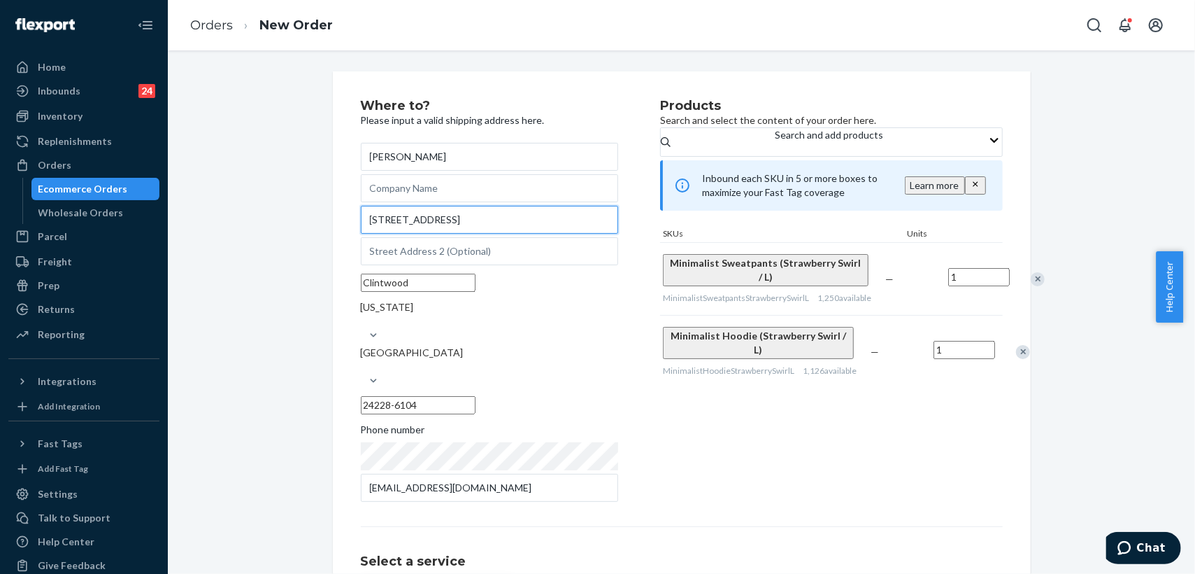
drag, startPoint x: 512, startPoint y: 237, endPoint x: 294, endPoint y: 220, distance: 218.2
click at [294, 220] on div "Where to? Please input a valid shipping address here. Heather Mcpeek 389 S Of t…" at bounding box center [681, 403] width 1007 height 665
paste input "outh of the mtn rd Clintwood VA 24228"
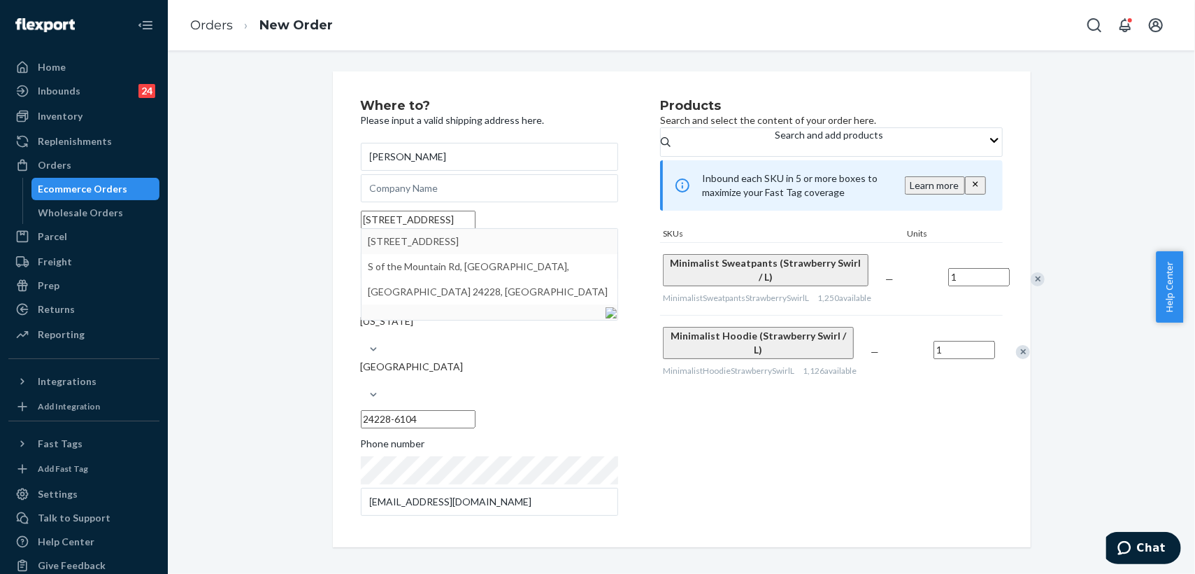
type input "389 South of the mtn rd Clintwood VA 24228"
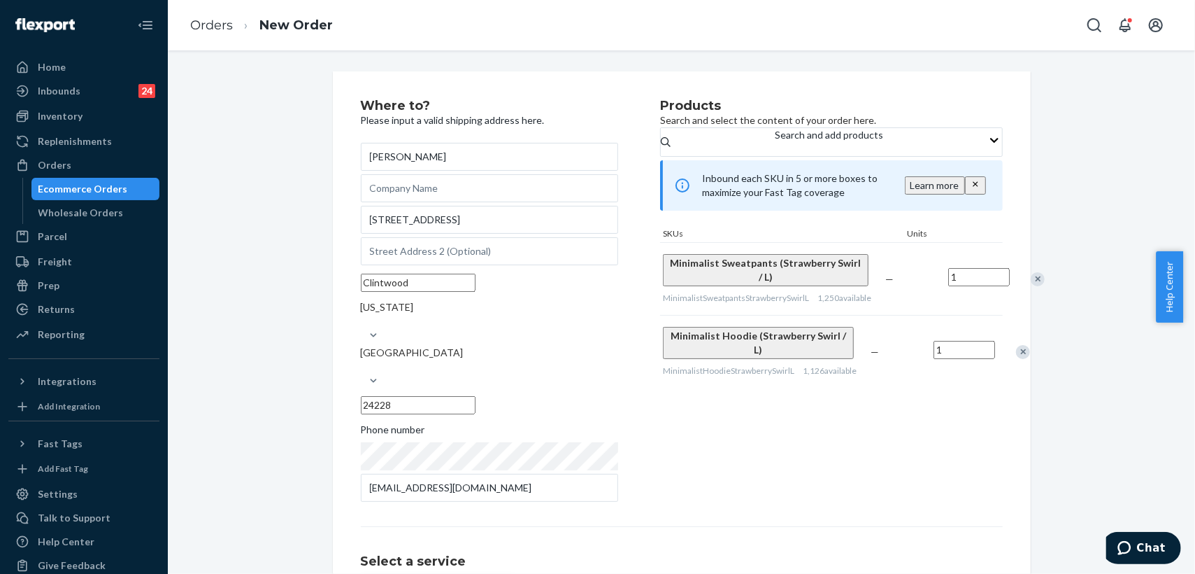
click at [1031, 286] on div "Remove Item" at bounding box center [1038, 279] width 14 height 14
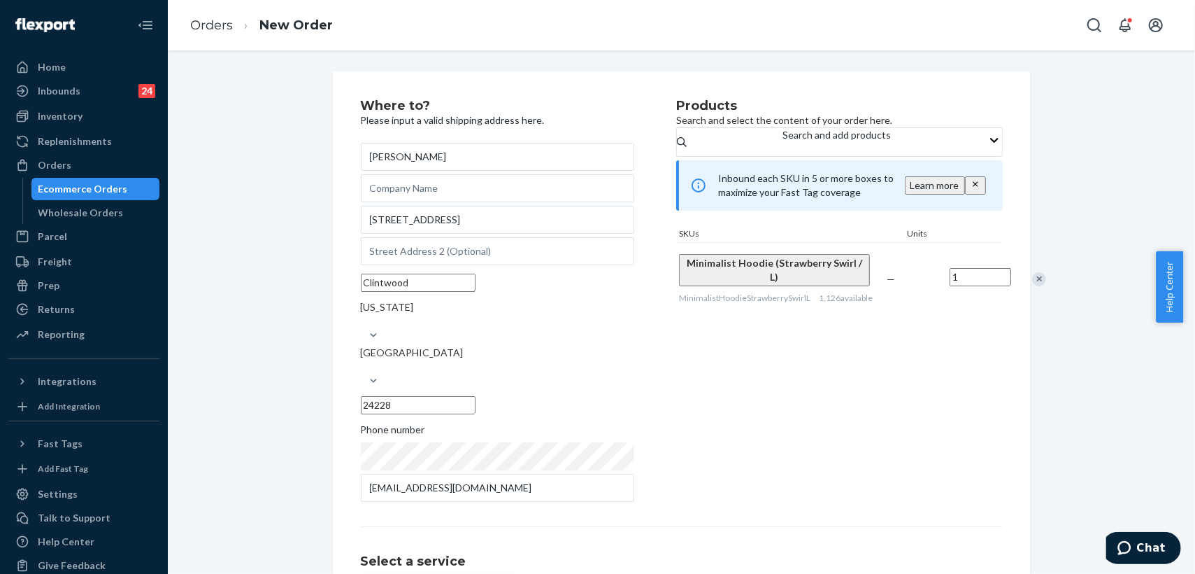
scroll to position [134, 0]
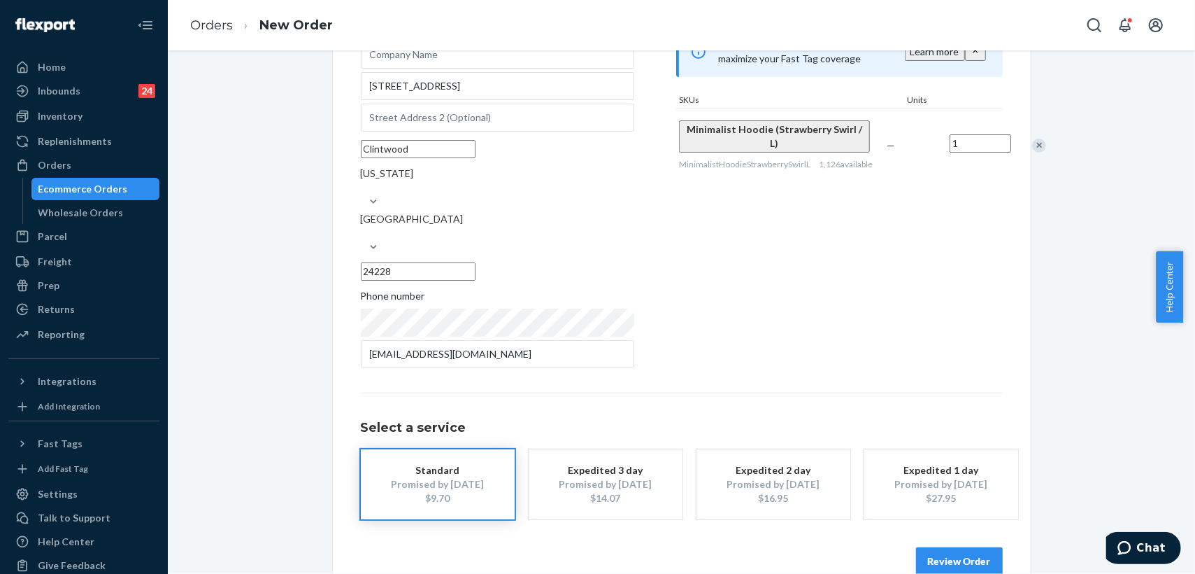
click at [972, 547] on button "Review Order" at bounding box center [959, 561] width 87 height 28
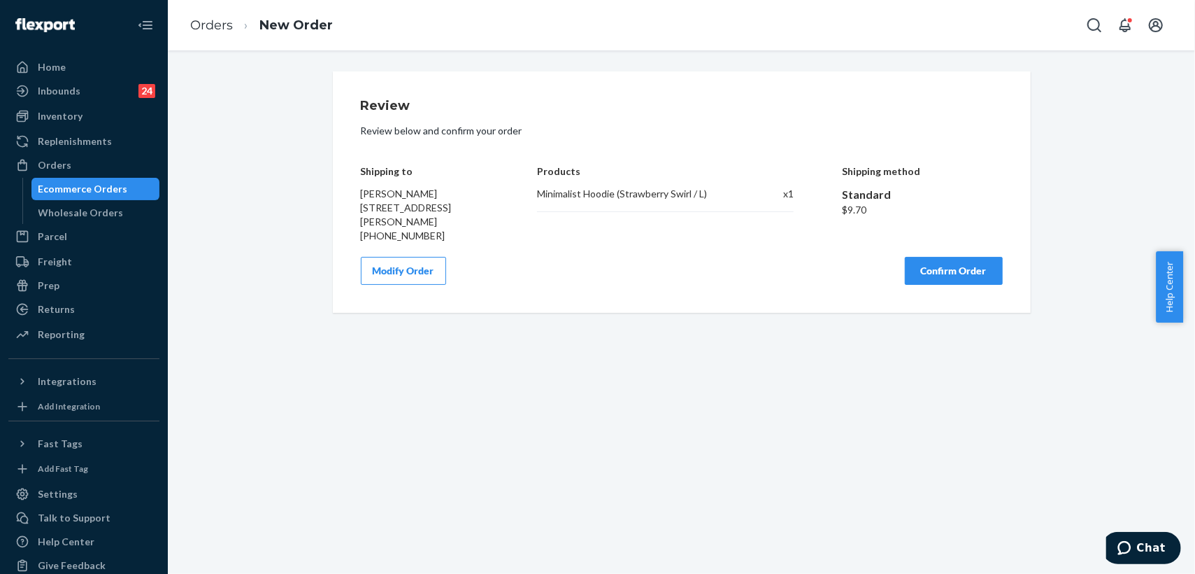
scroll to position [0, 0]
click at [951, 267] on button "Confirm Order" at bounding box center [954, 271] width 98 height 28
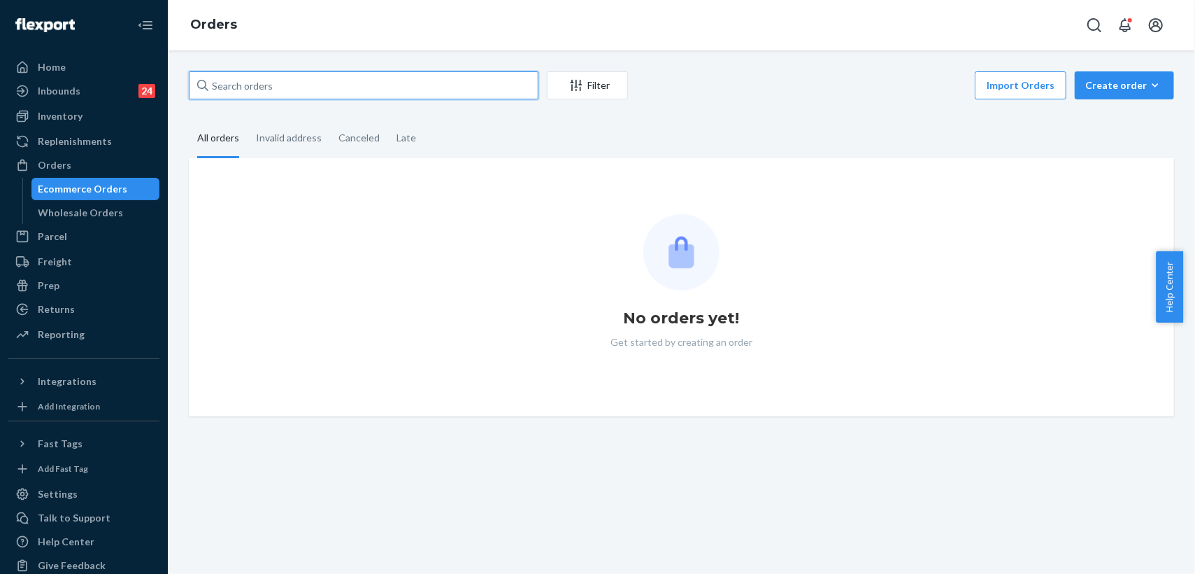
click at [308, 85] on input "text" at bounding box center [364, 85] width 350 height 28
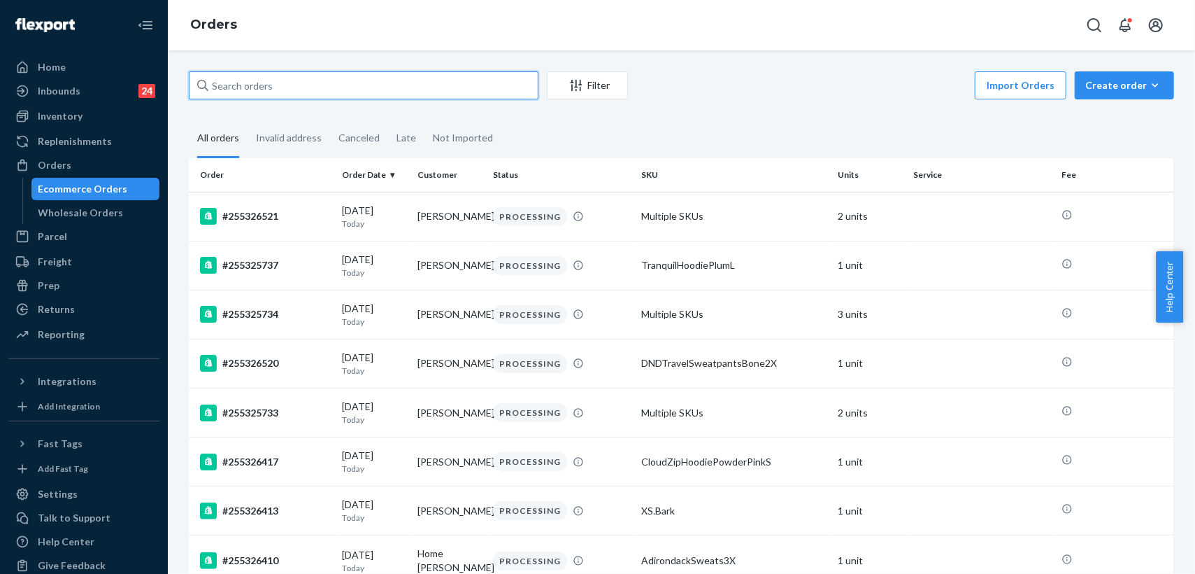
paste input "255167936"
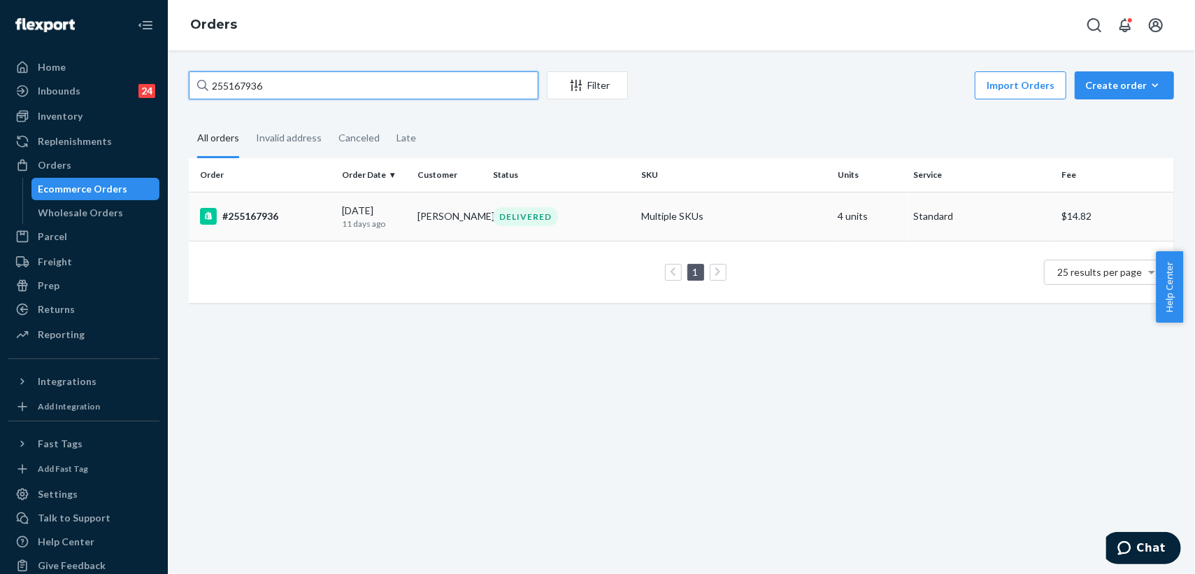
type input "255167936"
click at [470, 220] on td "[PERSON_NAME]" at bounding box center [450, 216] width 76 height 49
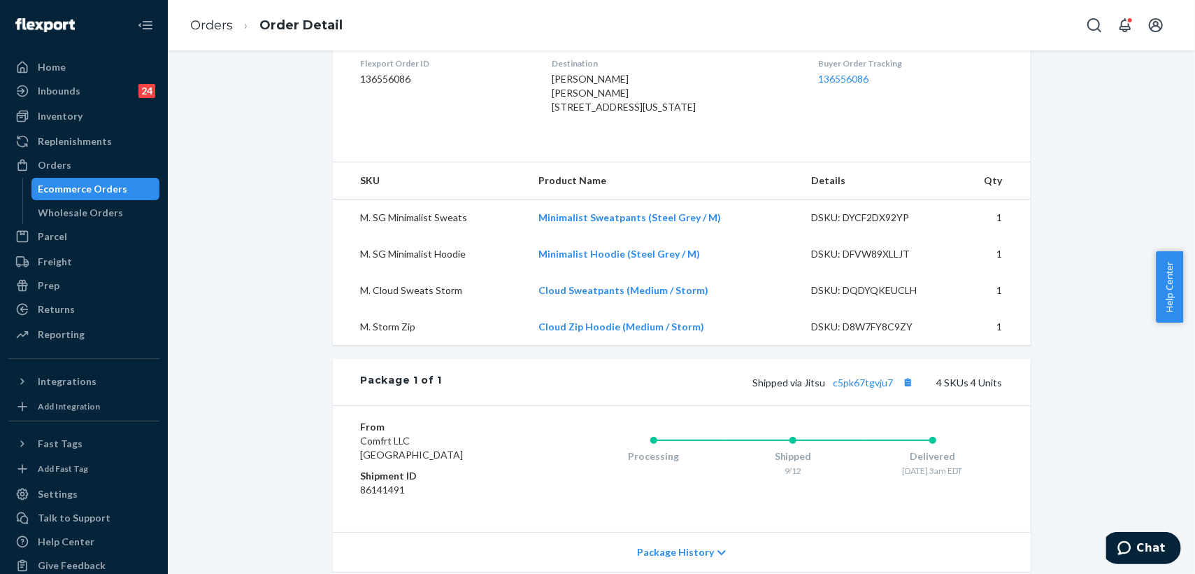
scroll to position [388, 0]
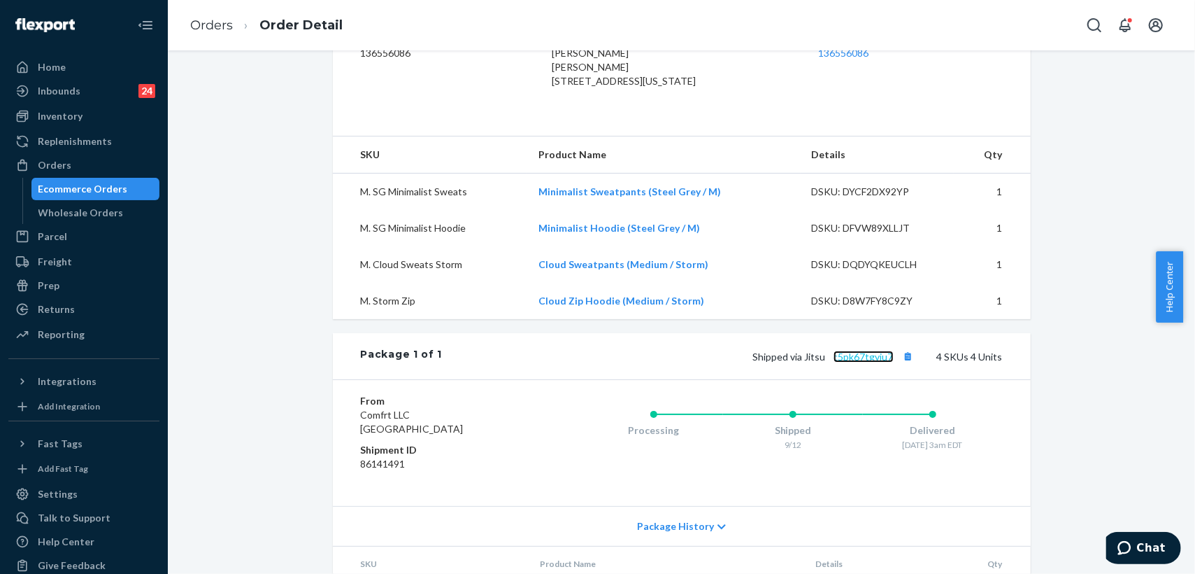
click at [862, 362] on link "c5pk67tgvju7" at bounding box center [864, 356] width 60 height 12
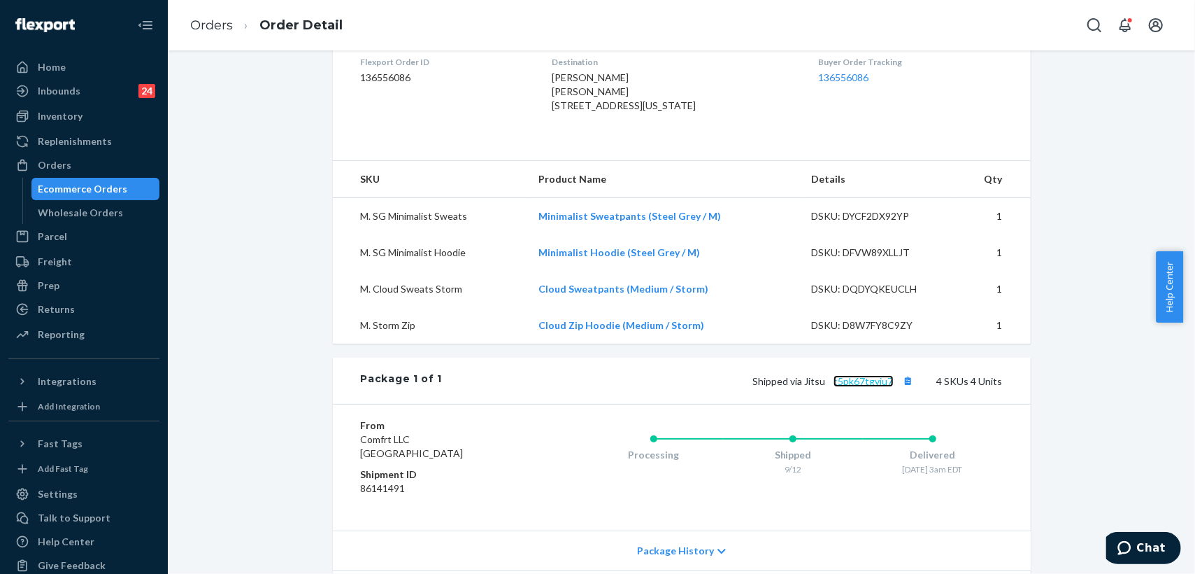
scroll to position [233, 0]
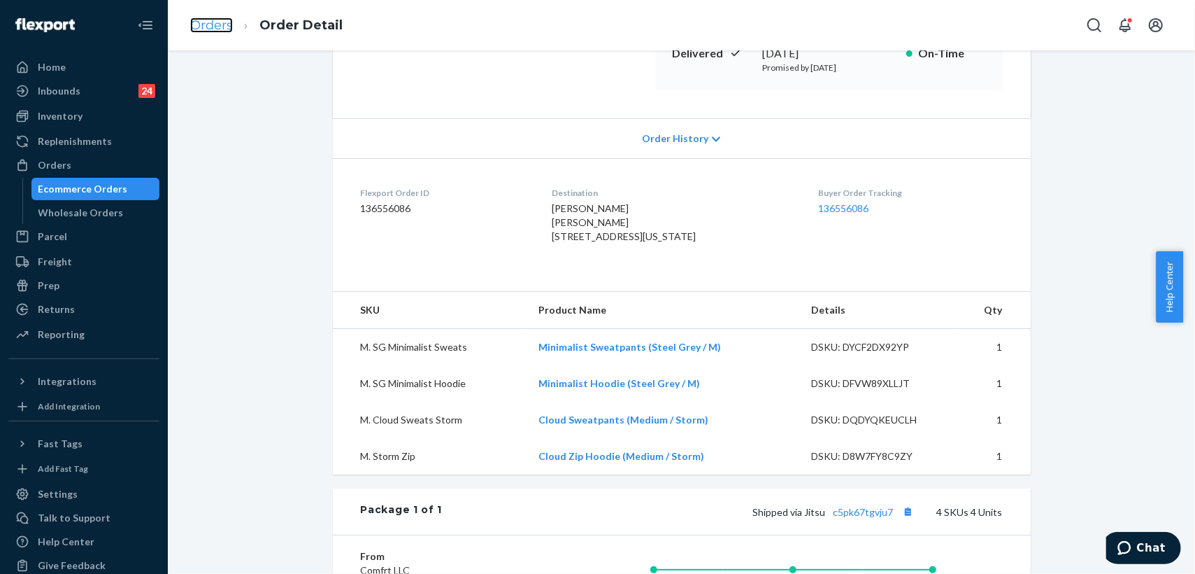
click at [217, 26] on link "Orders" at bounding box center [211, 24] width 43 height 15
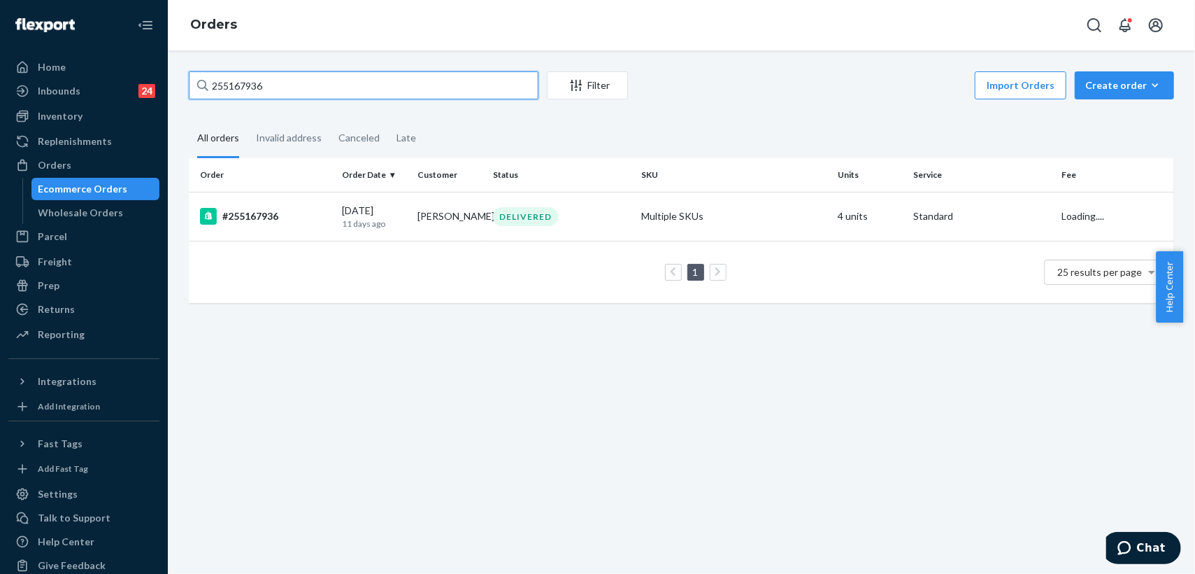
drag, startPoint x: 225, startPoint y: 80, endPoint x: 199, endPoint y: 78, distance: 25.9
click at [199, 78] on div "255167936" at bounding box center [364, 85] width 350 height 28
paste input "303993"
type input "255303993"
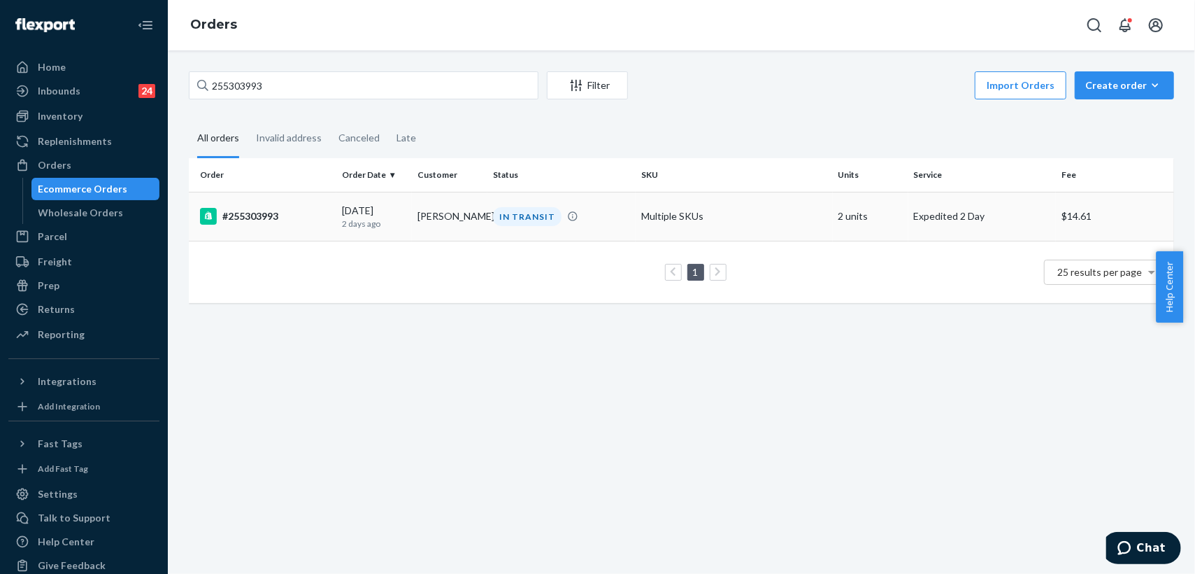
click at [394, 218] on p "2 days ago" at bounding box center [374, 224] width 64 height 12
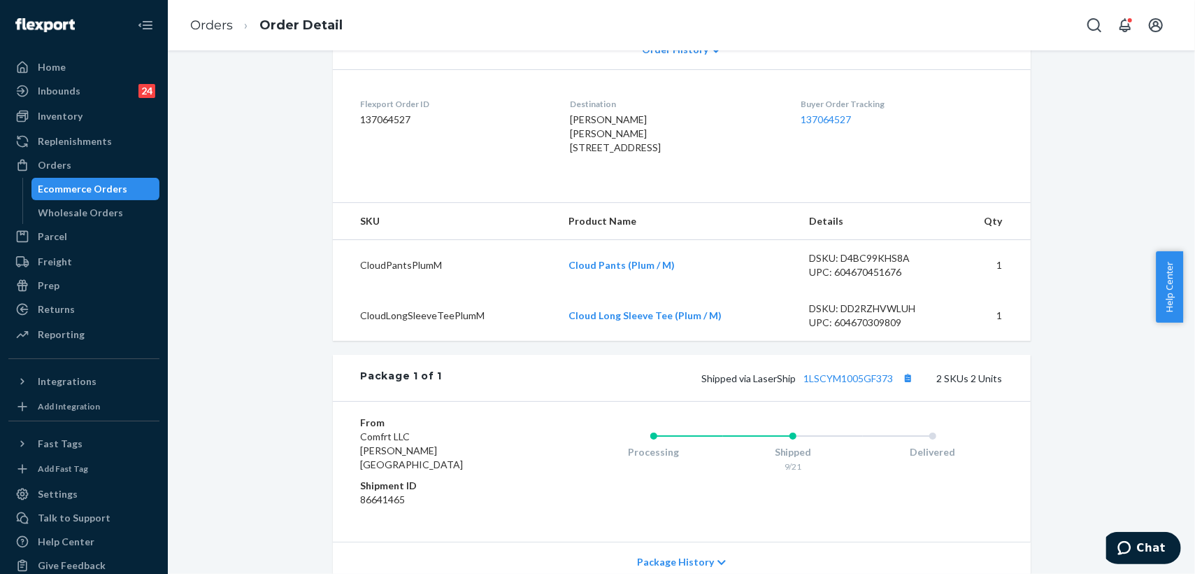
scroll to position [388, 0]
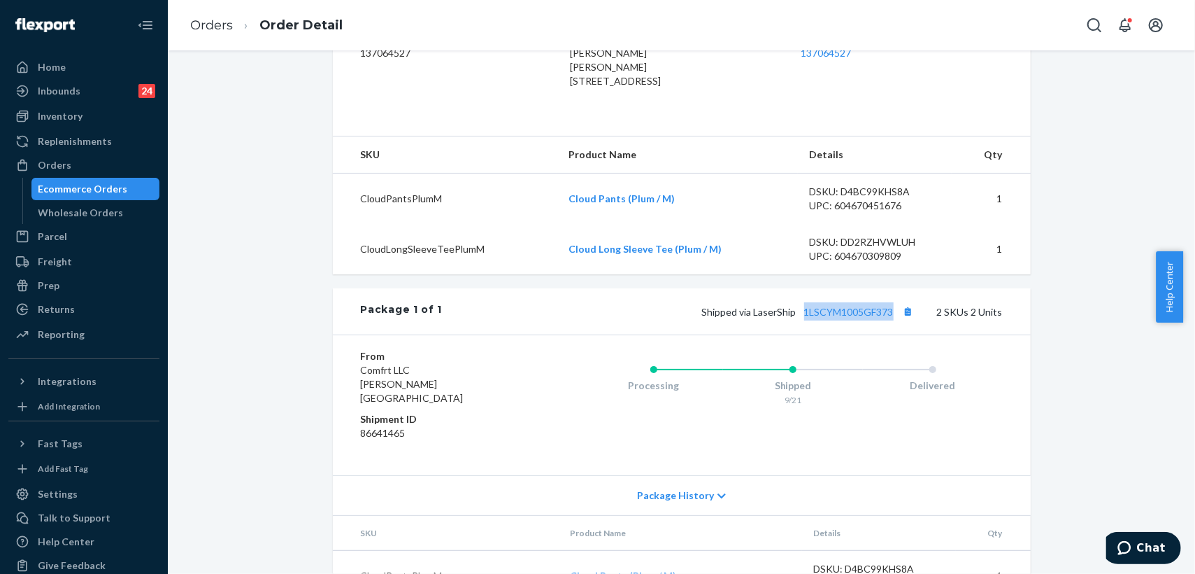
drag, startPoint x: 795, startPoint y: 353, endPoint x: 890, endPoint y: 356, distance: 95.2
click at [890, 318] on span "Shipped via LaserShip 1LSCYM1005GF373" at bounding box center [809, 312] width 215 height 12
copy link "1LSCYM1005GF373"
drag, startPoint x: 554, startPoint y: 78, endPoint x: 593, endPoint y: 128, distance: 63.8
click at [593, 122] on dl "Flexport Order ID 137064527 Destination Liz Carmona Liz Carmona 1710 Airport Rd…" at bounding box center [682, 62] width 698 height 119
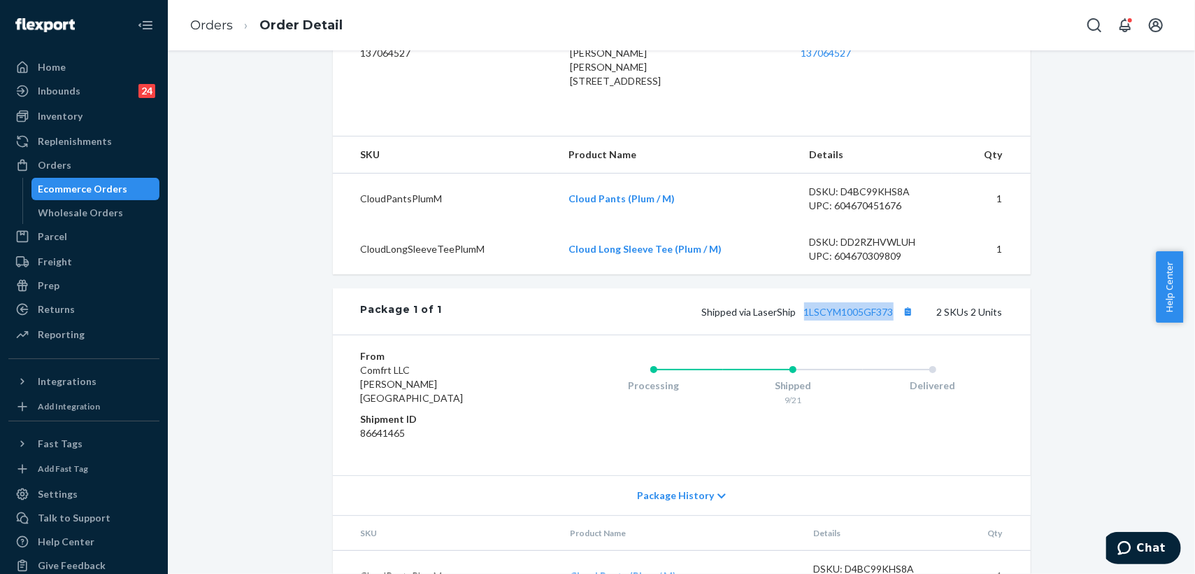
copy span "1710 Airport Rd Circor Pumps Monroe, NC 28110-7394 US"
